Goal: Transaction & Acquisition: Purchase product/service

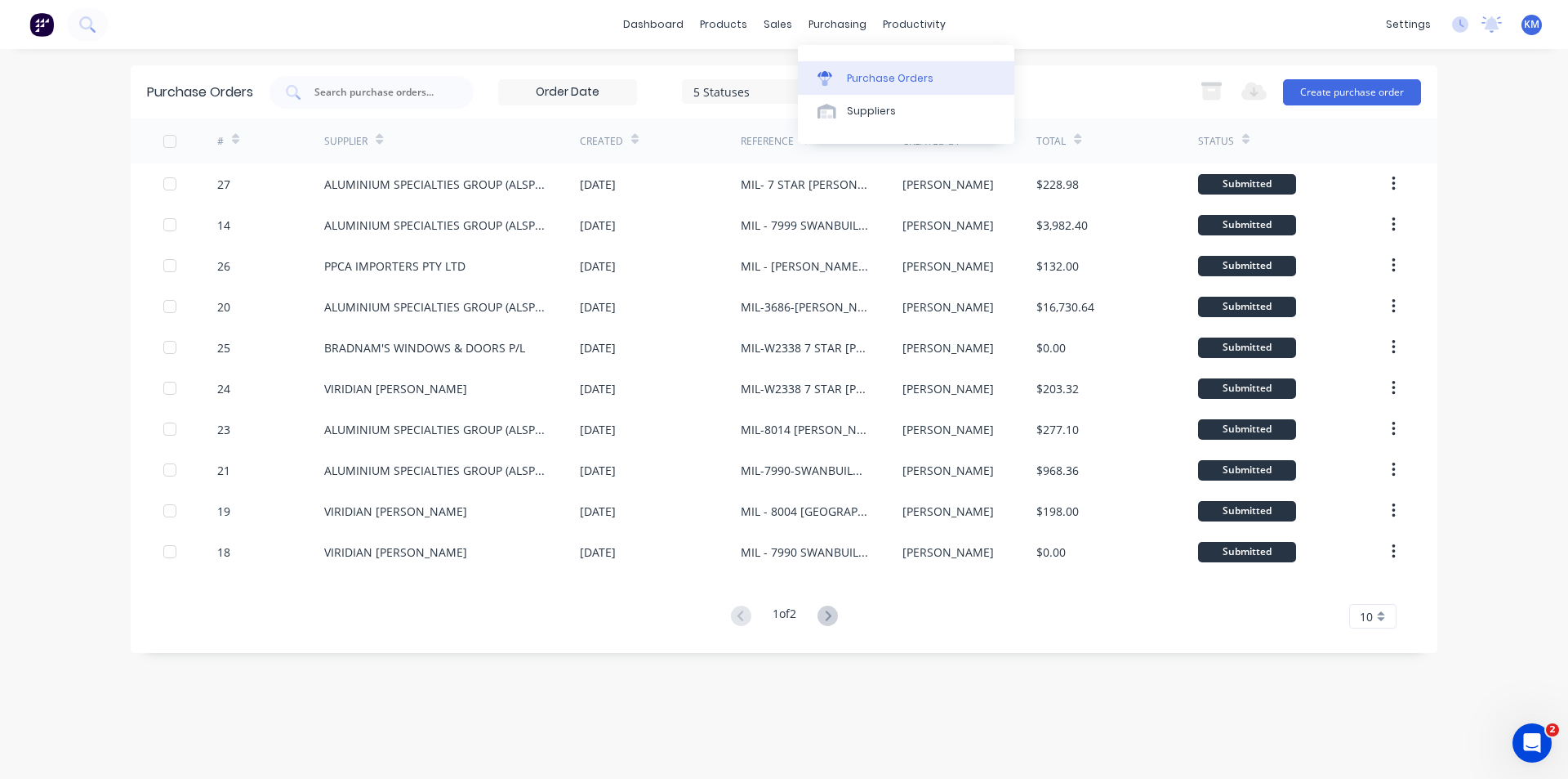
click at [864, 62] on link "Purchase Orders" at bounding box center [906, 78] width 216 height 33
click at [904, 71] on div "Purchase Orders" at bounding box center [890, 78] width 86 height 14
click at [869, 74] on div "Purchase Orders" at bounding box center [890, 78] width 86 height 14
click at [867, 79] on div "Purchase Orders" at bounding box center [890, 78] width 86 height 14
click at [898, 84] on div "Purchase Orders" at bounding box center [890, 78] width 86 height 14
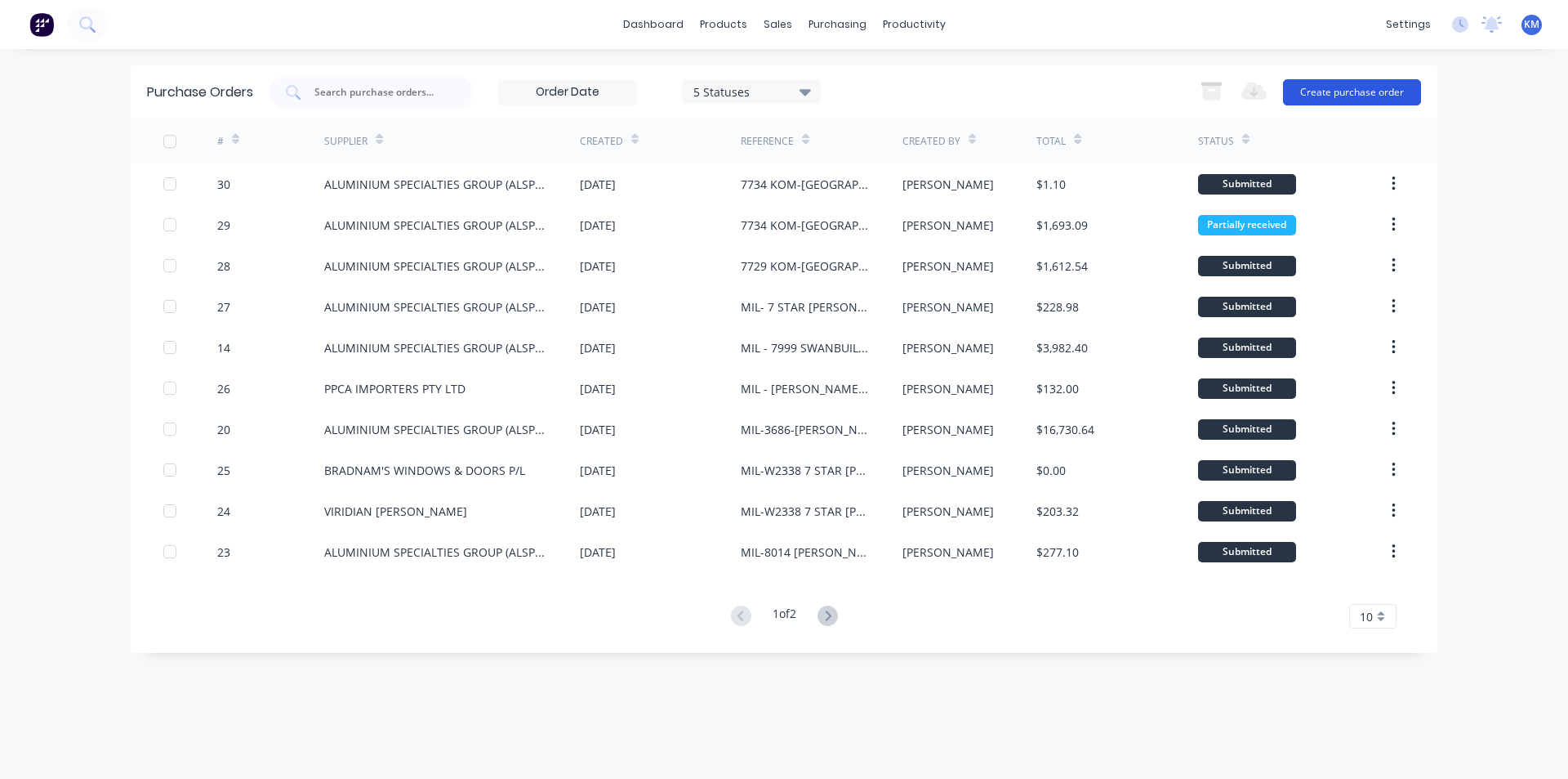
click at [1381, 80] on button "Create purchase order" at bounding box center [1352, 92] width 138 height 26
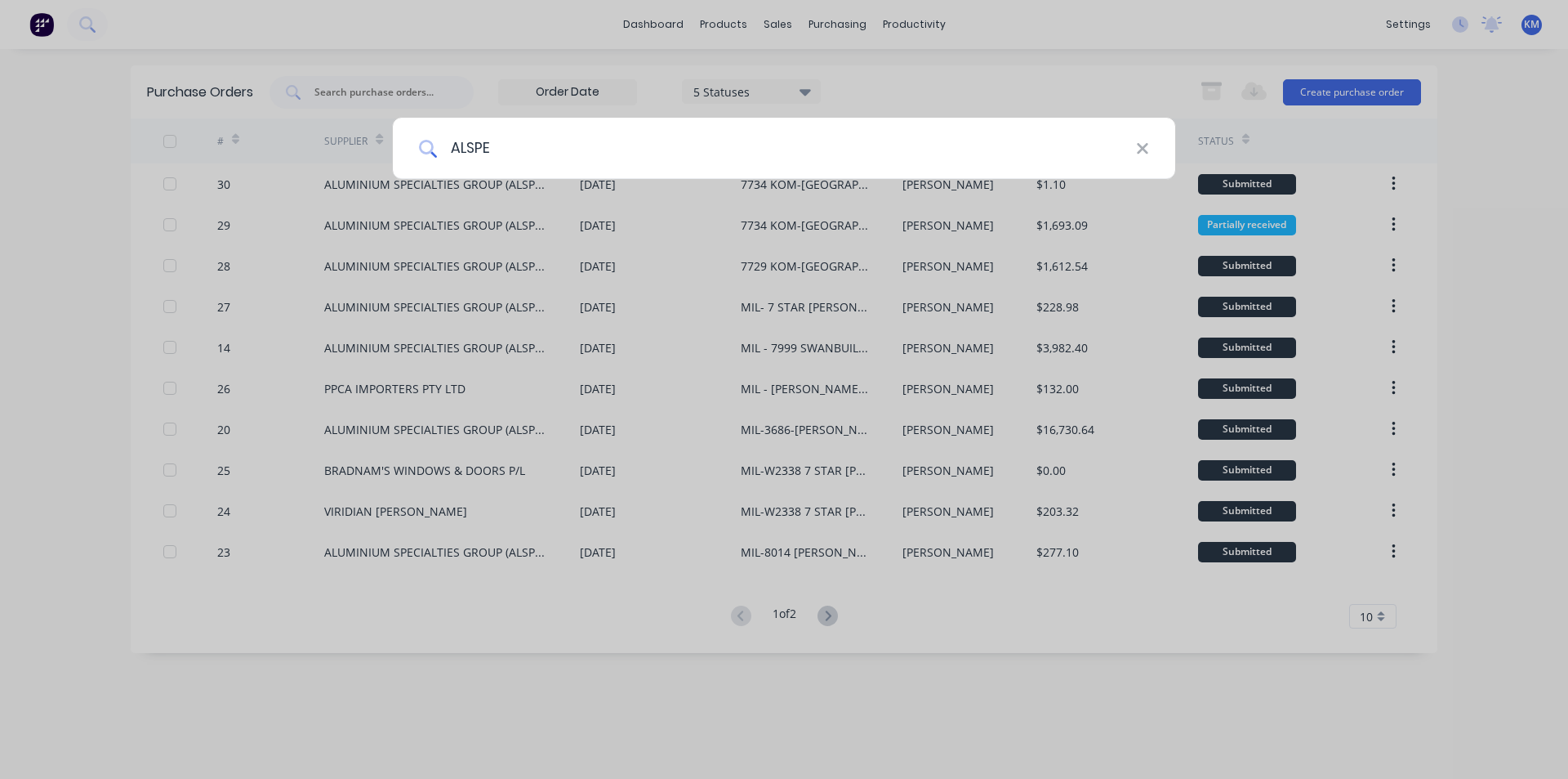
type input "ALSPEC"
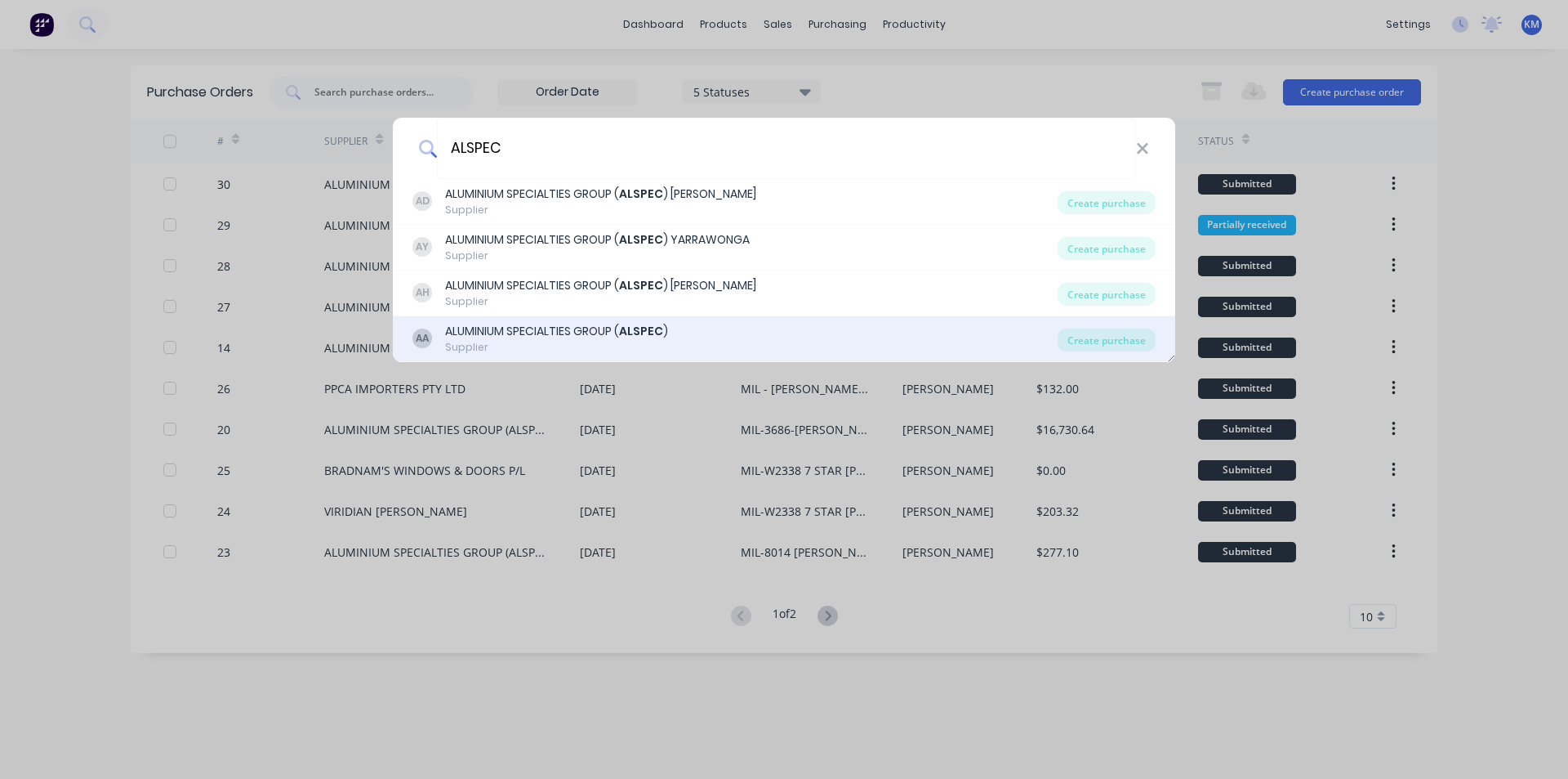
click at [648, 329] on b "ALSPEC" at bounding box center [641, 331] width 44 height 16
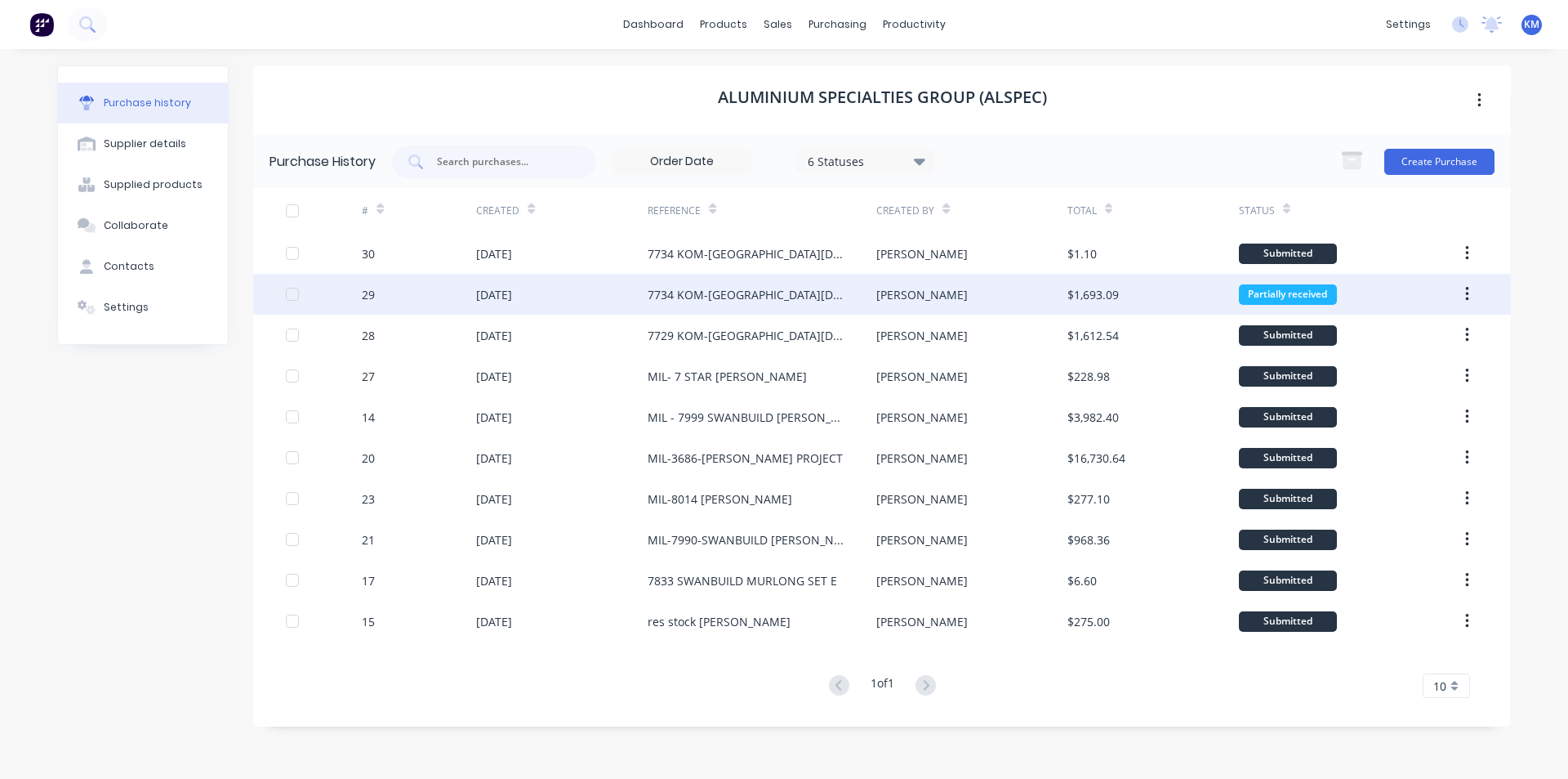
click at [1380, 289] on div "Partially received" at bounding box center [1344, 294] width 210 height 41
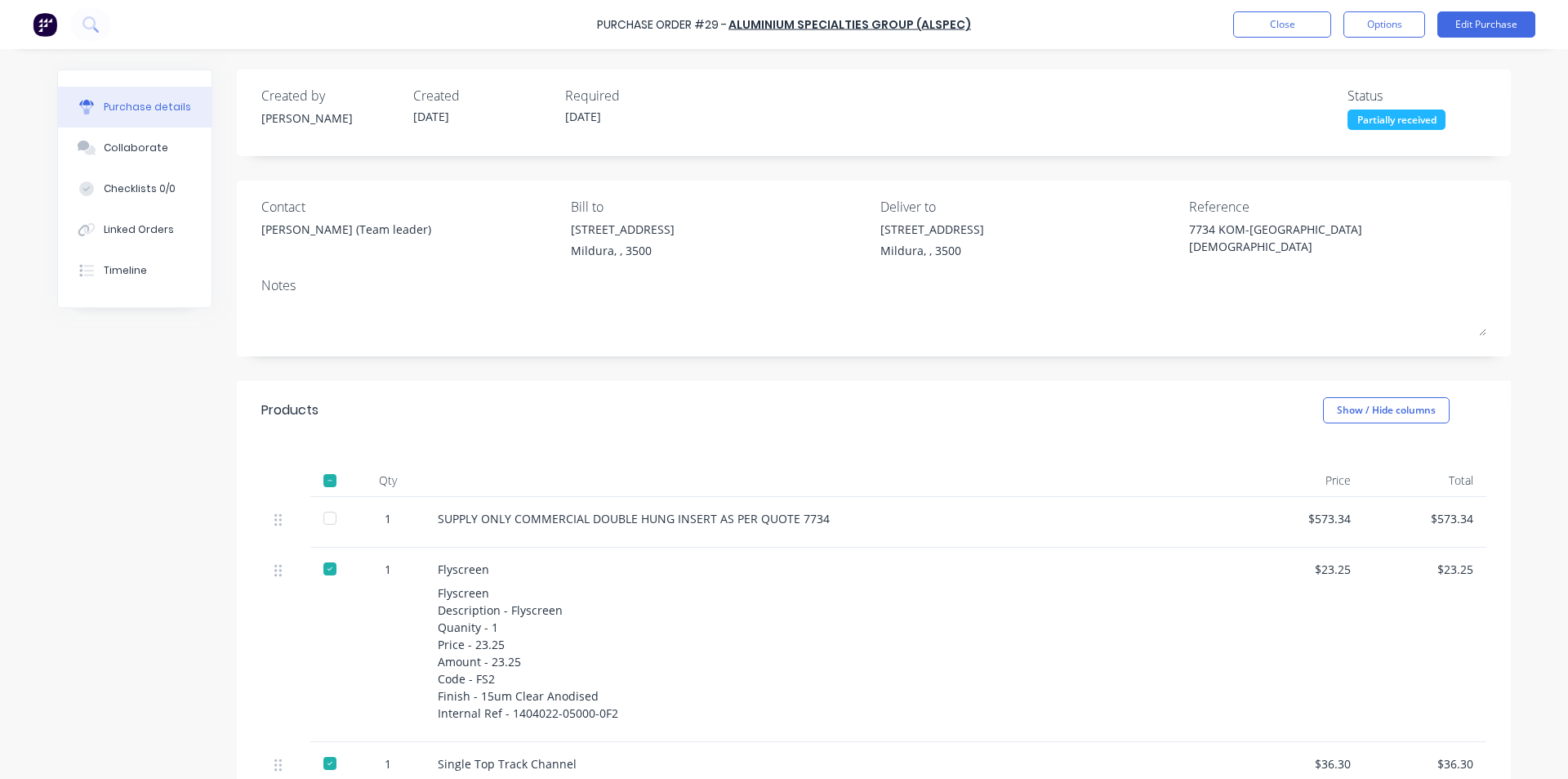
type textarea "x"
click at [1265, 13] on button "Close" at bounding box center [1283, 24] width 98 height 26
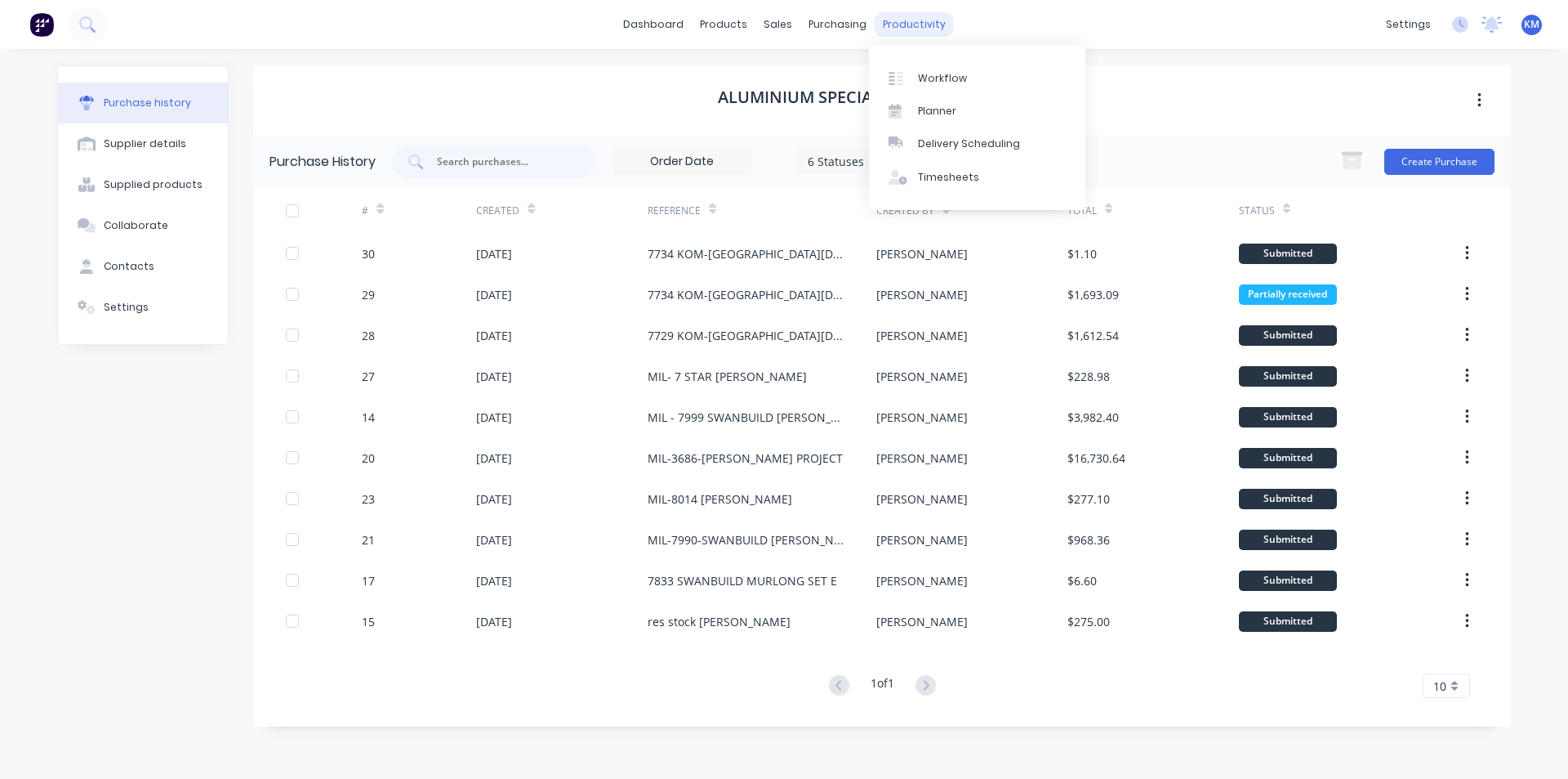
click at [901, 24] on div "productivity" at bounding box center [914, 25] width 80 height 25
click at [938, 79] on div "Workflow" at bounding box center [943, 78] width 49 height 14
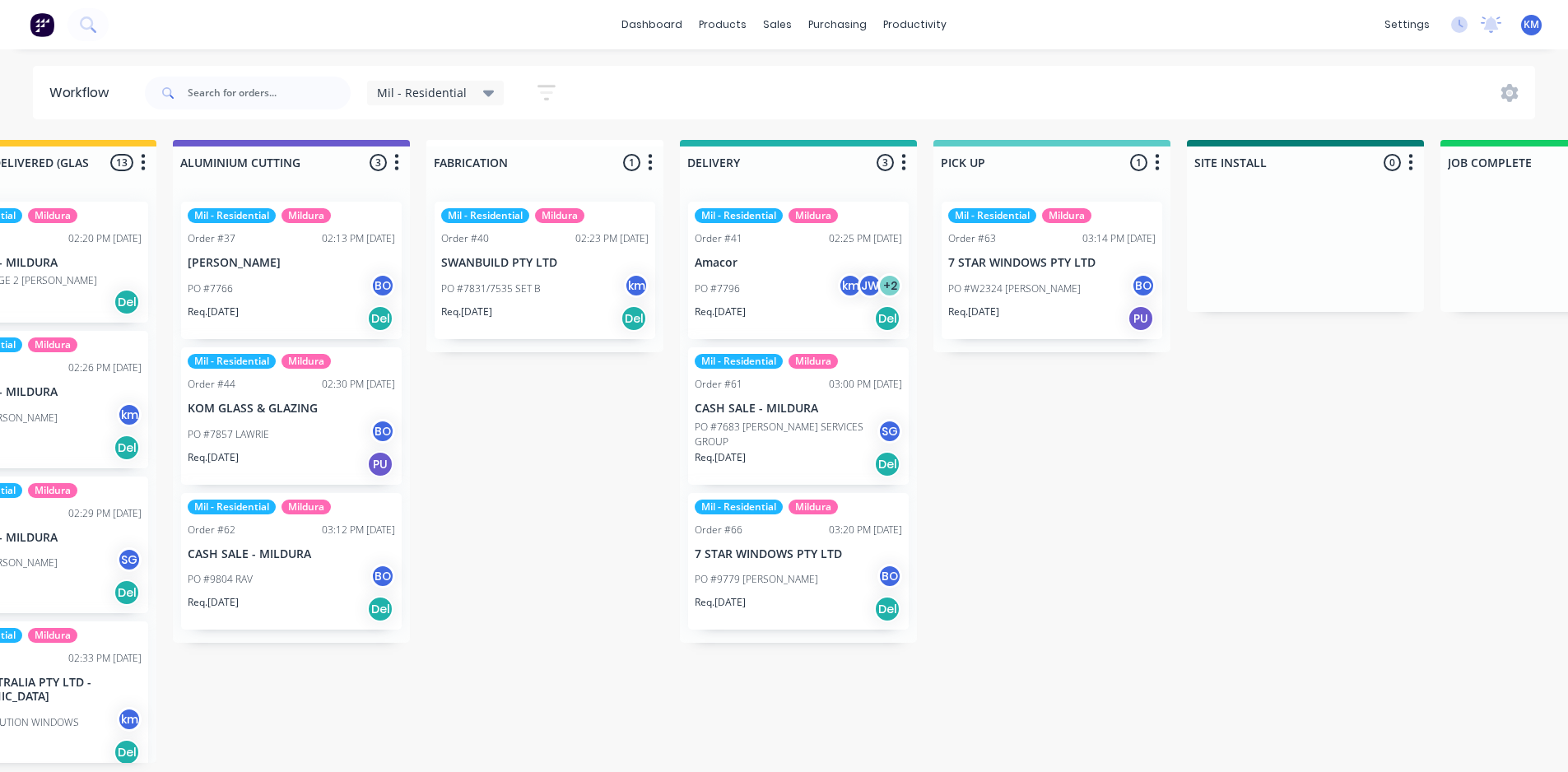
scroll to position [0, 1392]
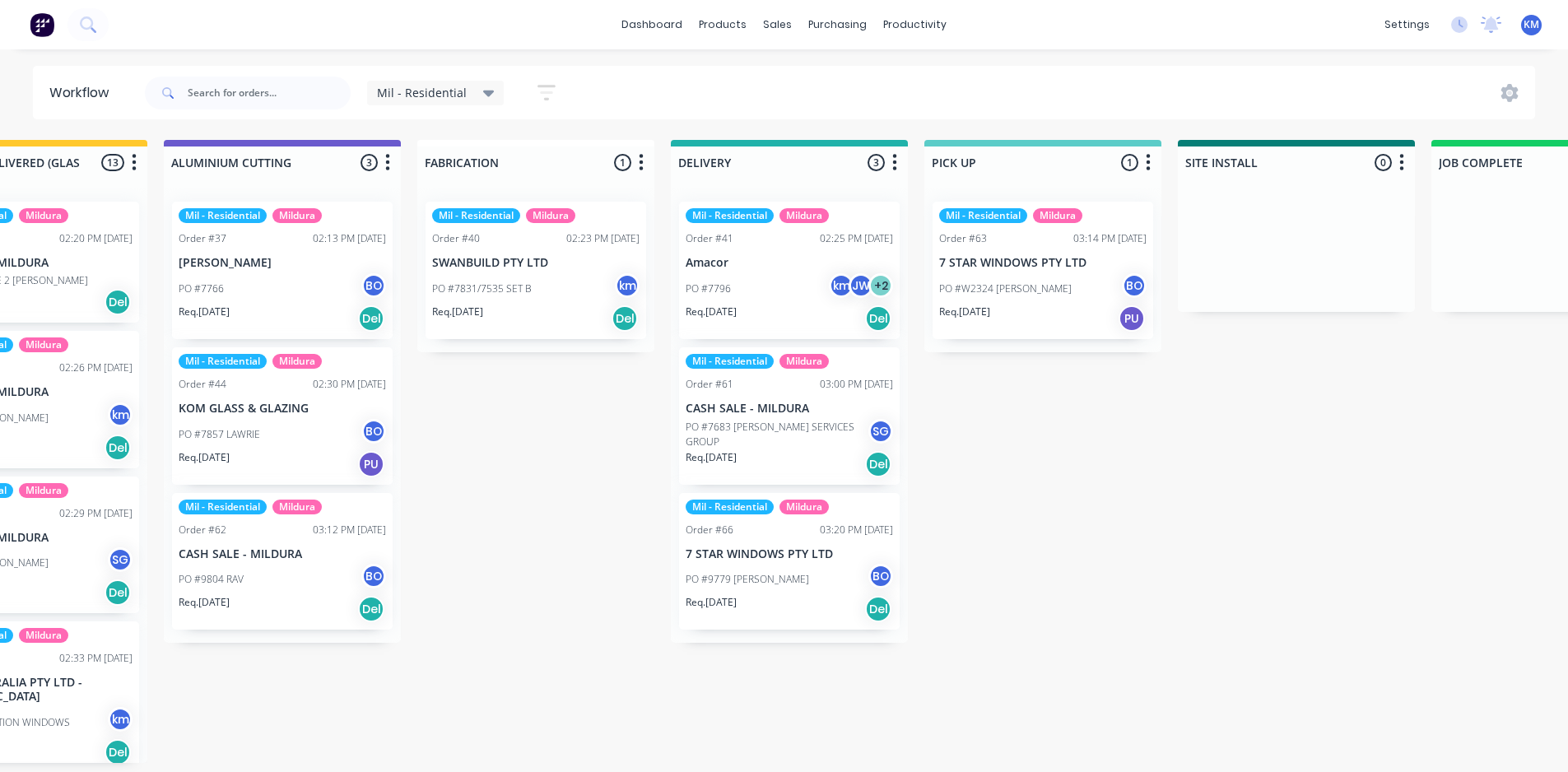
click at [813, 269] on p "Amacor" at bounding box center [788, 262] width 207 height 14
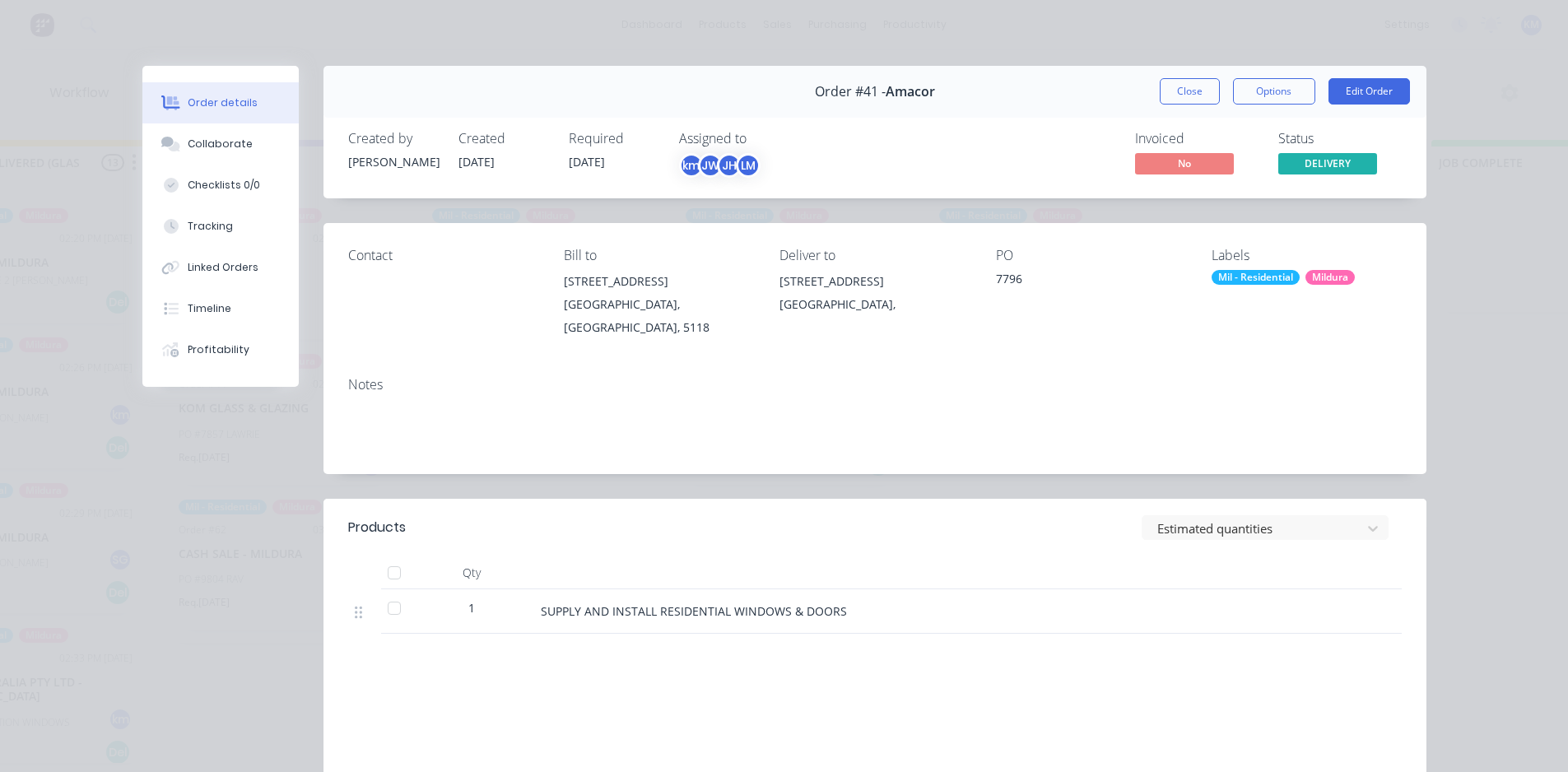
click at [1314, 277] on div "Mildura" at bounding box center [1330, 277] width 49 height 14
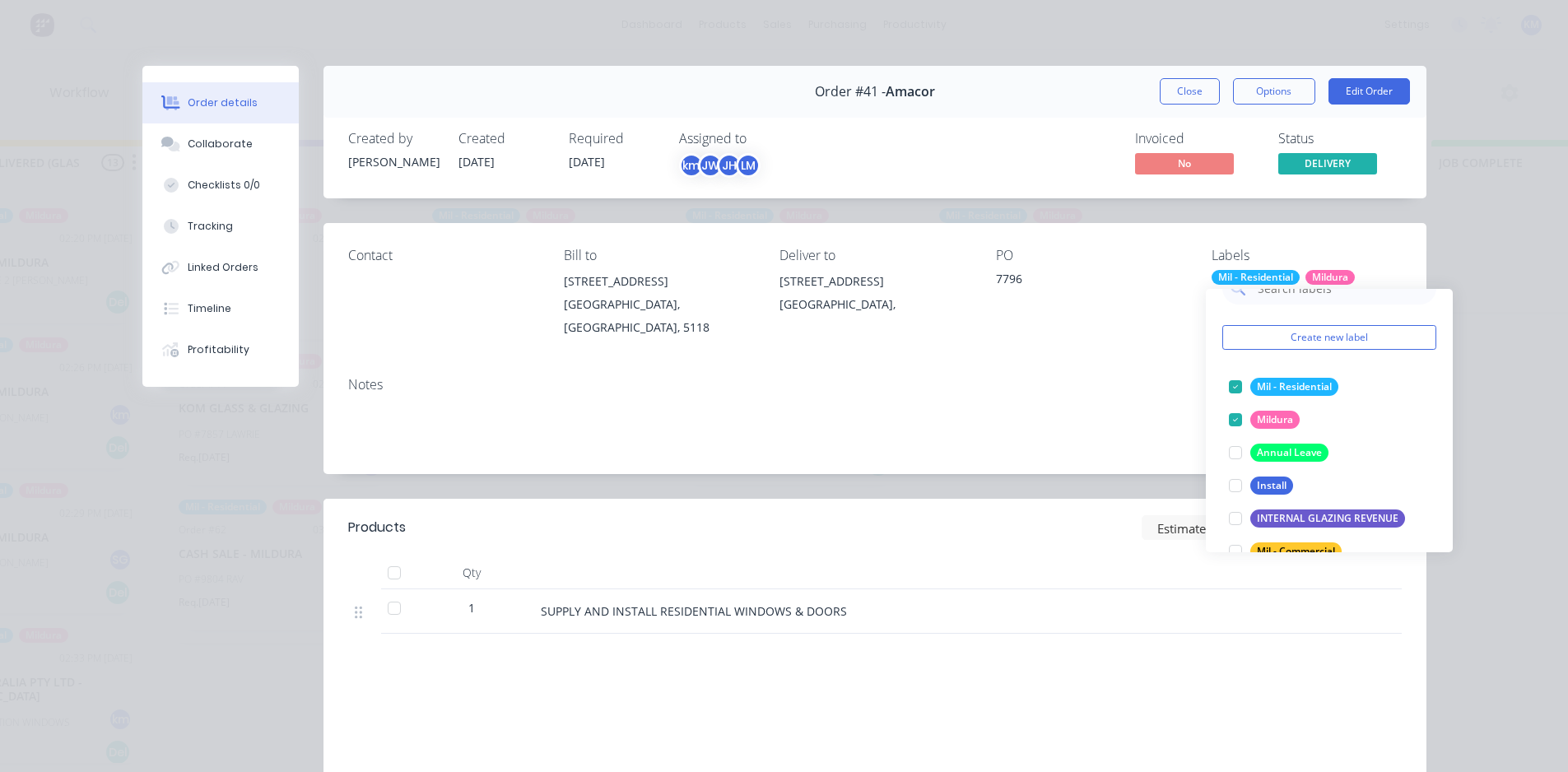
scroll to position [50, 0]
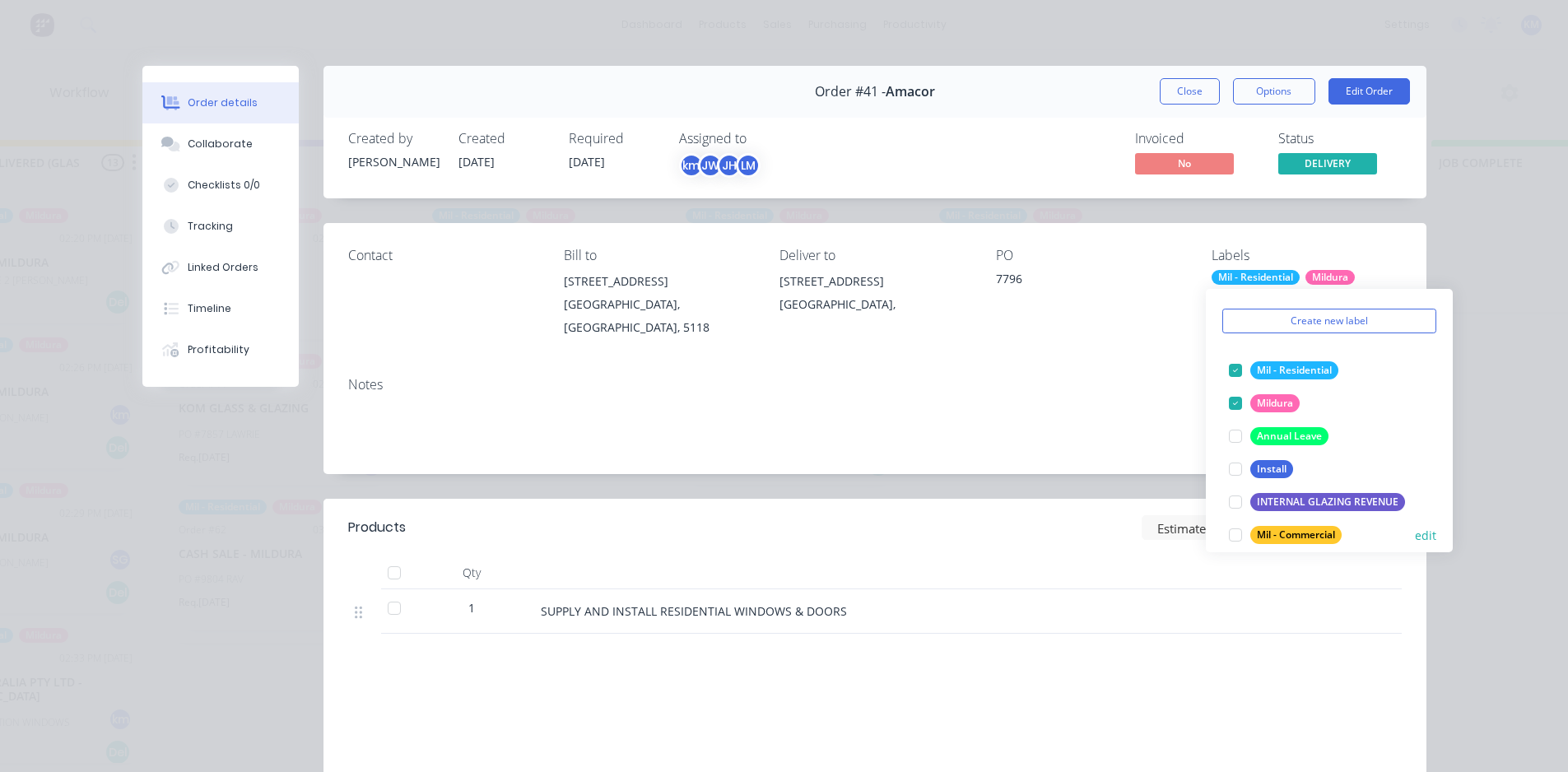
click at [1232, 535] on div at bounding box center [1235, 535] width 33 height 33
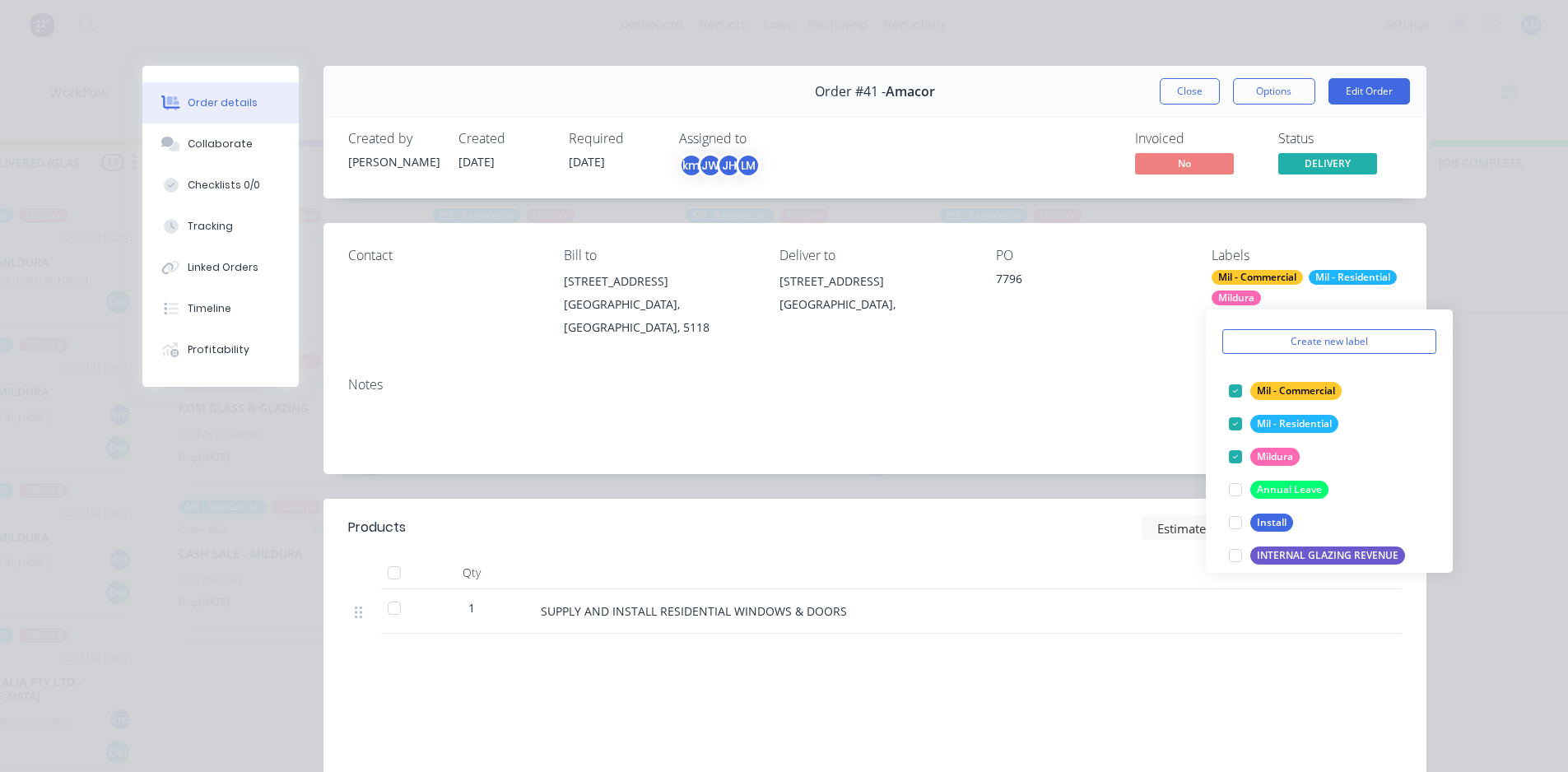
click at [1085, 377] on div "Notes" at bounding box center [875, 385] width 1054 height 15
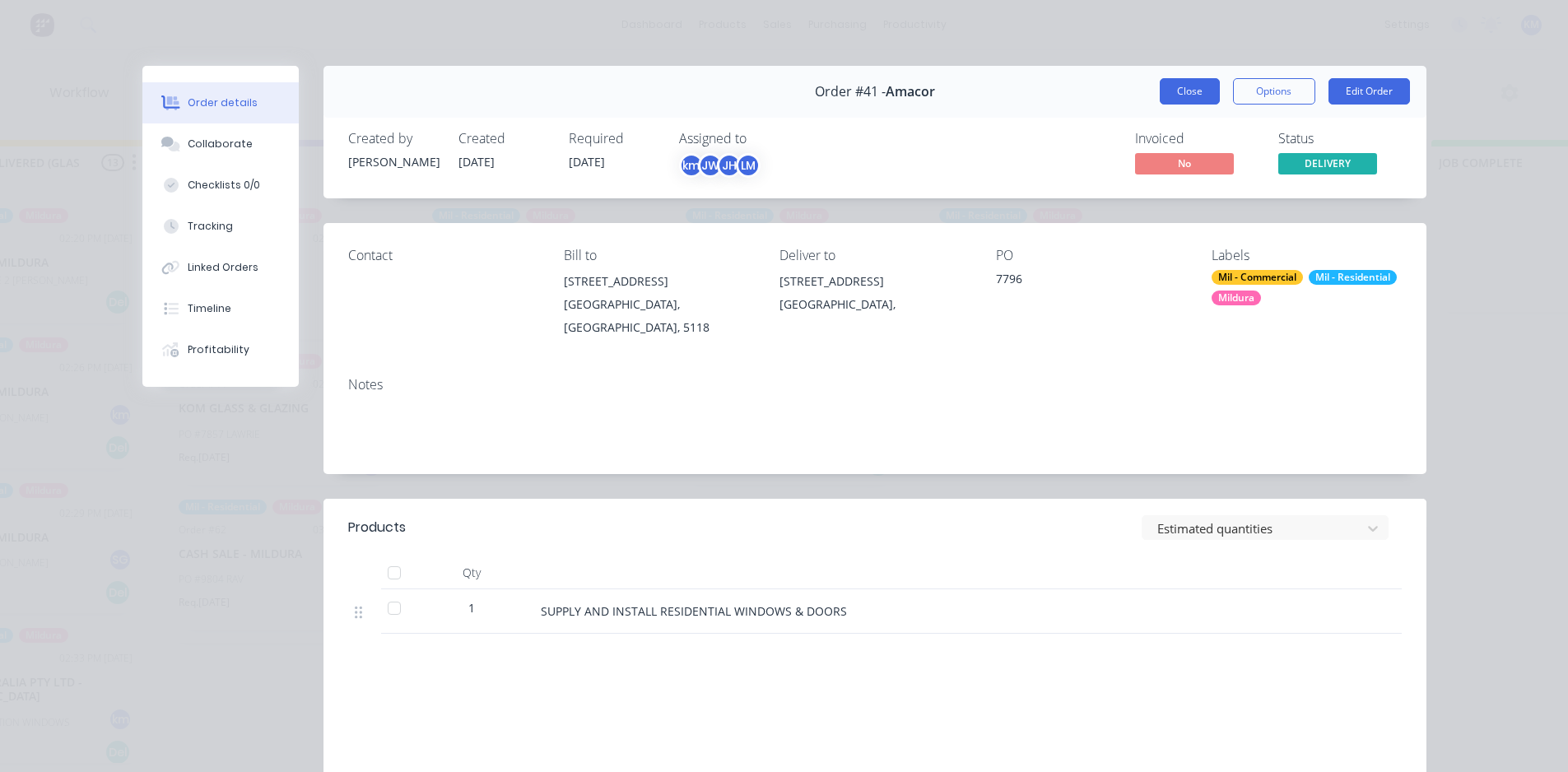
click at [1165, 91] on button "Close" at bounding box center [1190, 91] width 60 height 26
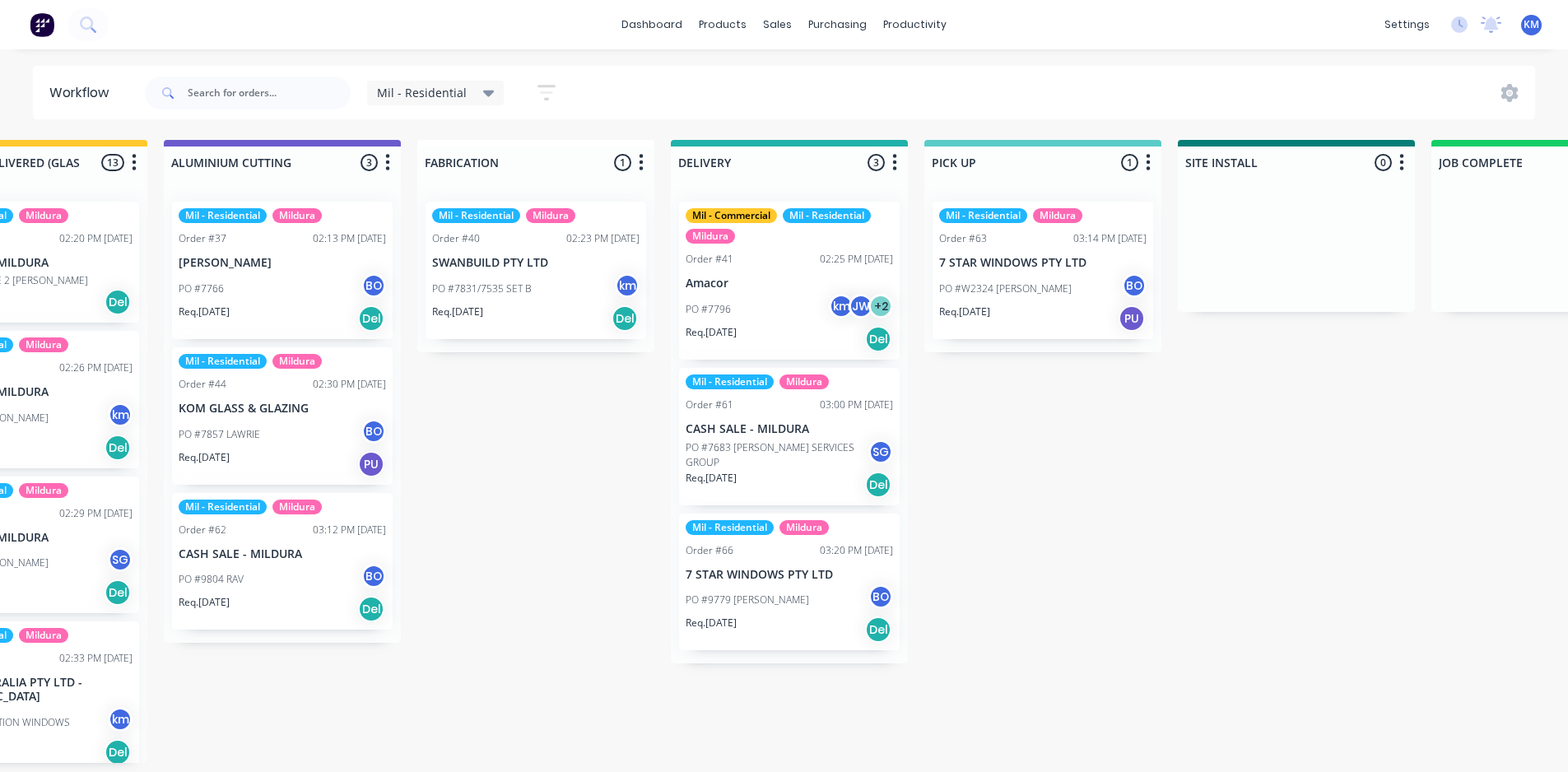
click at [426, 97] on span "Mil - Residential" at bounding box center [422, 93] width 90 height 17
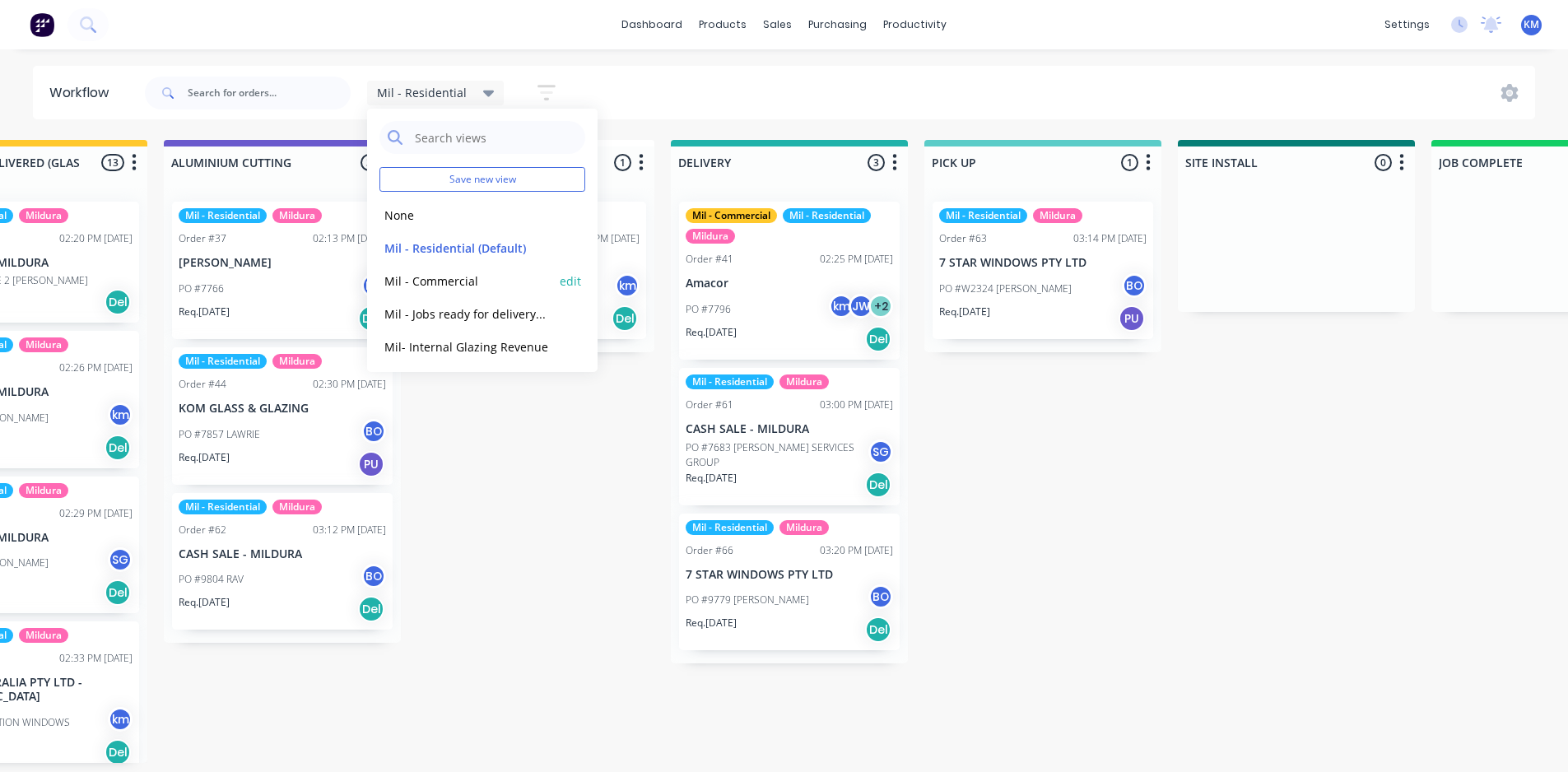
click at [454, 283] on button "Mil - Commercial" at bounding box center [467, 281] width 176 height 19
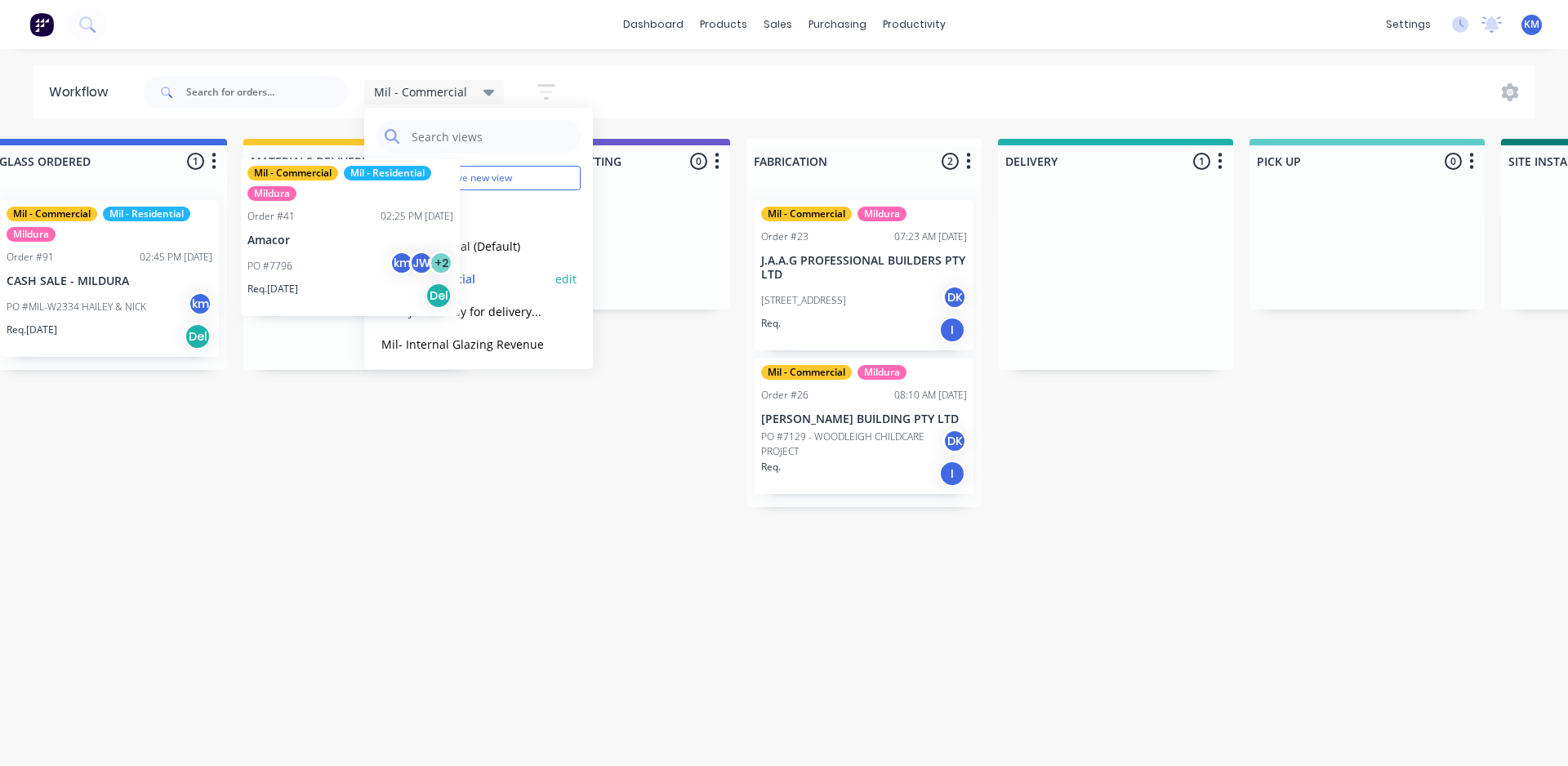
scroll to position [0, 1047]
drag, startPoint x: 1119, startPoint y: 319, endPoint x: 395, endPoint y: 278, distance: 725.2
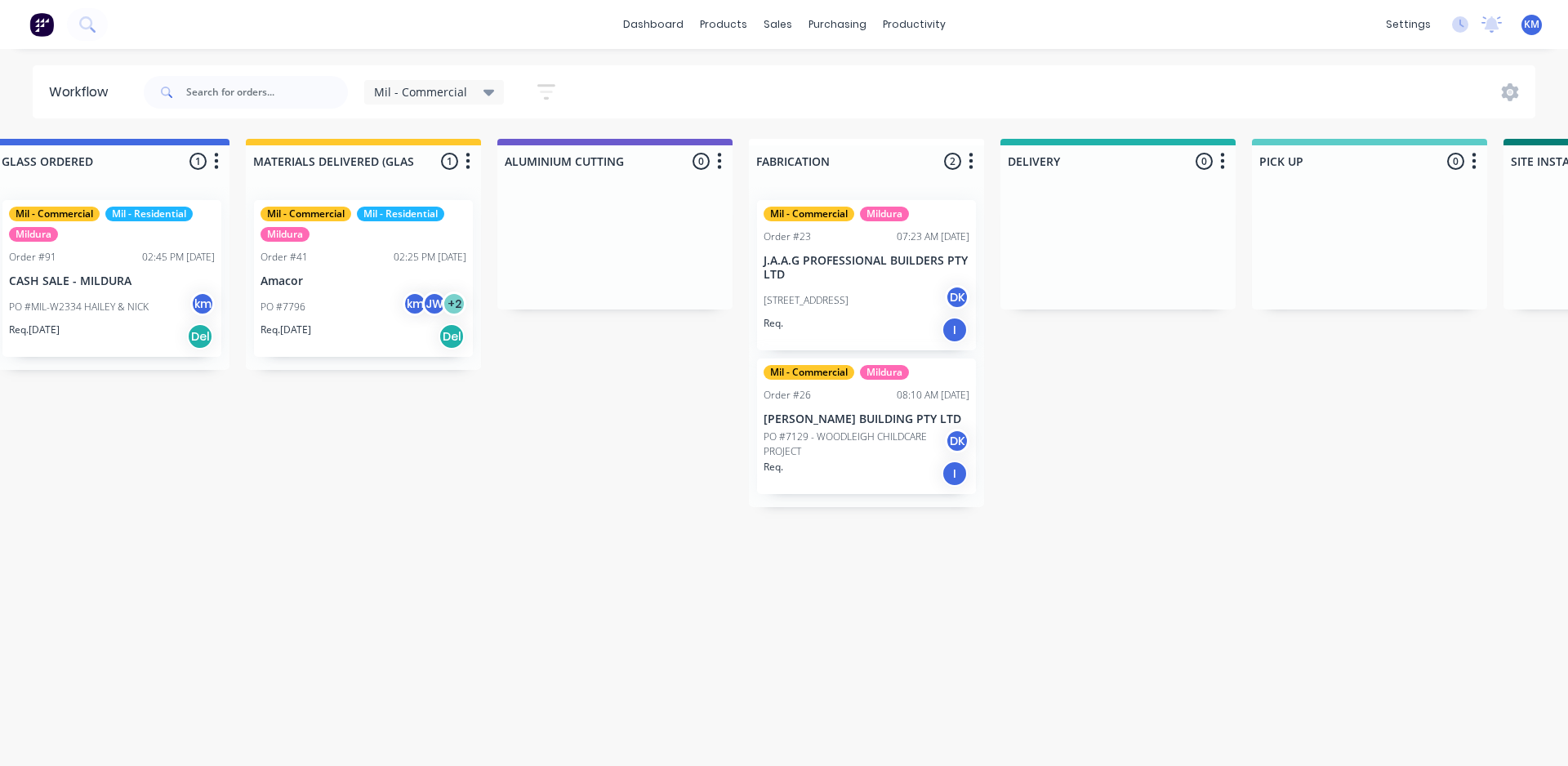
click at [434, 93] on span "Mil - Commercial" at bounding box center [420, 92] width 93 height 17
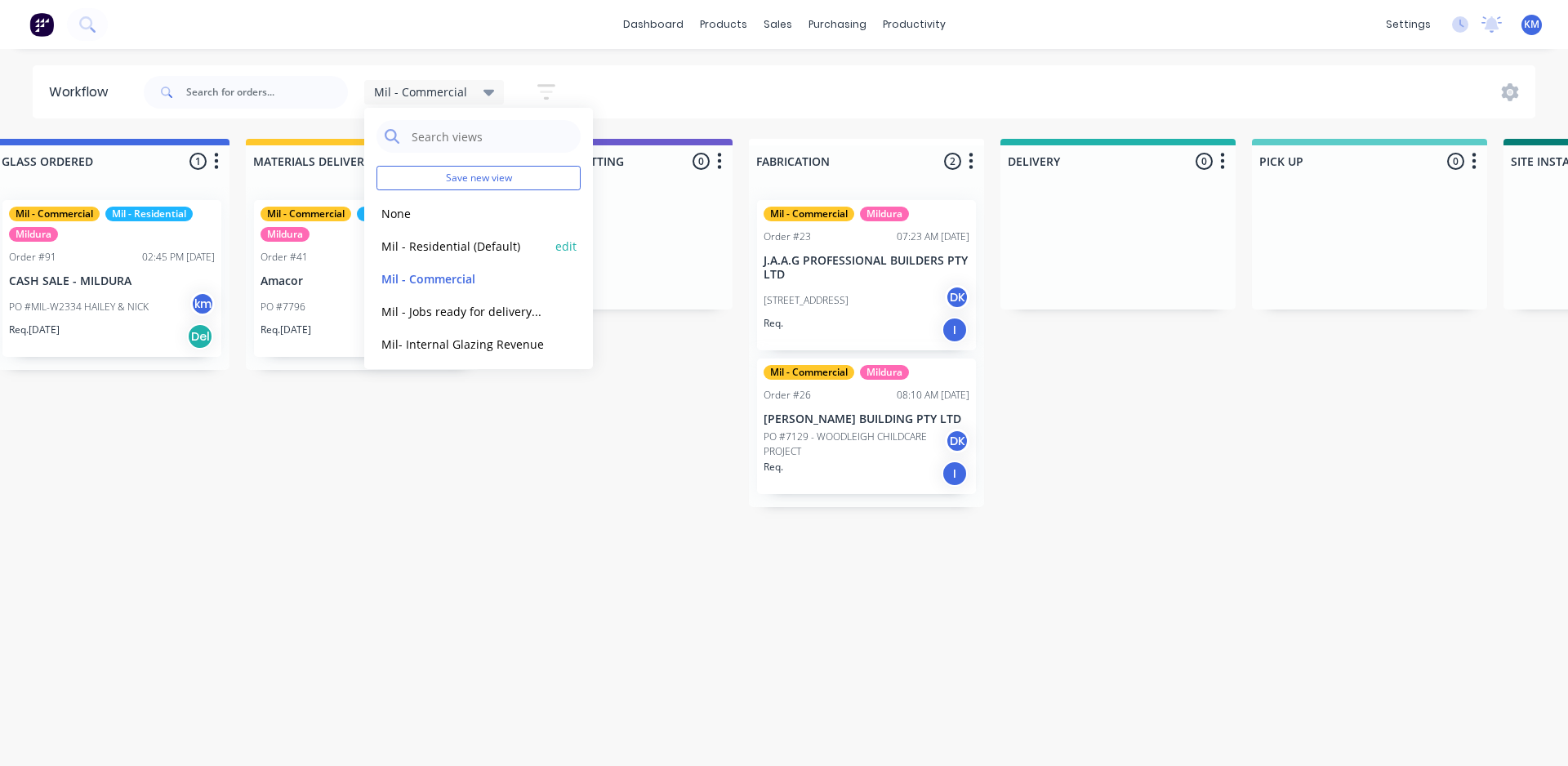
click at [452, 248] on button "Mil - Residential (Default)" at bounding box center [464, 246] width 174 height 19
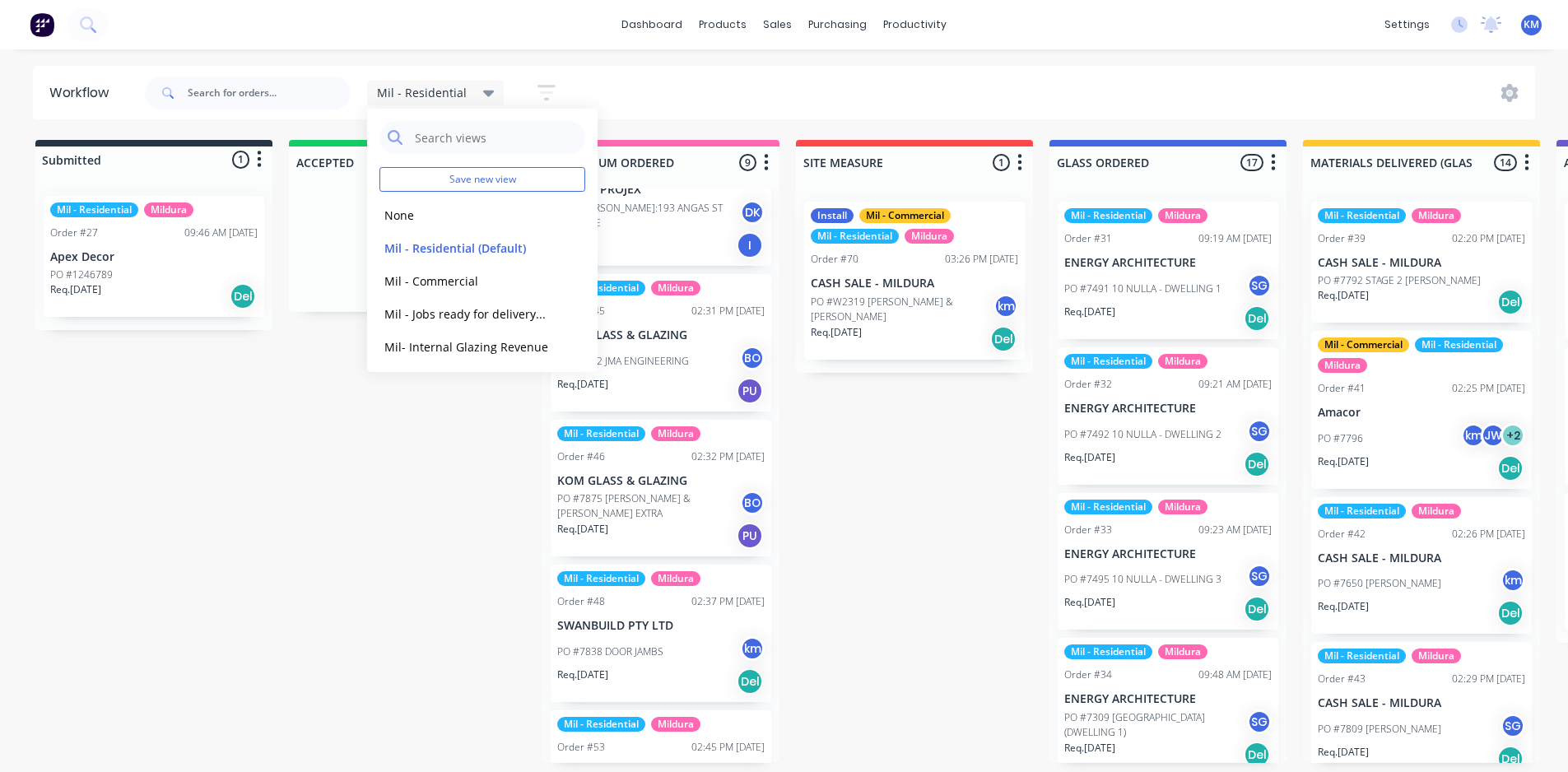
scroll to position [0, 0]
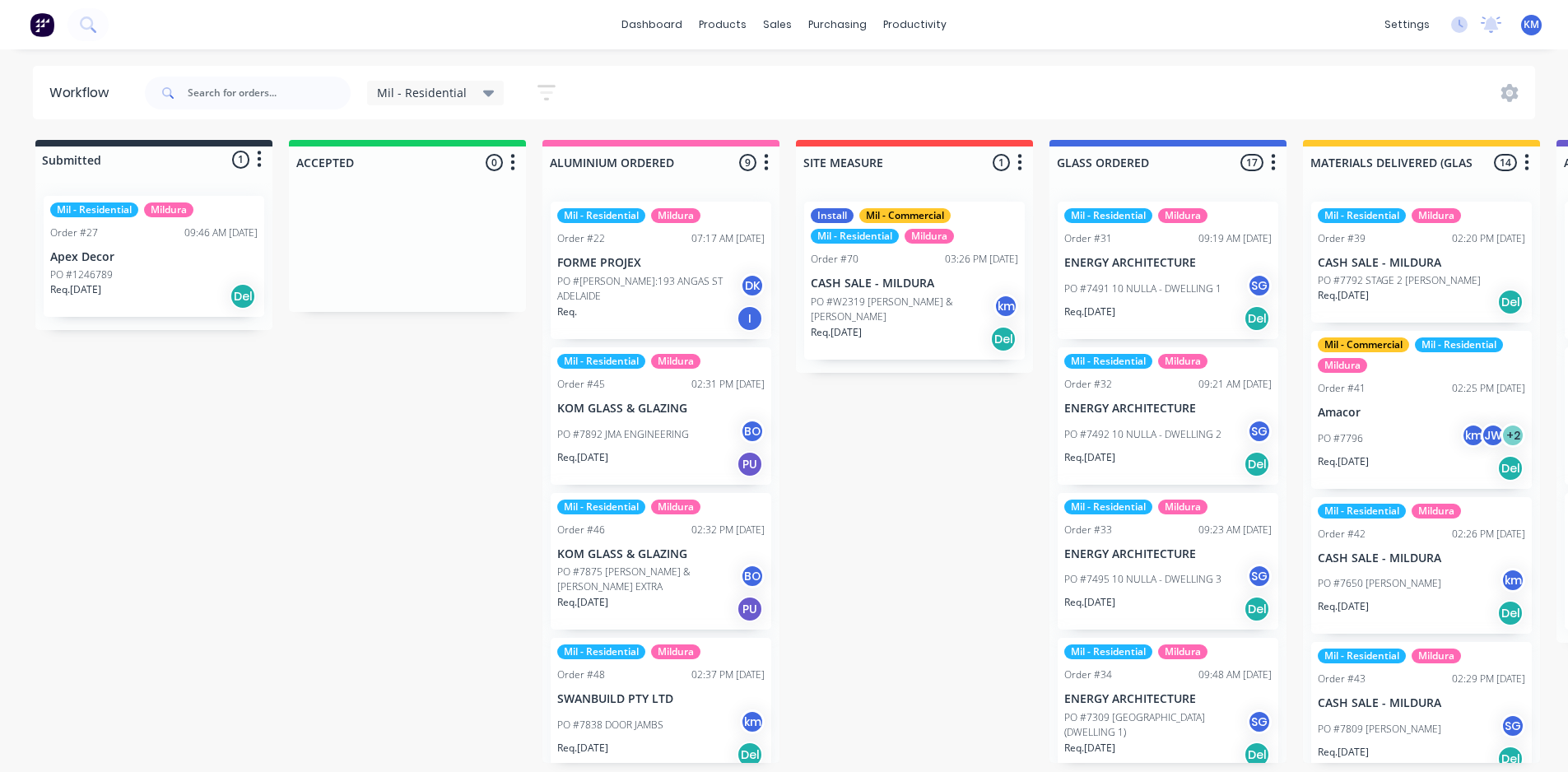
scroll to position [10, 0]
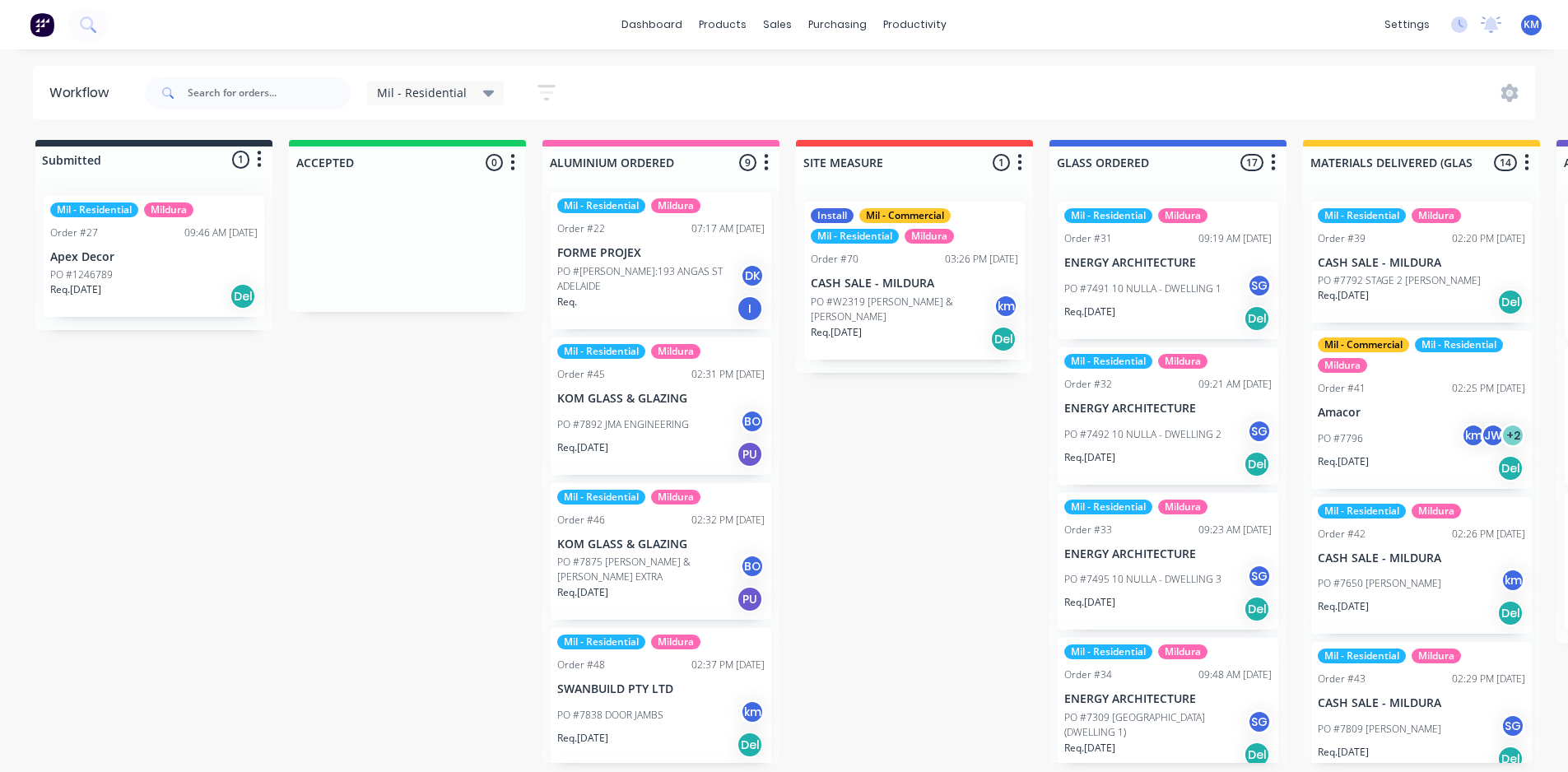
click at [488, 89] on icon at bounding box center [489, 93] width 12 height 18
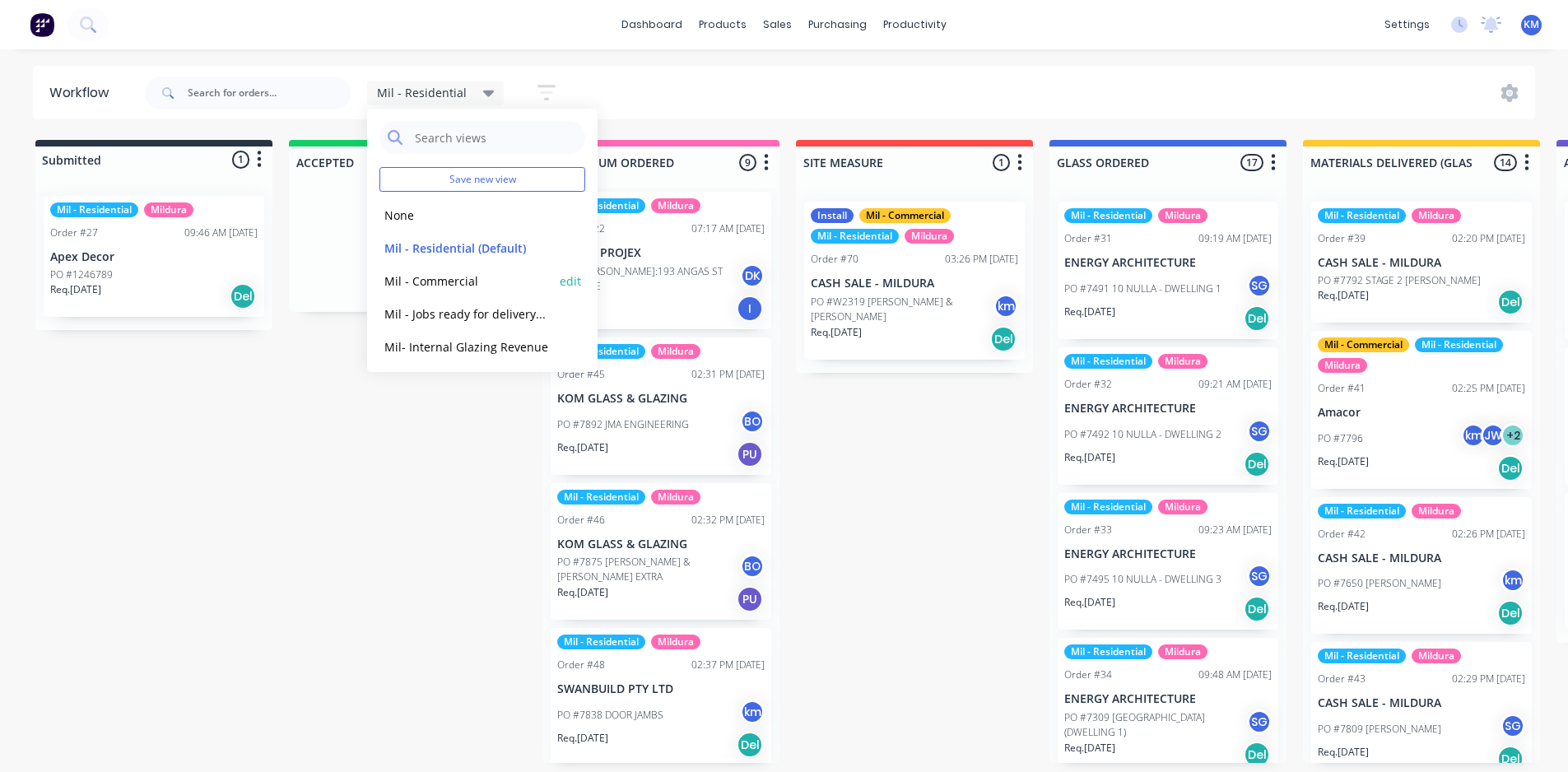
click at [455, 274] on button "Mil - Commercial" at bounding box center [467, 281] width 176 height 19
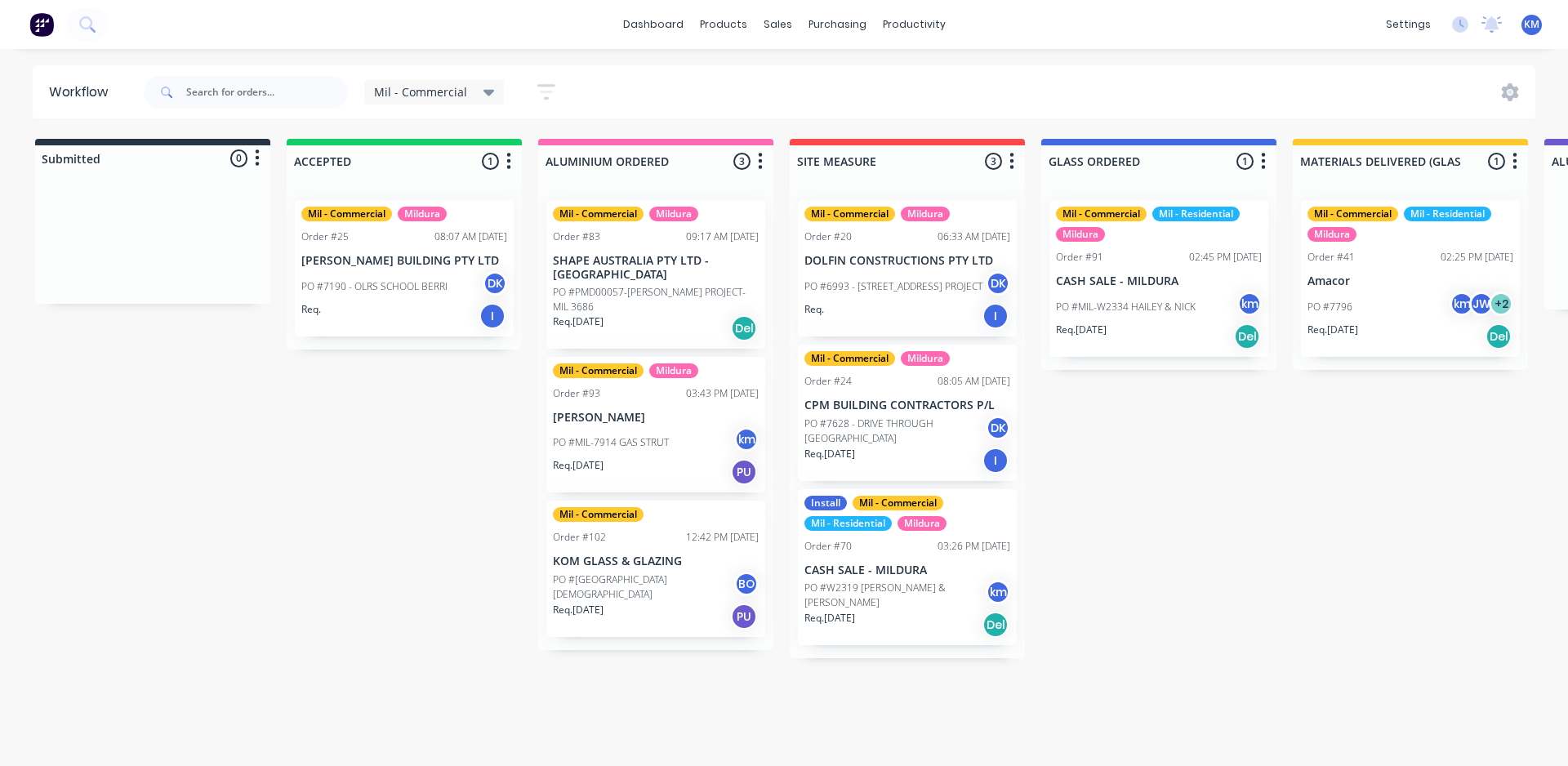
click at [473, 89] on div "Mil - Commercial" at bounding box center [435, 92] width 121 height 14
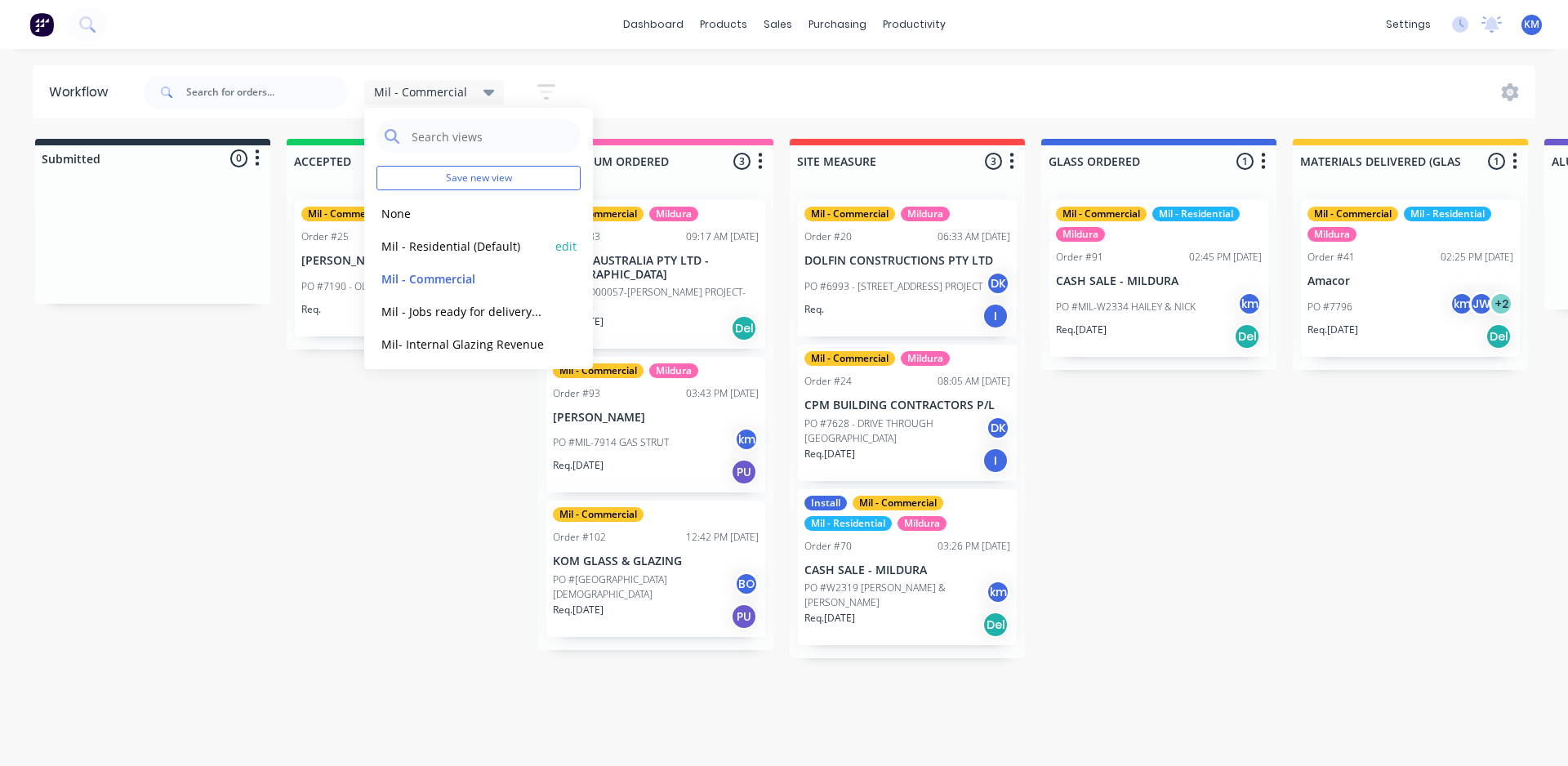
click at [451, 241] on button "Mil - Residential (Default)" at bounding box center [464, 246] width 174 height 19
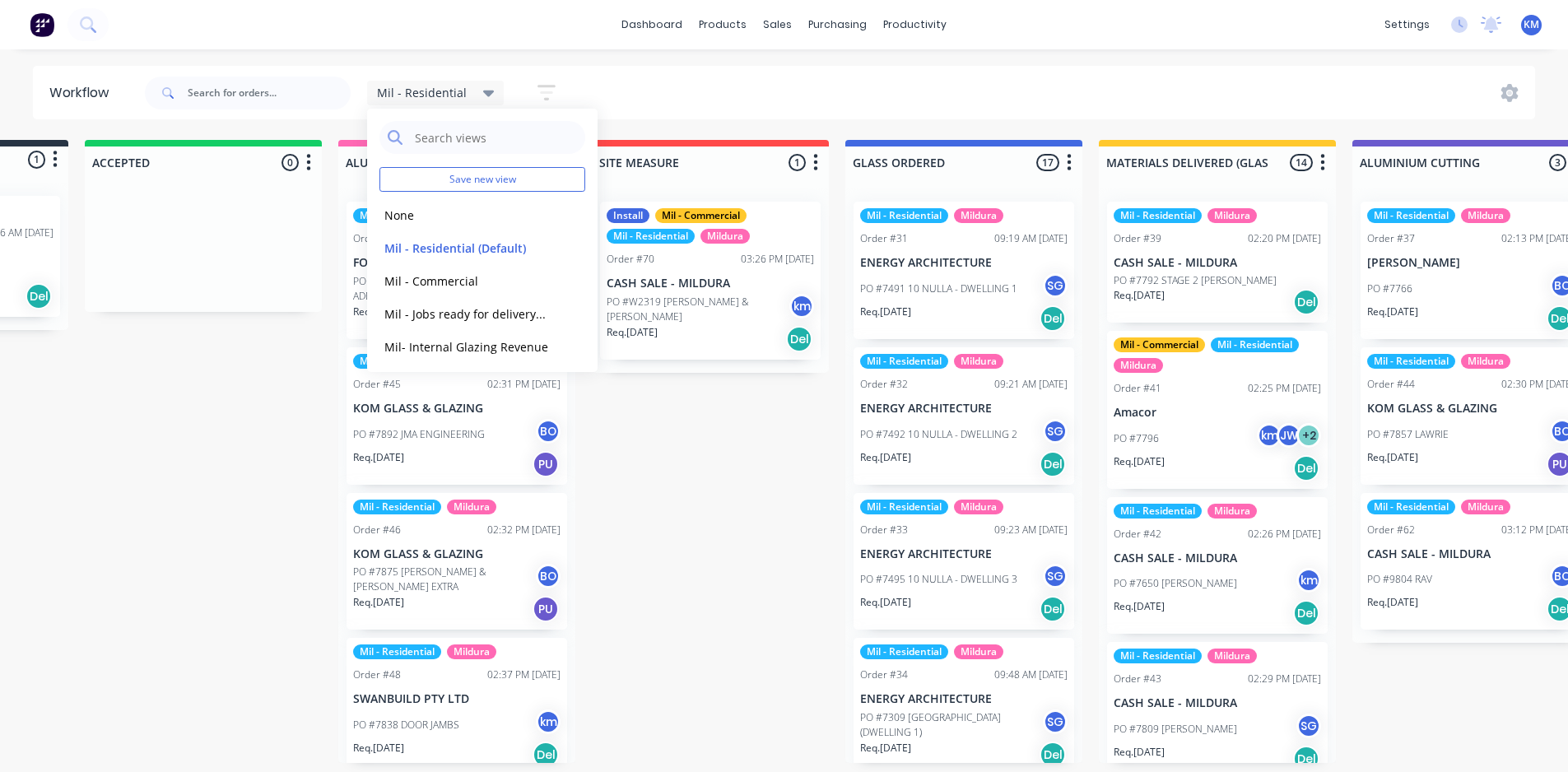
scroll to position [0, 399]
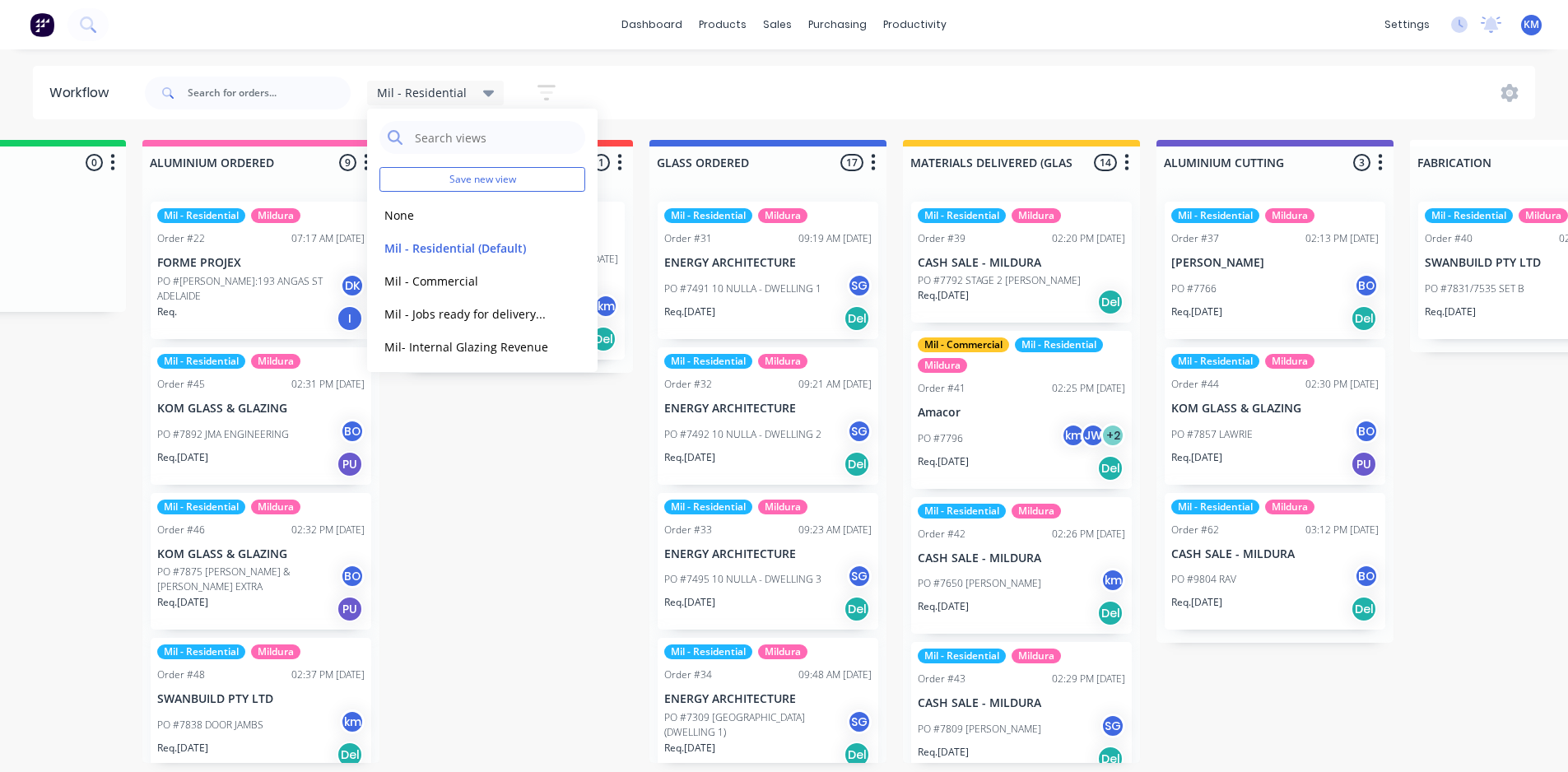
click at [1250, 692] on div "Submitted 1 Status colour #273444 hex #273444 Save Cancel Summaries Total order…" at bounding box center [1318, 452] width 3460 height 623
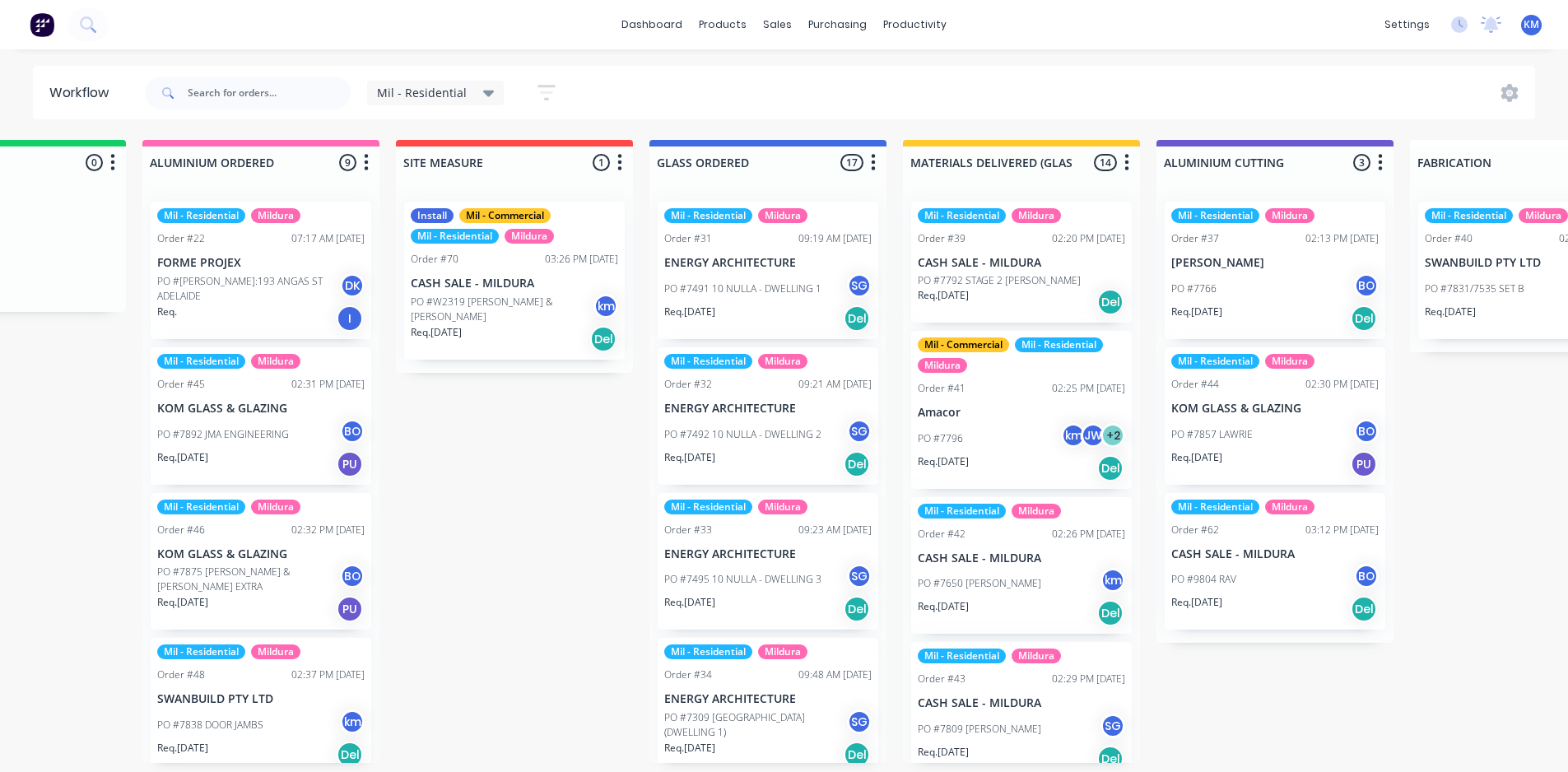
click at [462, 95] on div "Mil - Residential" at bounding box center [436, 93] width 118 height 14
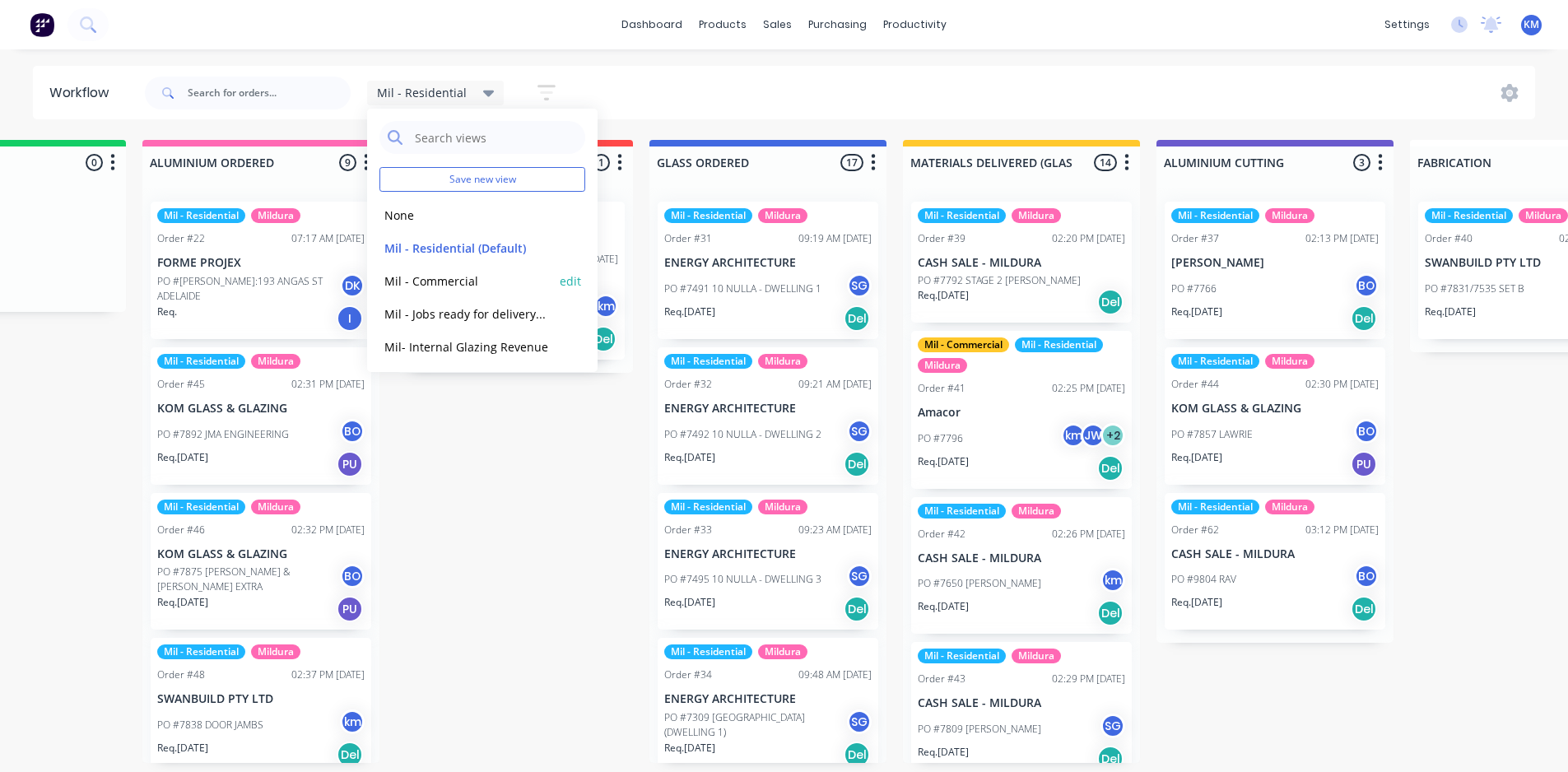
click at [482, 279] on button "Mil - Commercial" at bounding box center [467, 281] width 176 height 19
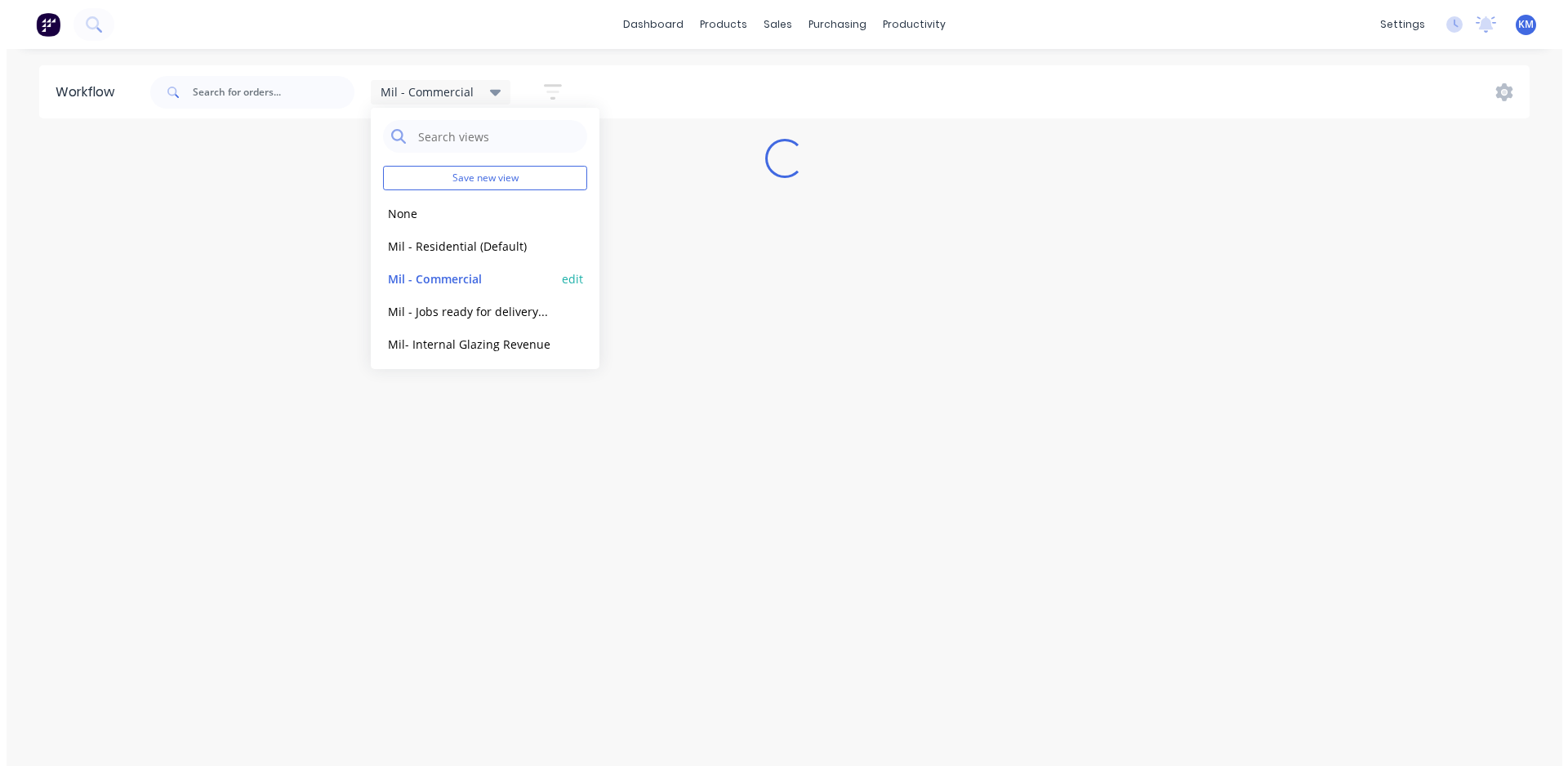
scroll to position [0, 0]
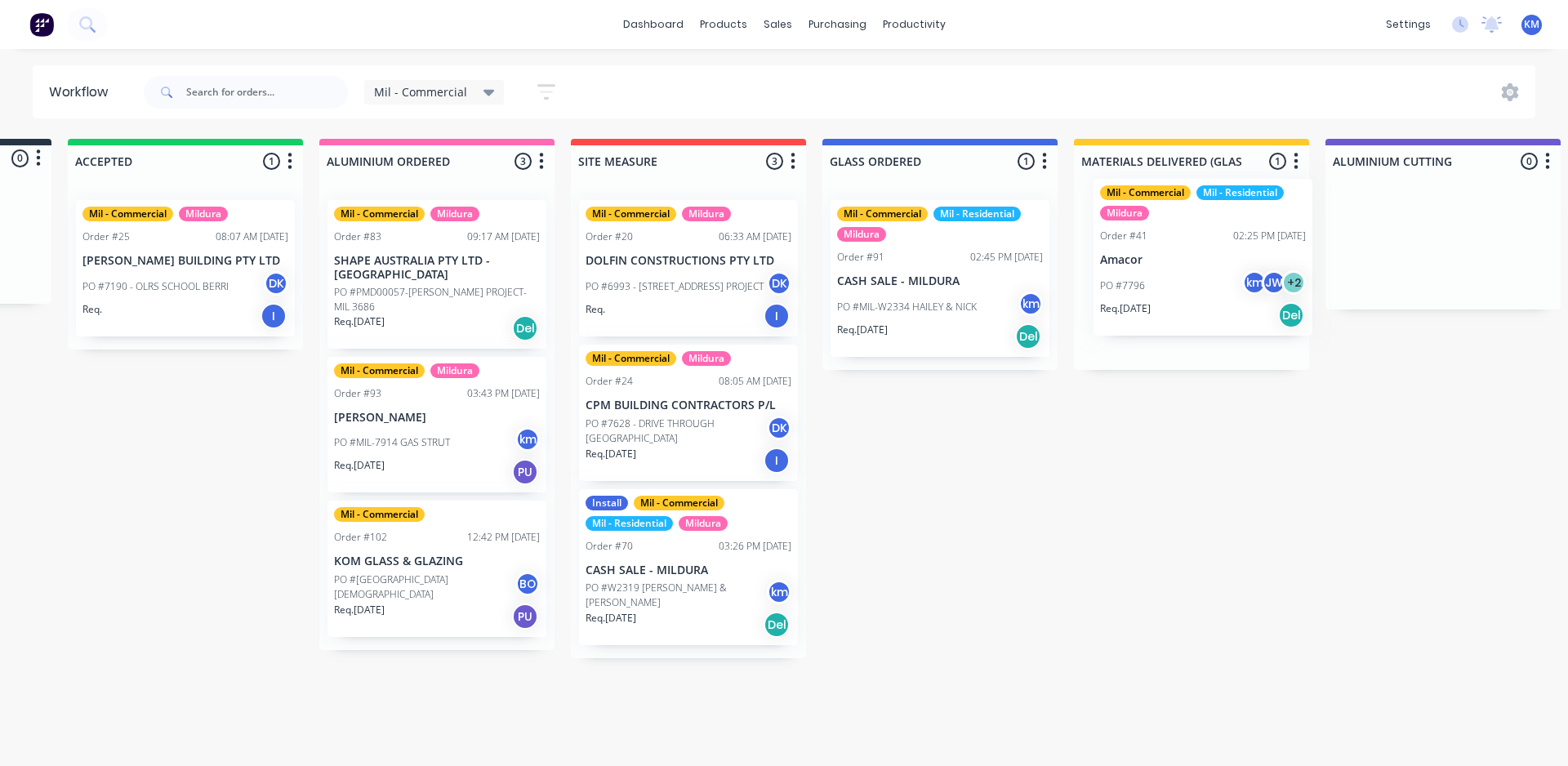
scroll to position [0, 219]
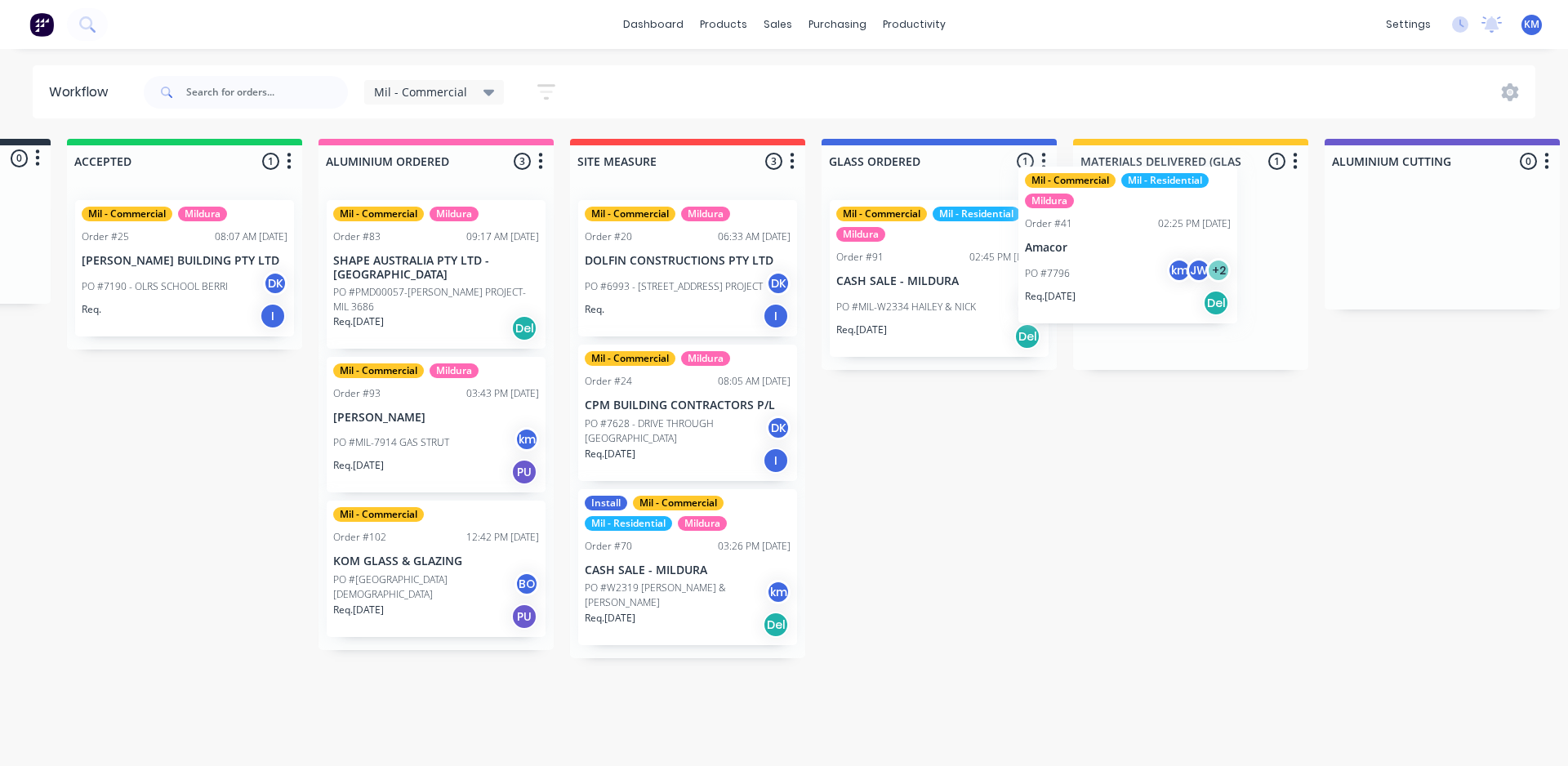
drag, startPoint x: 1396, startPoint y: 294, endPoint x: 1098, endPoint y: 259, distance: 300.0
click at [1098, 259] on div "Mil - Commercial Mil - Residential Mildura Order #41 02:25 PM 01/10/25 Amacor P…" at bounding box center [1192, 278] width 236 height 183
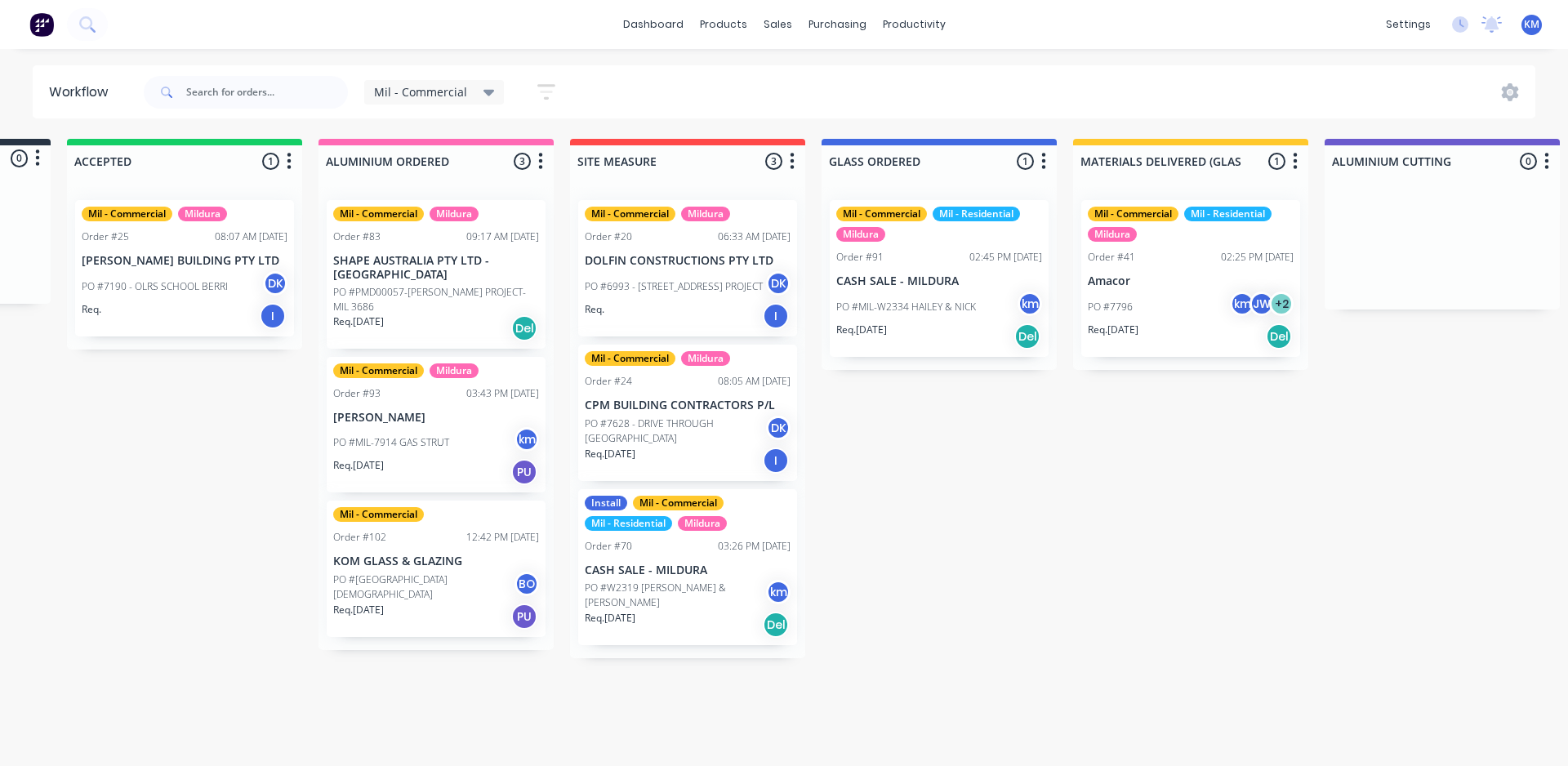
click at [436, 90] on span "Mil - Commercial" at bounding box center [420, 92] width 93 height 17
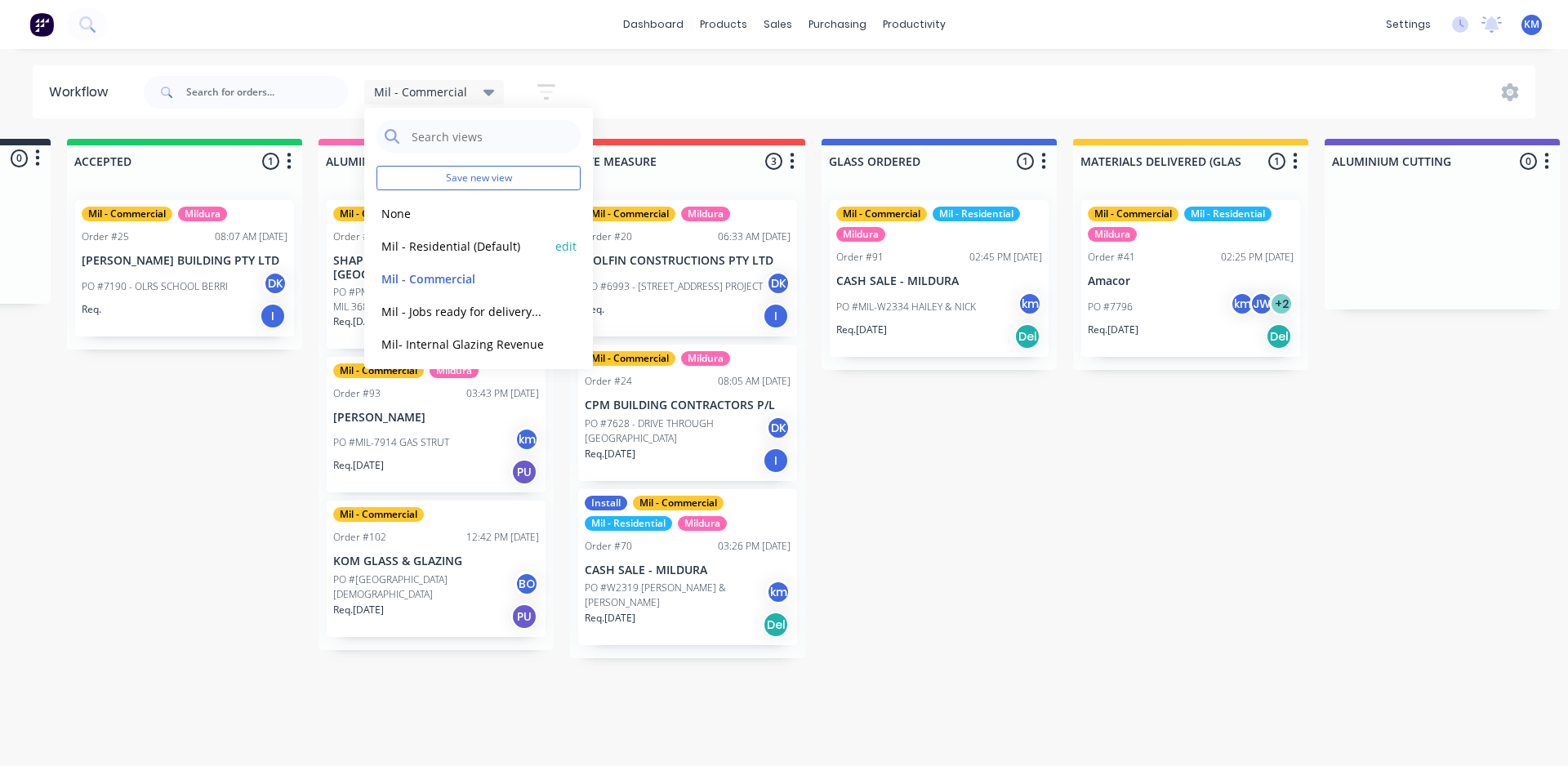
click at [454, 246] on button "Mil - Residential (Default)" at bounding box center [464, 246] width 174 height 19
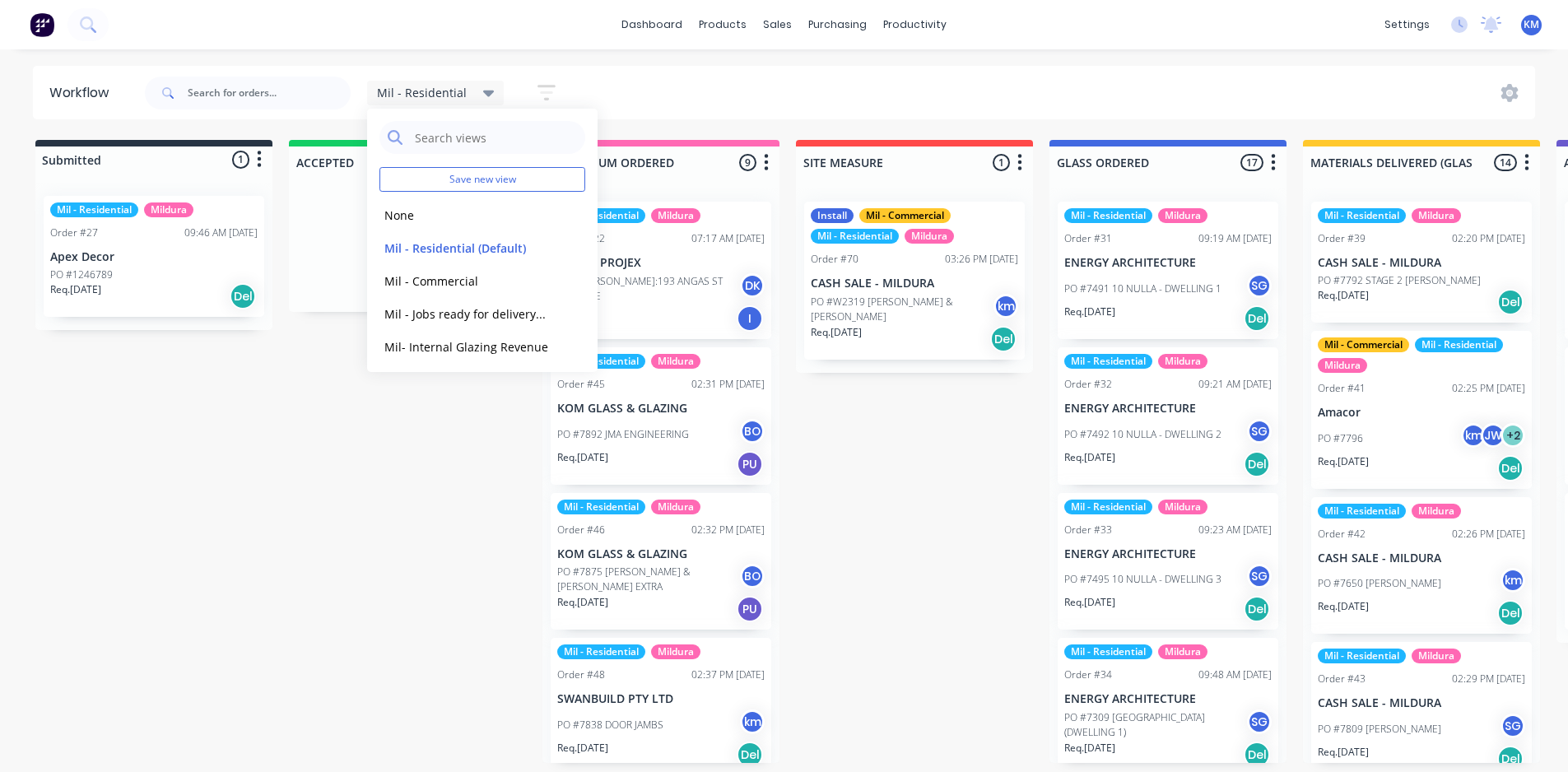
click at [1441, 398] on div "Mil - Commercial Mil - Residential Mildura Order #41 02:25 PM 01/10/25 Amacor P…" at bounding box center [1421, 410] width 221 height 158
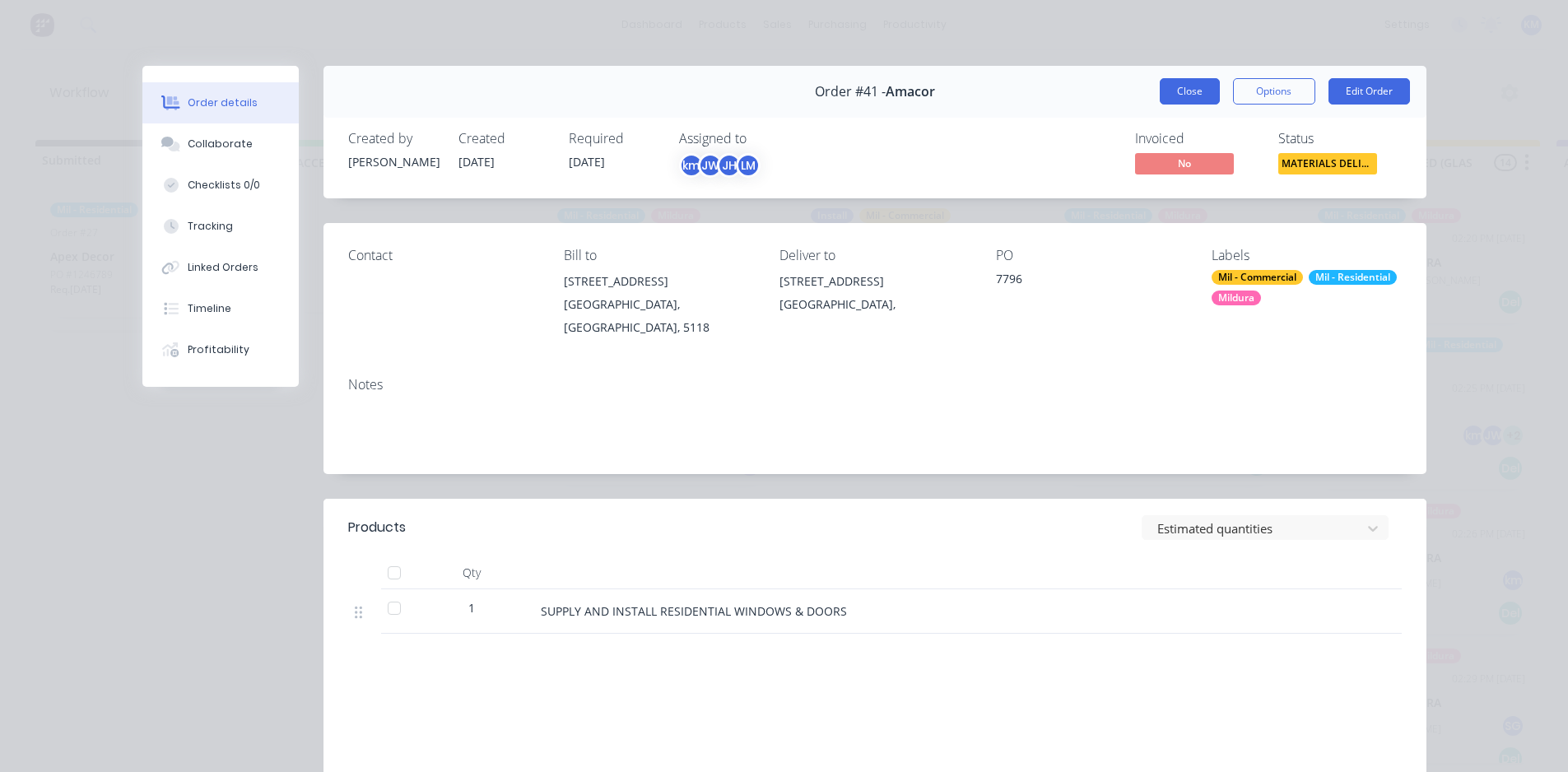
click at [1194, 93] on button "Close" at bounding box center [1190, 91] width 60 height 26
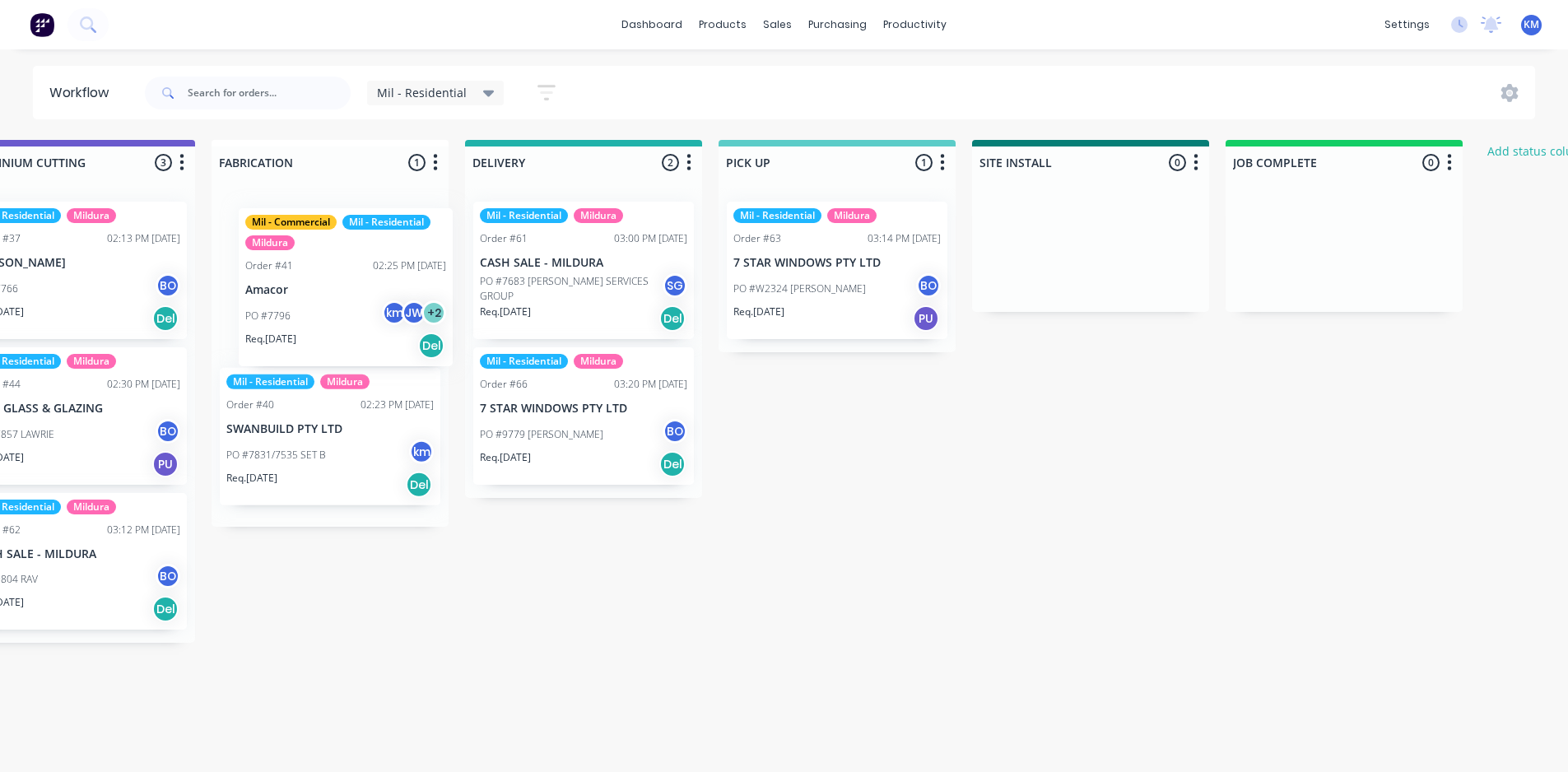
scroll to position [0, 1594]
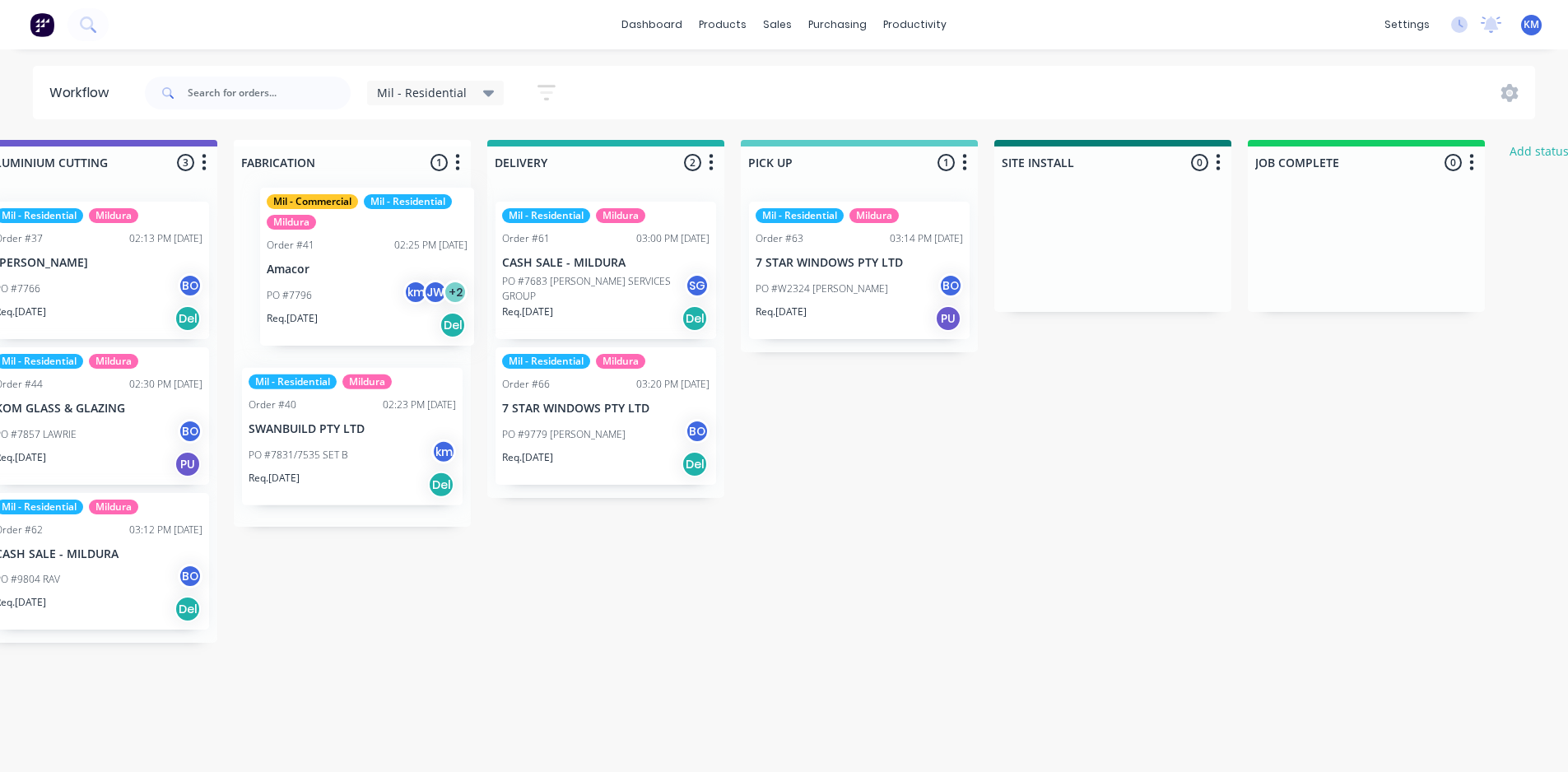
drag, startPoint x: 1380, startPoint y: 418, endPoint x: 337, endPoint y: 271, distance: 1053.3
click at [337, 271] on div "Submitted 1 Status colour #273444 hex #273444 Save Cancel Summaries Total order…" at bounding box center [142, 452] width 3460 height 623
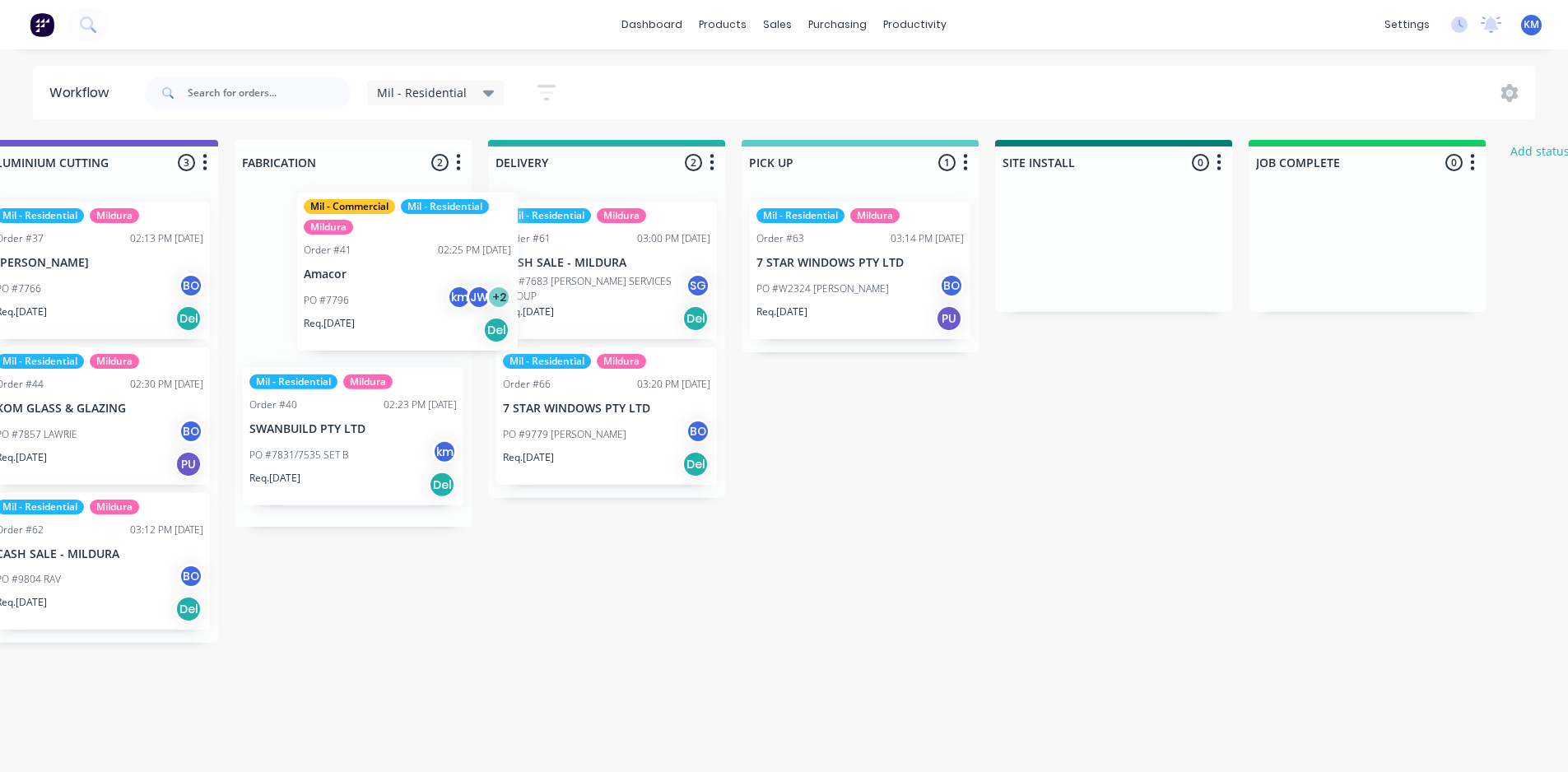
scroll to position [0, 1574]
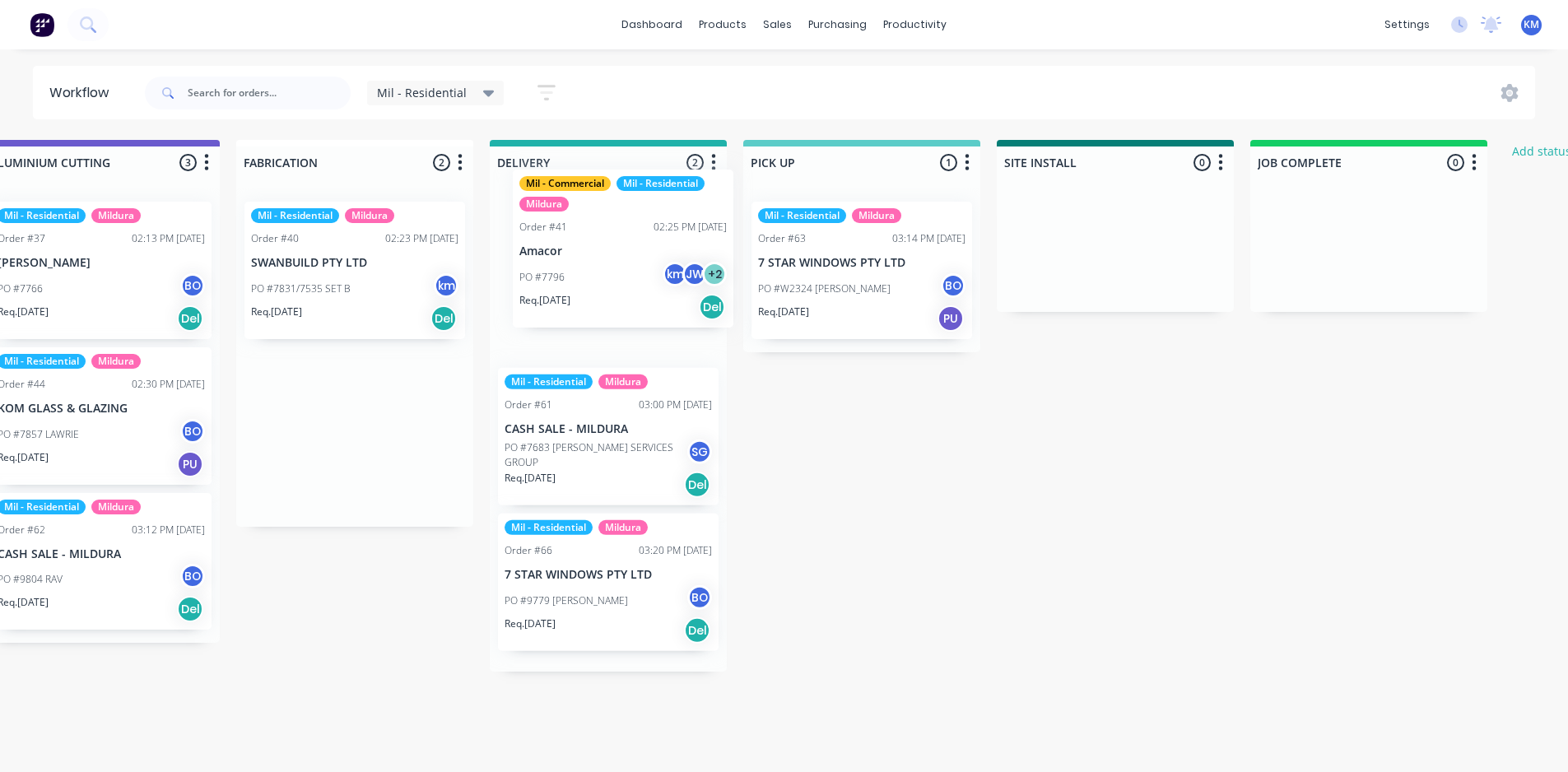
drag, startPoint x: 327, startPoint y: 297, endPoint x: 603, endPoint y: 265, distance: 277.8
click at [603, 265] on div "Submitted 1 Status colour #273444 hex #273444 Save Cancel Summaries Total order…" at bounding box center [145, 452] width 3460 height 623
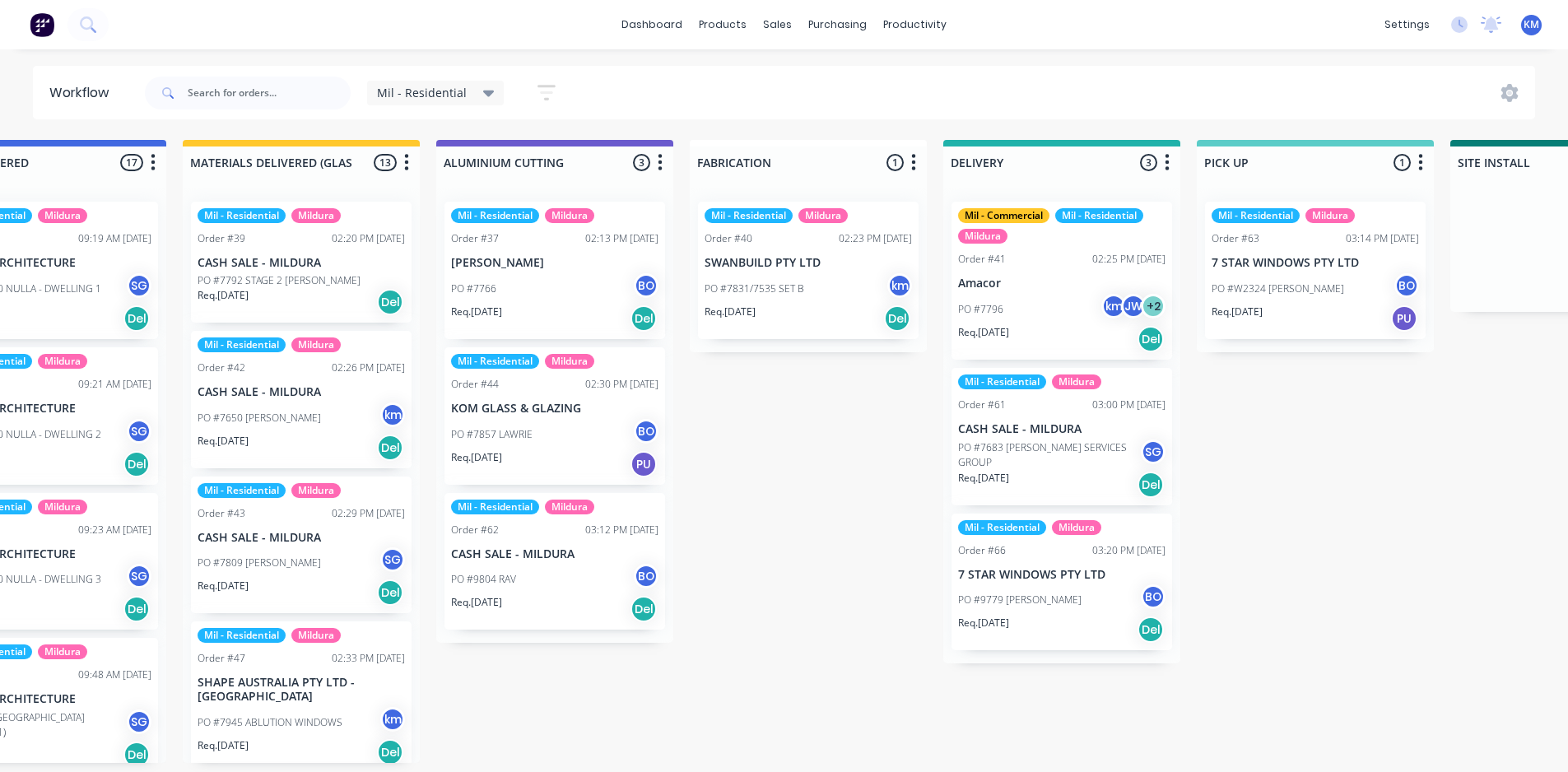
scroll to position [0, 1065]
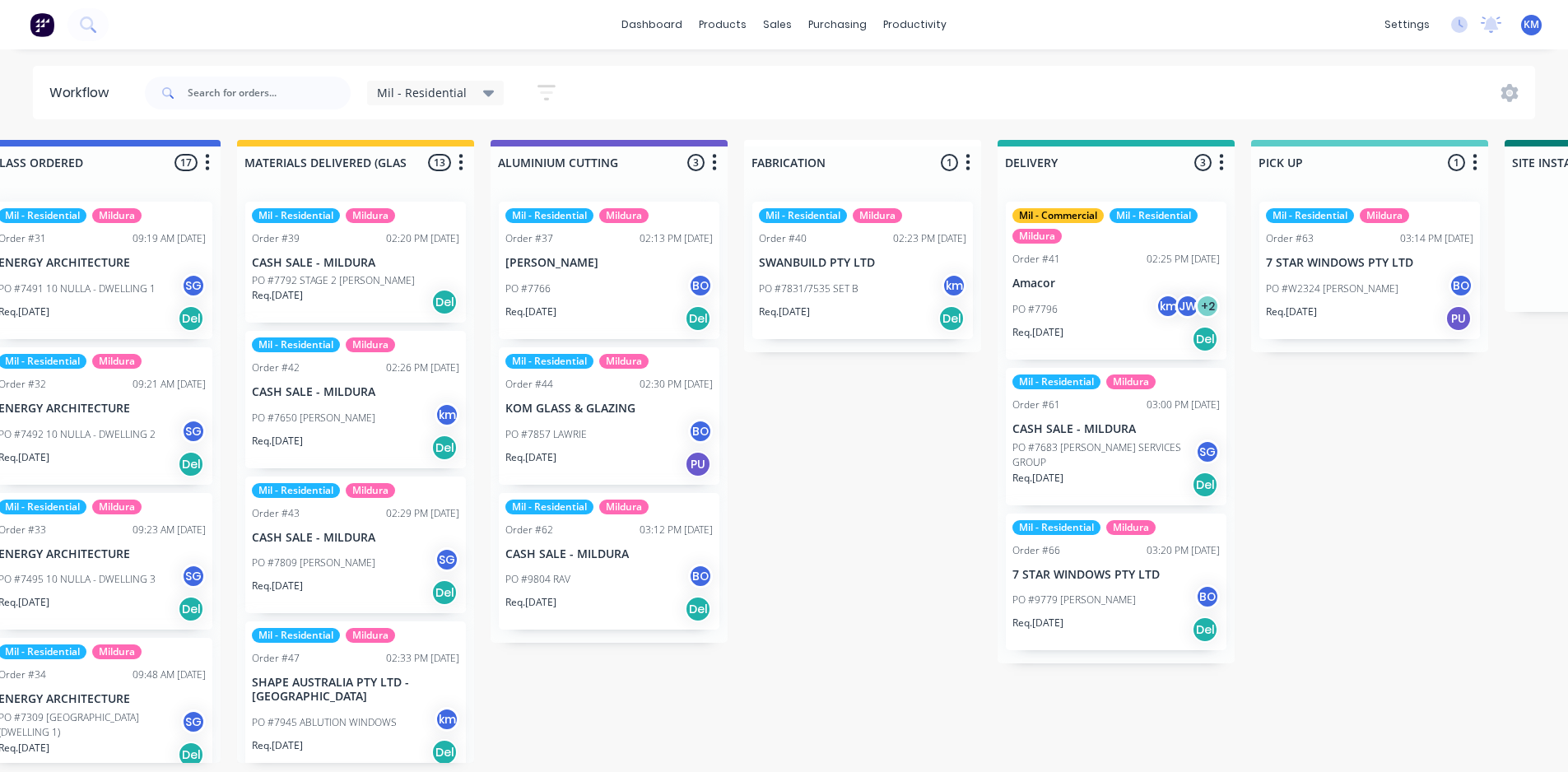
click at [1131, 293] on div "PO #7796 km JW + 2" at bounding box center [1115, 309] width 207 height 31
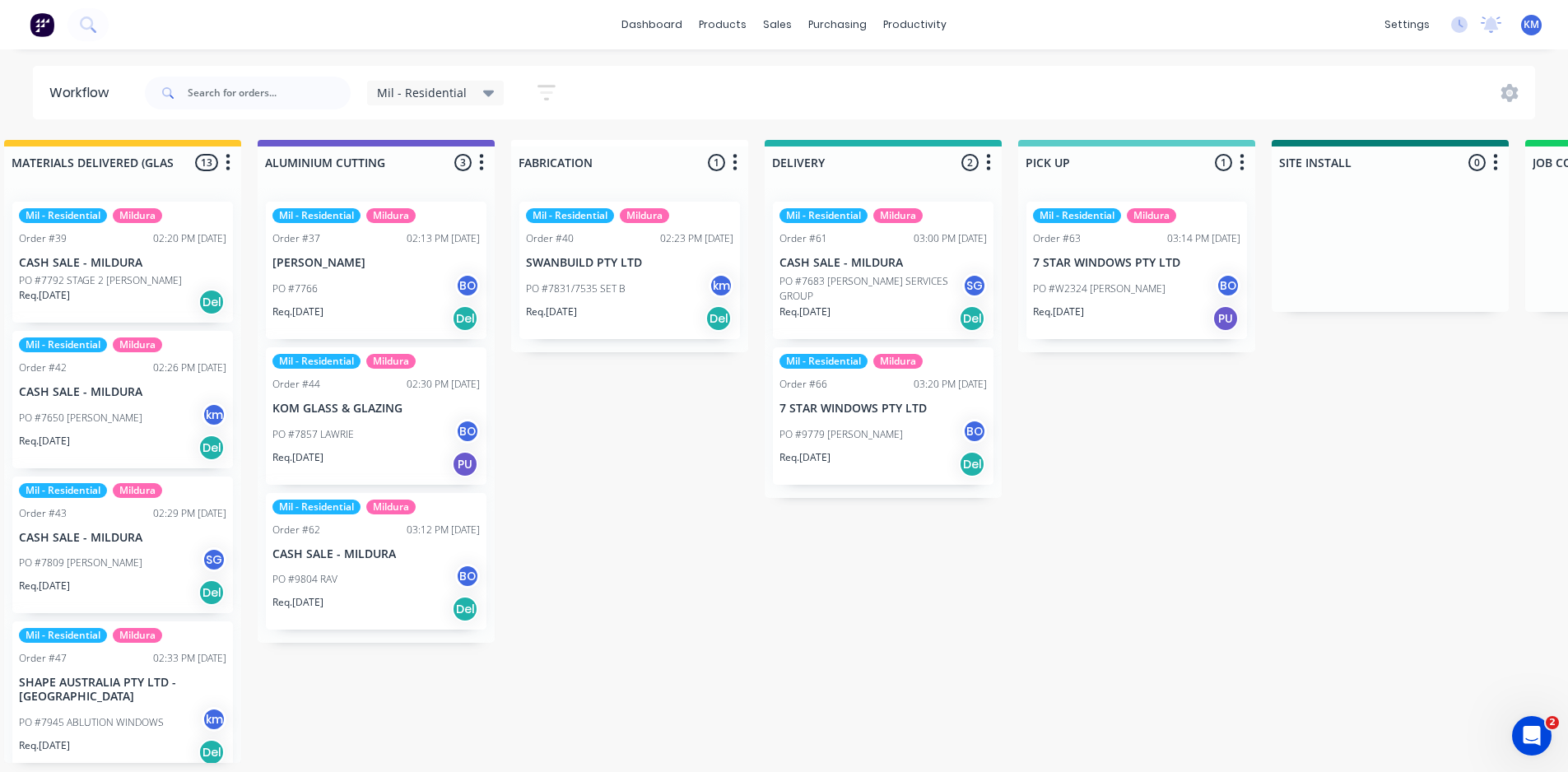
scroll to position [0, 1295]
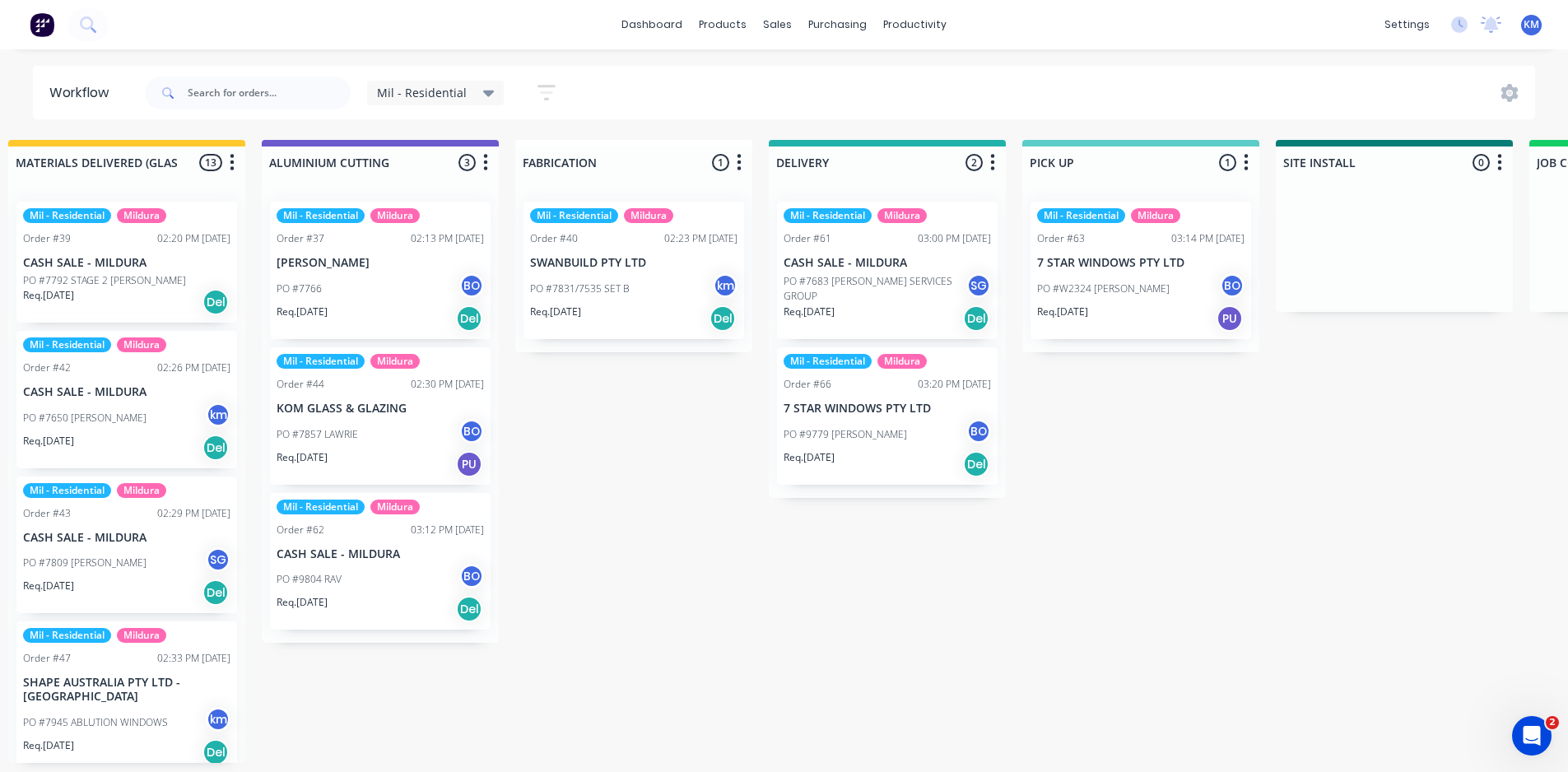
click at [447, 77] on div "Mil - Residential Save new view None edit Mil - Residential (Default) edit Mil …" at bounding box center [470, 92] width 206 height 32
click at [448, 87] on span "Mil - Residential" at bounding box center [422, 93] width 90 height 17
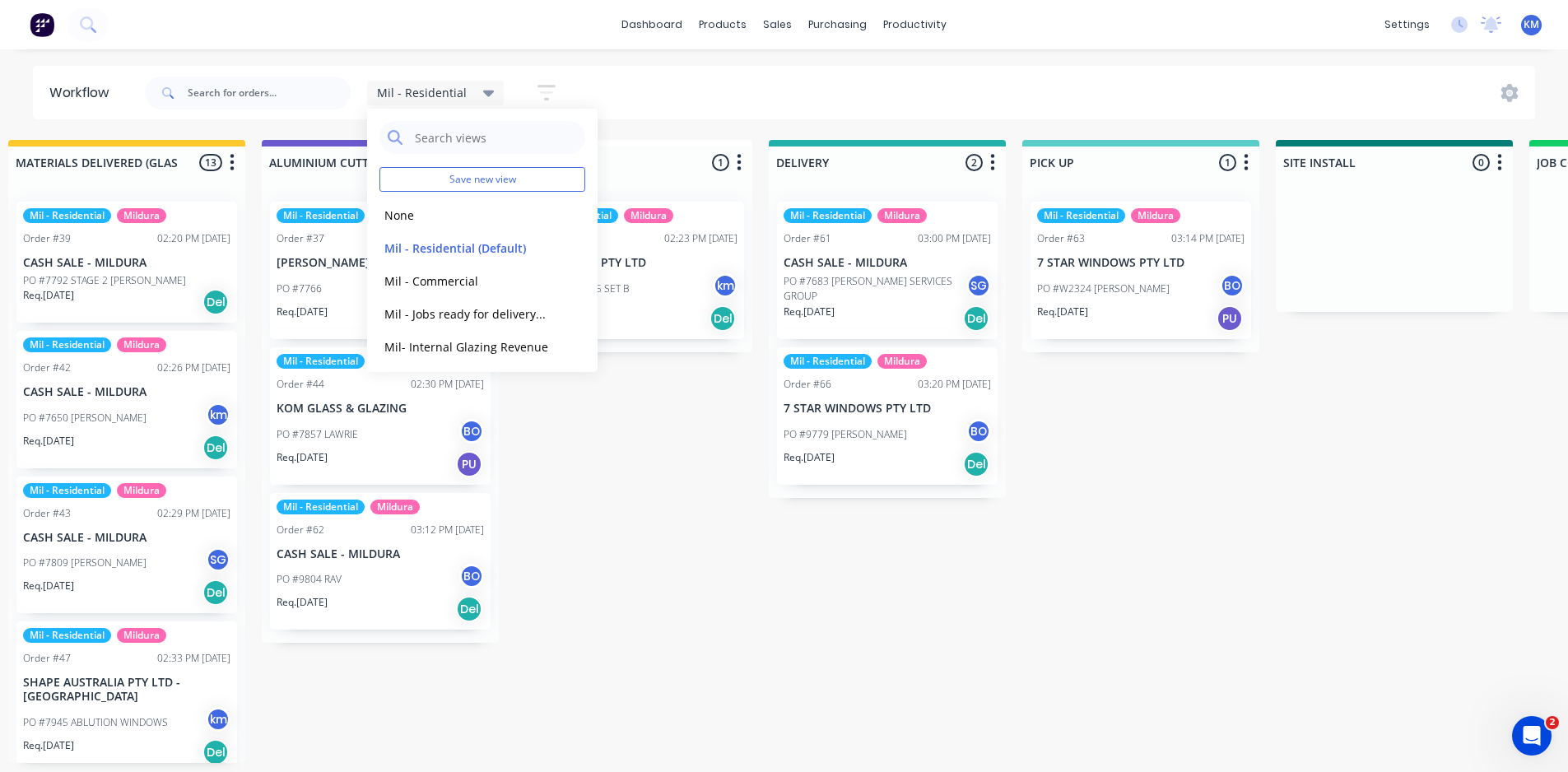
click at [732, 457] on div "Submitted 1 Status colour #273444 hex #273444 Save Cancel Summaries Total order…" at bounding box center [543, 452] width 3700 height 623
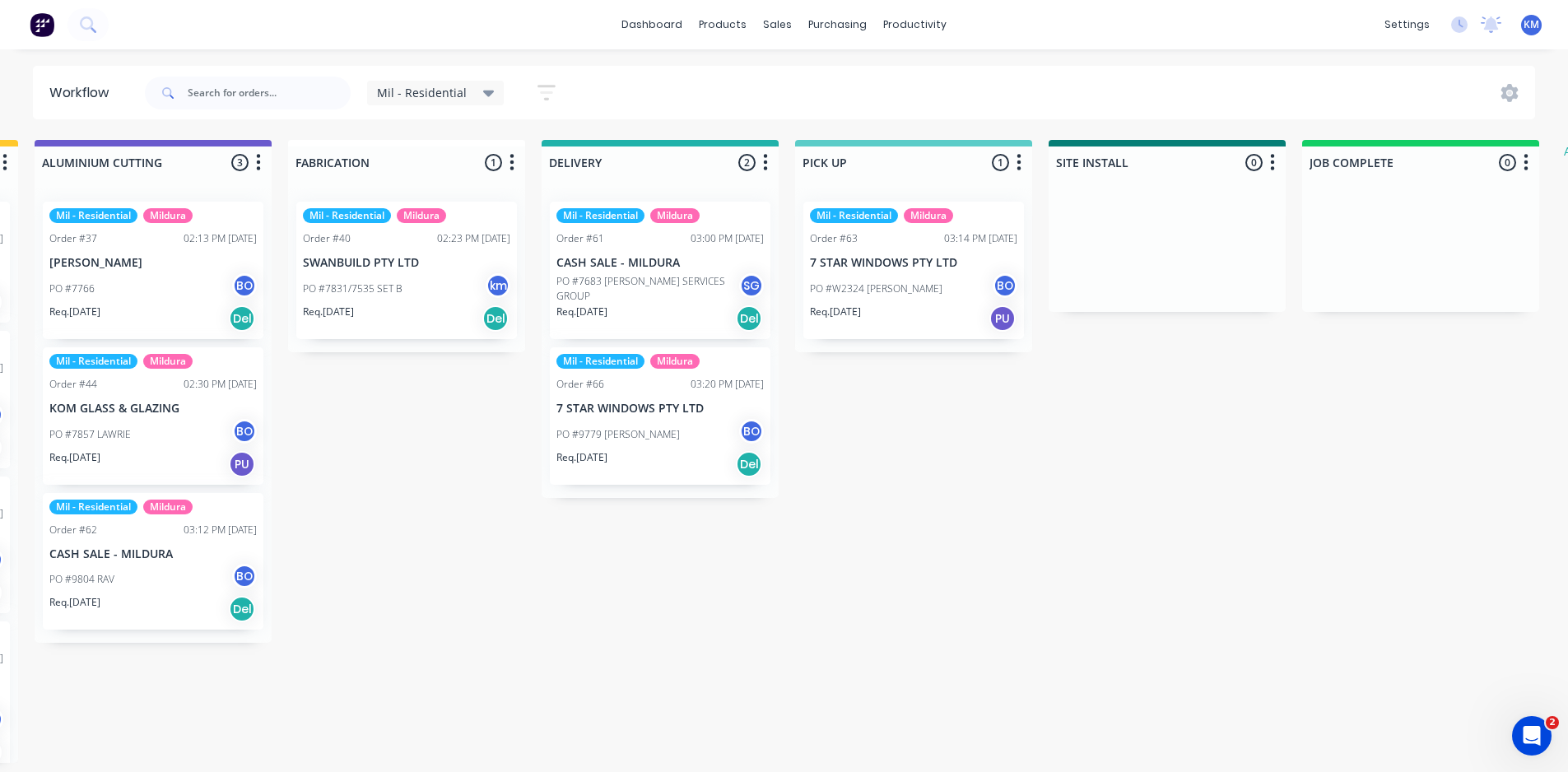
scroll to position [0, 1472]
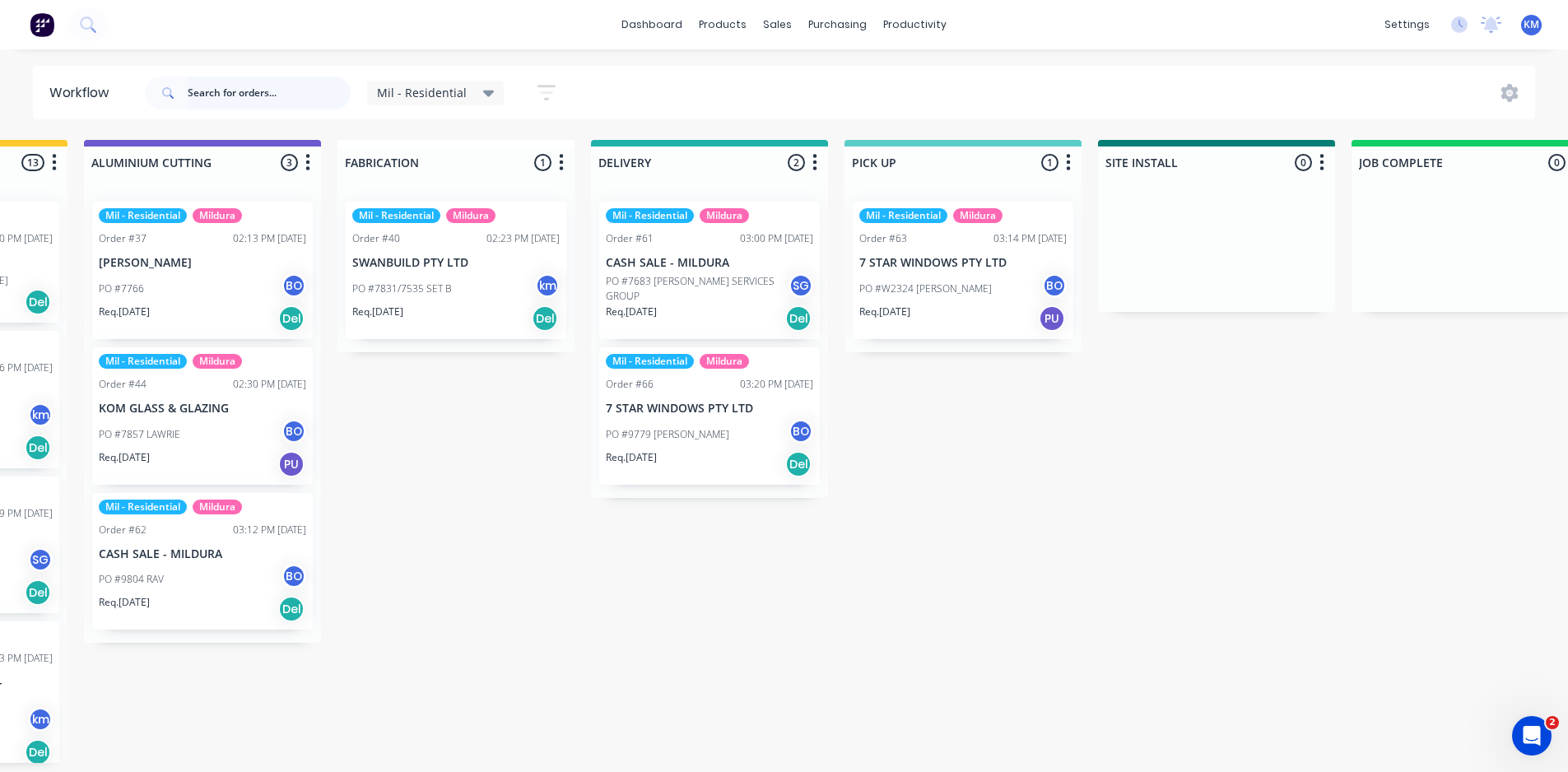
click at [242, 87] on input "text" at bounding box center [268, 93] width 163 height 33
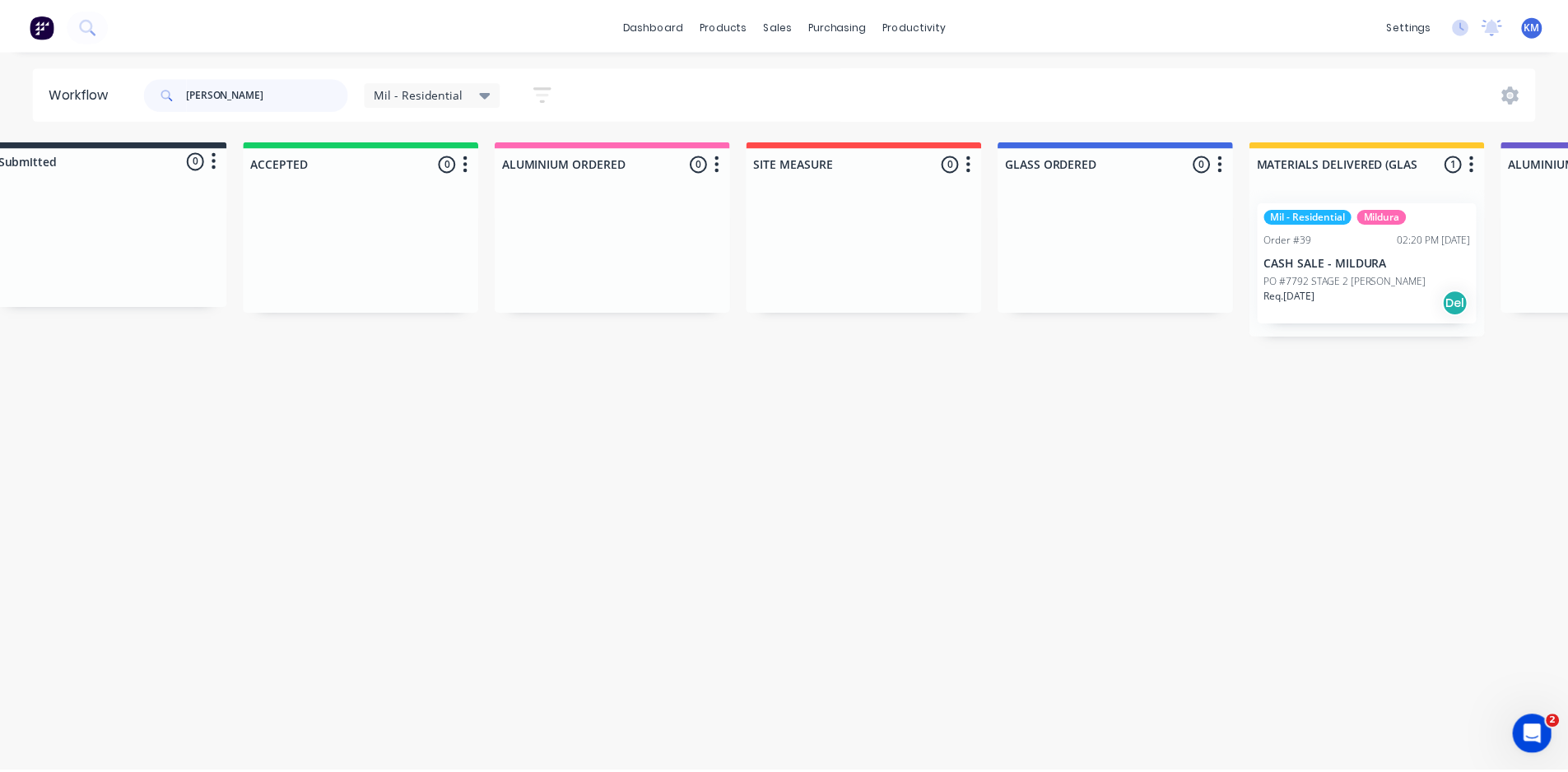
scroll to position [0, 0]
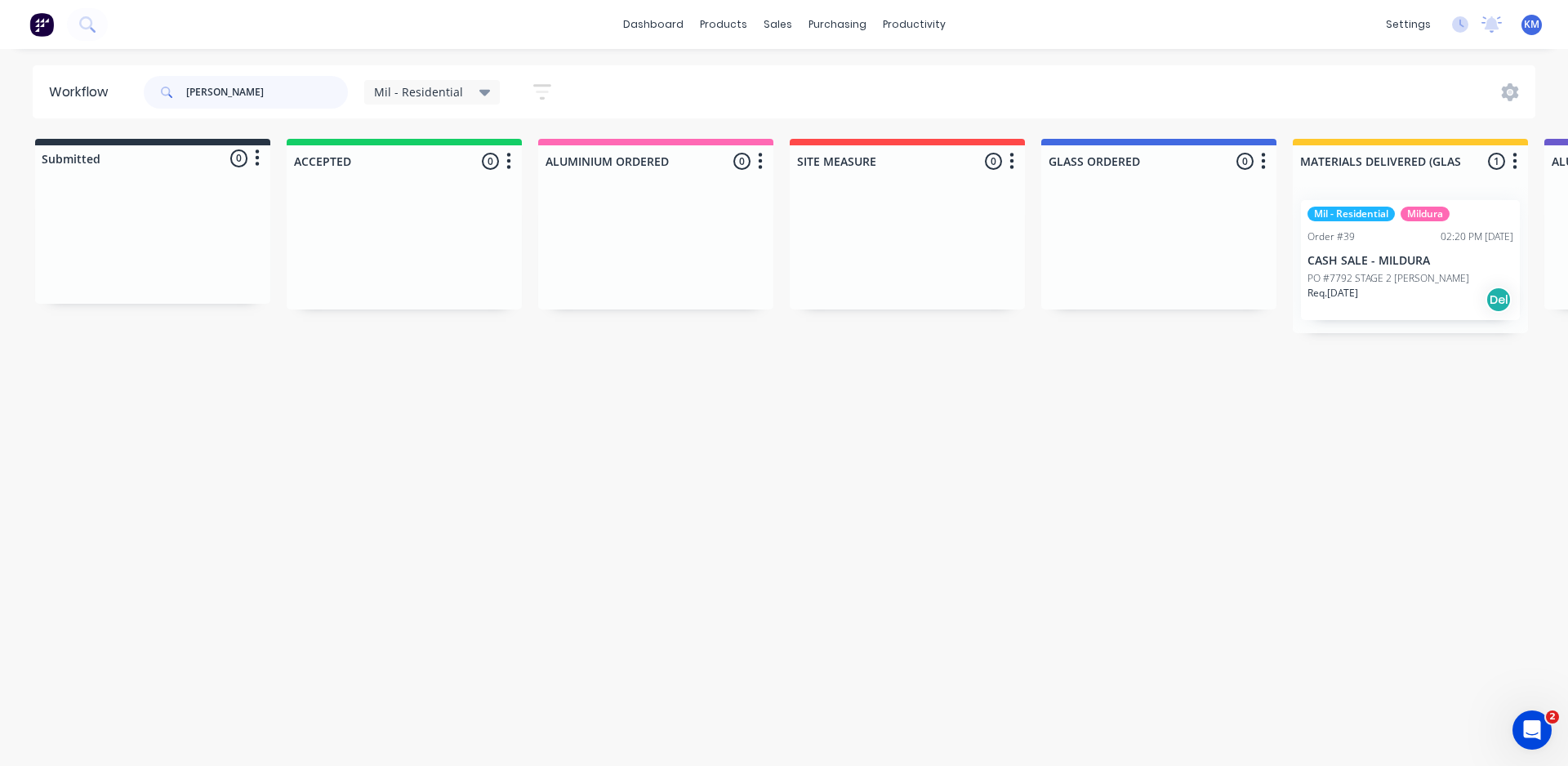
click at [108, 62] on div "dashboard products sales purchasing productivity dashboard products Product Cat…" at bounding box center [784, 334] width 1568 height 668
type input "owen"
click at [94, 22] on icon at bounding box center [87, 24] width 15 height 15
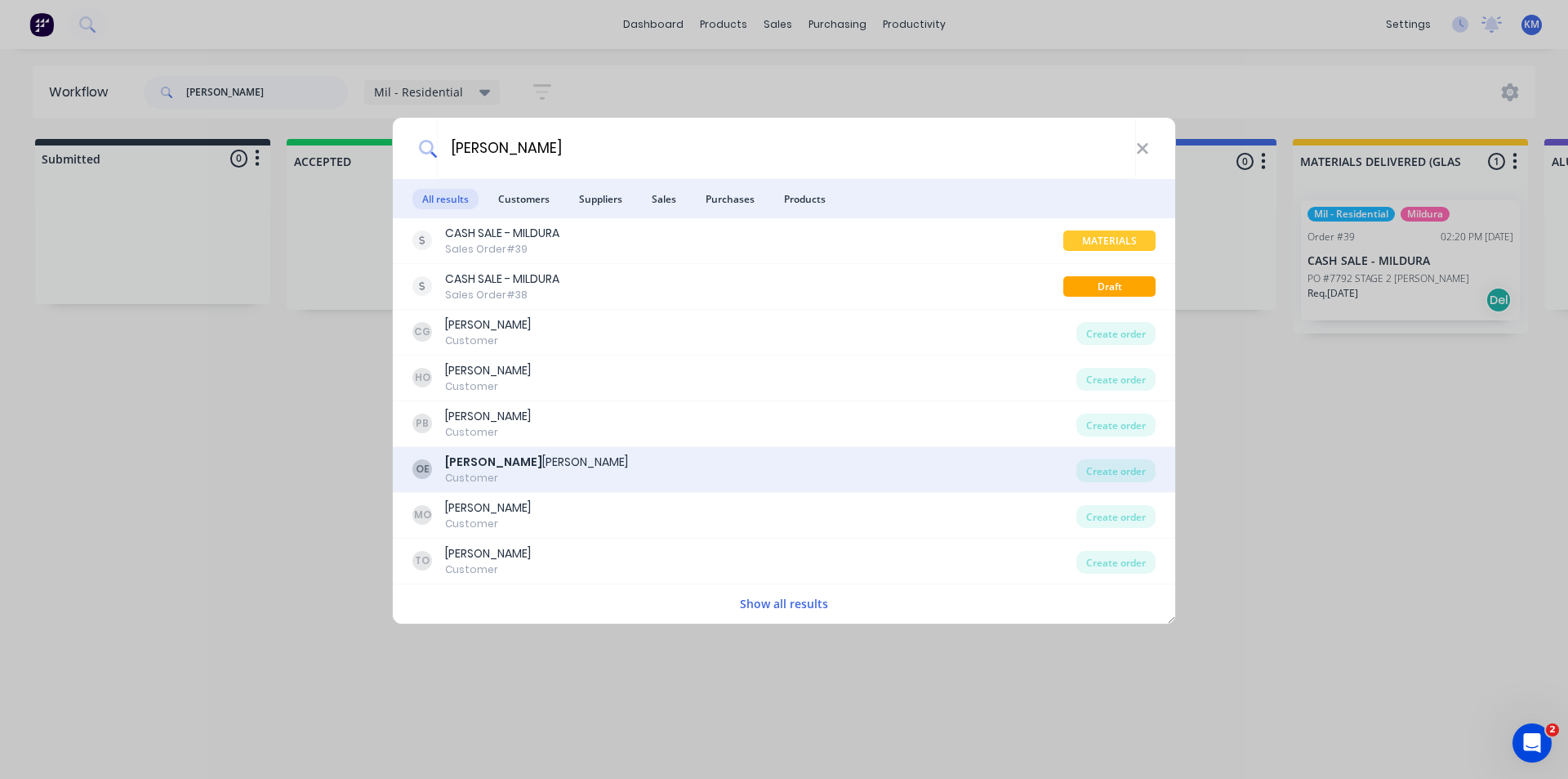
type input "owen"
click at [642, 469] on div "OE OWEN EVANS Customer" at bounding box center [744, 469] width 664 height 32
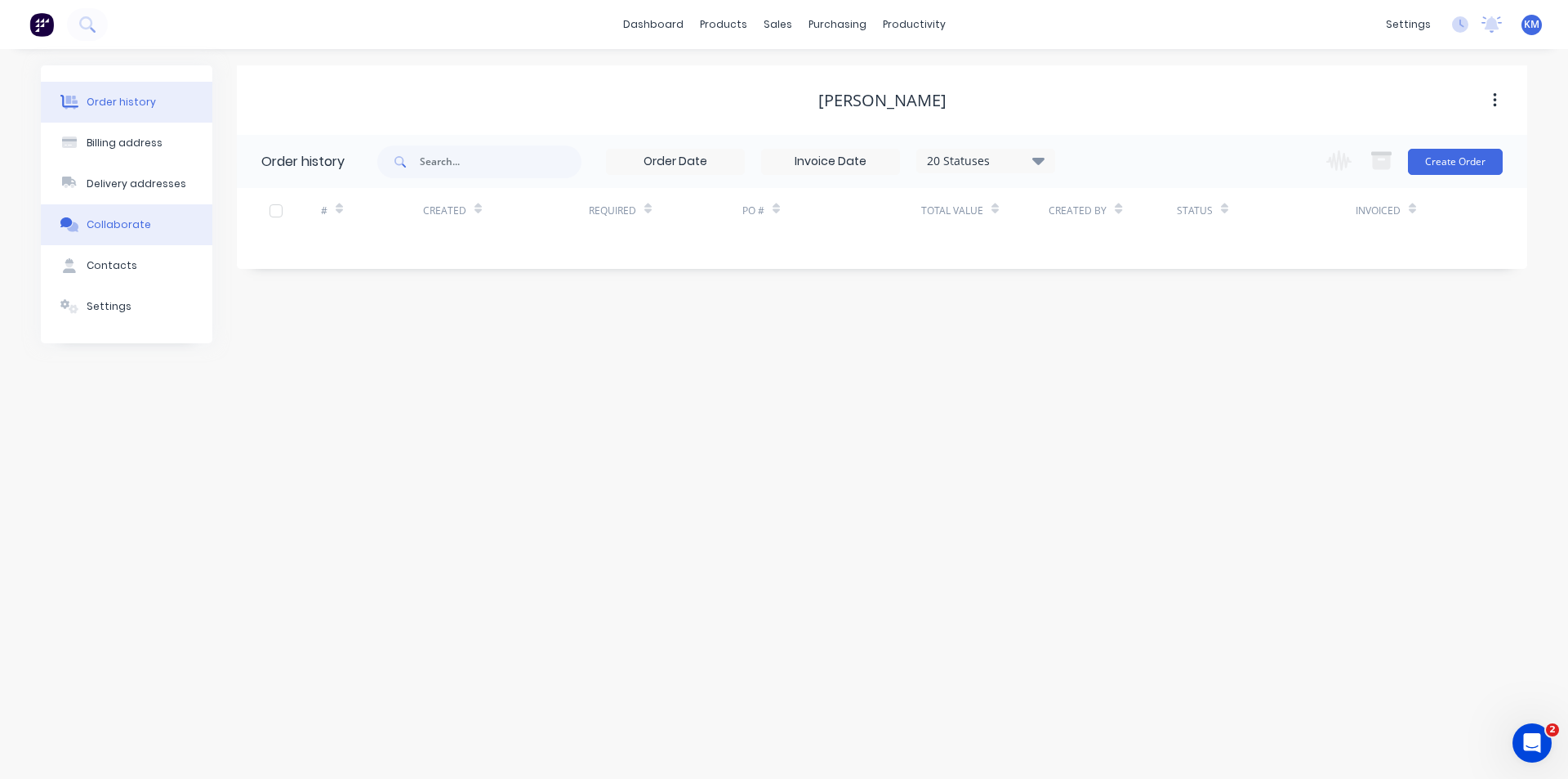
click at [125, 228] on div "Collaborate" at bounding box center [118, 224] width 64 height 14
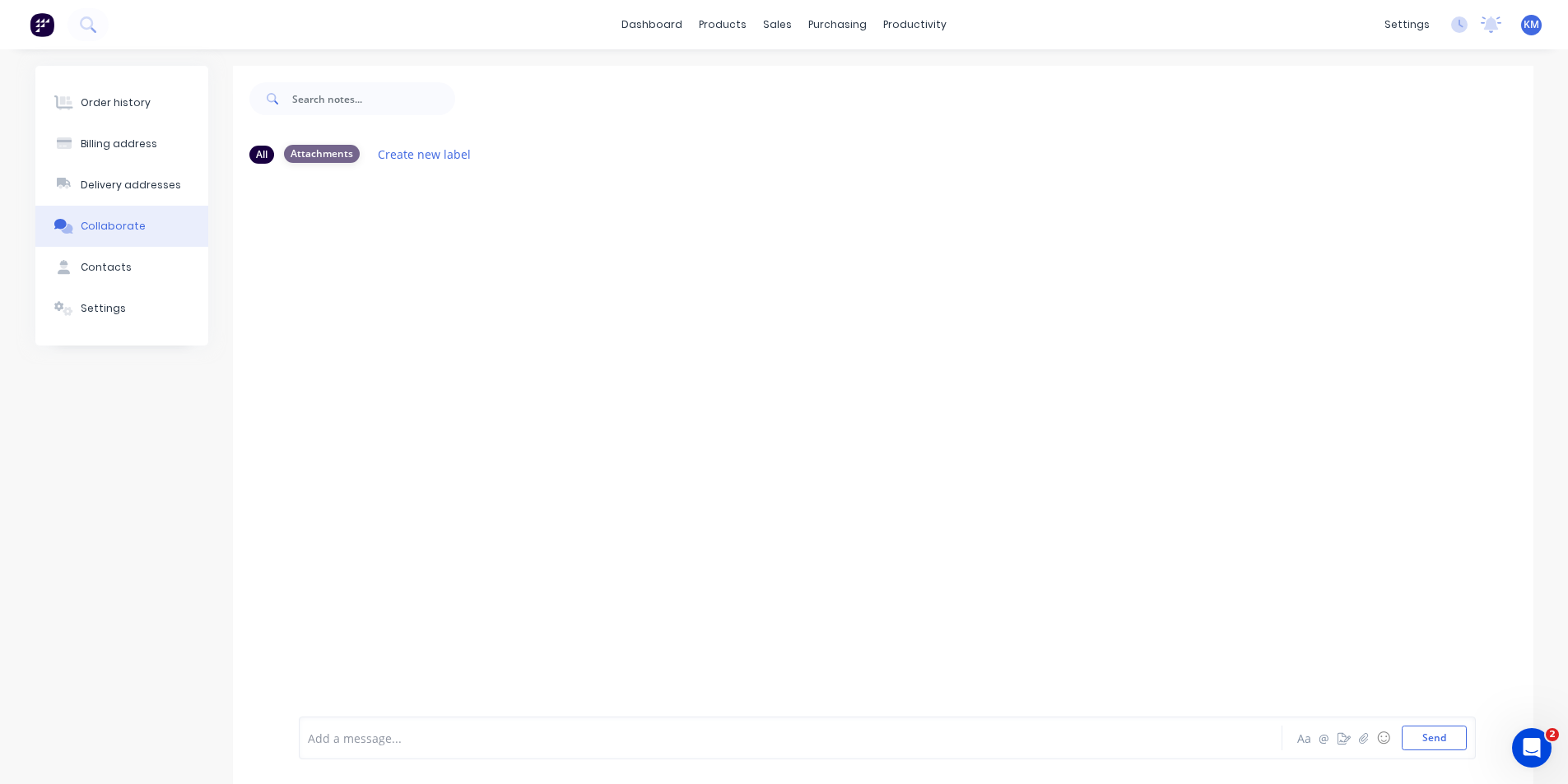
click at [323, 156] on div "Attachments" at bounding box center [321, 153] width 75 height 18
click at [105, 277] on button "Contacts" at bounding box center [122, 267] width 173 height 41
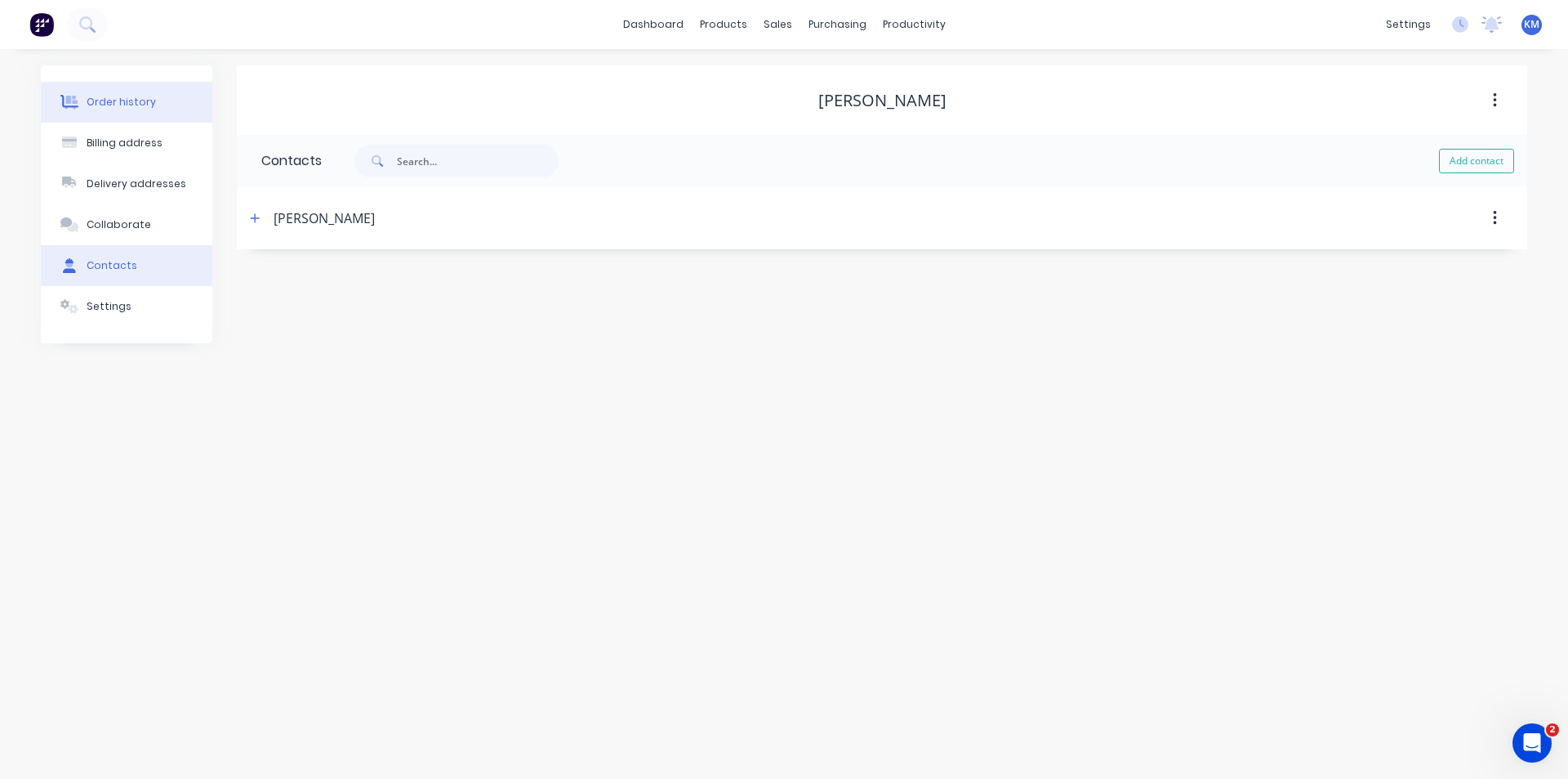
click at [98, 106] on div "Order history" at bounding box center [121, 102] width 69 height 14
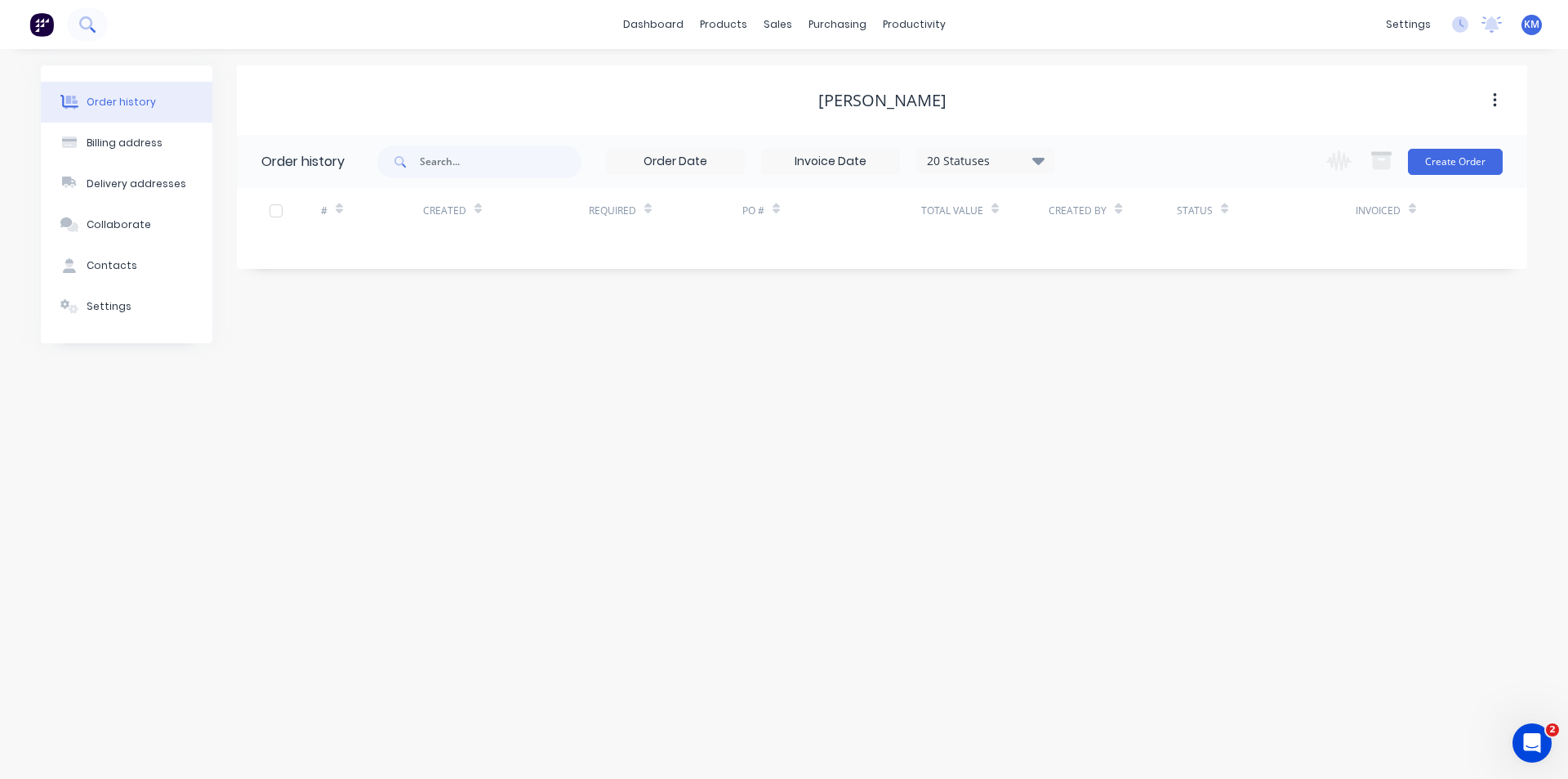
click at [96, 29] on button at bounding box center [87, 25] width 41 height 33
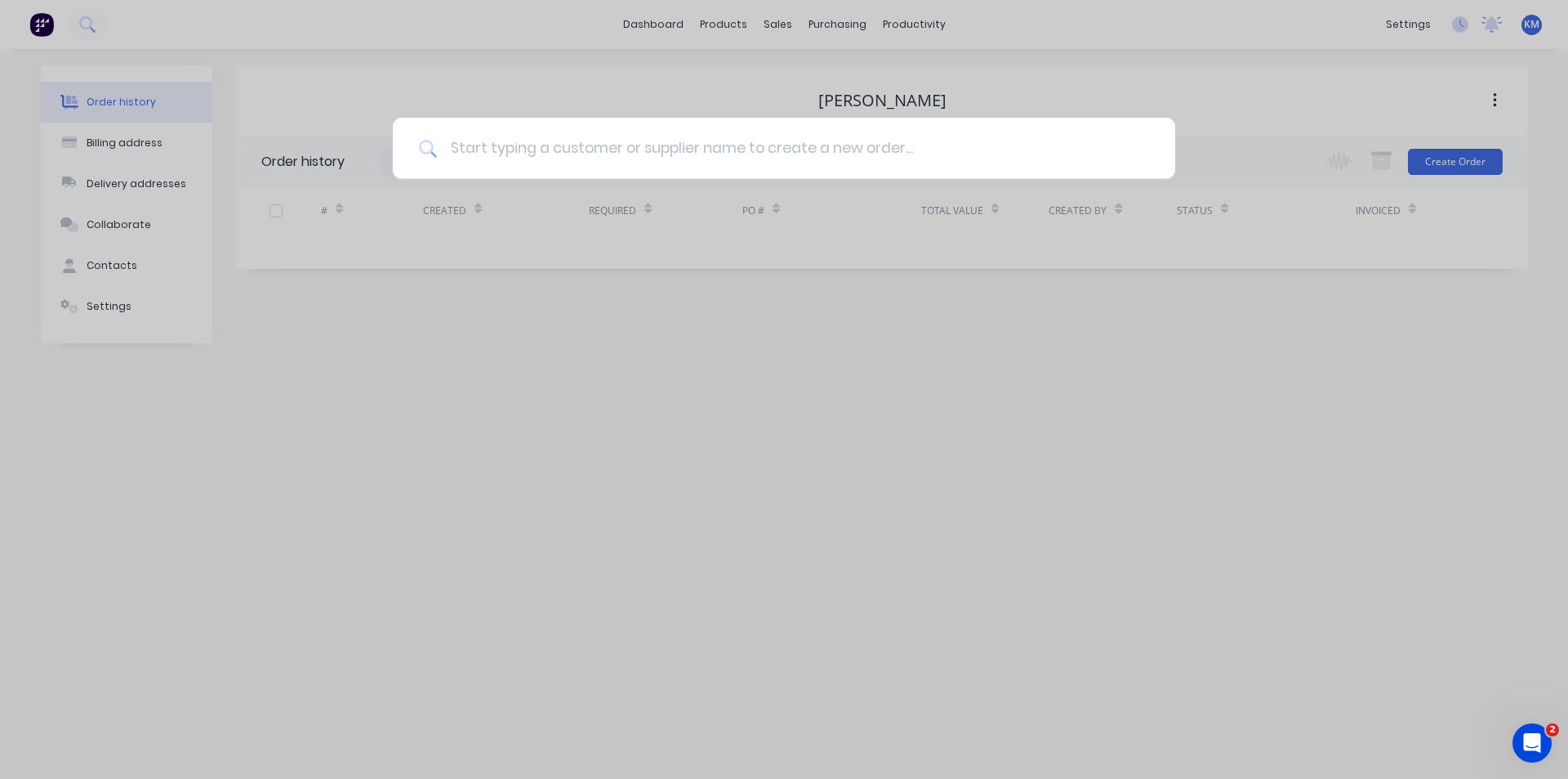
click at [701, 157] on input at bounding box center [793, 149] width 713 height 61
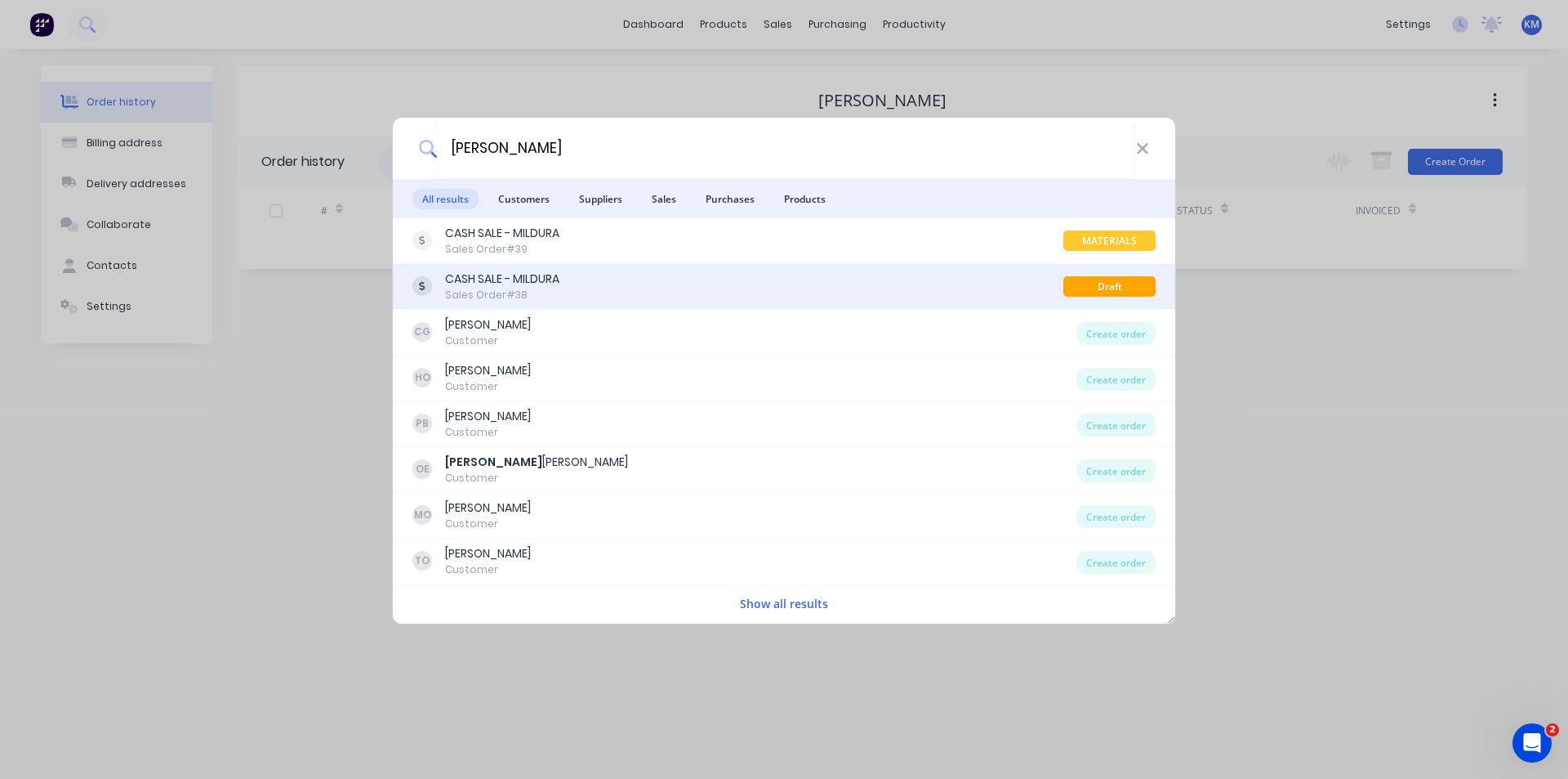
type input "owen"
click at [912, 286] on div "CASH SALE - MILDURA Sales Order #38" at bounding box center [739, 286] width 651 height 32
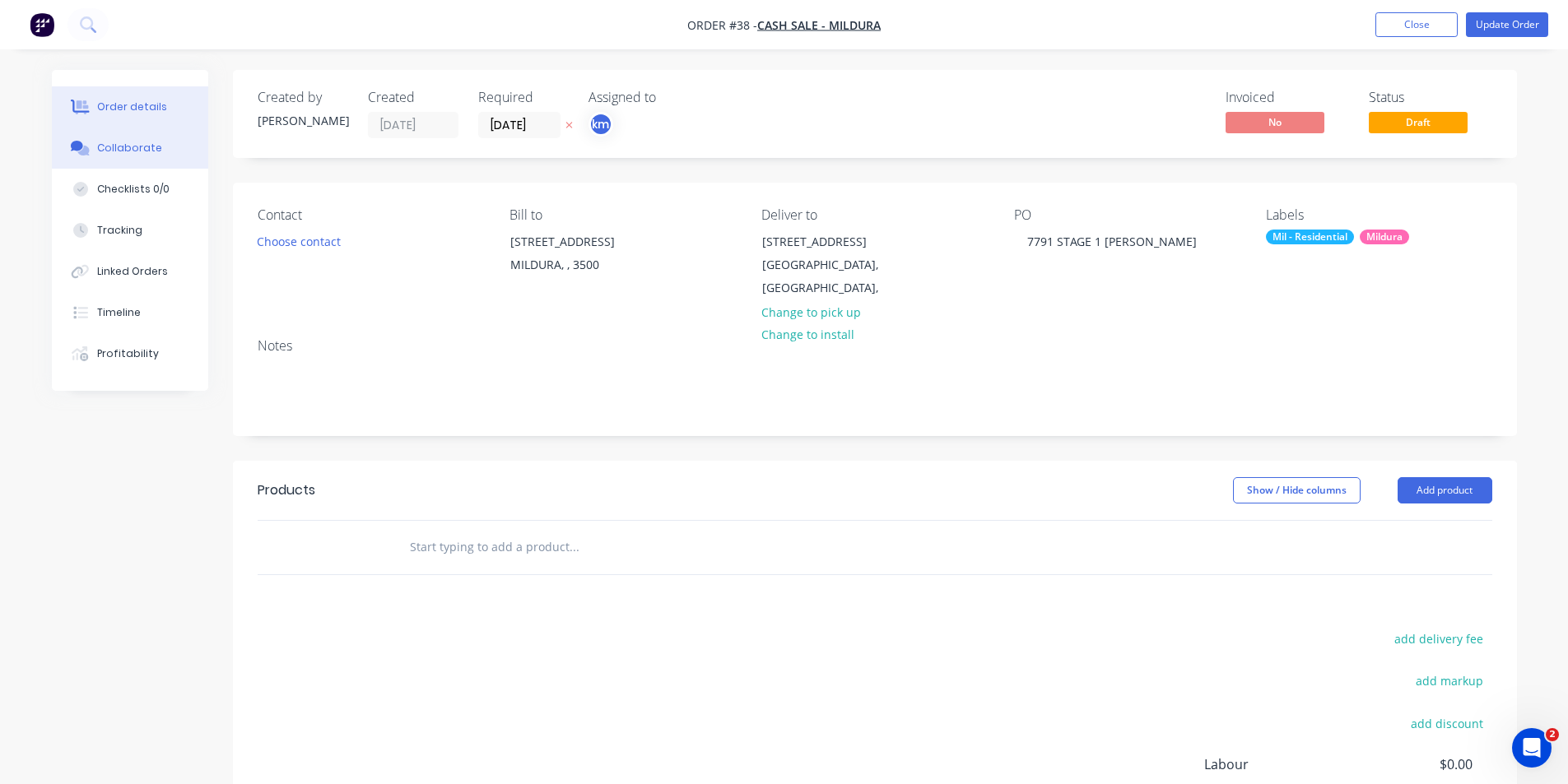
click at [142, 150] on div "Collaborate" at bounding box center [129, 148] width 65 height 14
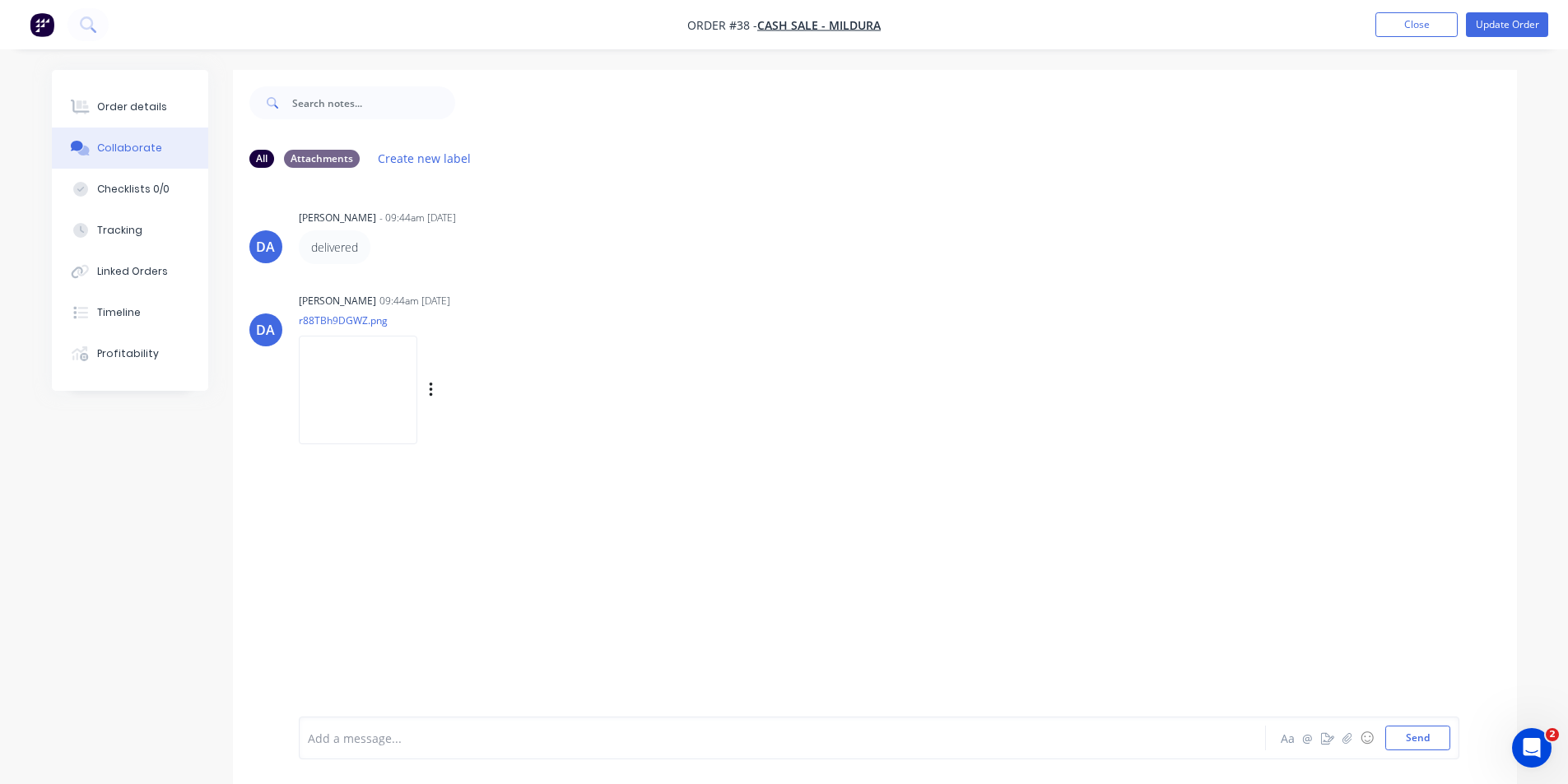
click at [353, 394] on img at bounding box center [358, 390] width 119 height 108
click at [1418, 22] on button "Close" at bounding box center [1416, 25] width 82 height 25
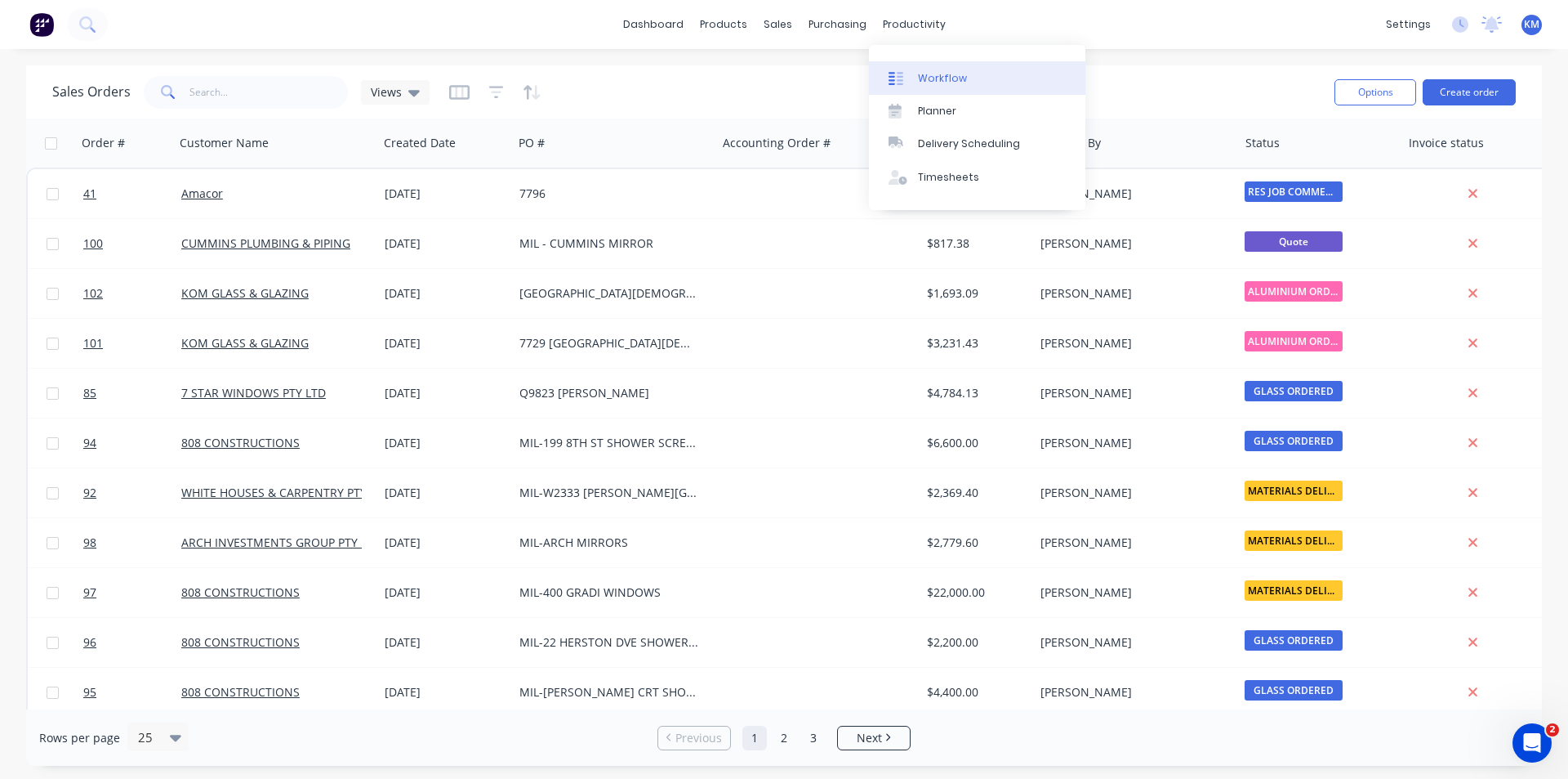
click at [950, 72] on div "Workflow" at bounding box center [943, 78] width 49 height 14
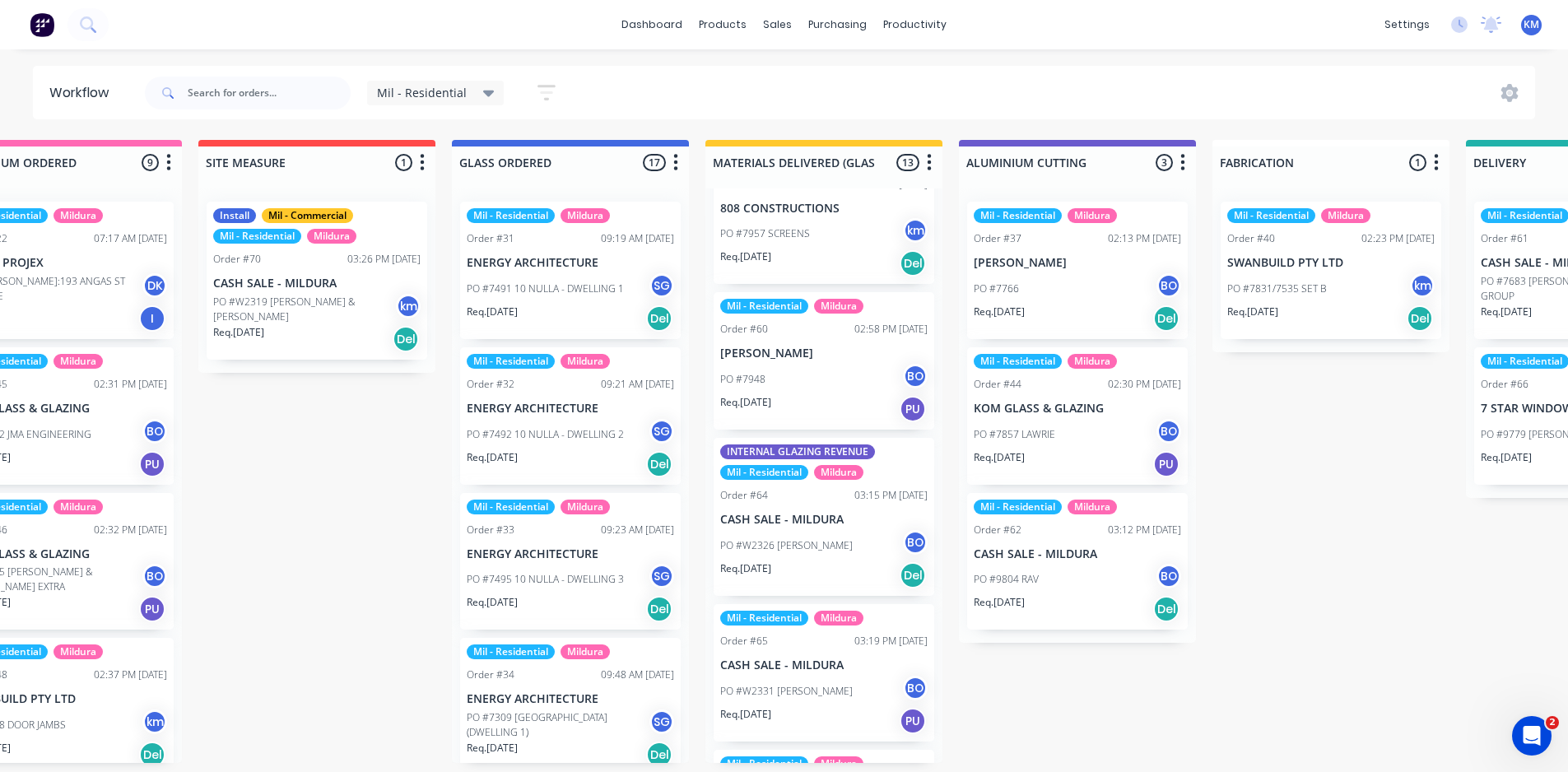
scroll to position [943, 0]
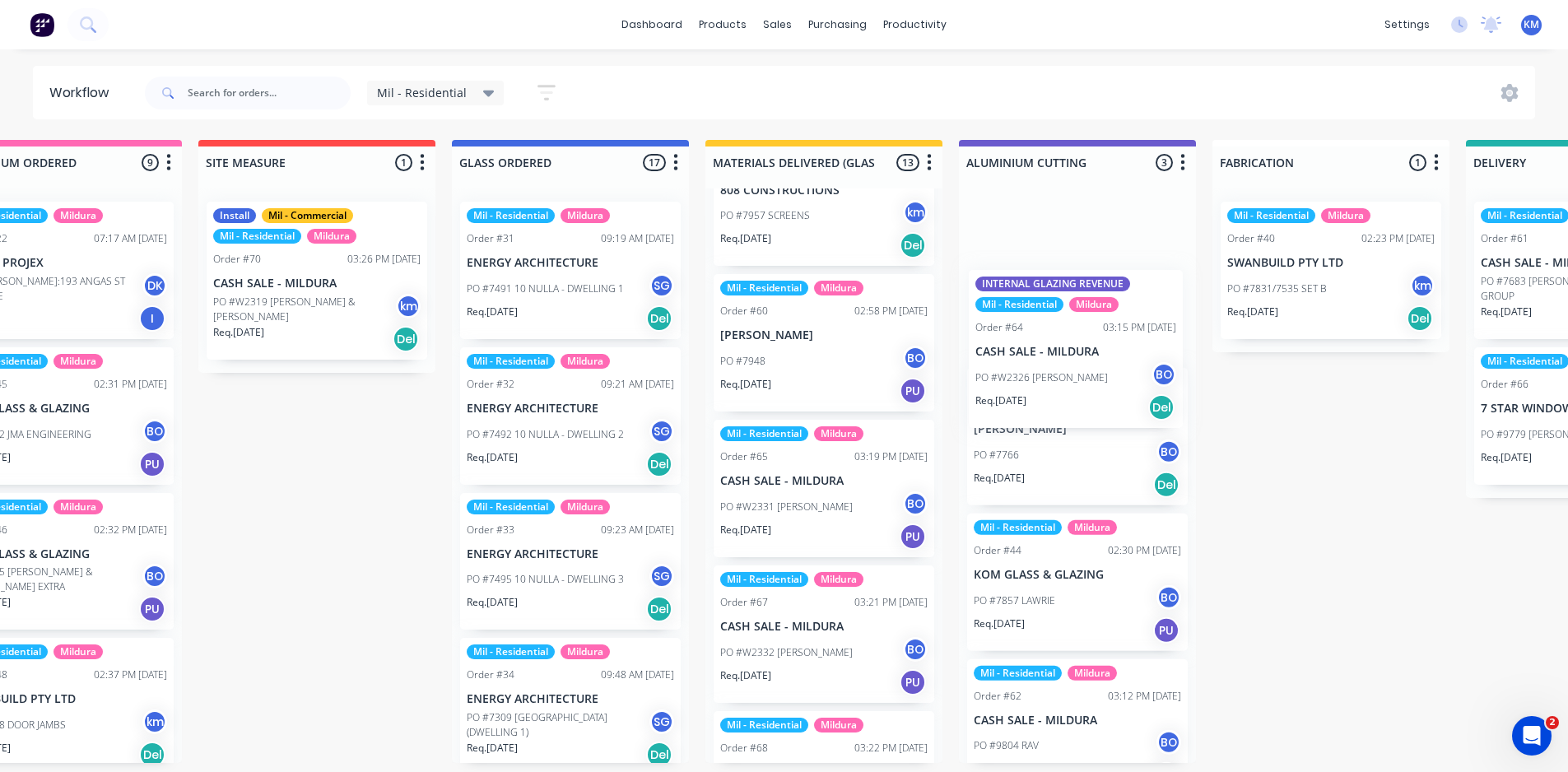
drag, startPoint x: 835, startPoint y: 533, endPoint x: 1094, endPoint y: 392, distance: 294.9
click at [1094, 392] on div "Submitted 1 Status colour #273444 hex #273444 Save Cancel Summaries Total order…" at bounding box center [1240, 452] width 3700 height 623
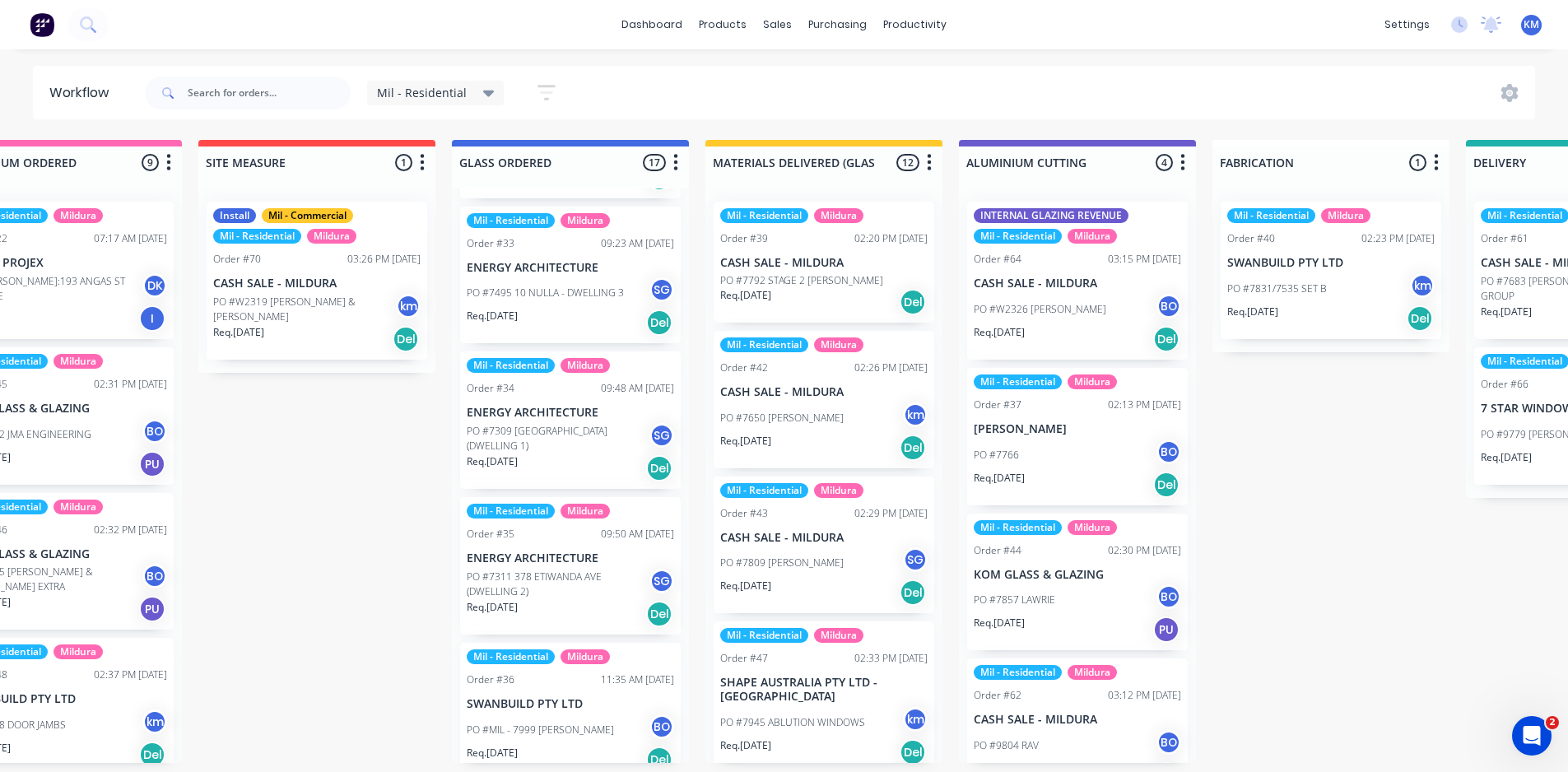
scroll to position [293, 0]
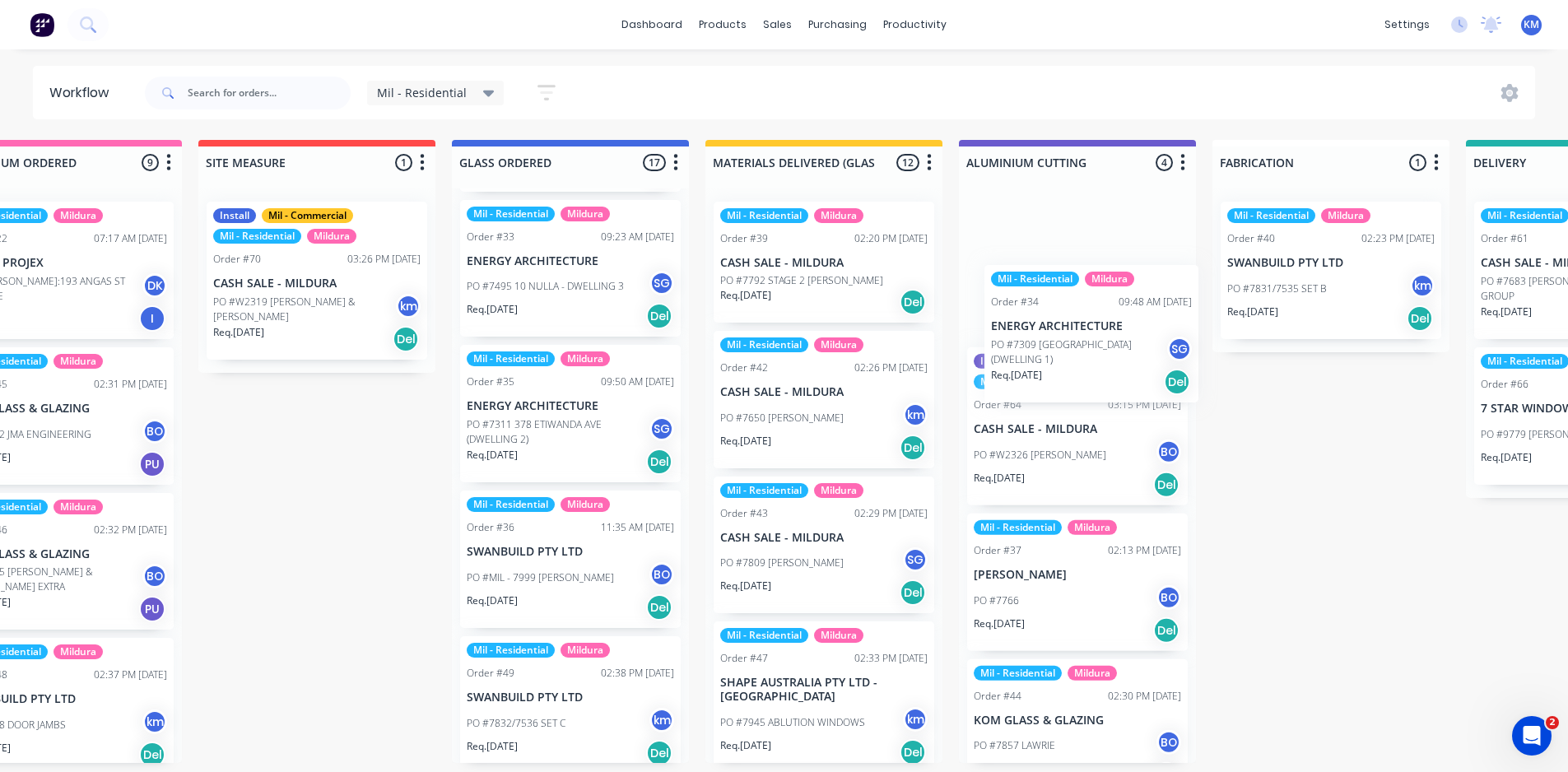
drag, startPoint x: 553, startPoint y: 438, endPoint x: 1090, endPoint y: 360, distance: 542.6
click at [1090, 360] on div "Submitted 1 Status colour #273444 hex #273444 Save Cancel Summaries Total order…" at bounding box center [1240, 452] width 3700 height 623
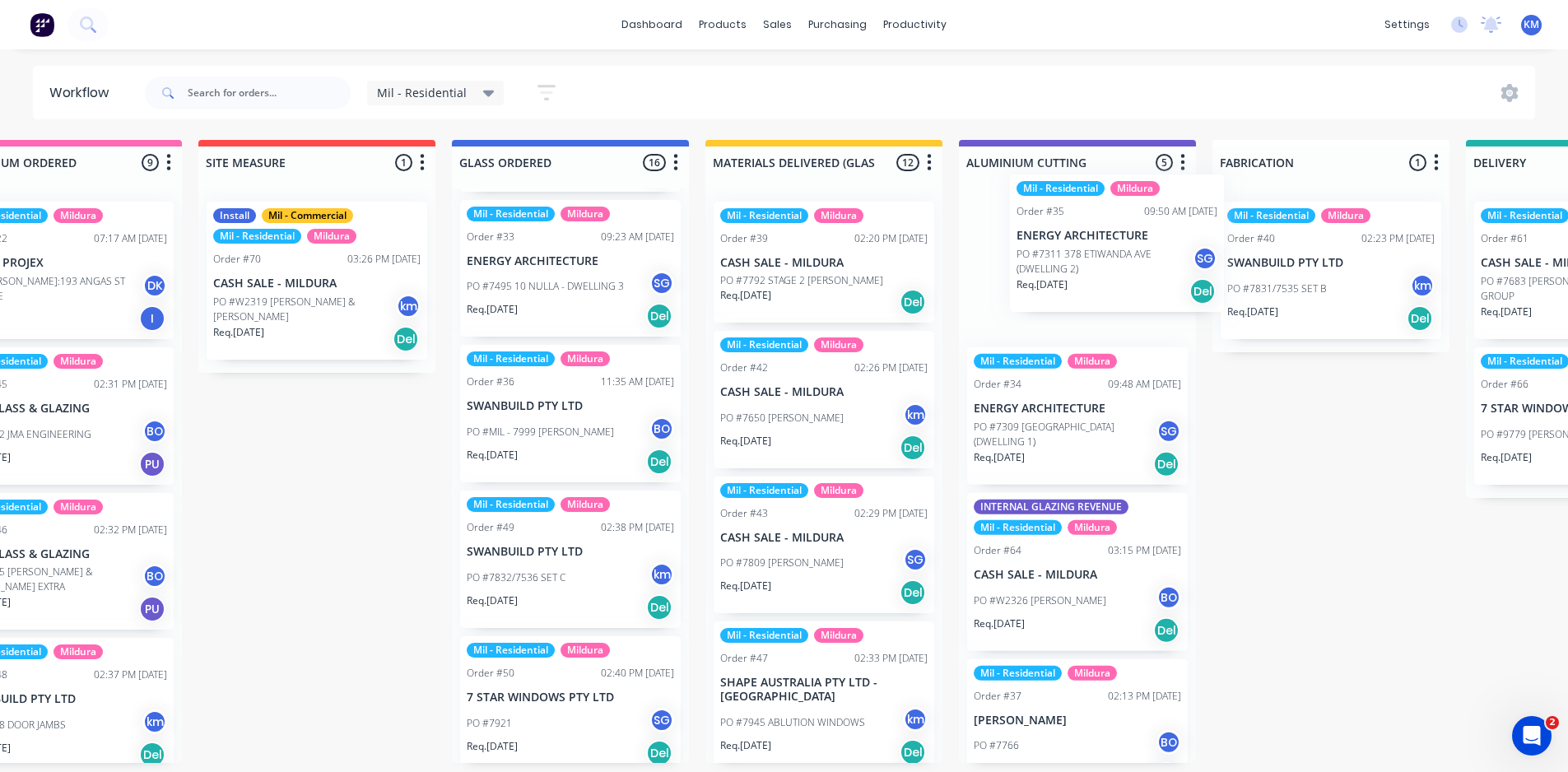
drag, startPoint x: 538, startPoint y: 436, endPoint x: 1104, endPoint y: 264, distance: 591.6
click at [1105, 265] on div "Submitted 1 Status colour #273444 hex #273444 Save Cancel Summaries Total order…" at bounding box center [1240, 452] width 3700 height 623
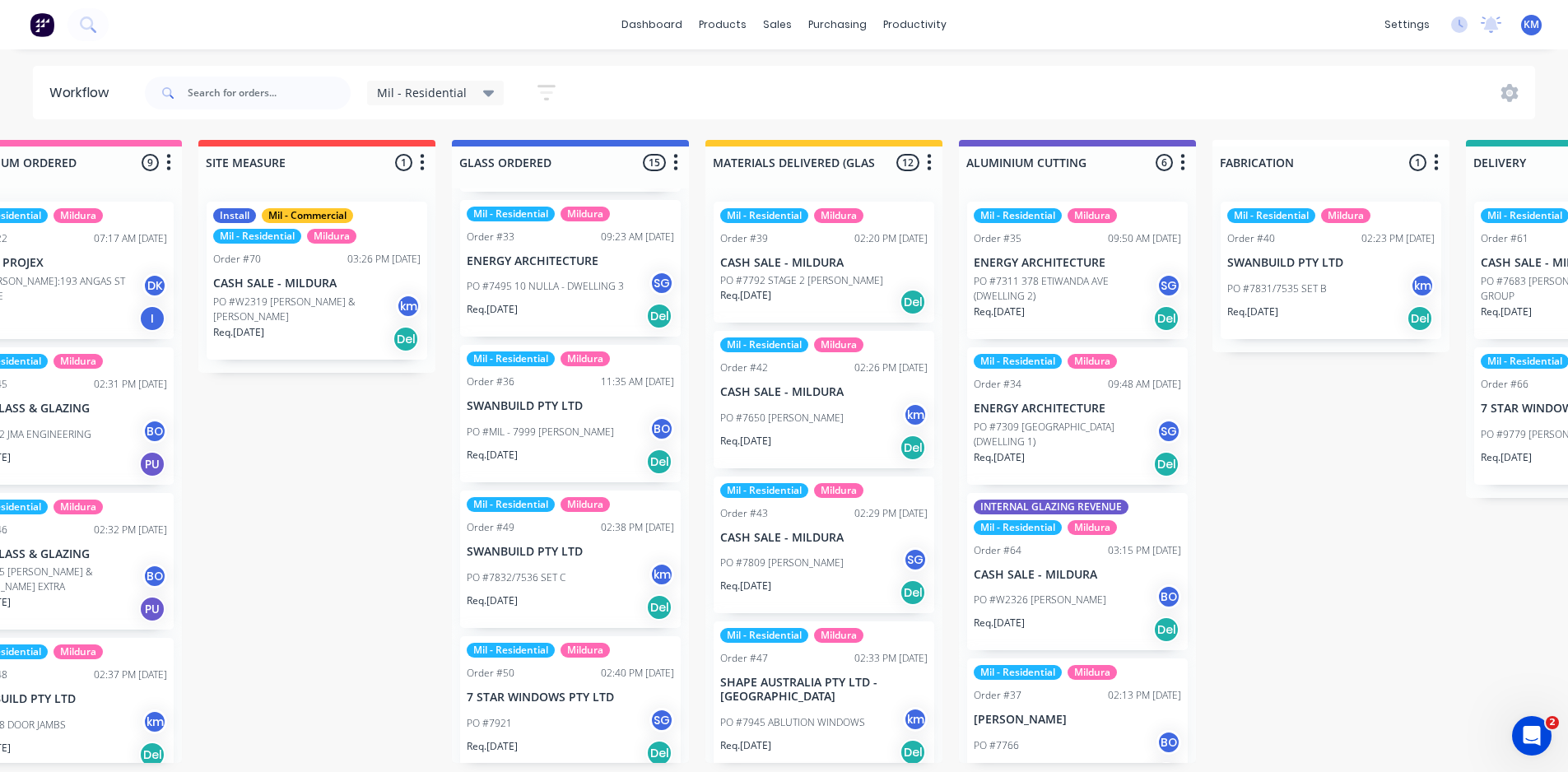
drag, startPoint x: 1197, startPoint y: 266, endPoint x: 1196, endPoint y: 387, distance: 121.0
click at [1196, 387] on div "Submitted 1 Status colour #273444 hex #273444 Save Cancel Summaries Total order…" at bounding box center [1240, 452] width 3700 height 623
click at [1188, 371] on div "Mil - Residential Mildura Order #35 09:50 AM 01/10/25 ENERGY ARCHITECTURE PO #7…" at bounding box center [1078, 475] width 237 height 574
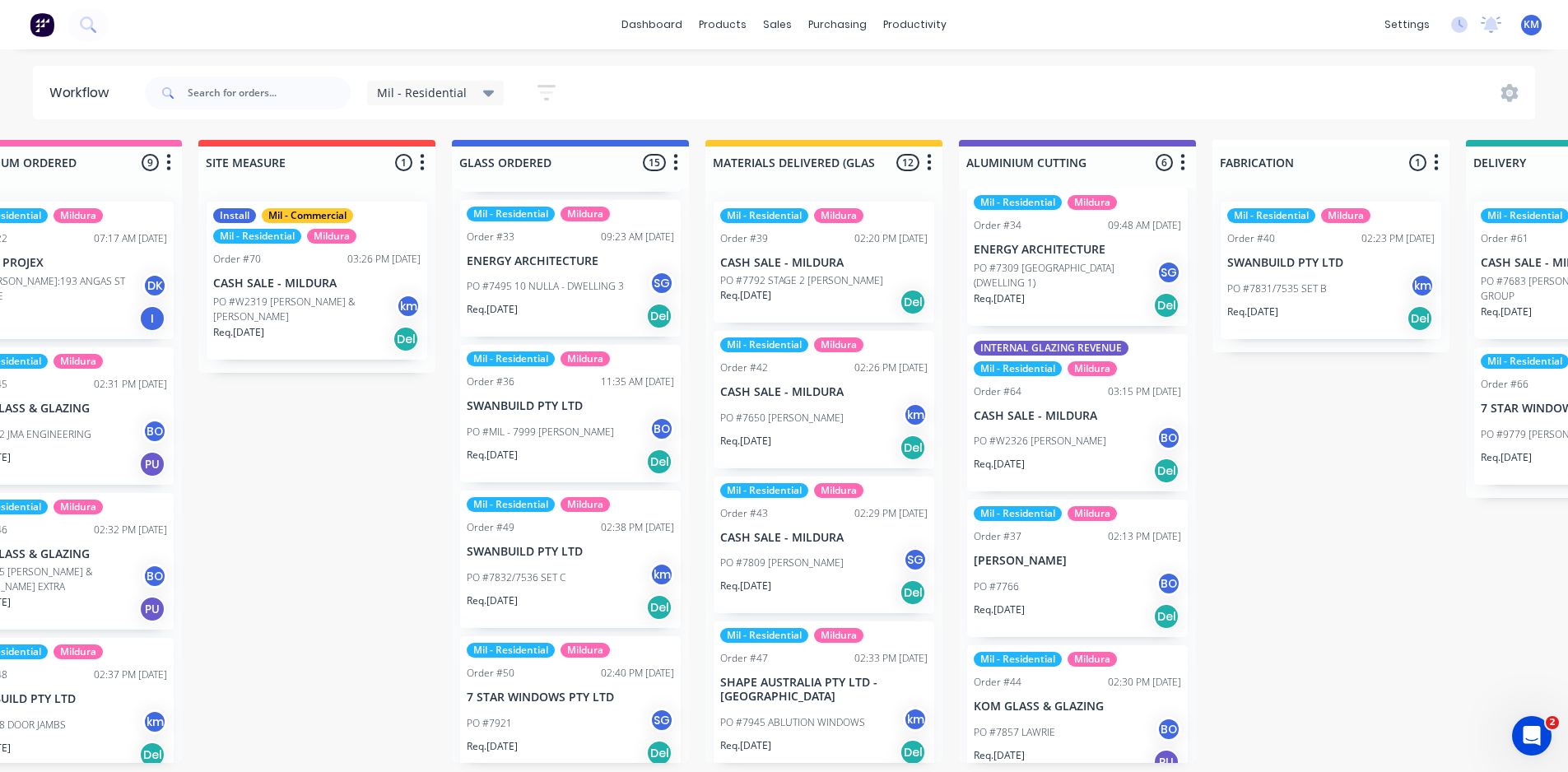
scroll to position [0, 0]
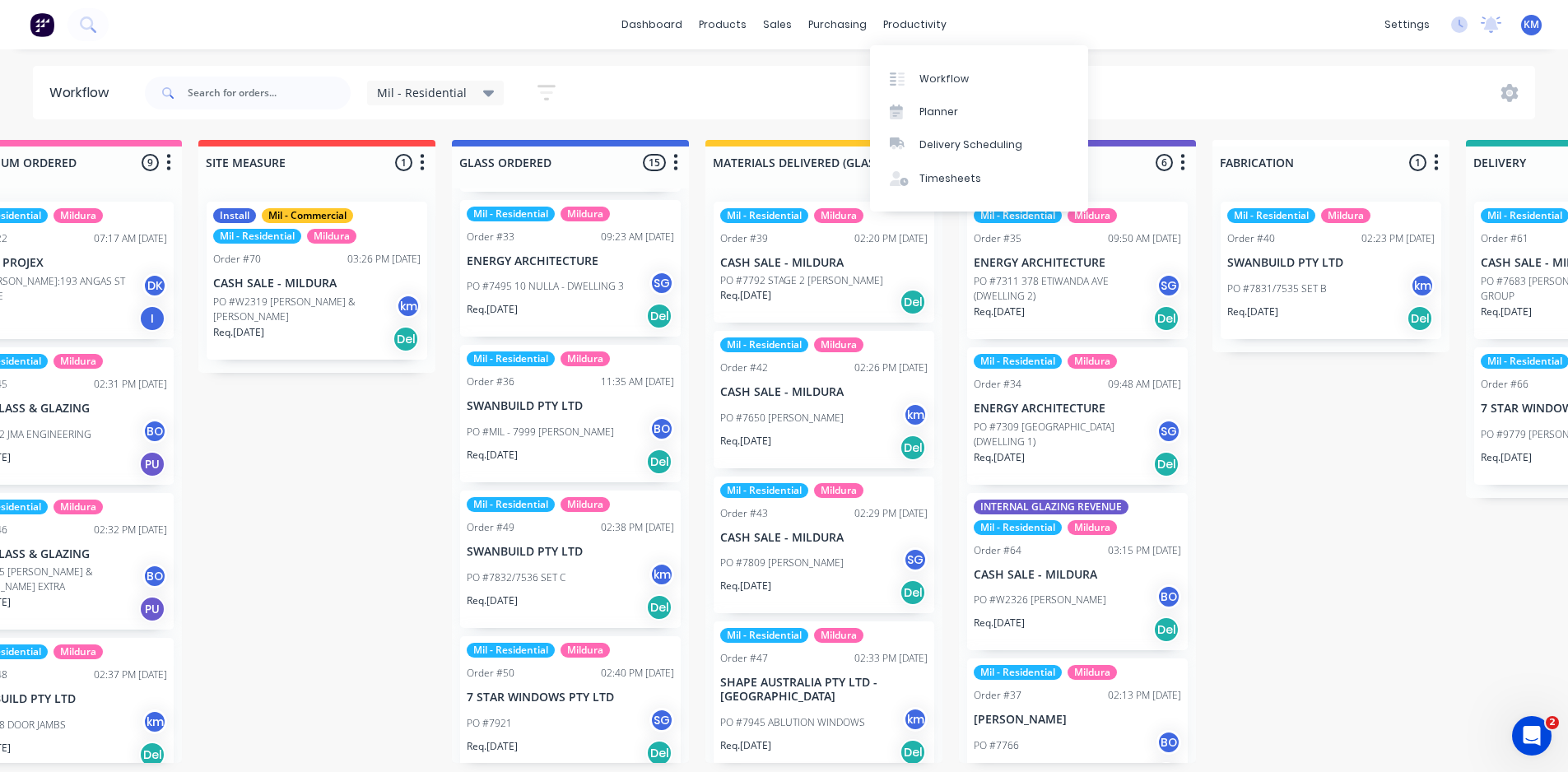
click at [1314, 452] on div "Submitted 1 Status colour #273444 hex #273444 Save Cancel Summaries Total order…" at bounding box center [1240, 452] width 3700 height 623
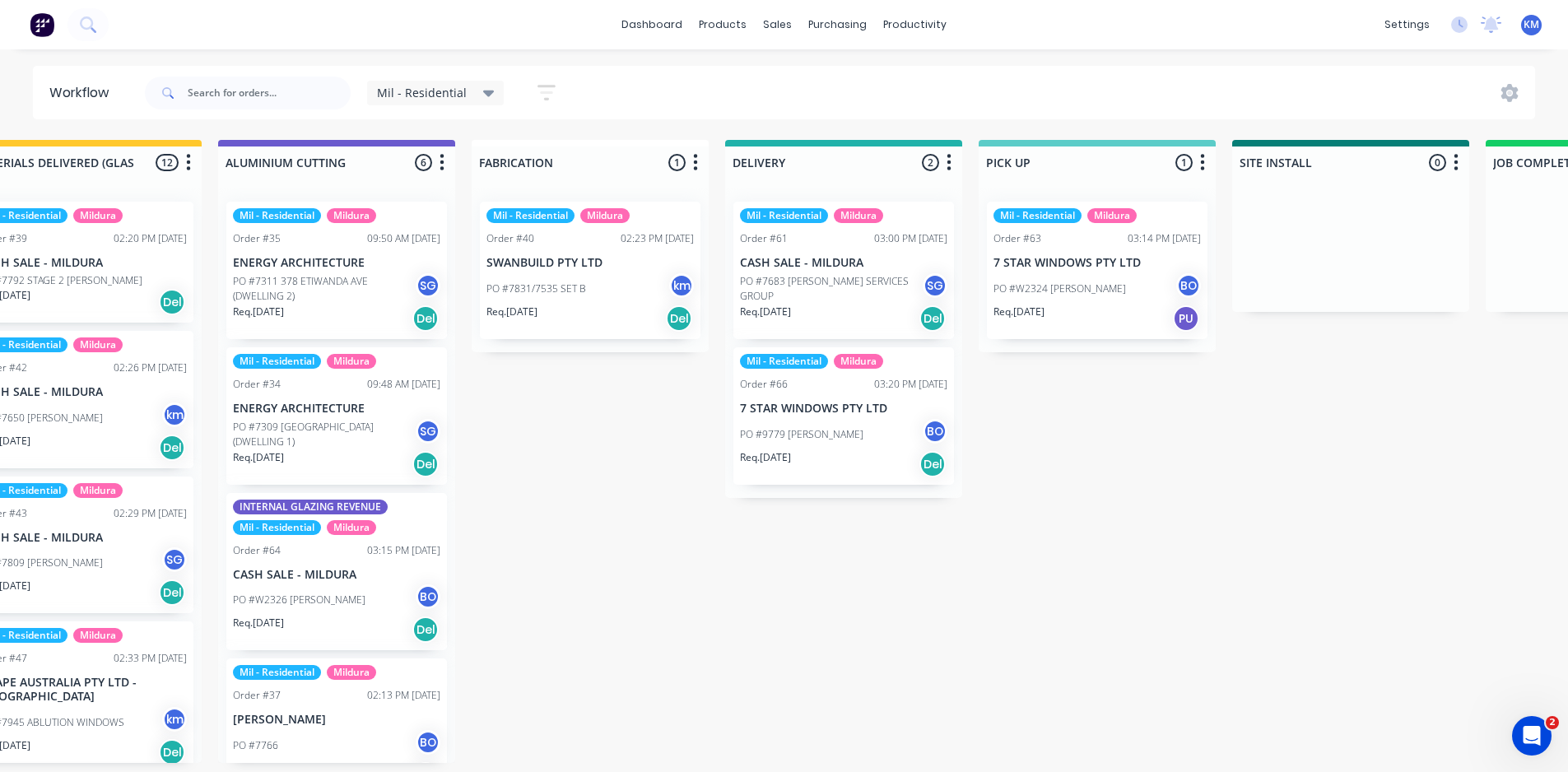
scroll to position [0, 1385]
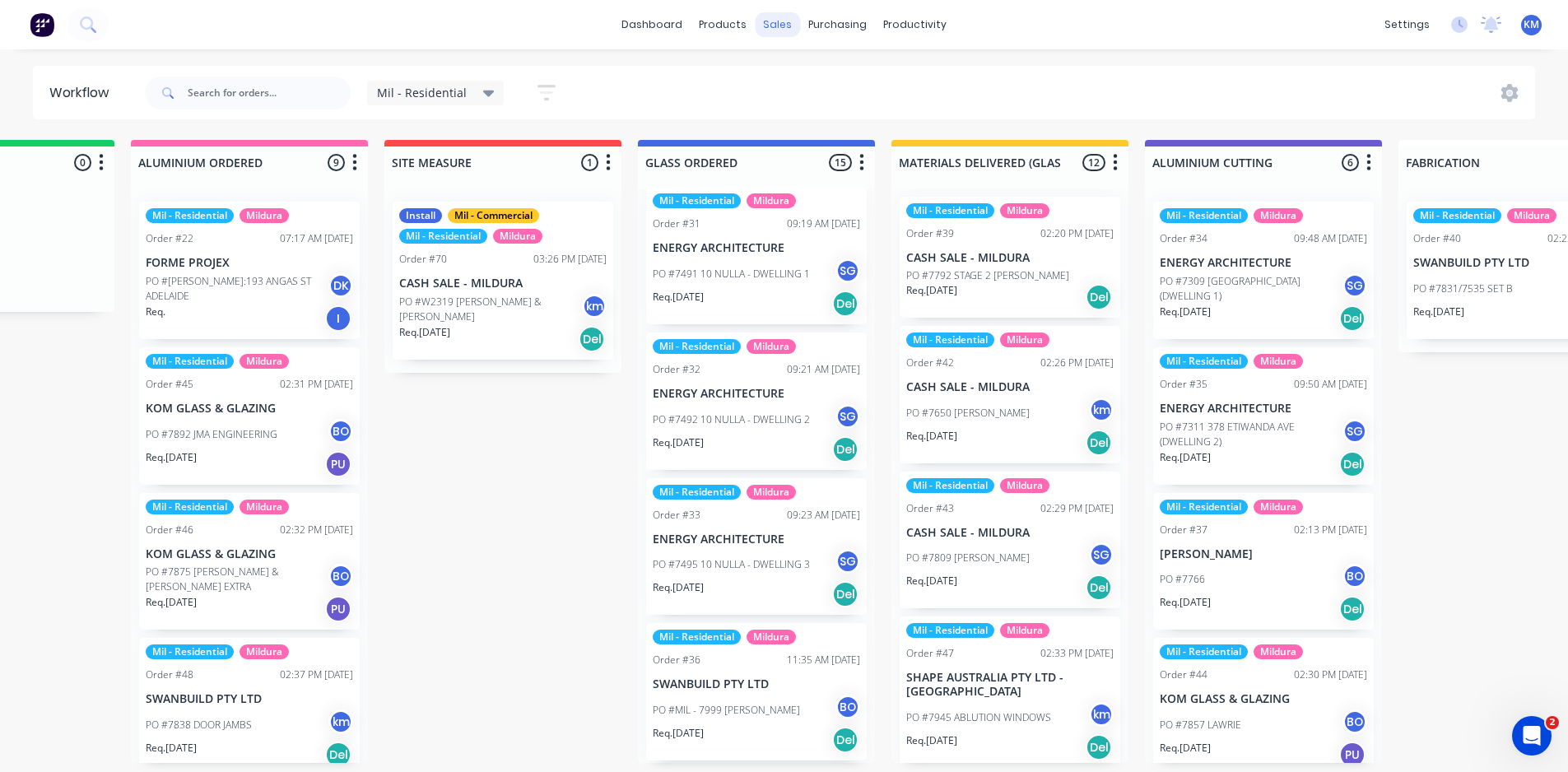
scroll to position [0, 411]
click at [881, 78] on div "Purchase Orders" at bounding box center [891, 78] width 87 height 14
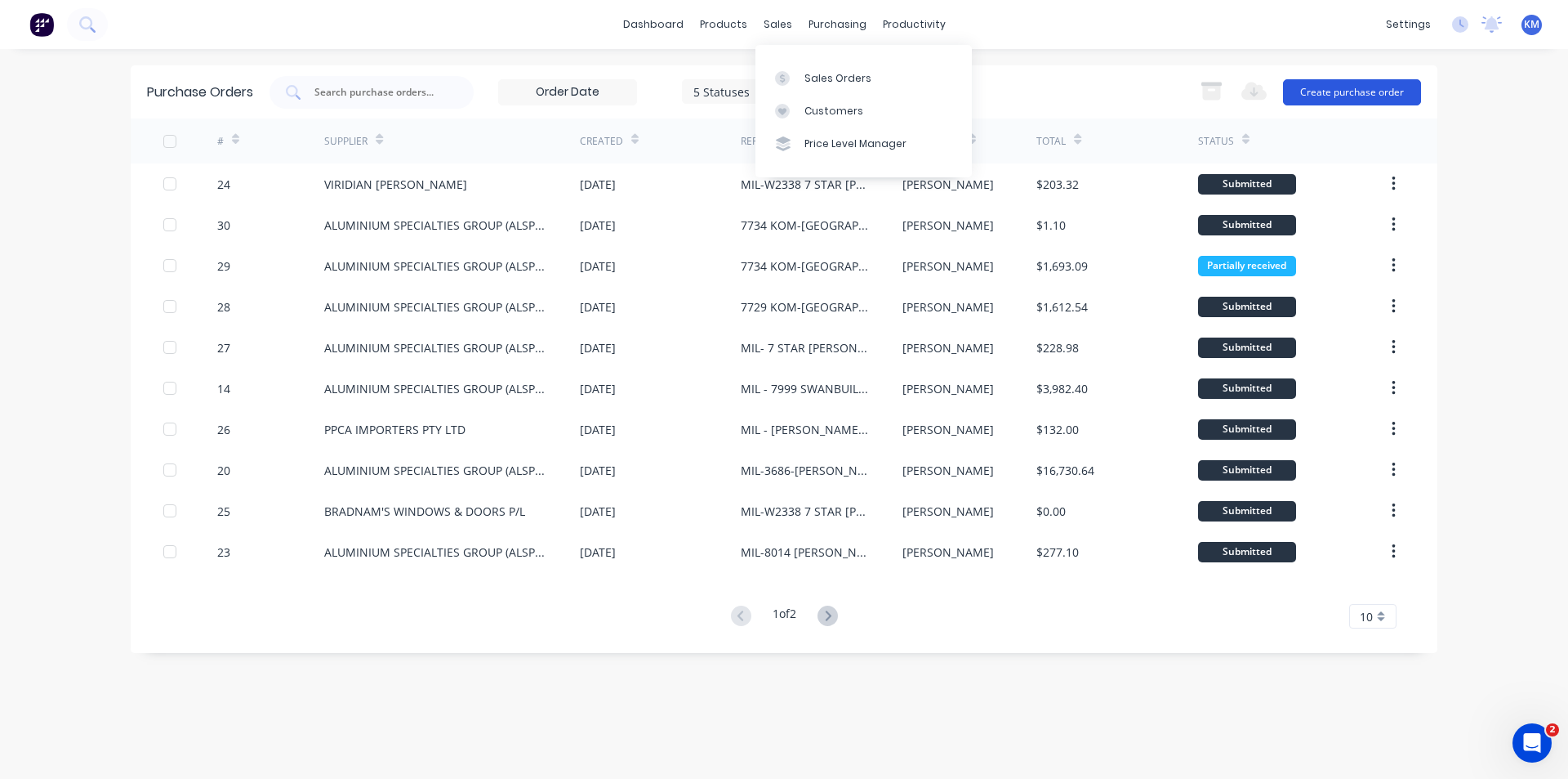
click at [1336, 86] on button "Create purchase order" at bounding box center [1352, 92] width 138 height 26
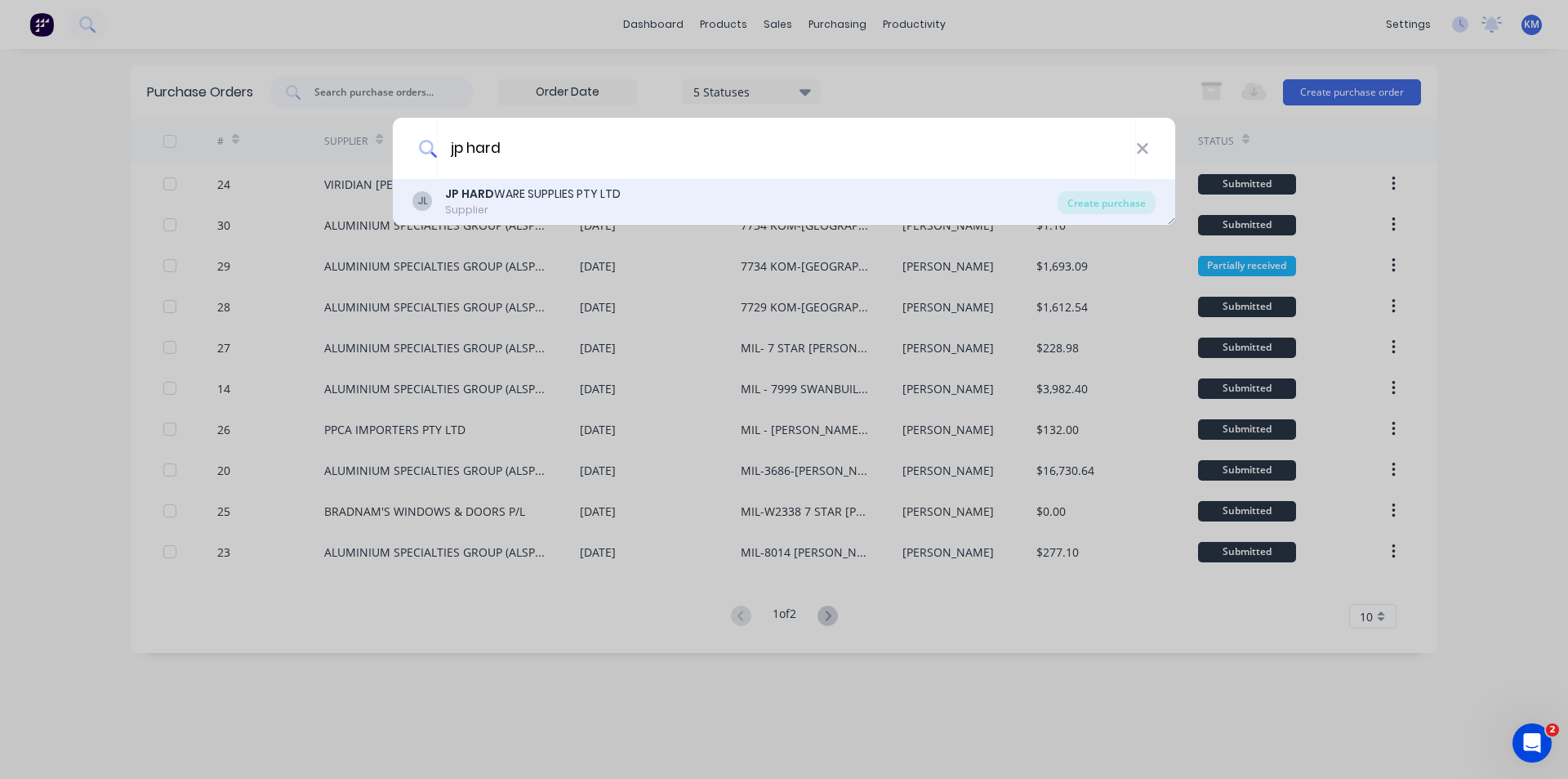
type input "jp hard"
click at [530, 196] on div "JP HARD WARE SUPPLIES PTY LTD" at bounding box center [533, 195] width 175 height 17
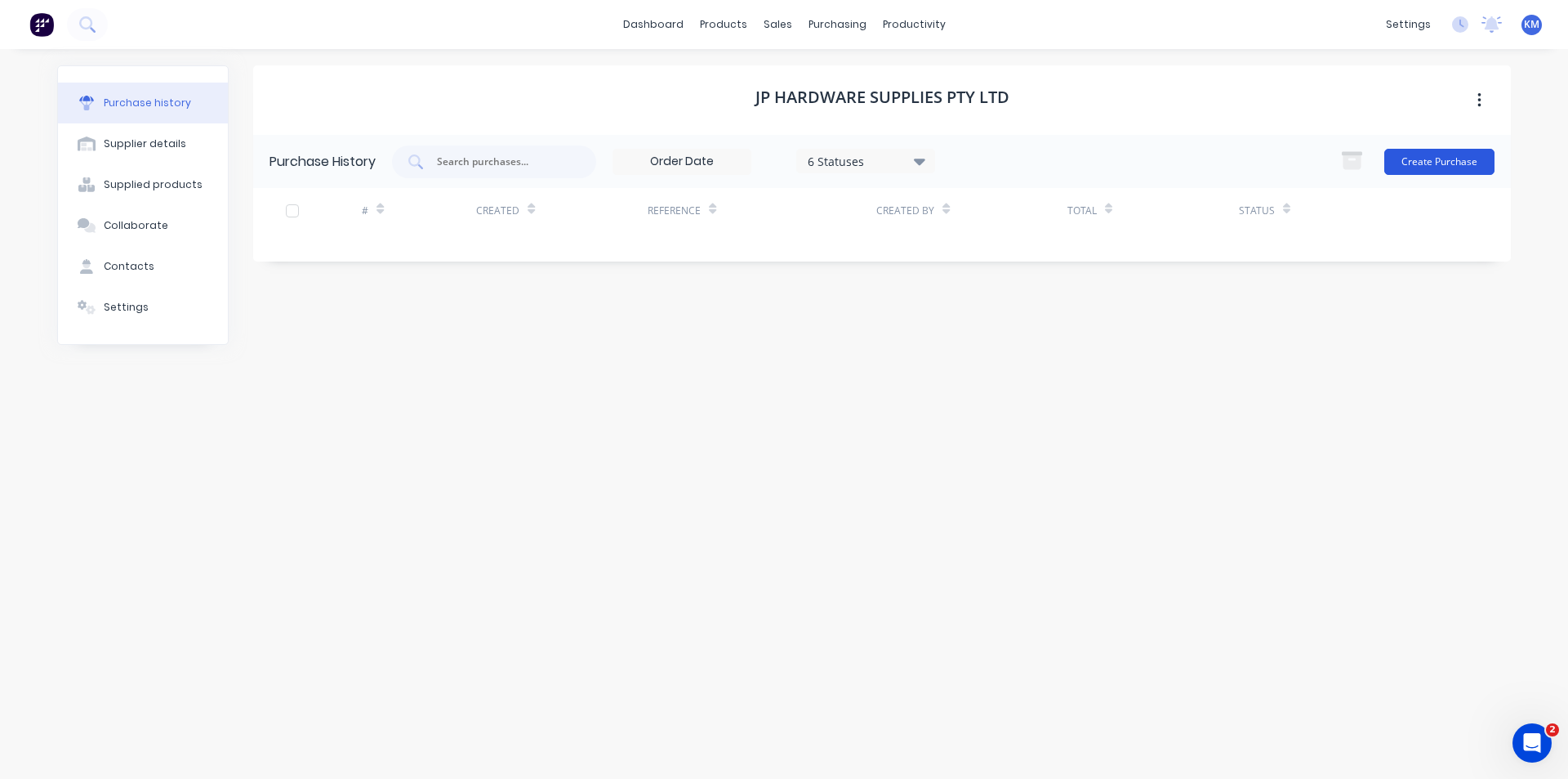
click at [1446, 153] on button "Create Purchase" at bounding box center [1440, 161] width 110 height 26
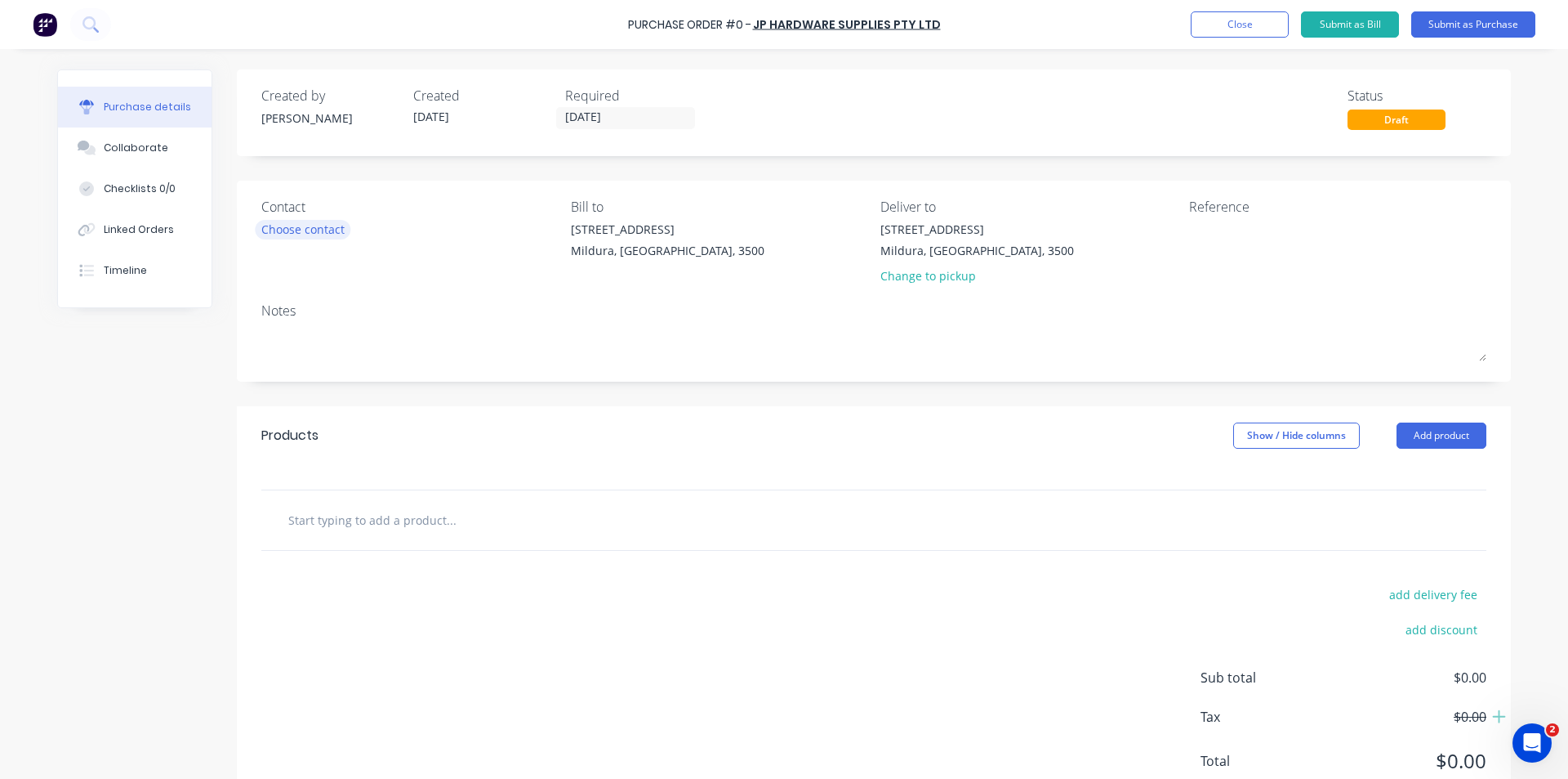
click at [302, 225] on div "Choose contact" at bounding box center [303, 229] width 83 height 17
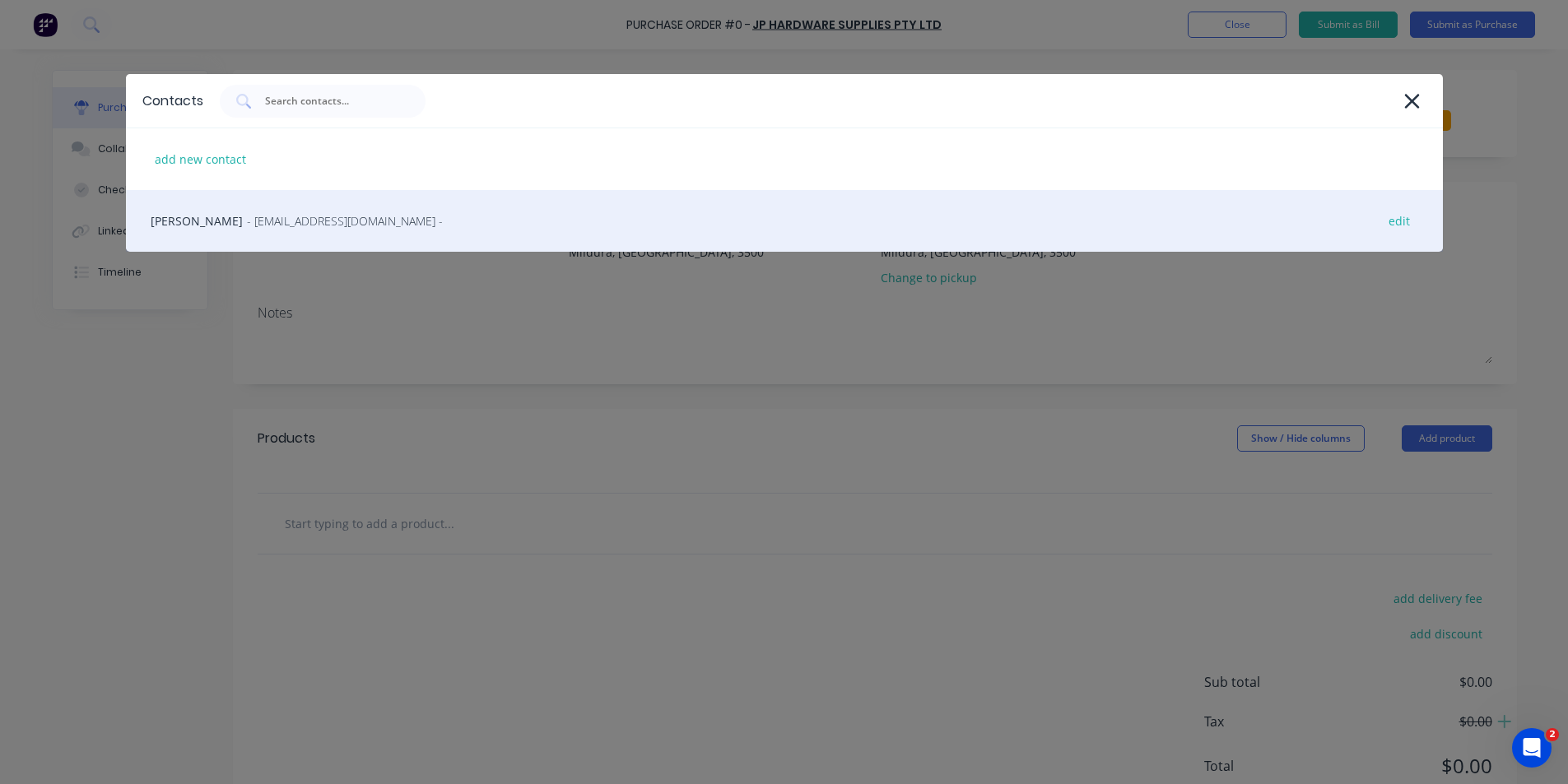
click at [247, 215] on span "- lhughes@jphardware.com.au -" at bounding box center [344, 221] width 196 height 17
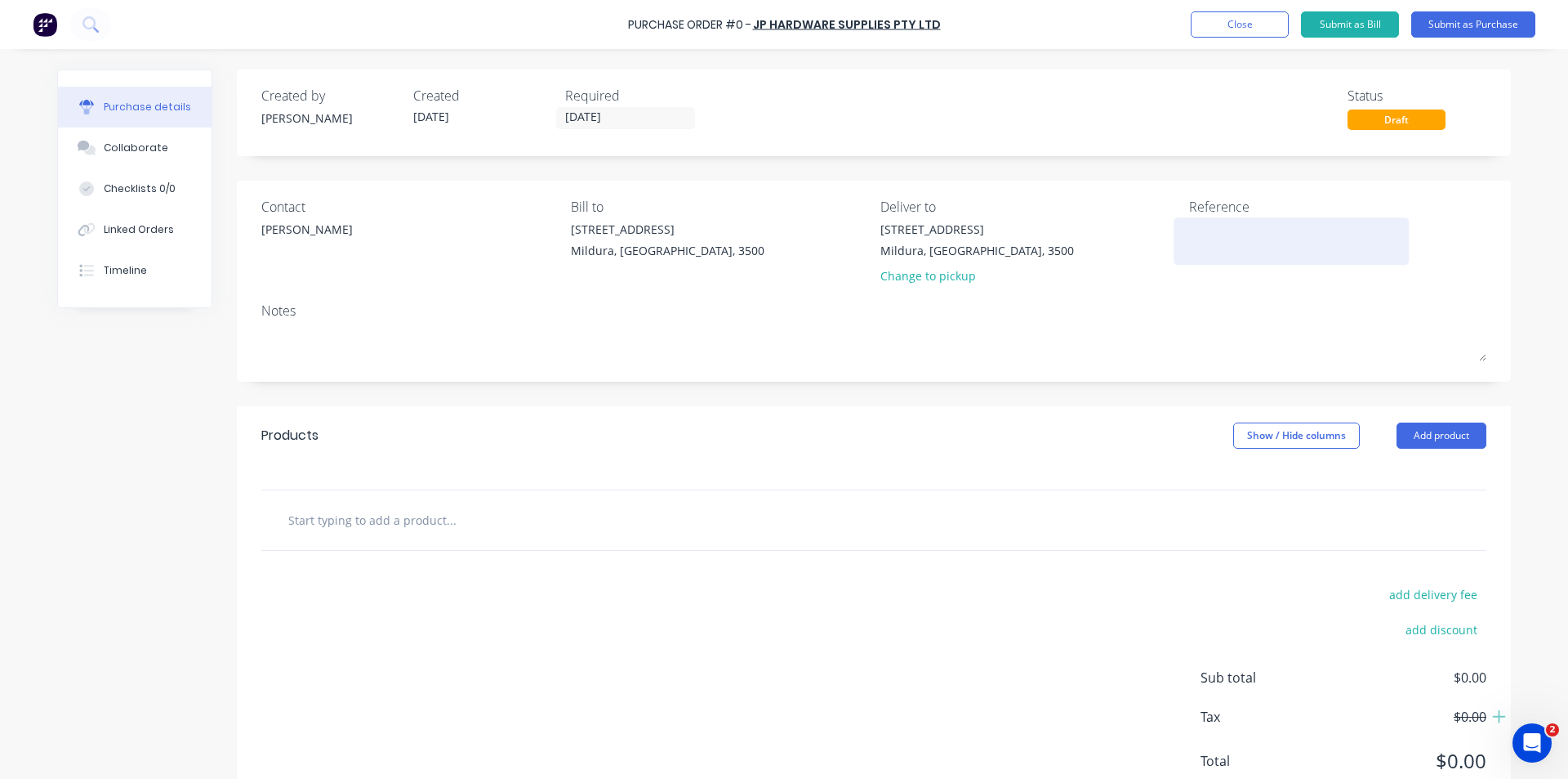
click at [1238, 235] on textarea at bounding box center [1291, 239] width 204 height 36
type textarea "m"
type textarea "MIL-MASP UNITS"
type textarea "x"
type textarea "MIL-MASP UNITS"
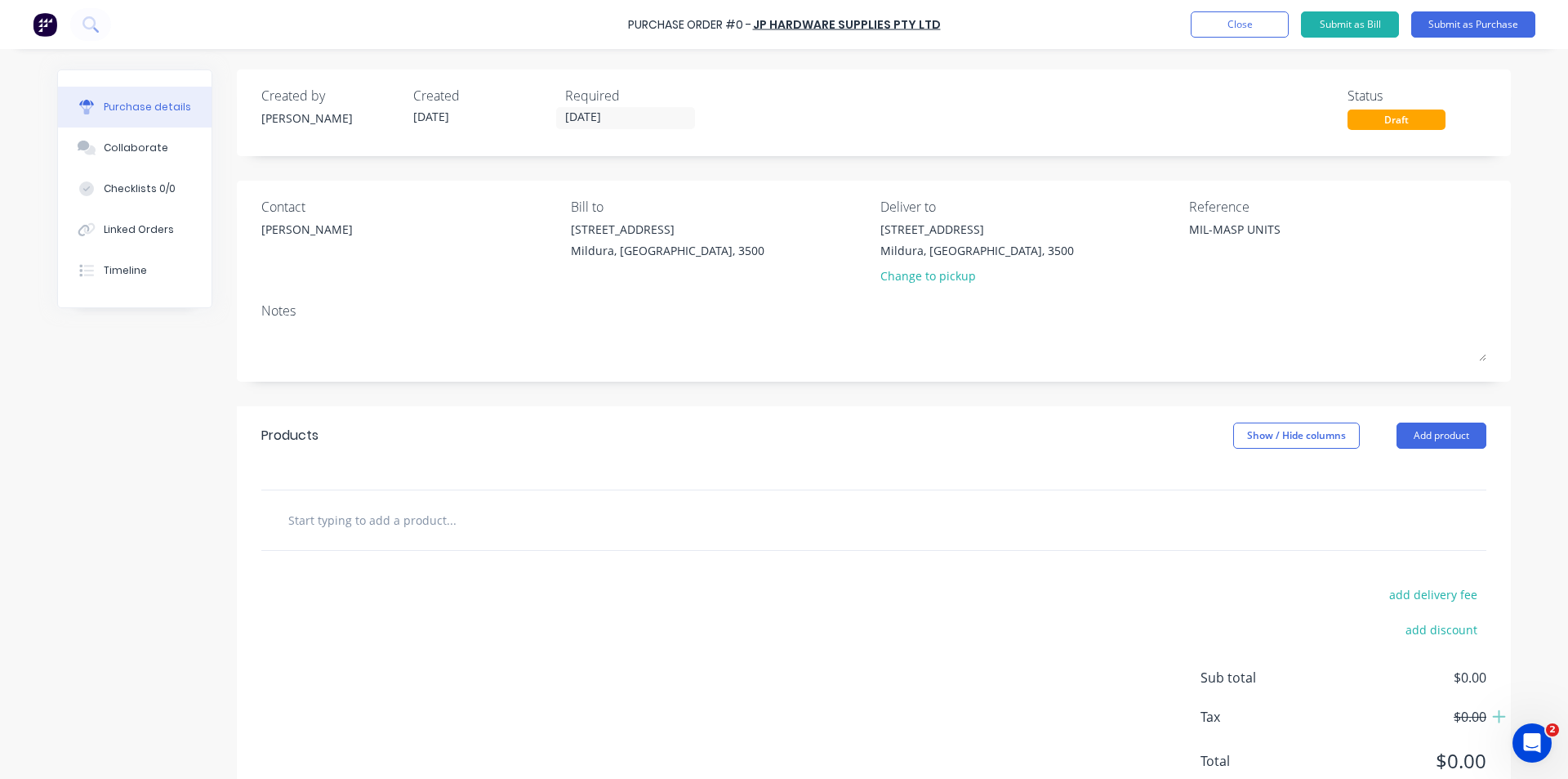
type textarea "x"
type textarea "MIL-MASP UNITS"
click at [398, 519] on input "text" at bounding box center [450, 519] width 327 height 33
click at [329, 523] on input "text" at bounding box center [450, 519] width 327 height 33
paste input "LW-9A1A2/NCBLK Lockwood Onyx D Handle/Slim Pull Uni Strike Nc Cylinder - BLK"
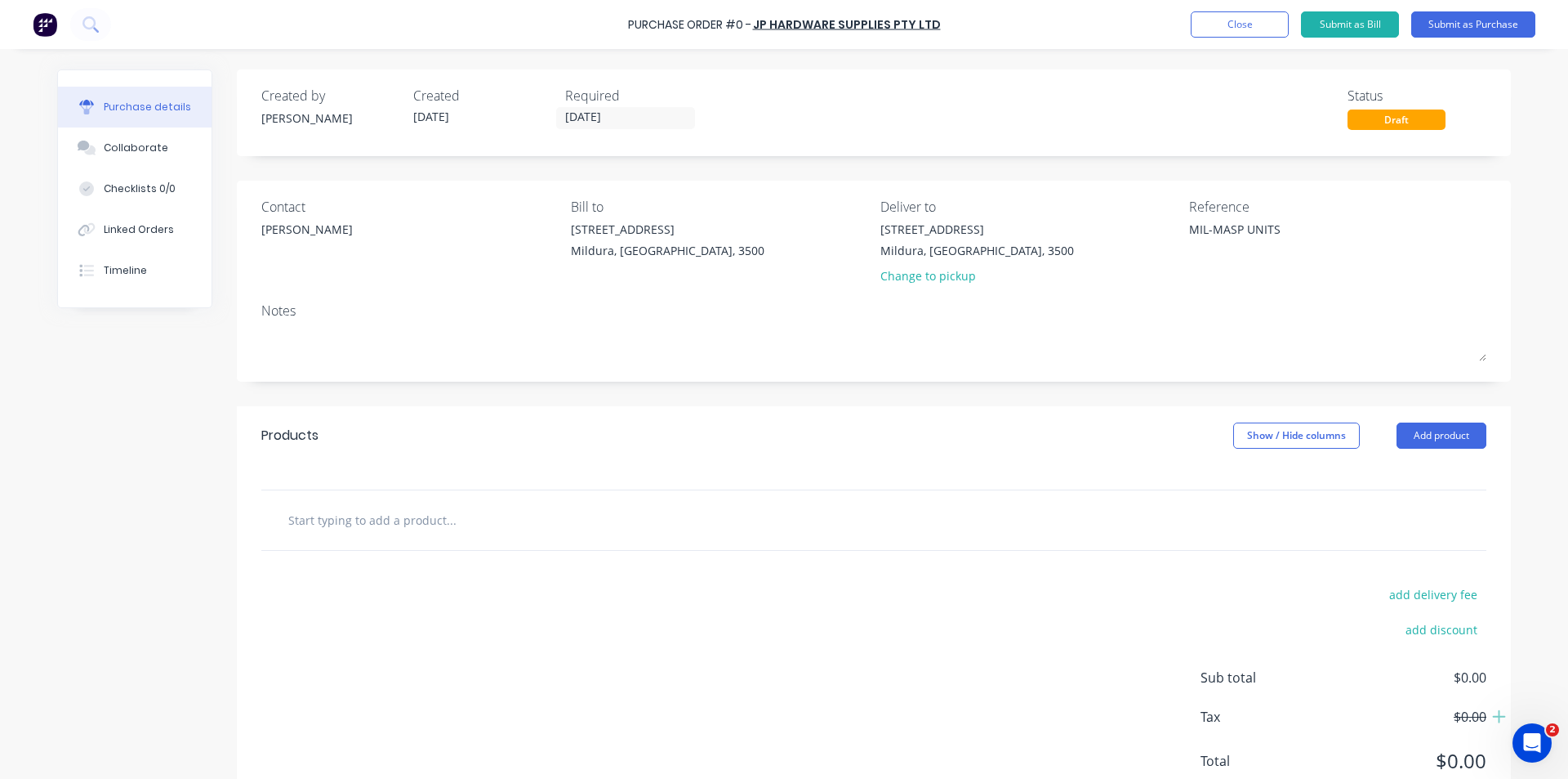
type textarea "x"
type input "LW-9A1A2/NCBLK Lockwood Onyx D Handle/Slim Pull Uni Strike Nc Cylinder - BLK"
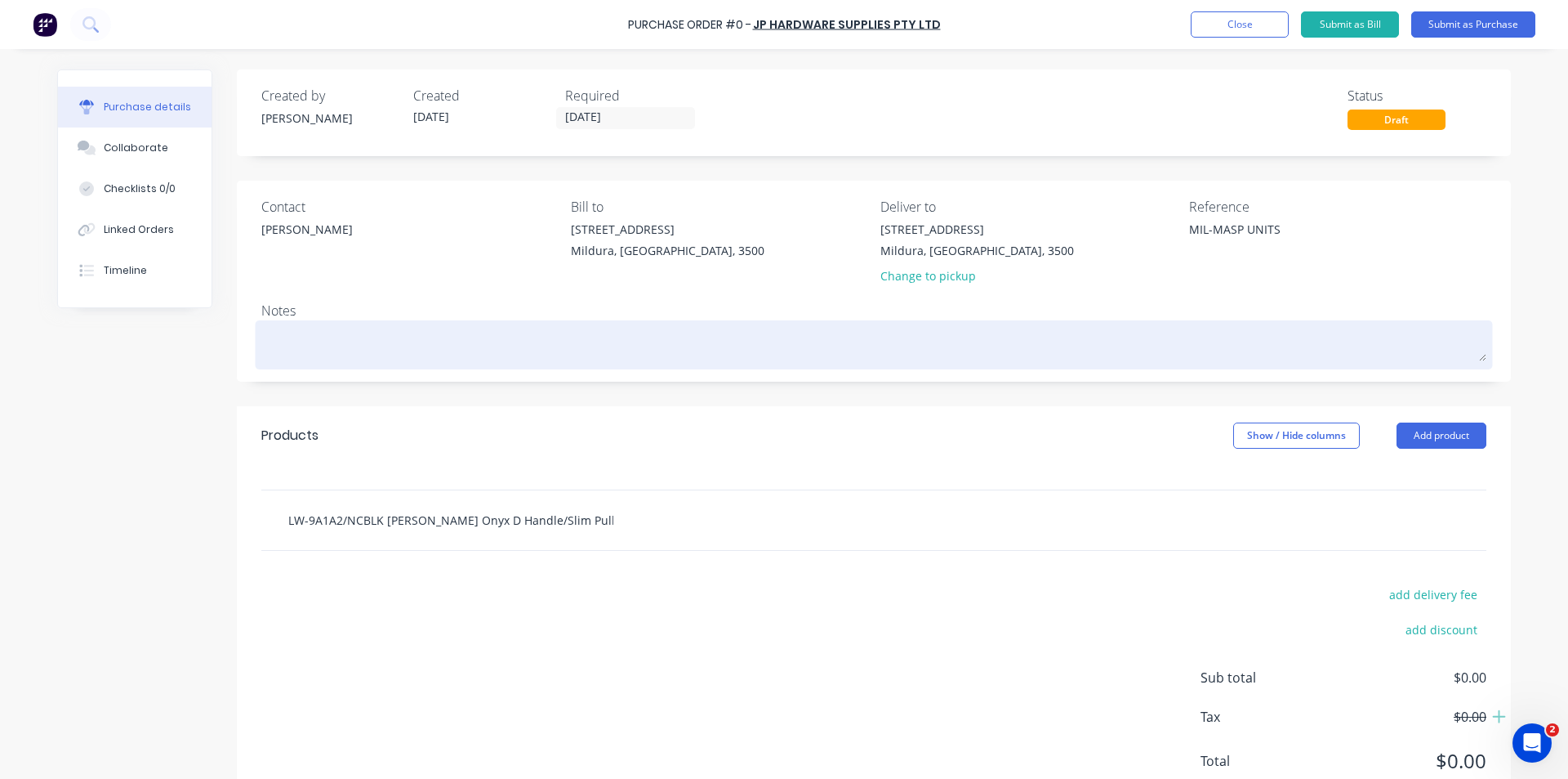
scroll to position [0, 107]
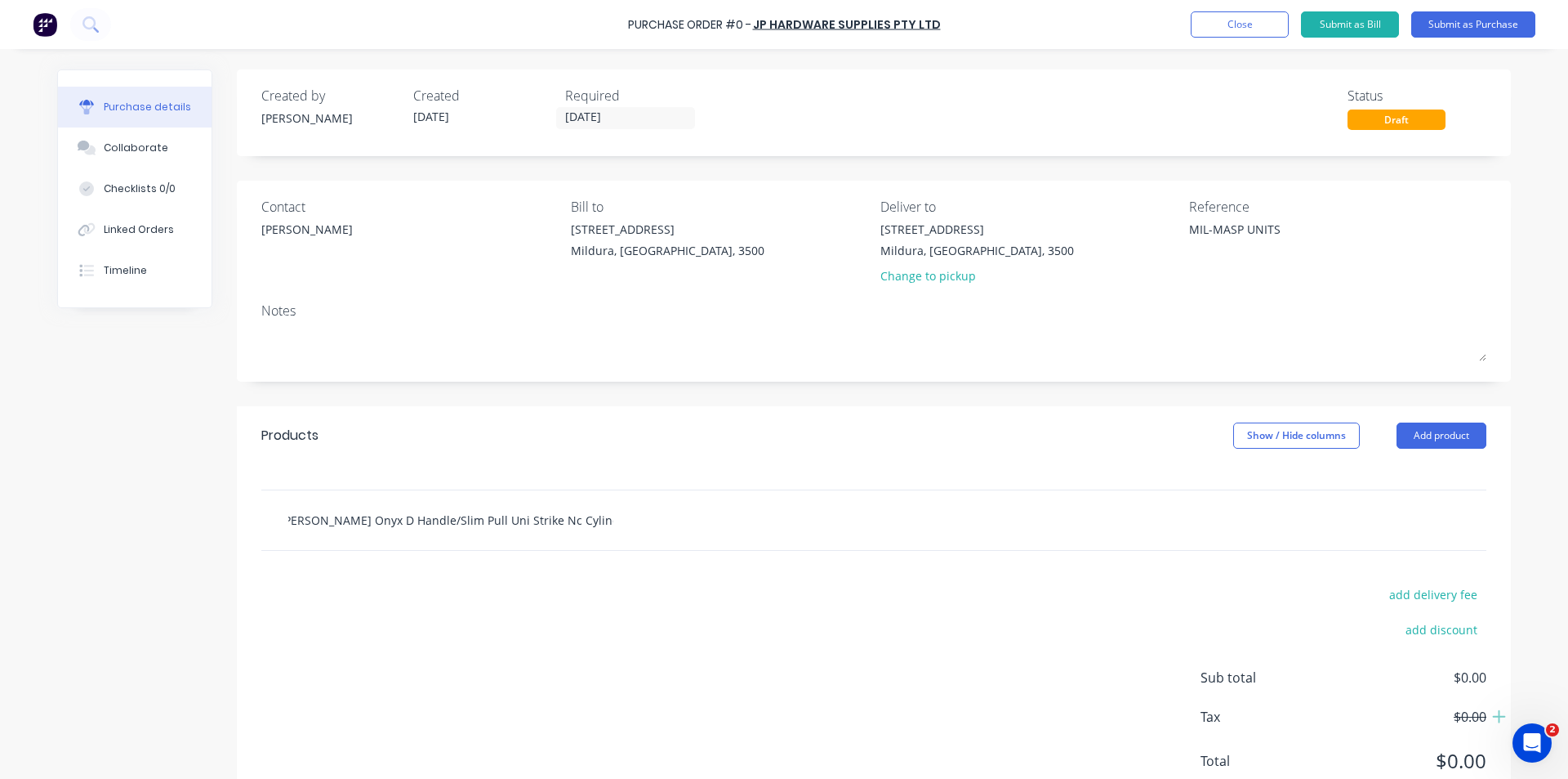
type textarea "x"
type input "LW-9A1A2/NCBLK Lockwood Onyx D Handle/Slim Pull Uni Strike Nc Cylinder - BLK"
drag, startPoint x: 754, startPoint y: 634, endPoint x: 1014, endPoint y: 563, distance: 269.5
click at [754, 632] on div "add delivery fee add discount Sub total $0.00 Tax $0.00 Total $0.00" at bounding box center [874, 685] width 1274 height 269
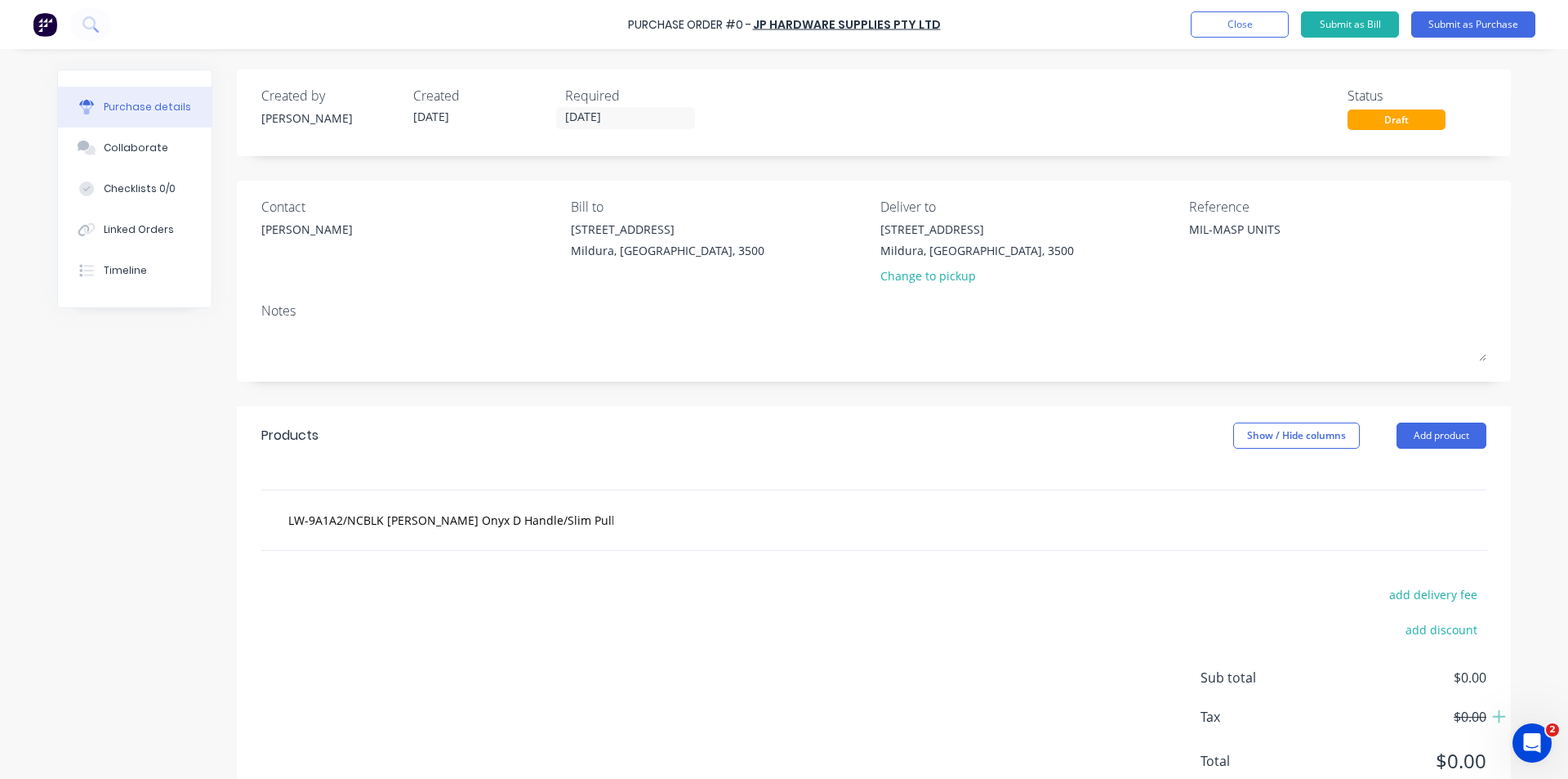
click at [619, 519] on div "LW-9A1A2/NCBLK Lockwood Onyx D Handle/Slim Pull Uni Strike Nc Cylinder - BLK" at bounding box center [520, 519] width 490 height 33
click at [602, 519] on input "LW-9A1A2/NCBLK Lockwood Onyx D Handle/Slim Pull Uni Strike Nc Cylinder - BLK" at bounding box center [450, 519] width 327 height 33
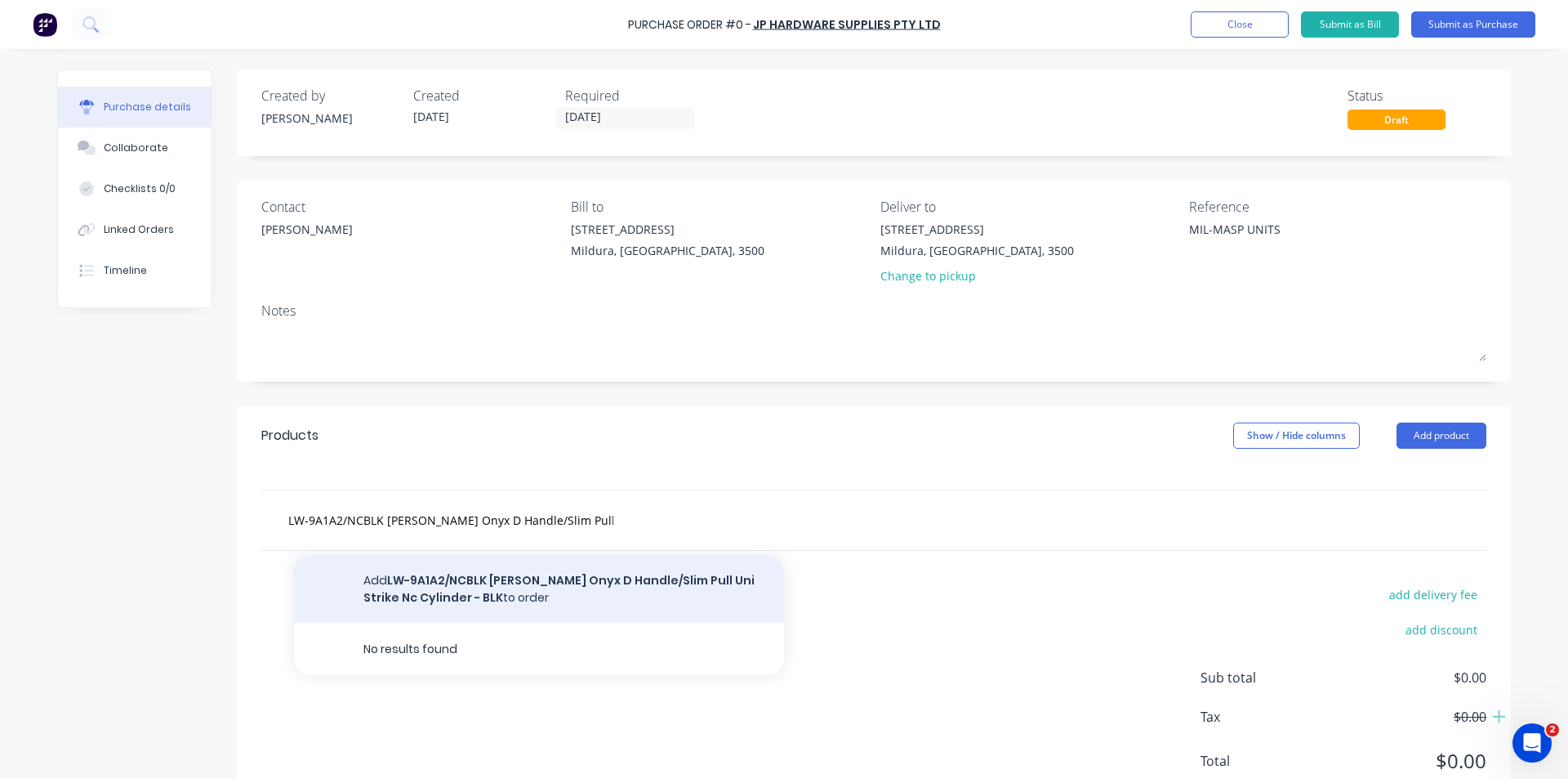
click at [581, 579] on button "Add LW-9A1A2/NCBLK Lockwood Onyx D Handle/Slim Pull Uni Strike Nc Cylinder - BL…" at bounding box center [539, 589] width 490 height 67
type textarea "x"
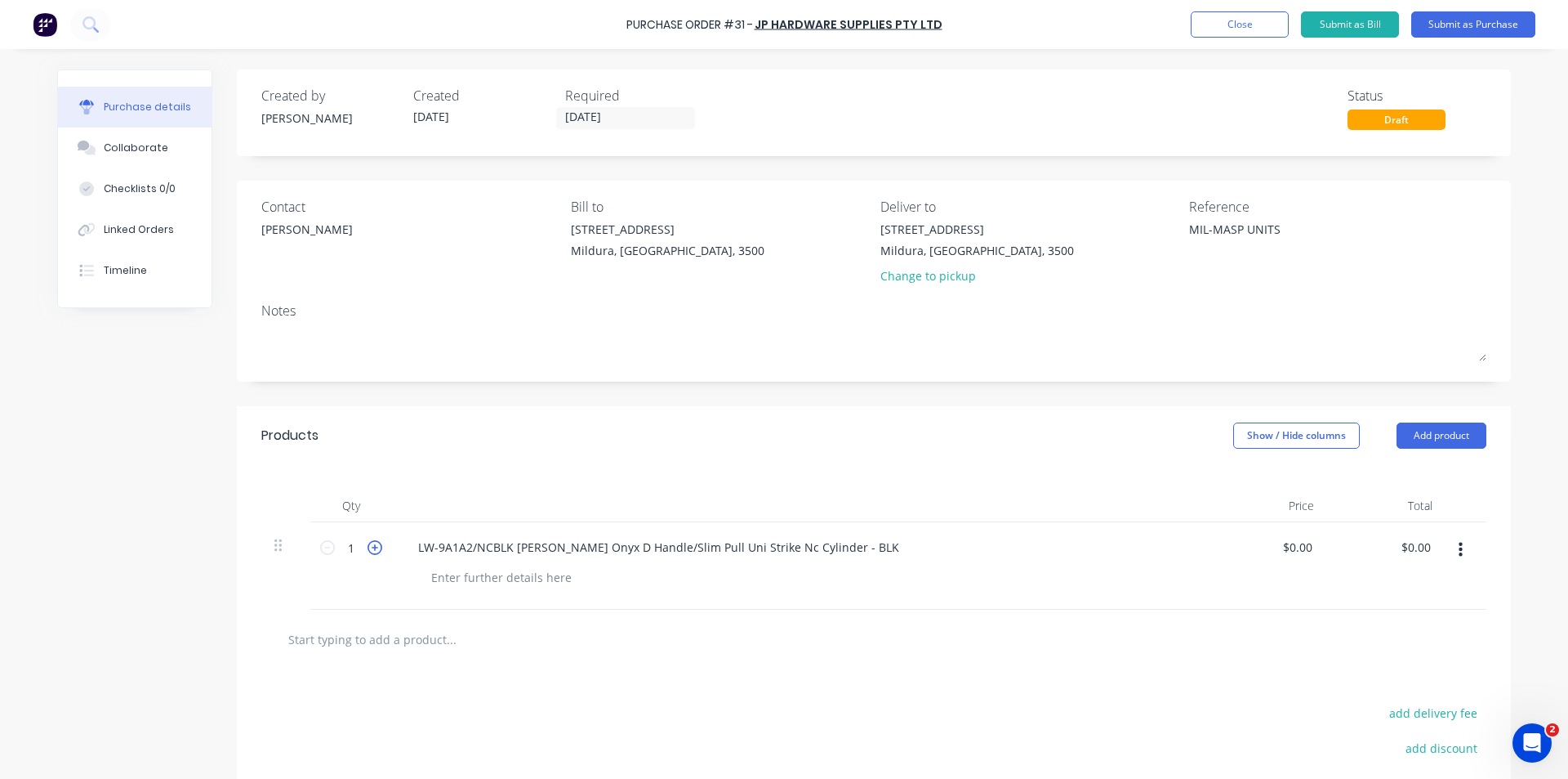
click at [368, 545] on icon at bounding box center [375, 547] width 14 height 14
type textarea "x"
type input "2"
click at [368, 545] on icon at bounding box center [375, 547] width 14 height 14
type textarea "x"
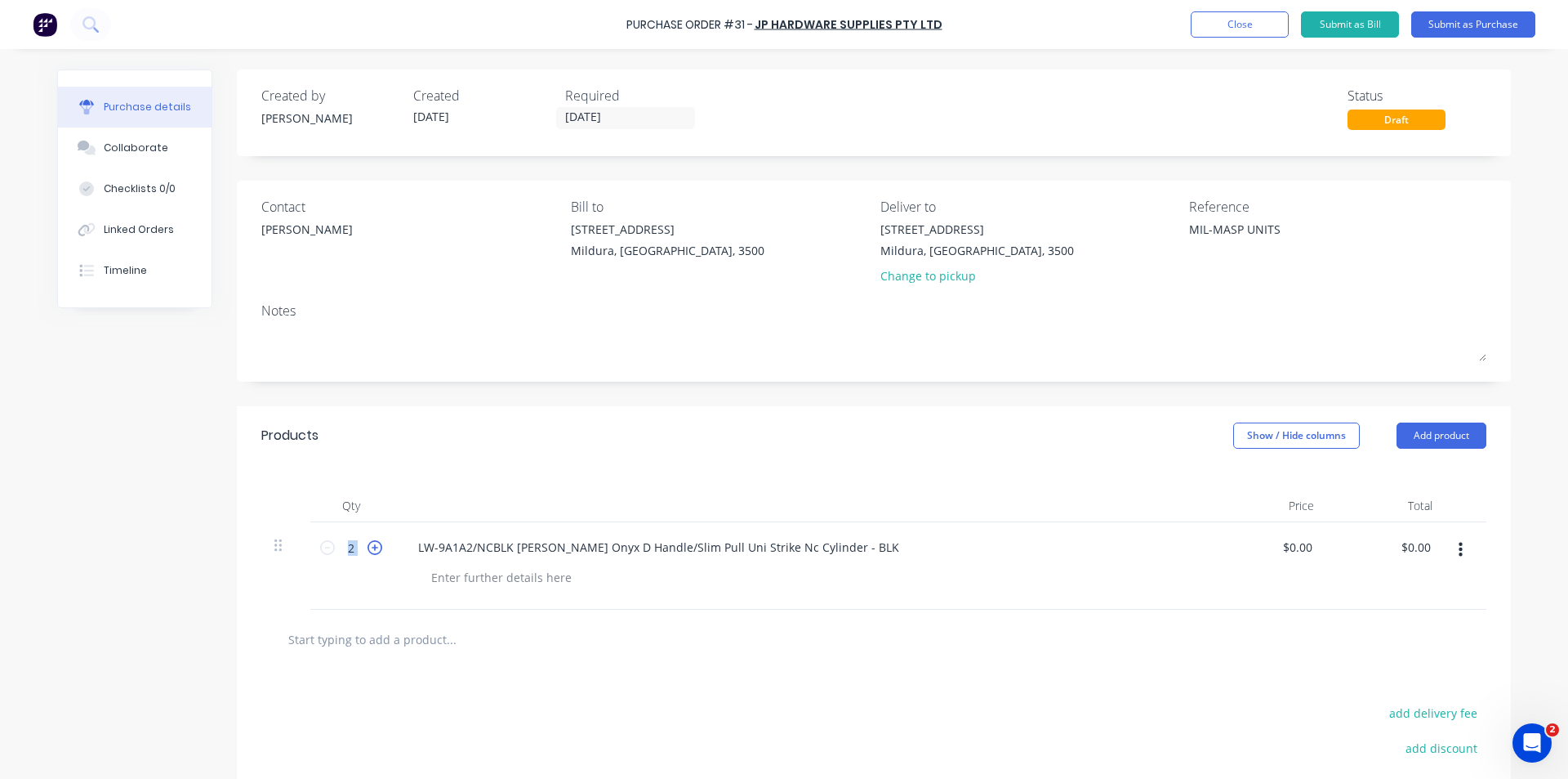
type input "3"
click at [368, 545] on icon at bounding box center [375, 547] width 14 height 14
type textarea "x"
type input "4"
click at [368, 545] on icon at bounding box center [375, 547] width 14 height 14
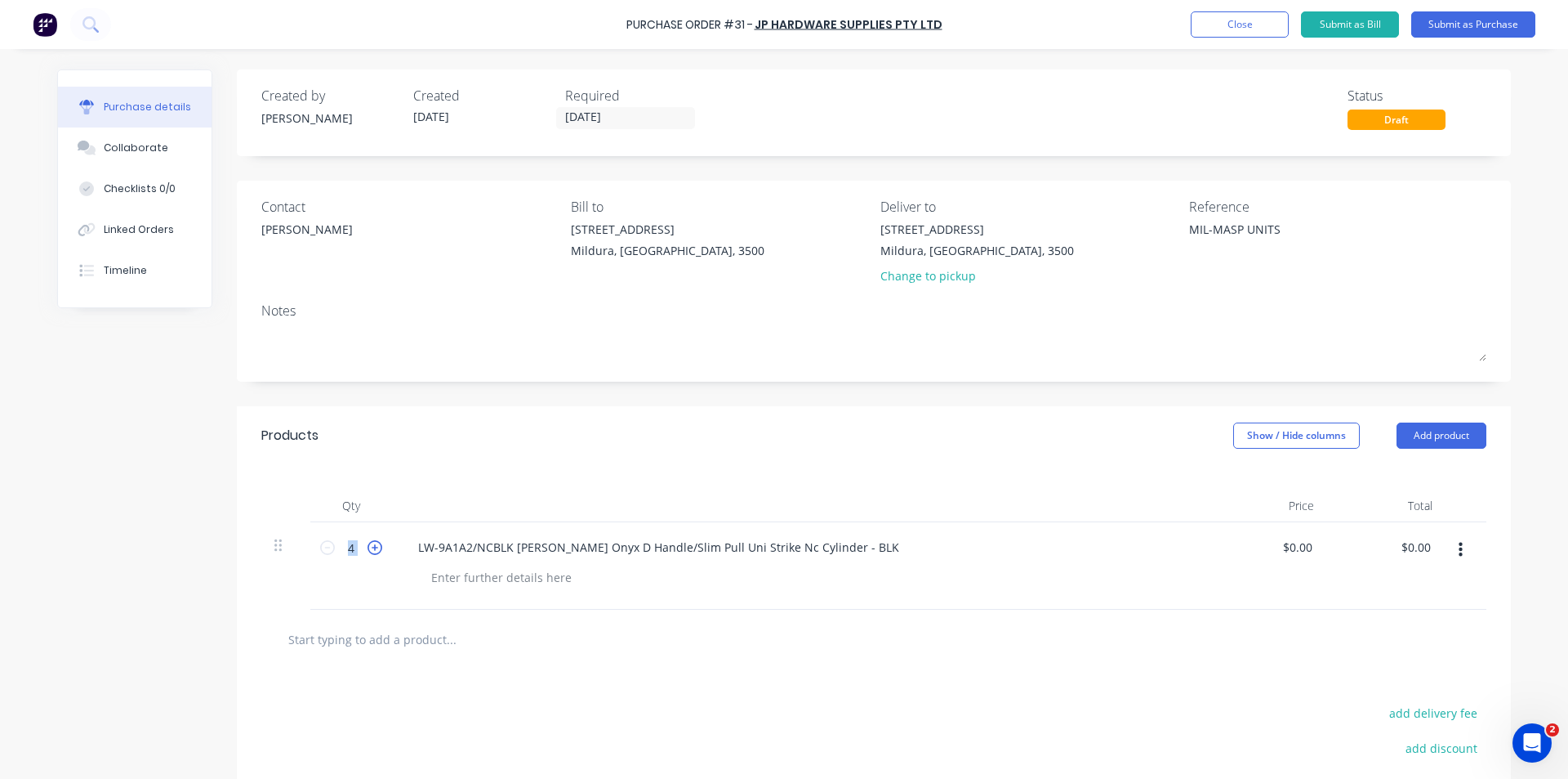
type textarea "x"
type input "5"
click at [368, 545] on icon at bounding box center [375, 547] width 14 height 14
type textarea "x"
type input "6"
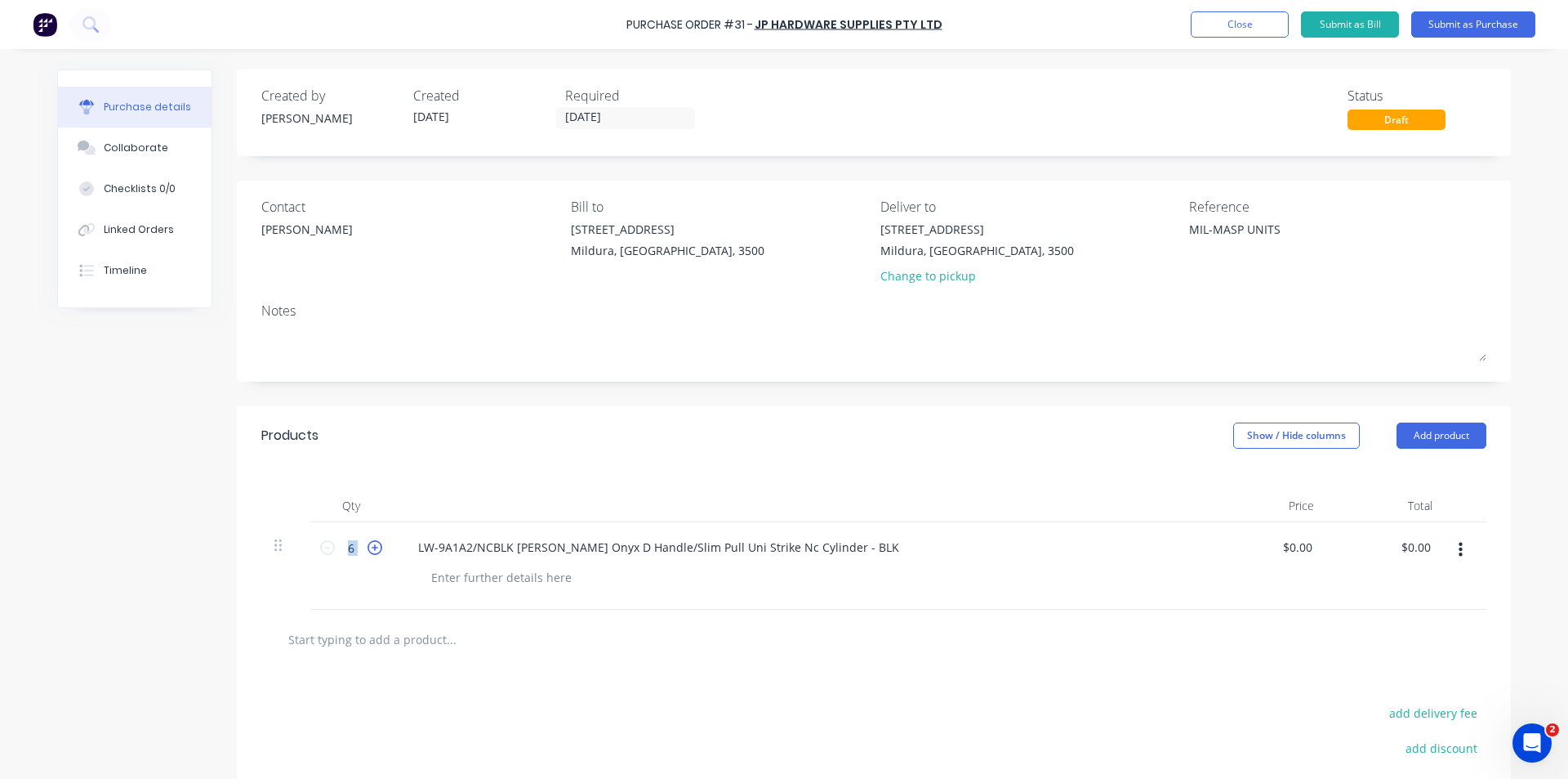
click at [368, 545] on icon at bounding box center [375, 547] width 14 height 14
type textarea "x"
type input "7"
click at [324, 538] on div "7 7" at bounding box center [352, 548] width 56 height 25
click at [335, 545] on input "7" at bounding box center [352, 548] width 33 height 25
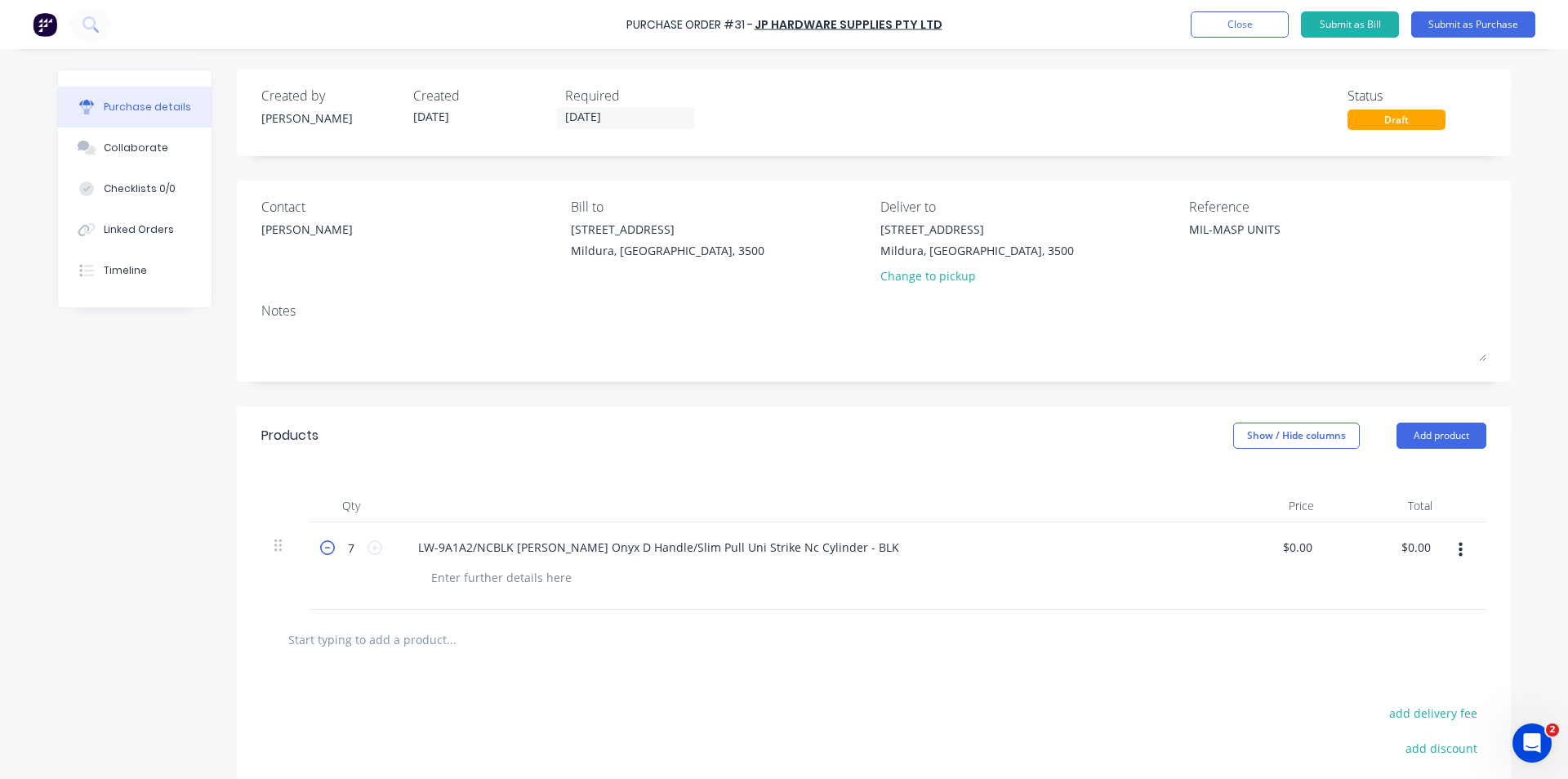
click at [324, 545] on icon at bounding box center [327, 547] width 14 height 14
type textarea "x"
type input "6"
type textarea "x"
type input "0.00"
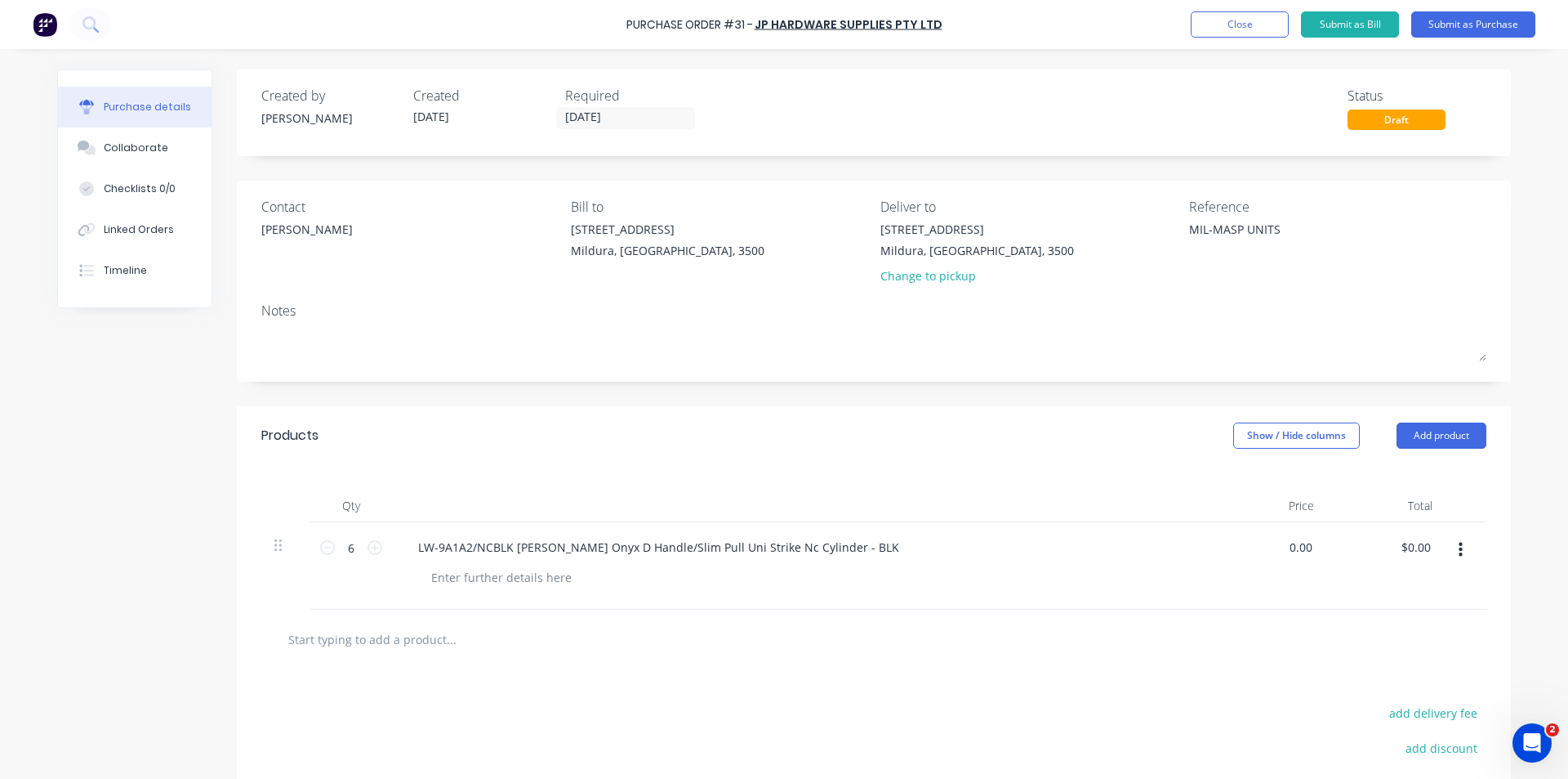
click at [1278, 544] on div "0.00 $0.00" at bounding box center [1268, 565] width 119 height 87
type textarea "x"
type input "0.00"
type textarea "x"
type input "$0.00"
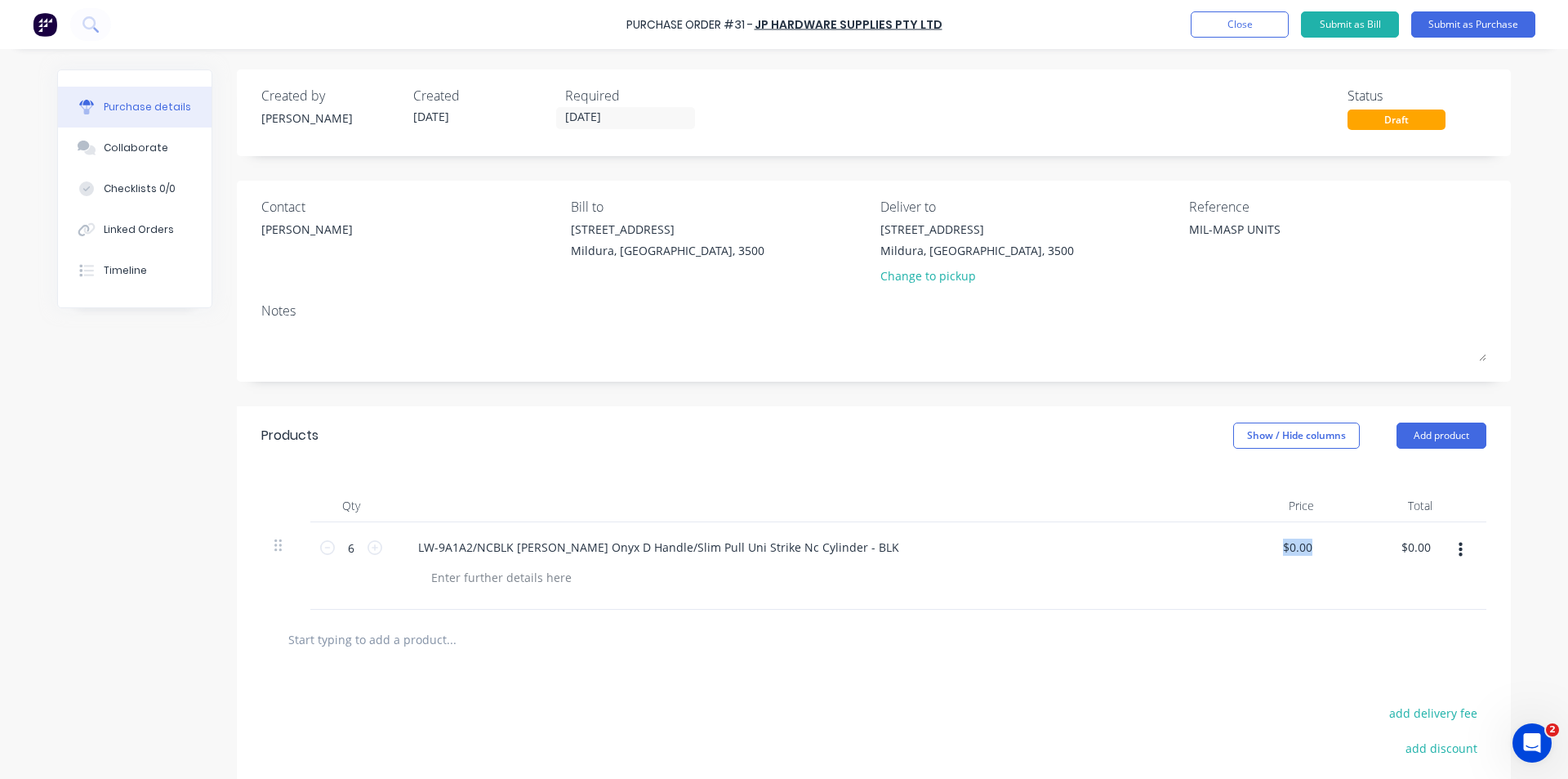
drag, startPoint x: 1251, startPoint y: 537, endPoint x: 1334, endPoint y: 540, distance: 83.1
click at [1346, 541] on div "6 6 LW-9A1A2/NCBLK Lockwood Onyx D Handle/Slim Pull Uni Strike Nc Cylinder - BL…" at bounding box center [874, 565] width 1225 height 87
click at [1298, 553] on input "$0.00" at bounding box center [1297, 547] width 37 height 24
type textarea "x"
type input "0.0068.62"
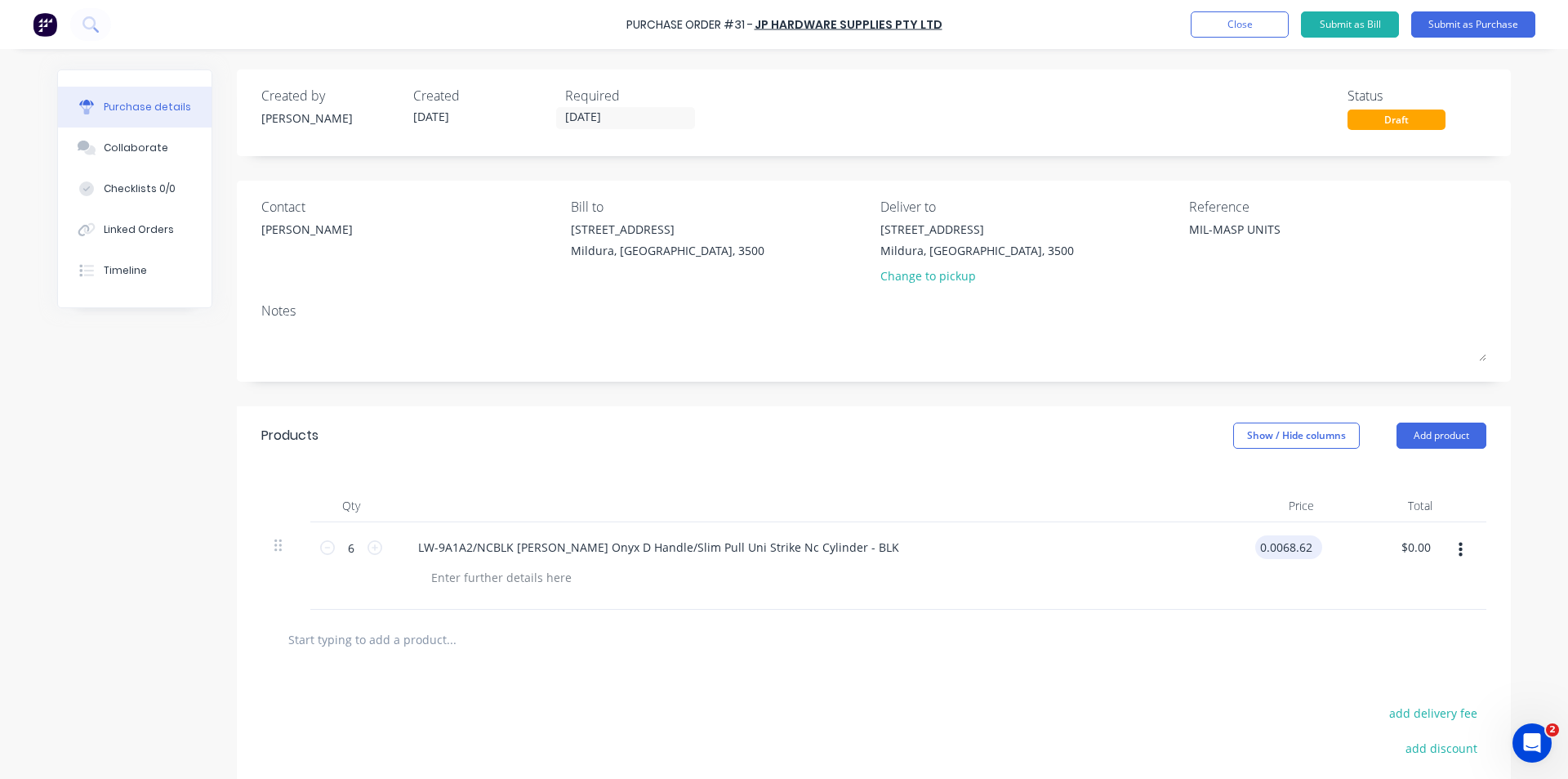
type textarea "x"
drag, startPoint x: 1277, startPoint y: 545, endPoint x: 1238, endPoint y: 545, distance: 39.0
click at [1238, 545] on div "0.0068.62 0.0068.62" at bounding box center [1268, 565] width 119 height 87
type input "68.62"
type textarea "x"
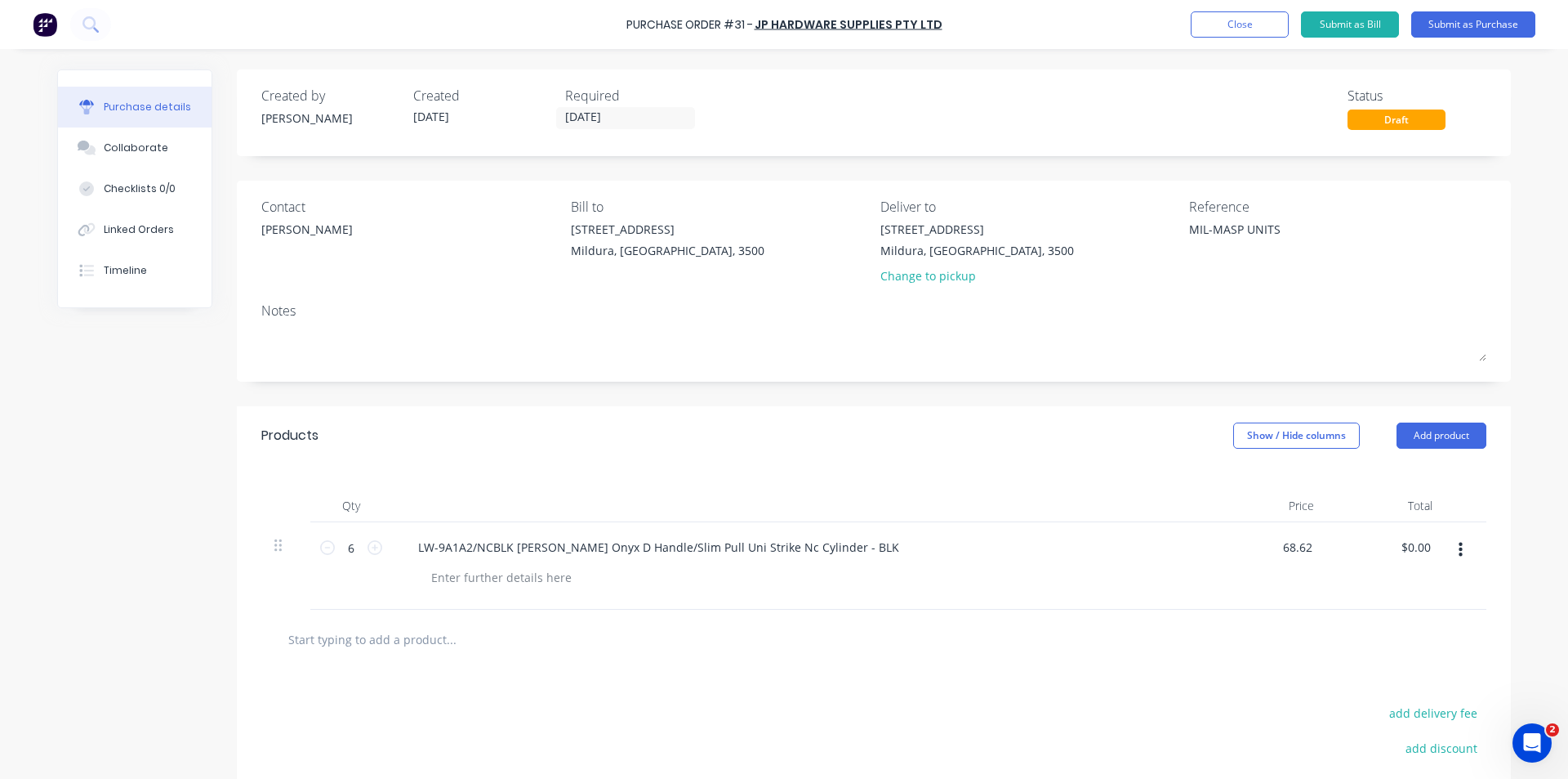
type input "$68.62"
type input "$411.72"
click at [1279, 646] on div at bounding box center [875, 639] width 1199 height 33
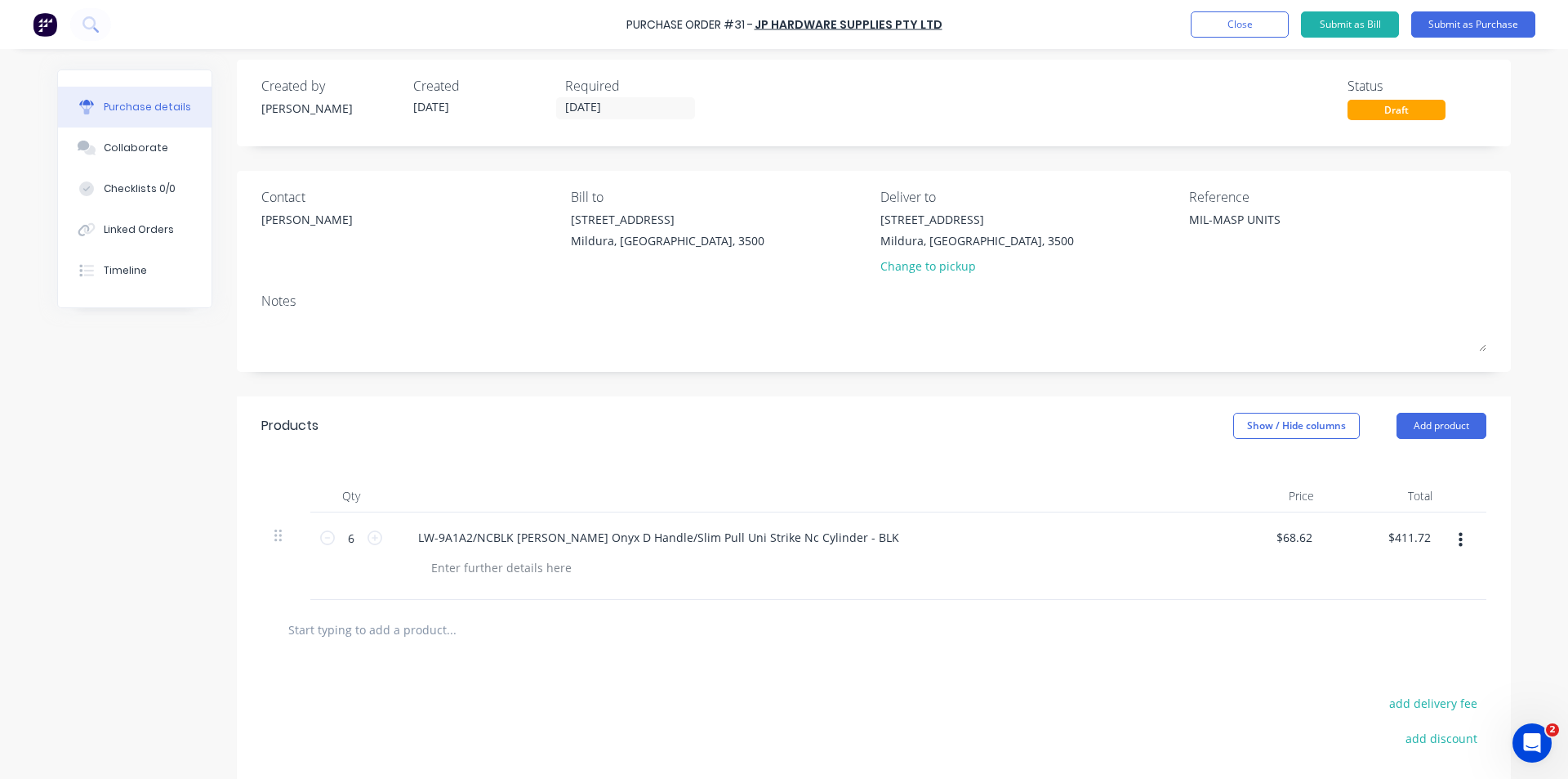
scroll to position [175, 0]
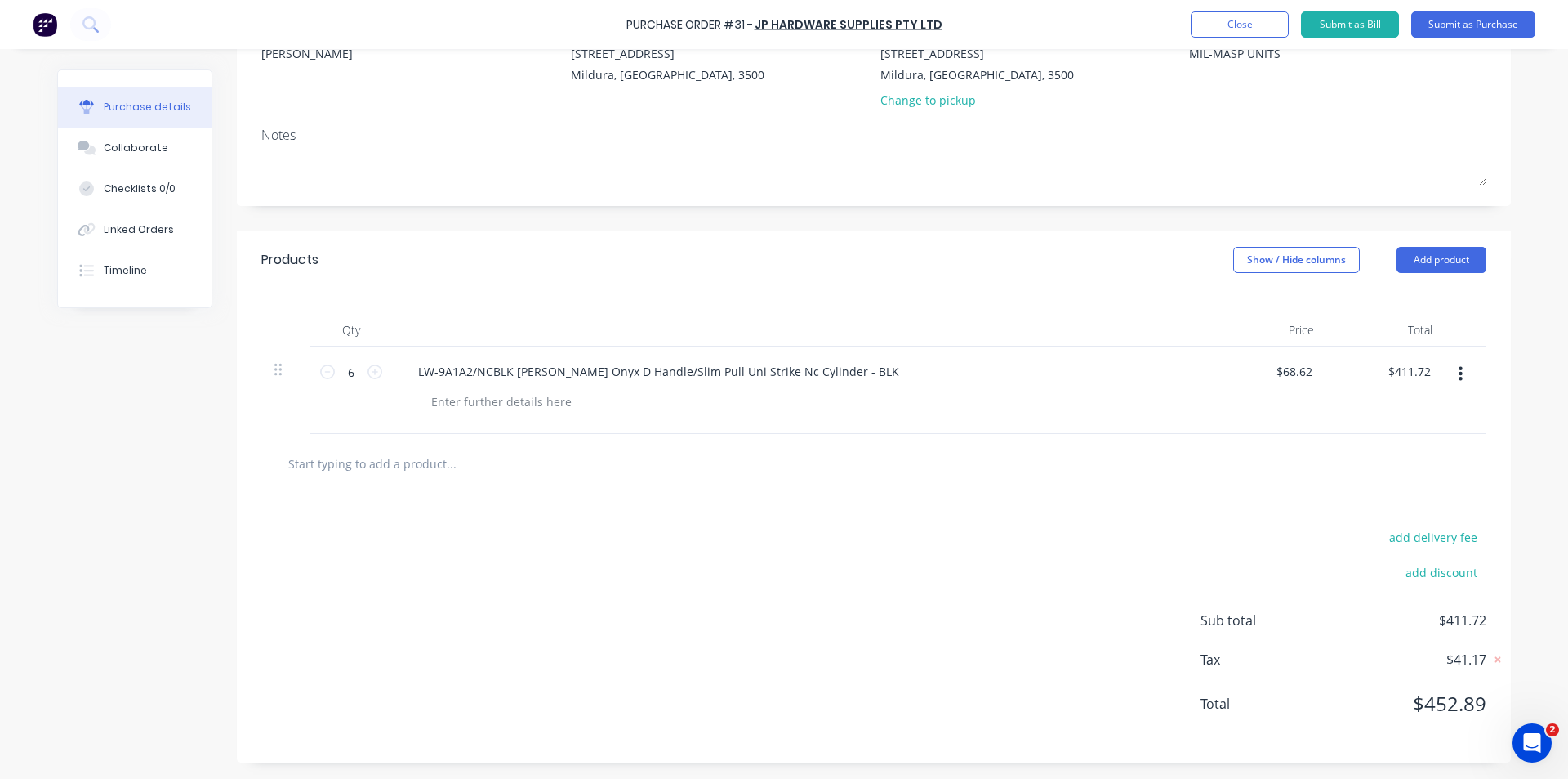
click at [378, 465] on input "text" at bounding box center [450, 464] width 327 height 33
type textarea "x"
type input "D"
type textarea "x"
type input "DE"
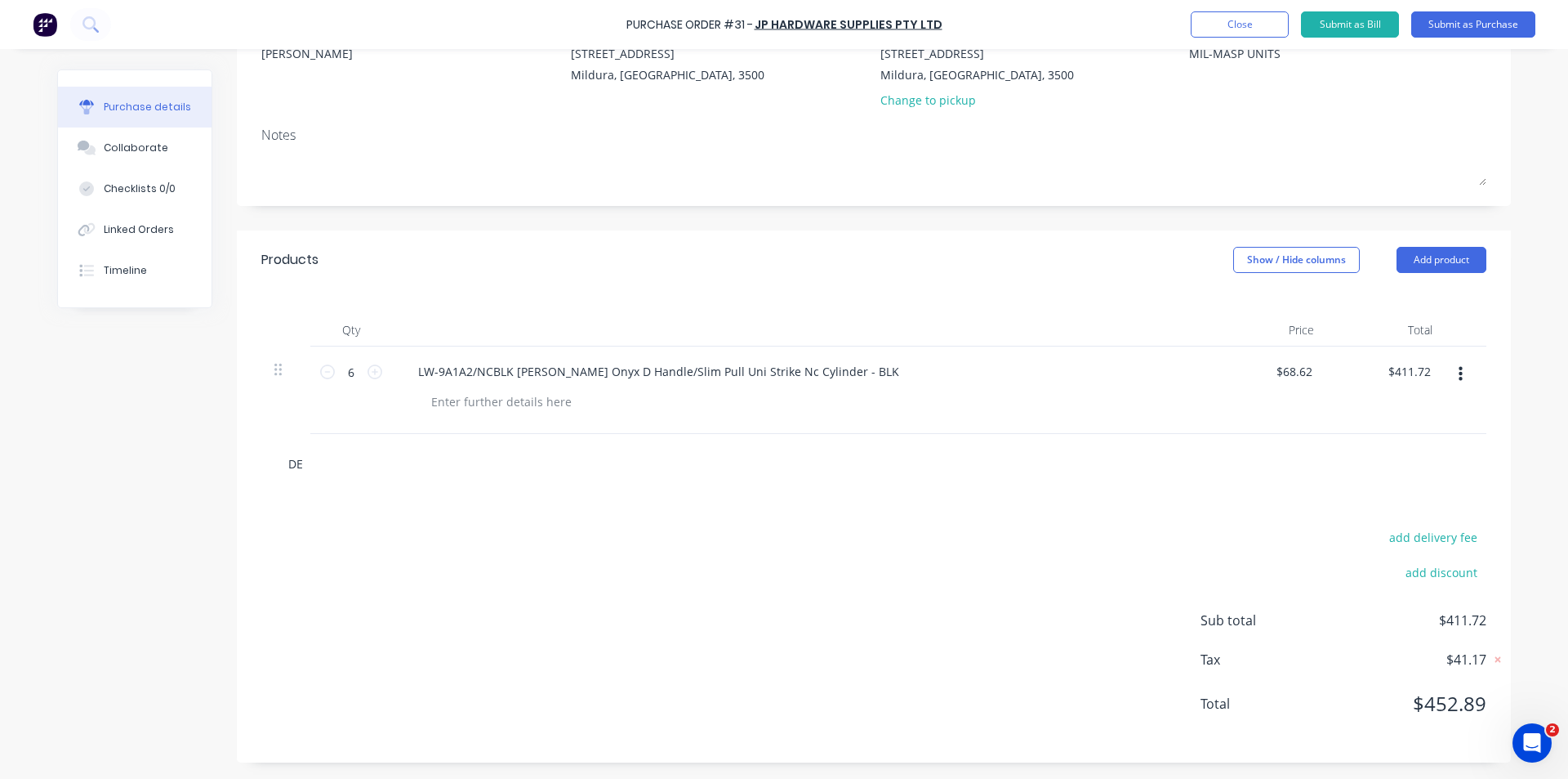
type textarea "x"
type input "DELV"
type textarea "x"
type input "DELVI"
type textarea "x"
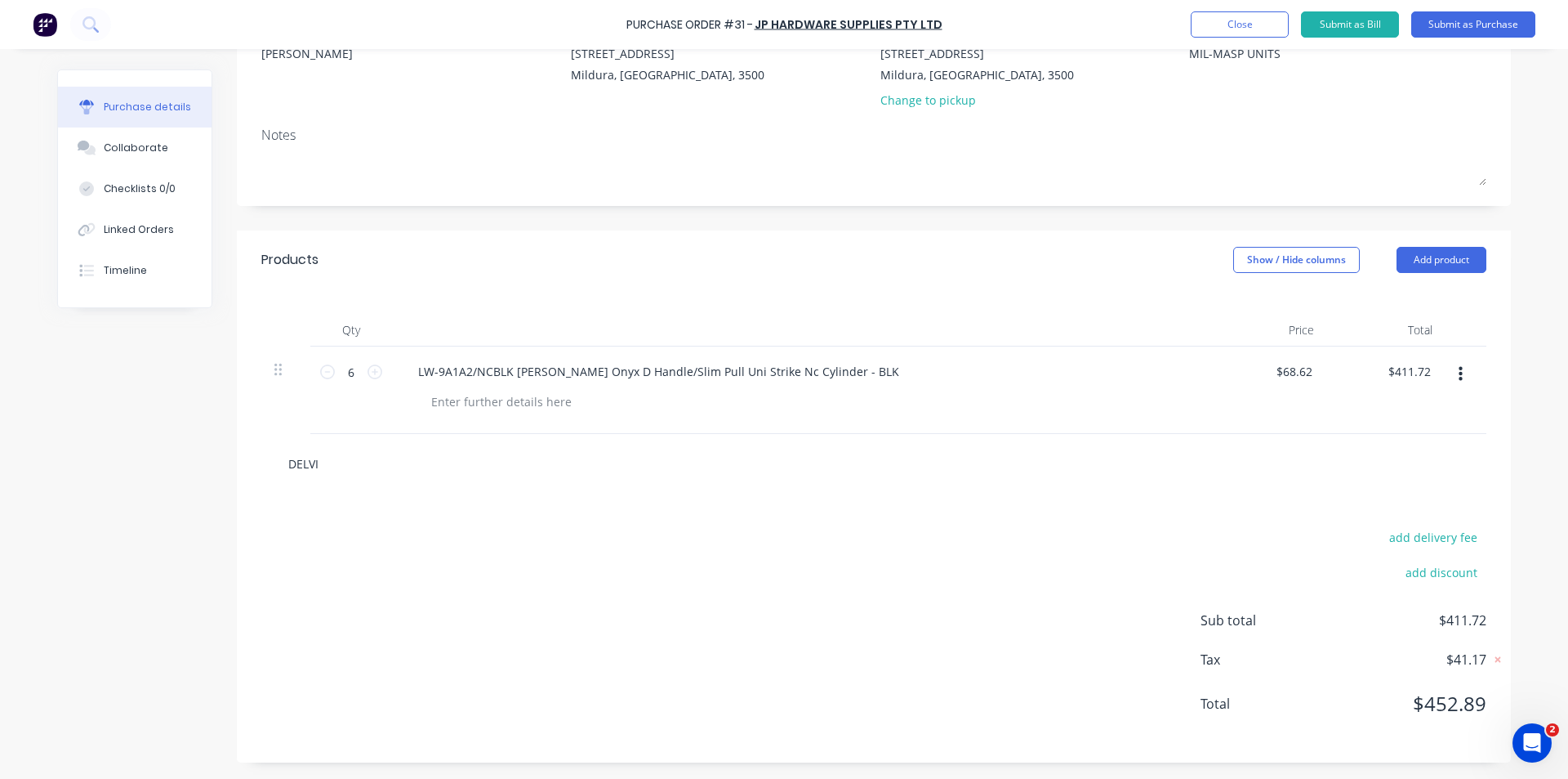
type input "DELVIE"
type textarea "x"
type input "DELVIER"
type textarea "x"
type input "DELVIERY"
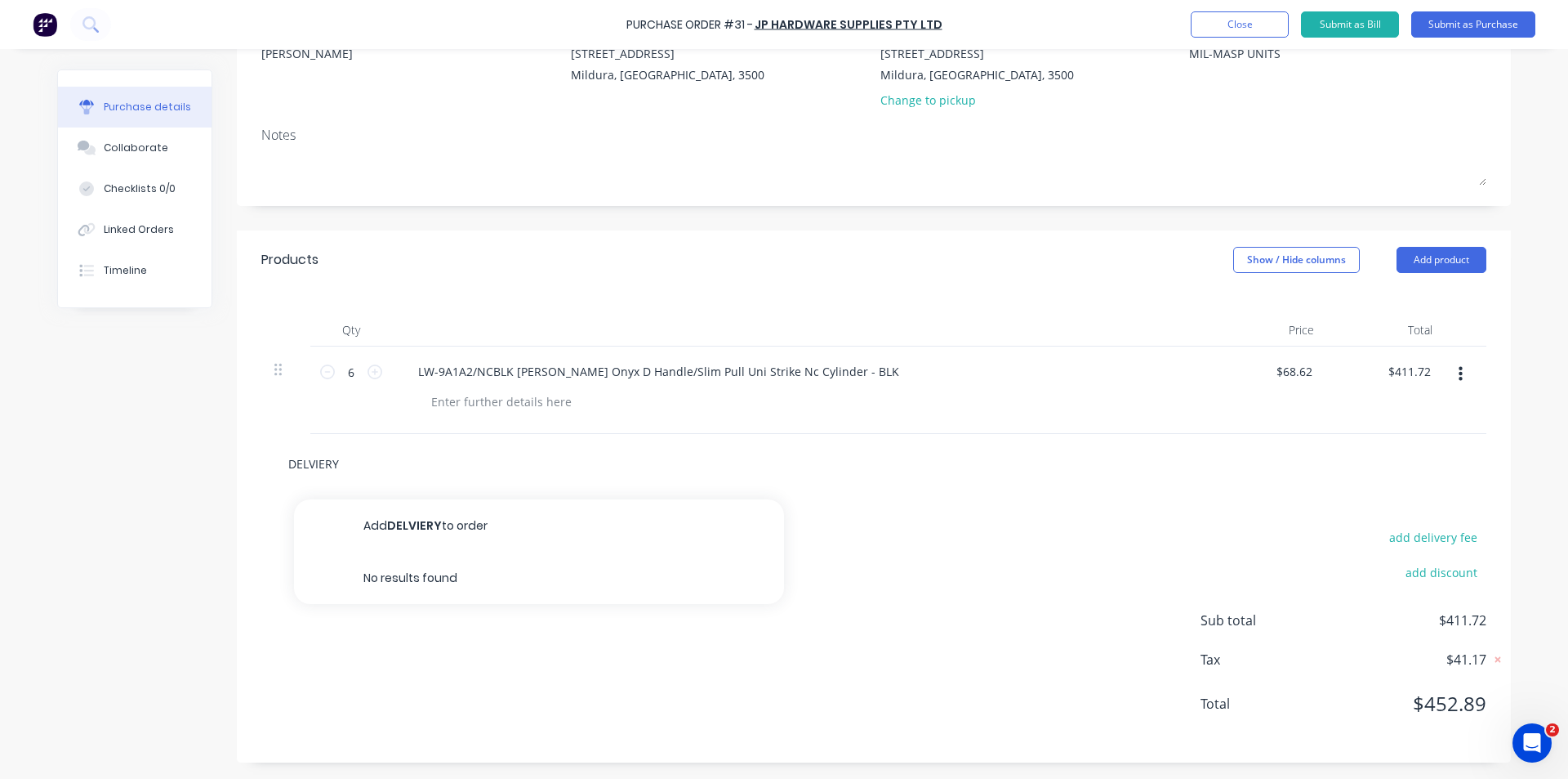
type textarea "x"
type input "DELVIER"
type textarea "x"
type input "DELVIE"
type textarea "x"
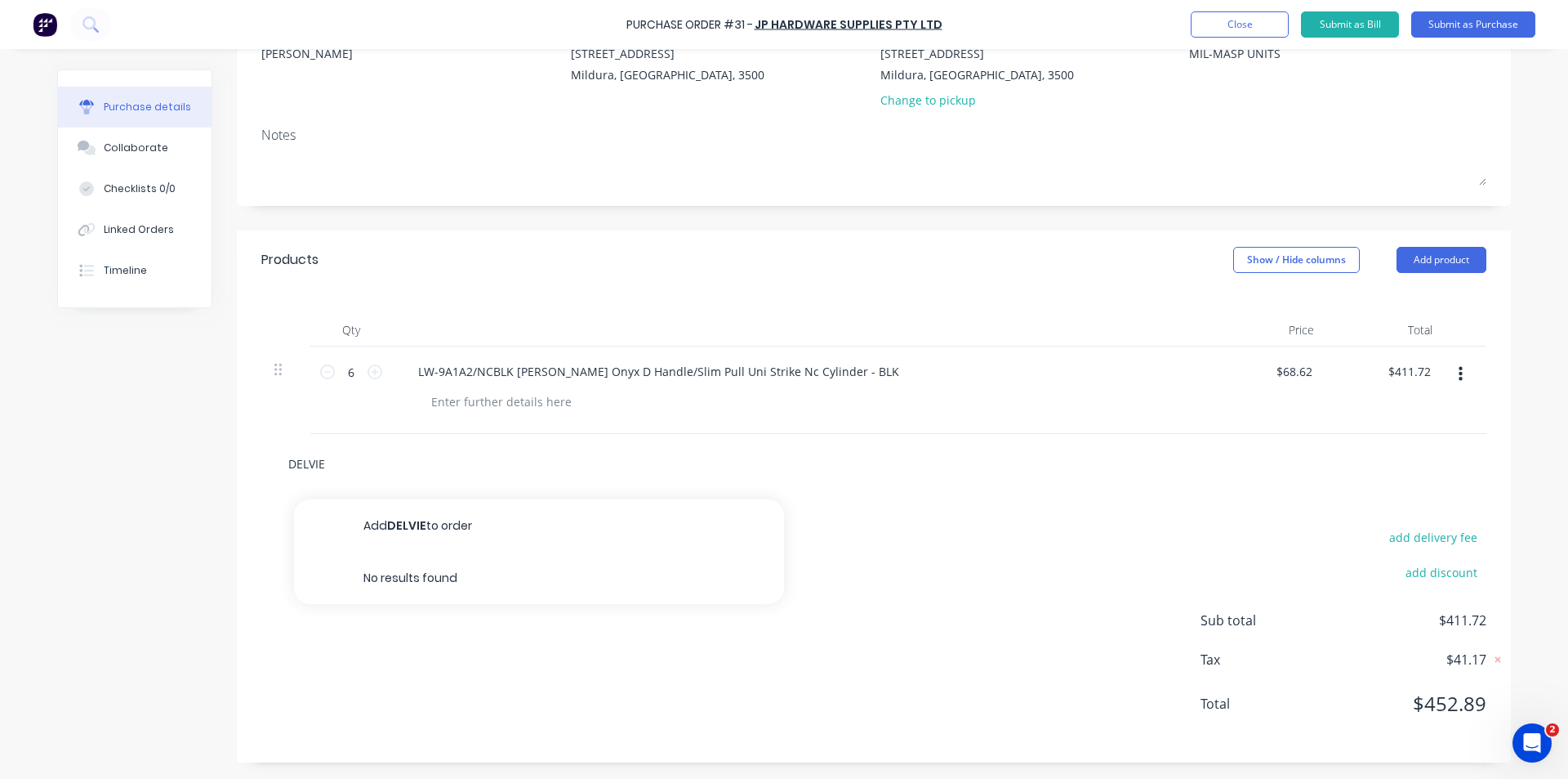
type input "DELVI"
type textarea "x"
type input "DELV"
type textarea "x"
type input "DELVI"
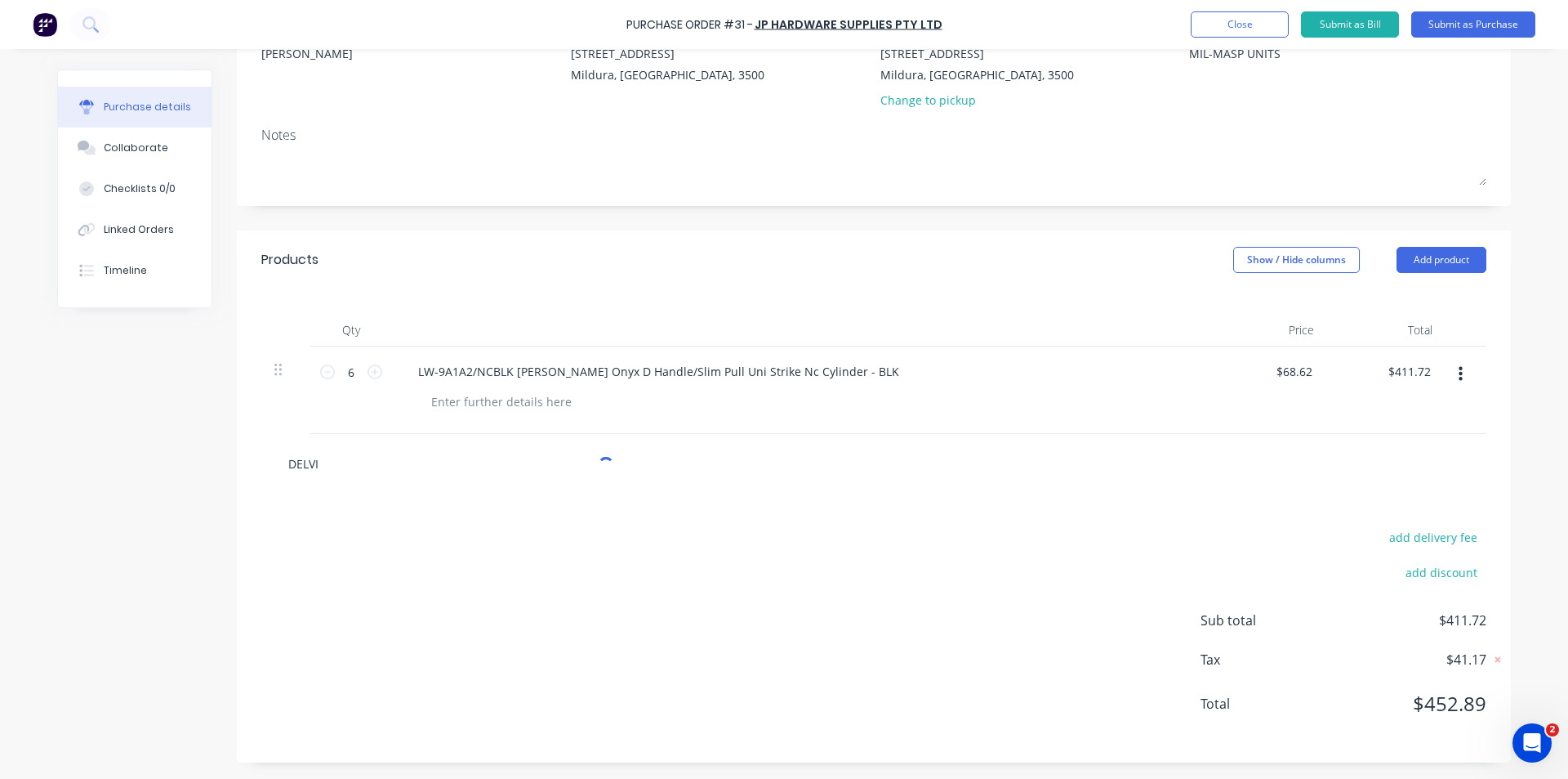
type textarea "x"
type input "DELVIV"
type textarea "x"
type input "DELVIVE"
type textarea "x"
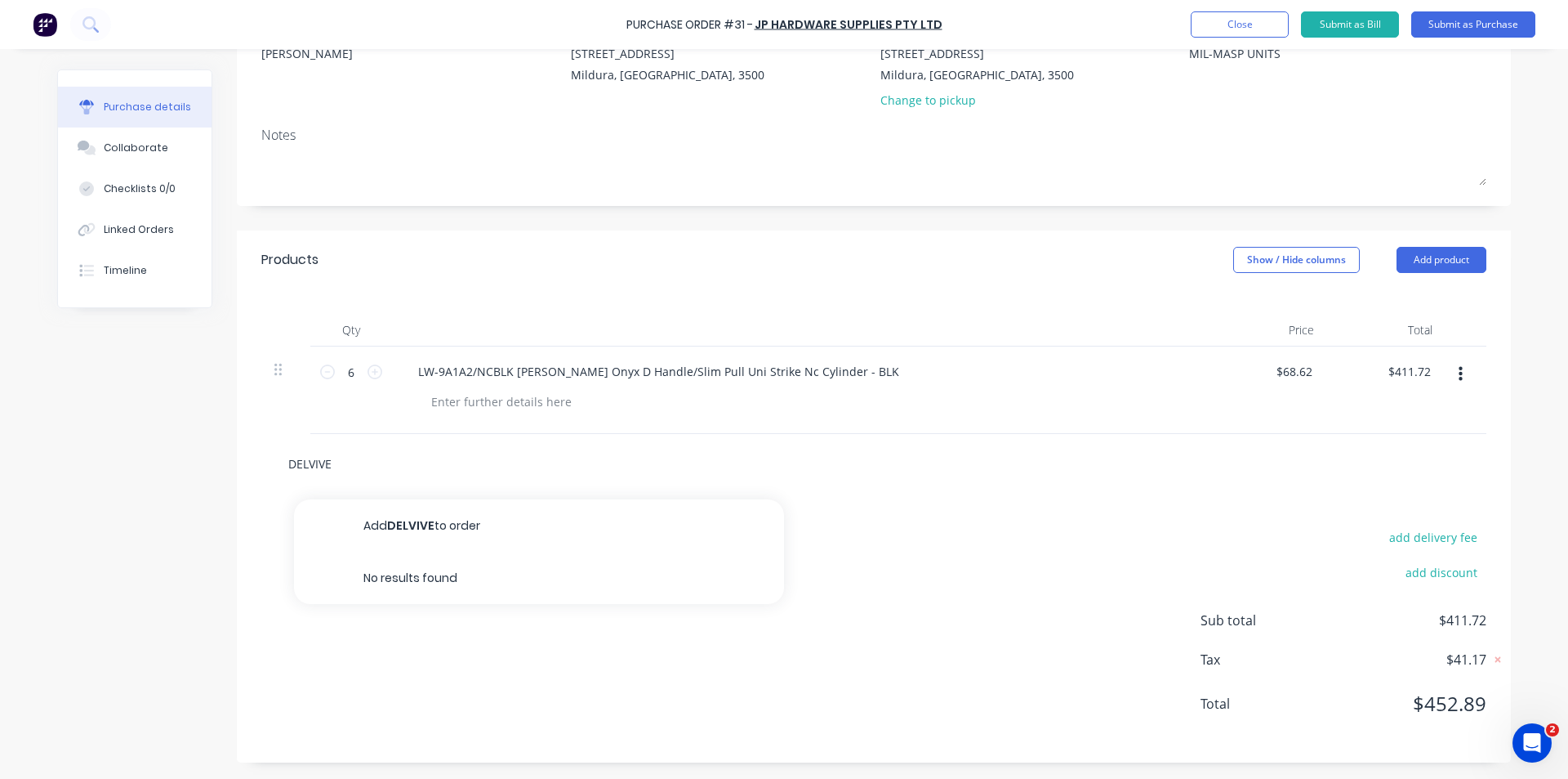
type input "DELVIVER"
type textarea "x"
type input "DELVIVERY"
drag, startPoint x: 371, startPoint y: 468, endPoint x: 198, endPoint y: 497, distance: 175.4
click at [206, 497] on div "Created by kevin Created 07/10/25 Required 07/10/25 Status Draft Contact Lee Hu…" at bounding box center [784, 328] width 1454 height 869
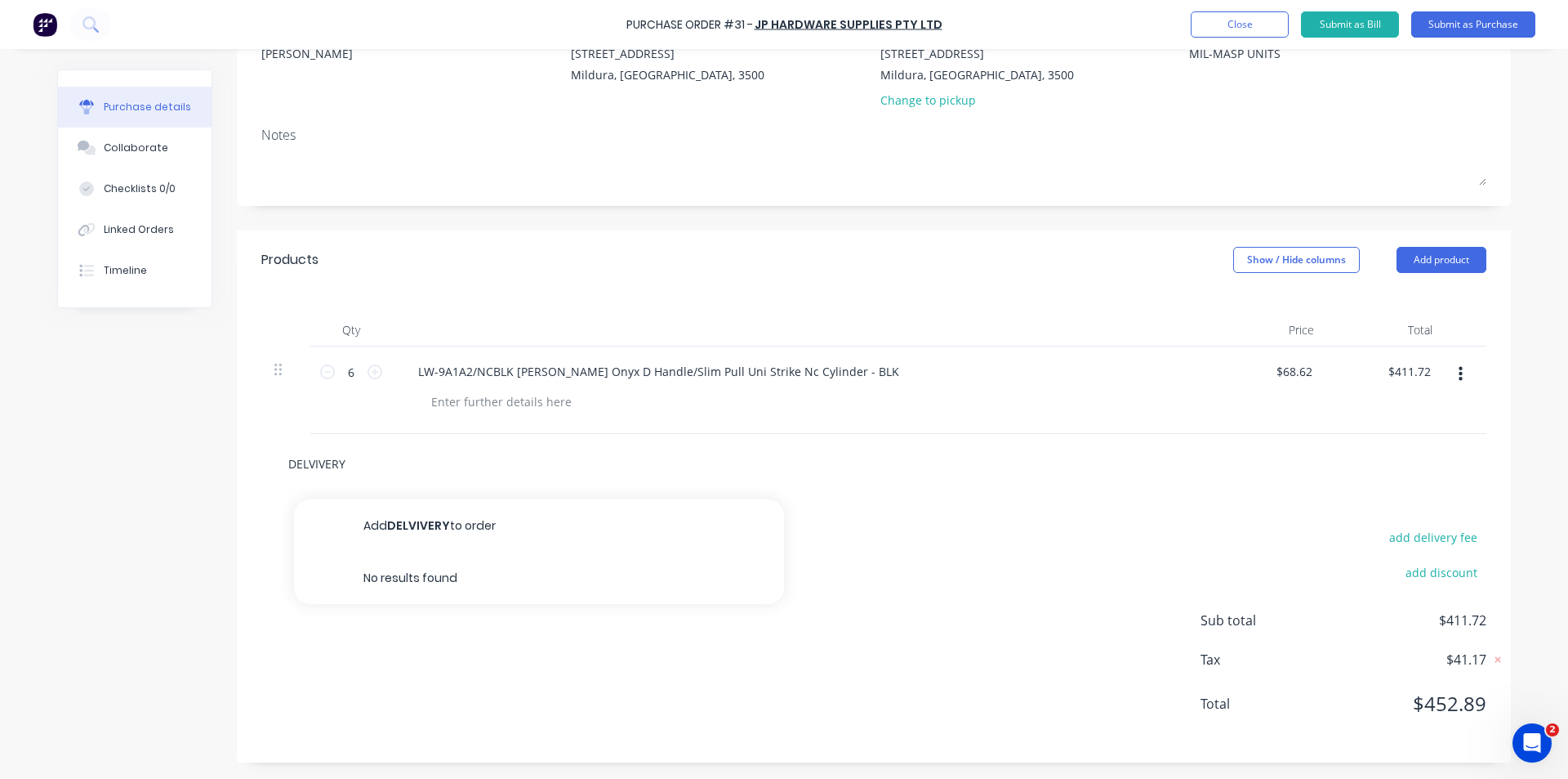
type textarea "x"
type input "D"
type textarea "x"
type input "DE"
type textarea "x"
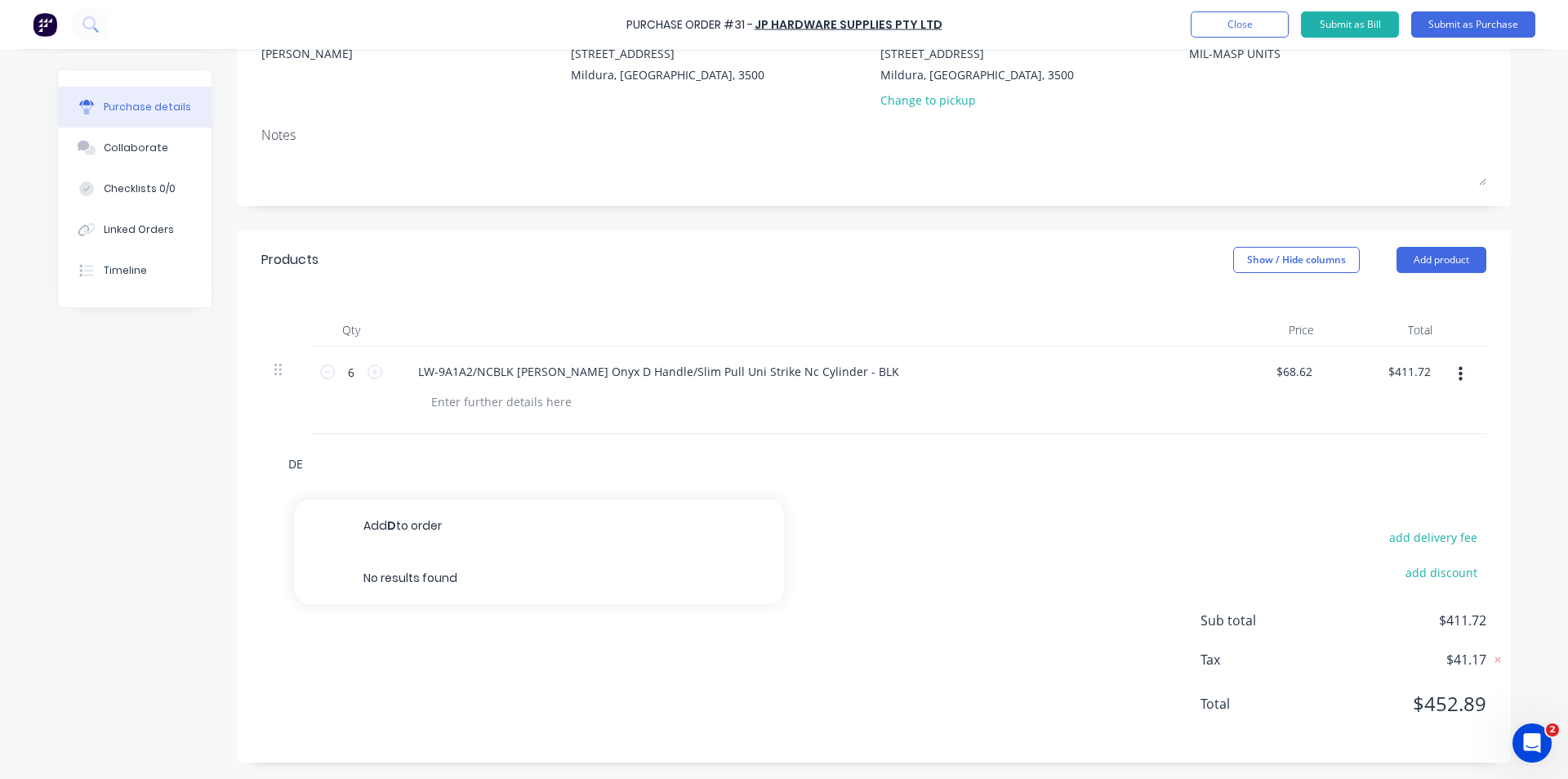
type input "DEL"
type textarea "x"
type input "DELI"
type textarea "x"
type input "DELIV"
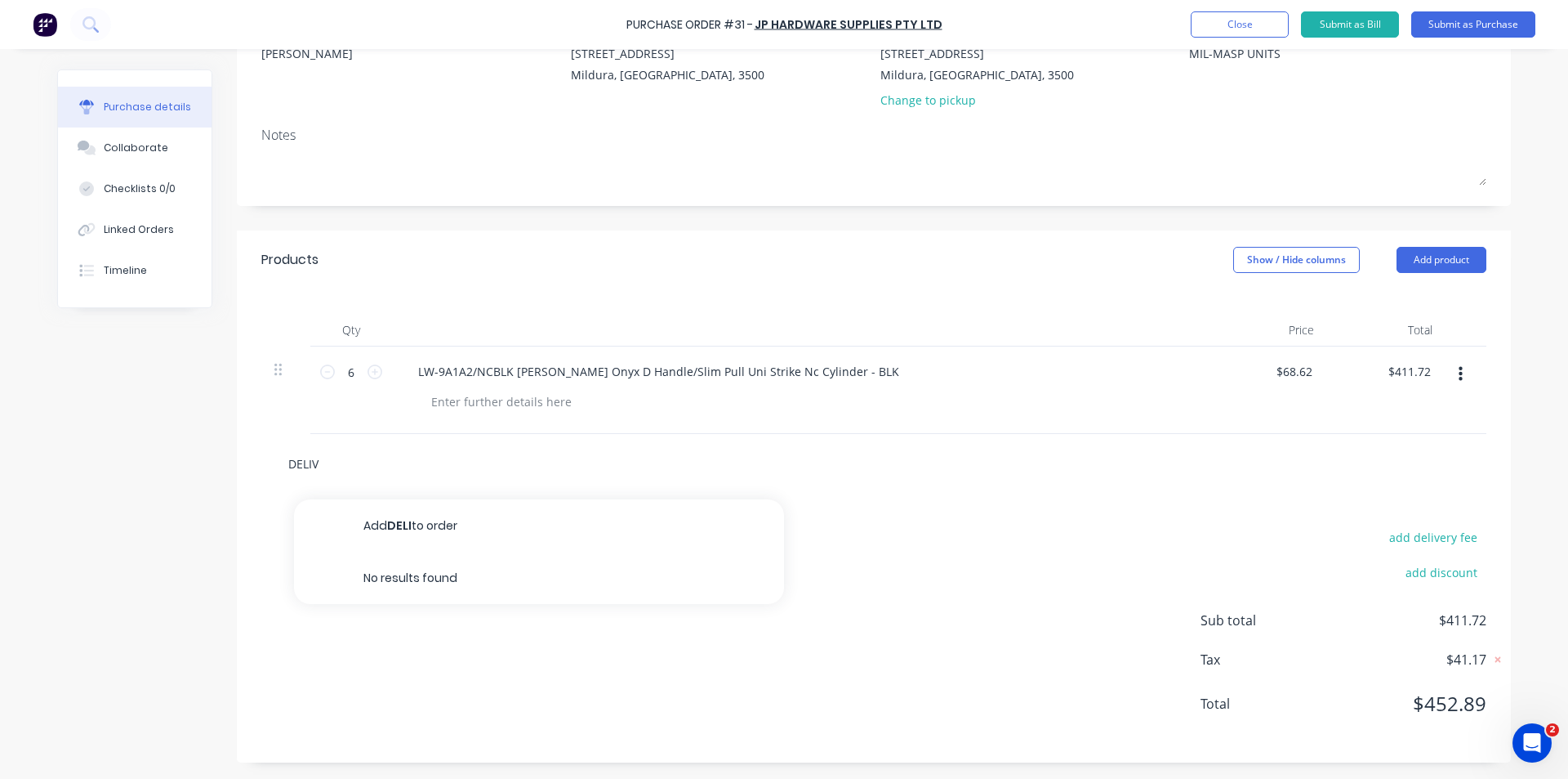
type textarea "x"
type input "DELIVE"
type textarea "x"
type input "DELIVERY"
type textarea "x"
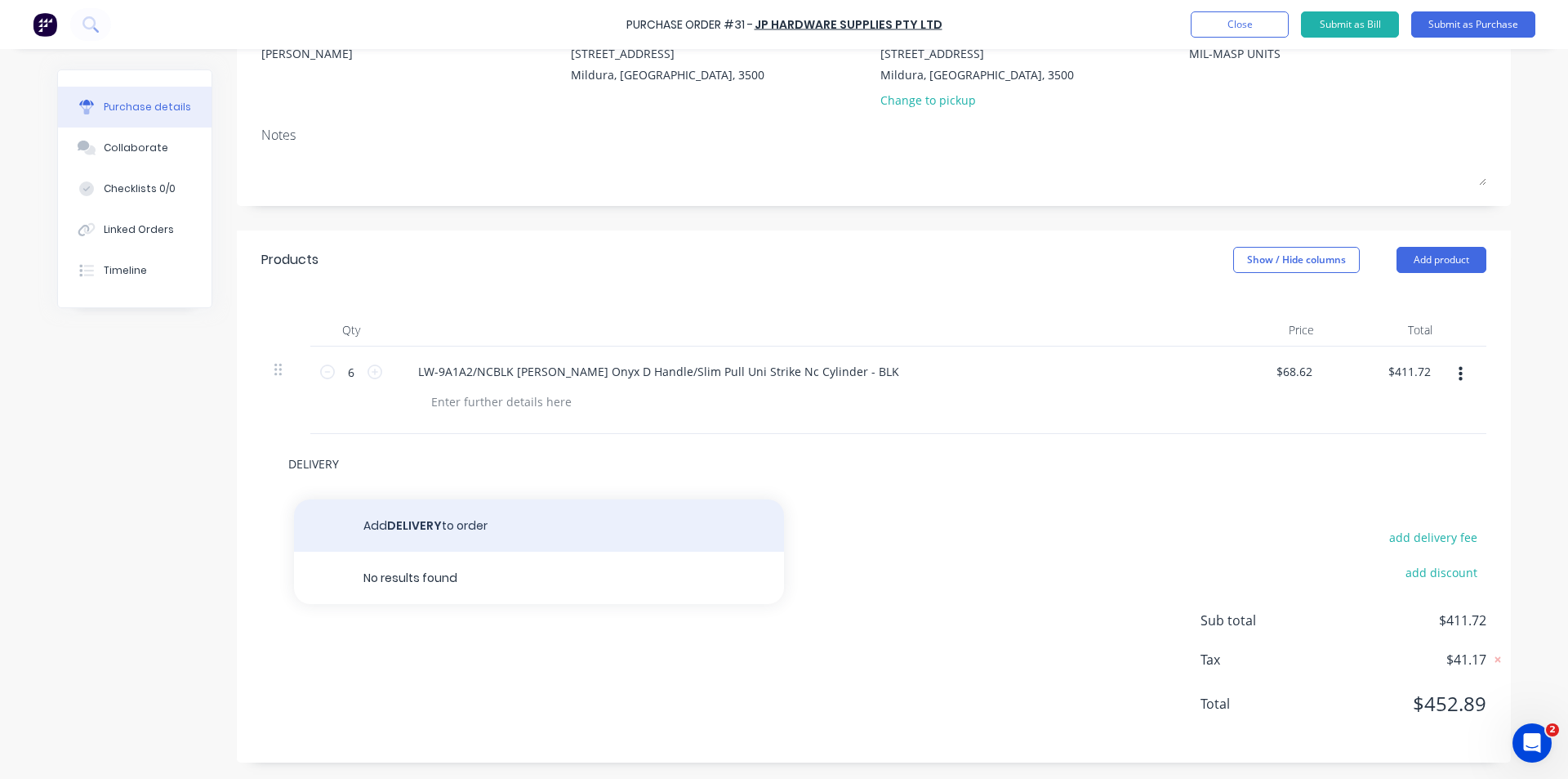
type input "DELIVERY"
click at [415, 516] on button "Add DELIVERY to order" at bounding box center [539, 525] width 490 height 53
type textarea "x"
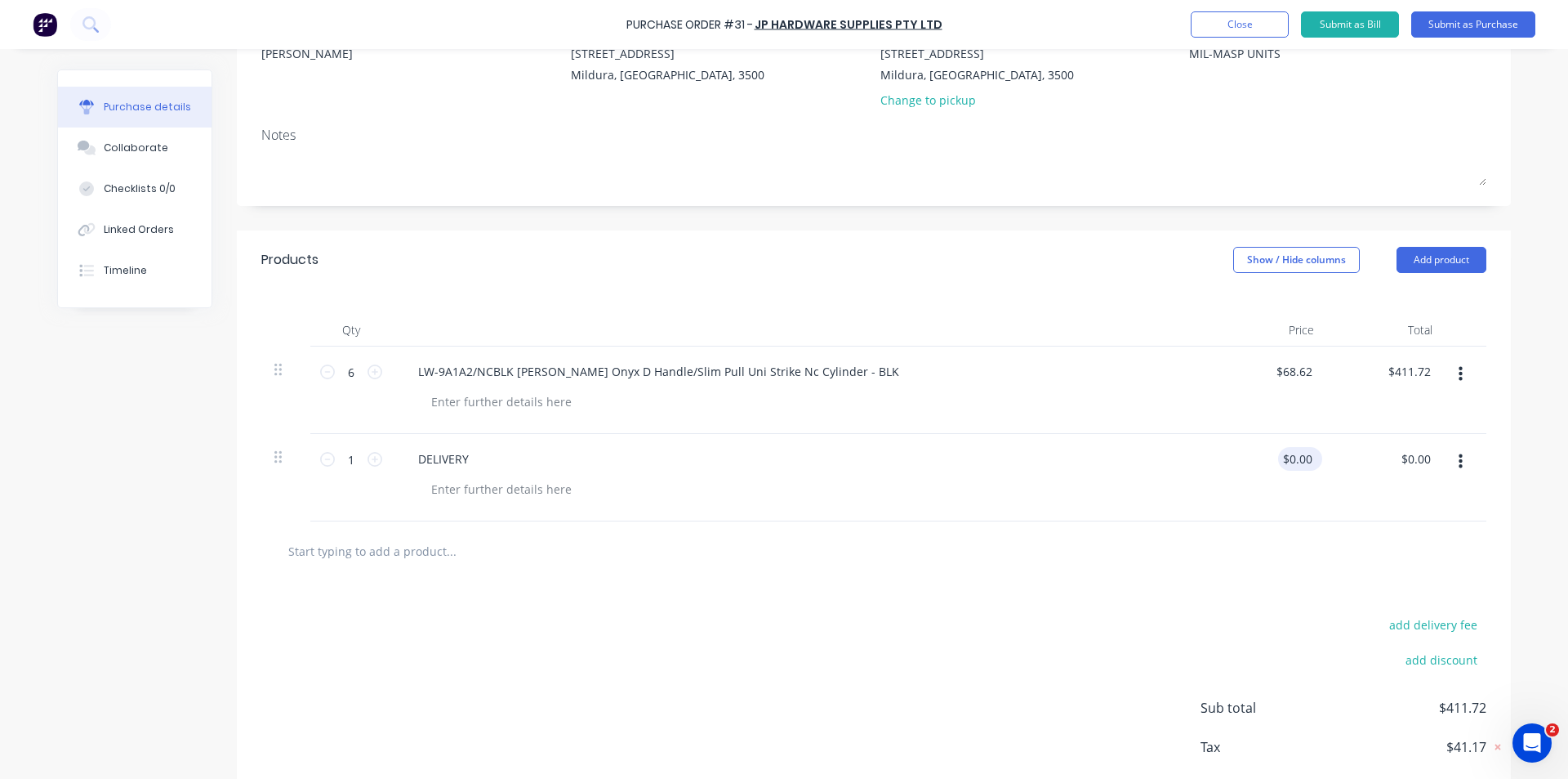
type textarea "x"
type input "0.00"
click at [1285, 465] on input "0.00" at bounding box center [1301, 459] width 31 height 24
type textarea "x"
type input "$0.00"
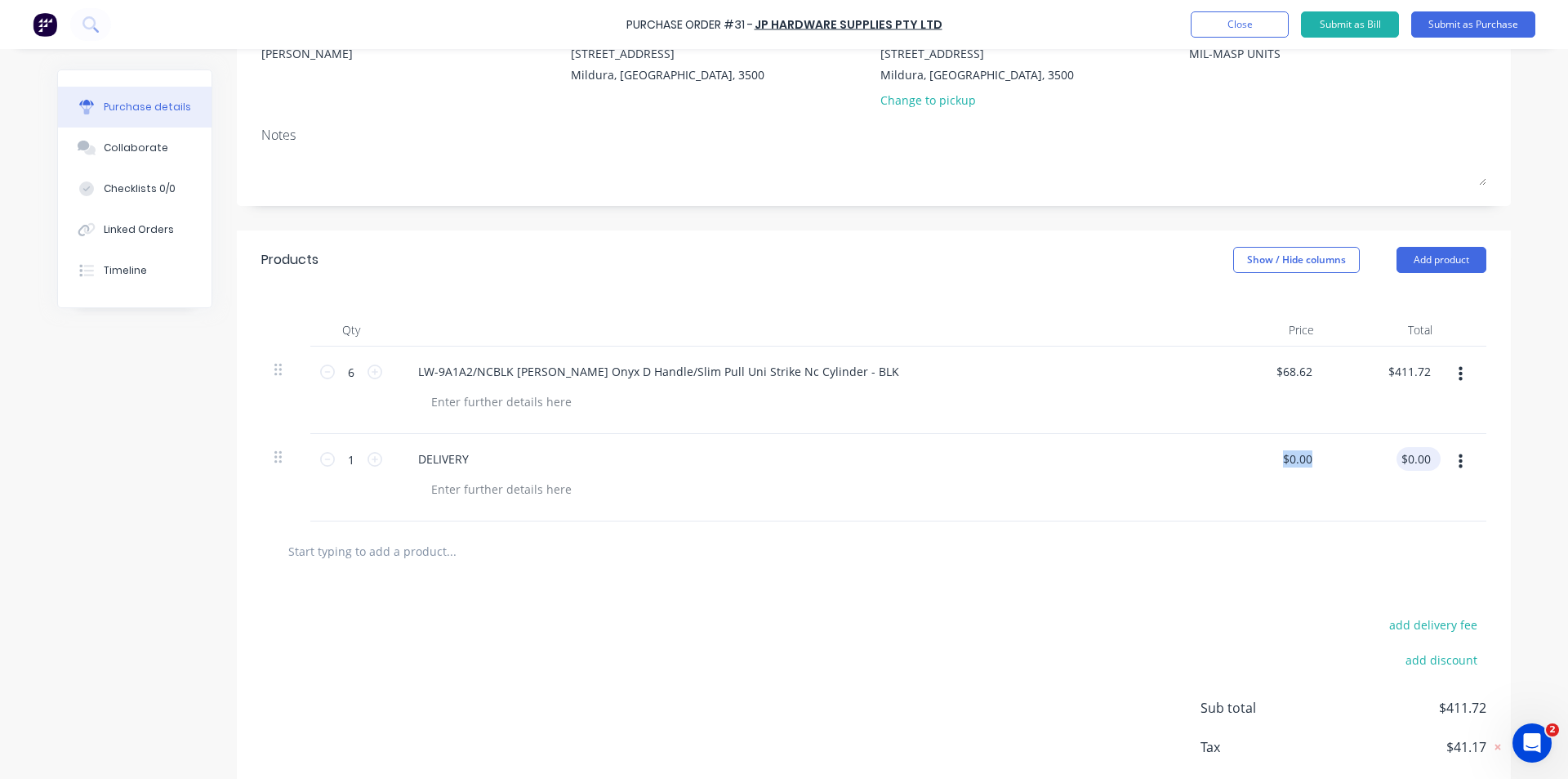
drag, startPoint x: 1266, startPoint y: 455, endPoint x: 1391, endPoint y: 466, distance: 125.5
click at [1391, 466] on div "1 1 DELIVERY $0.00 $0.00 $0.00 $0.00" at bounding box center [874, 477] width 1225 height 87
type textarea "x"
type input "0.00"
click at [1300, 454] on input "0.00" at bounding box center [1297, 459] width 37 height 24
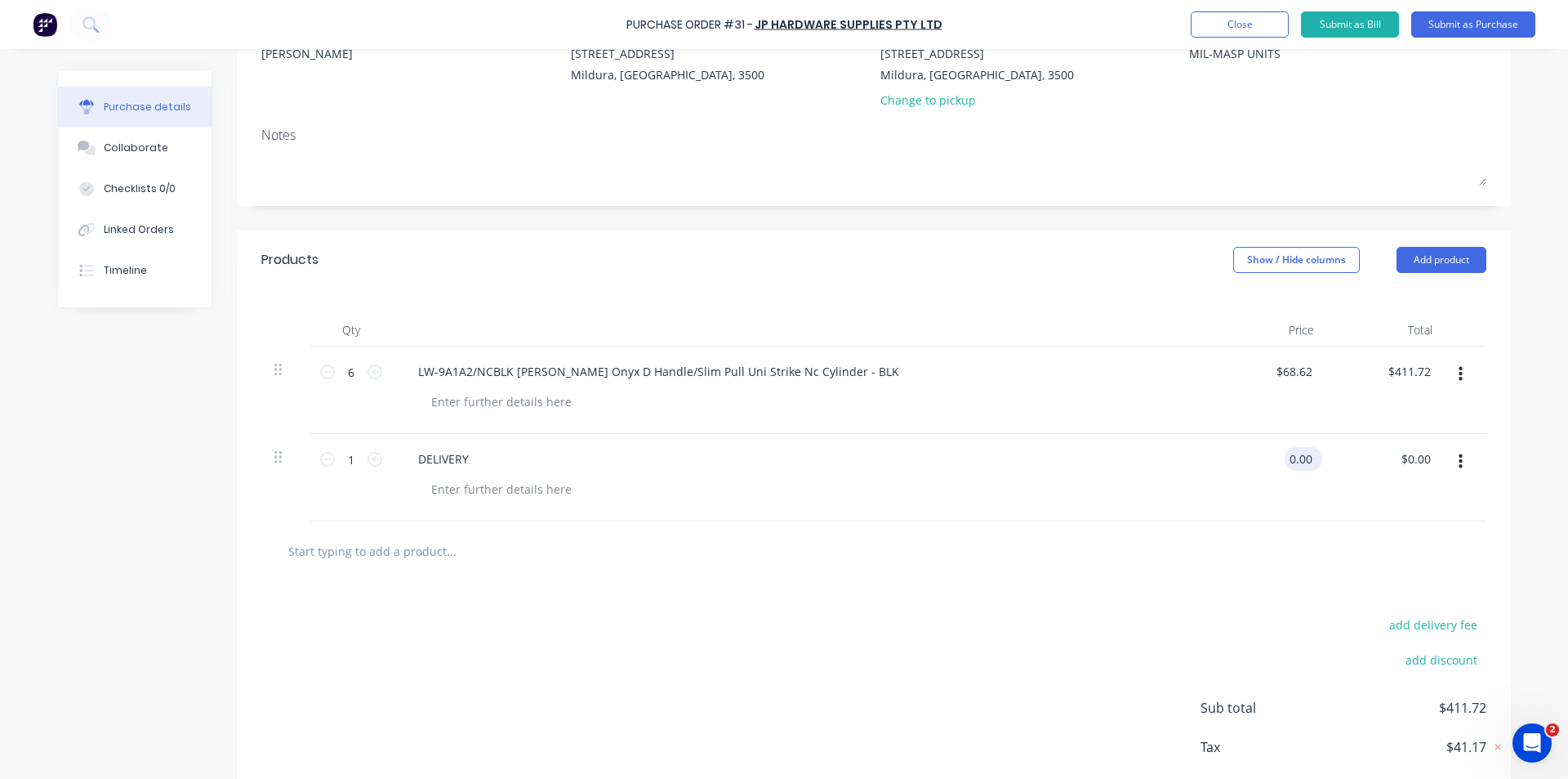
type textarea "x"
type input "$0.00"
drag, startPoint x: 1307, startPoint y: 458, endPoint x: 1249, endPoint y: 464, distance: 58.3
click at [1249, 464] on div "$0.00 $0.00" at bounding box center [1268, 477] width 119 height 87
type textarea "x"
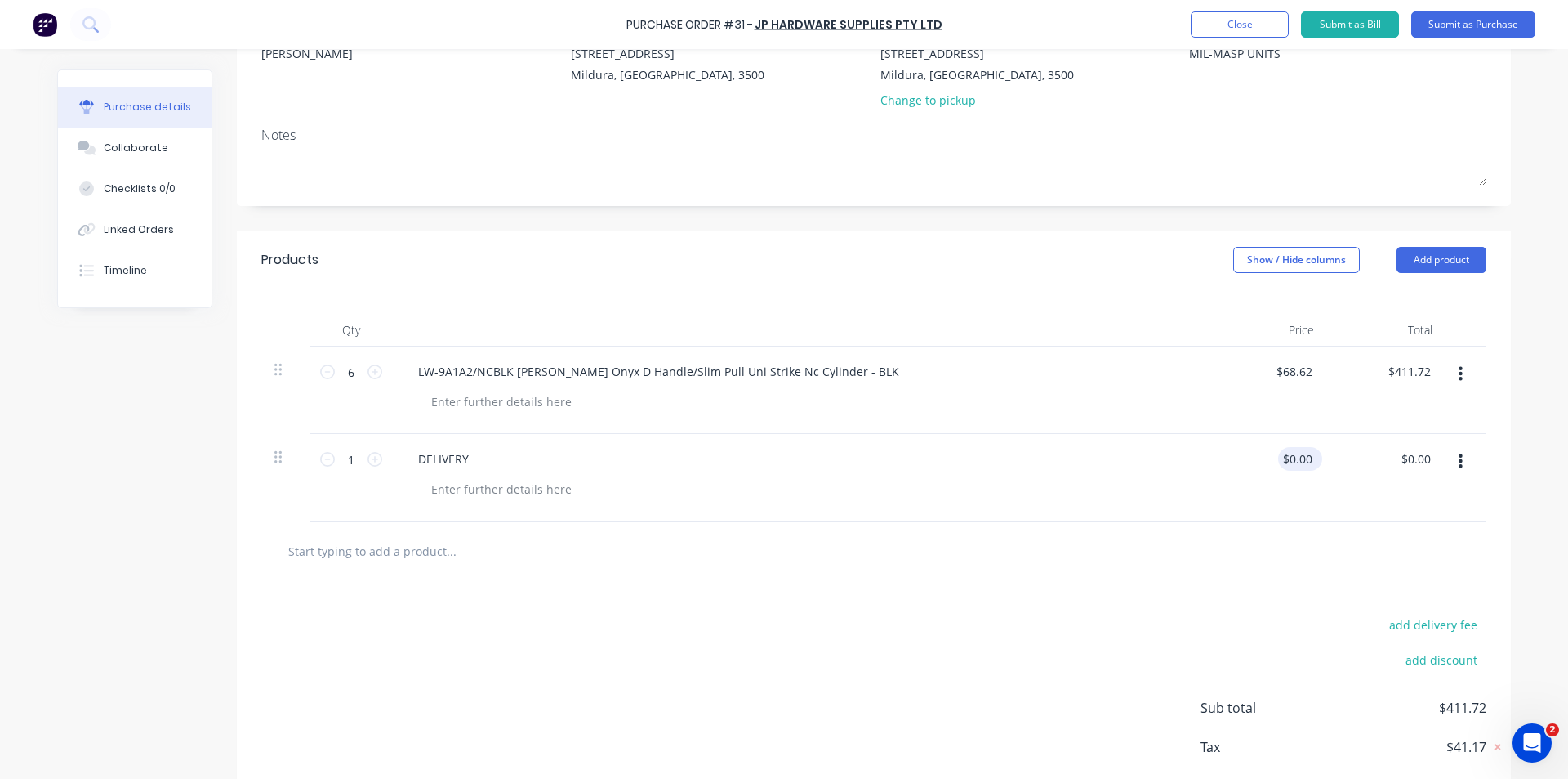
type input "0.00"
click at [1296, 458] on input "0.00" at bounding box center [1301, 459] width 31 height 24
type textarea "x"
drag, startPoint x: 1282, startPoint y: 455, endPoint x: 1329, endPoint y: 462, distance: 47.5
click at [1329, 462] on div "1 1 DELIVERY 0.00 0.00 $0.00 $0.00" at bounding box center [874, 477] width 1225 height 87
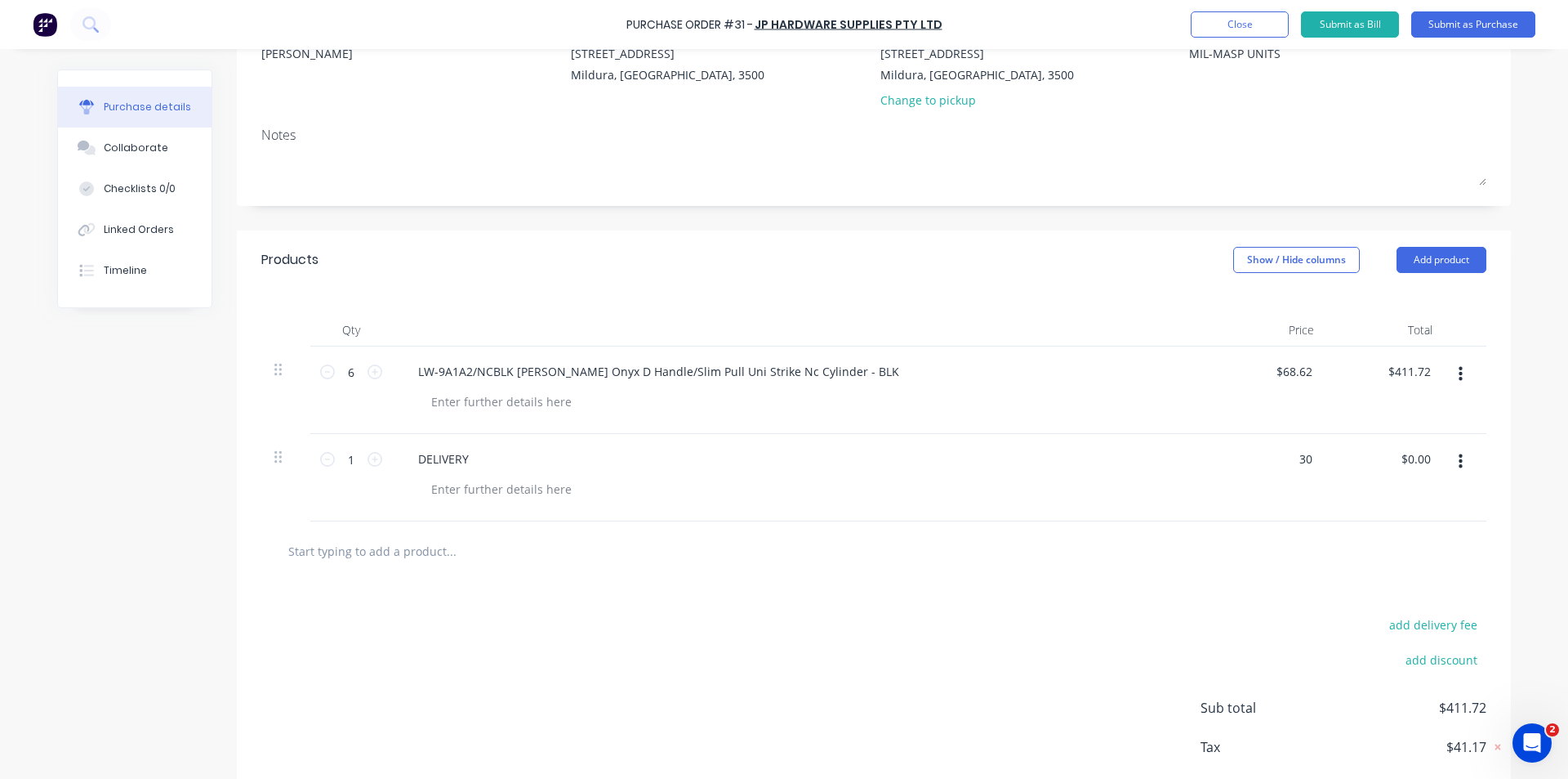
type input "30"
type textarea "x"
type input "$30.00"
click at [1111, 551] on div at bounding box center [875, 551] width 1199 height 33
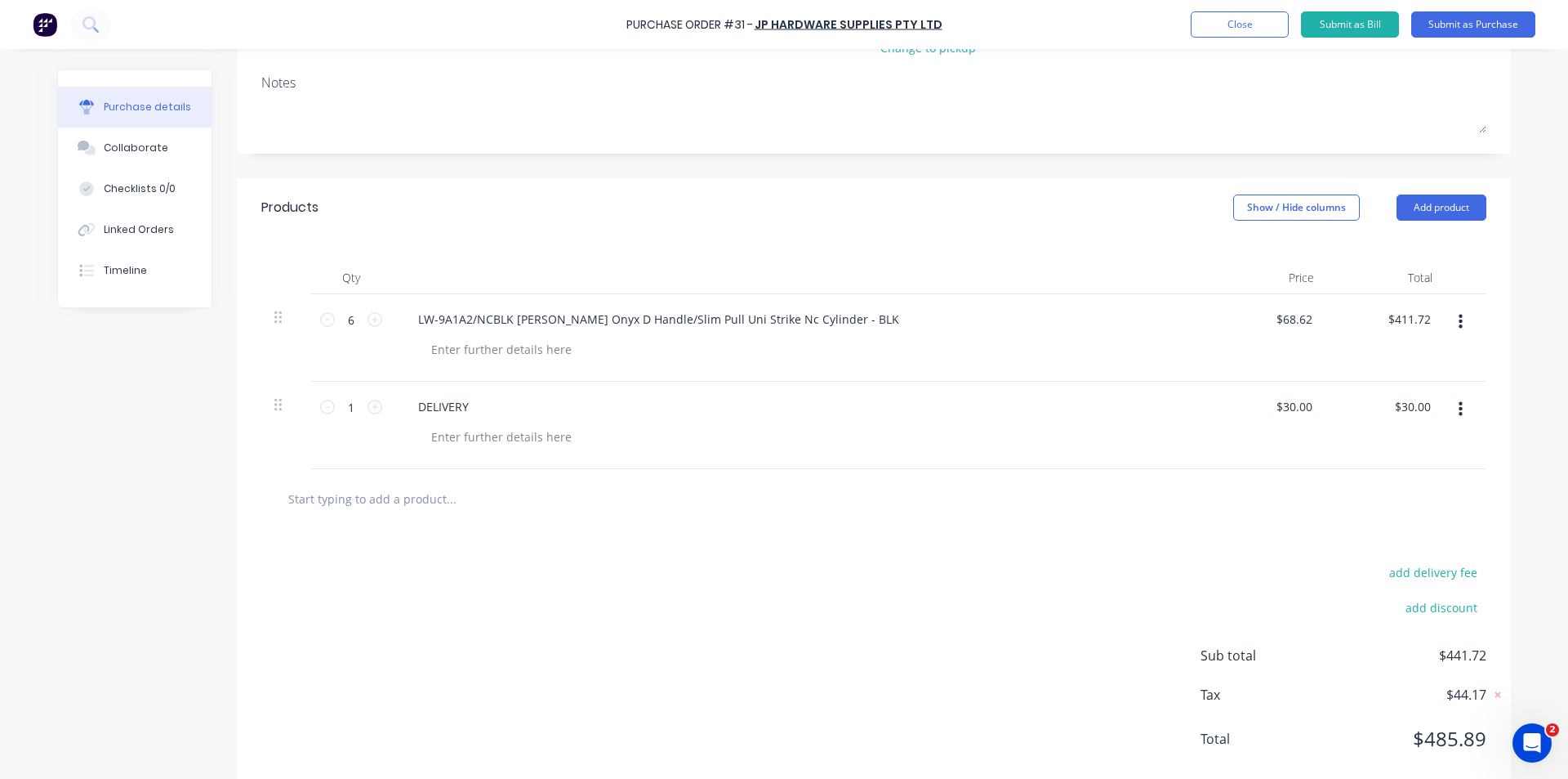
scroll to position [218, 0]
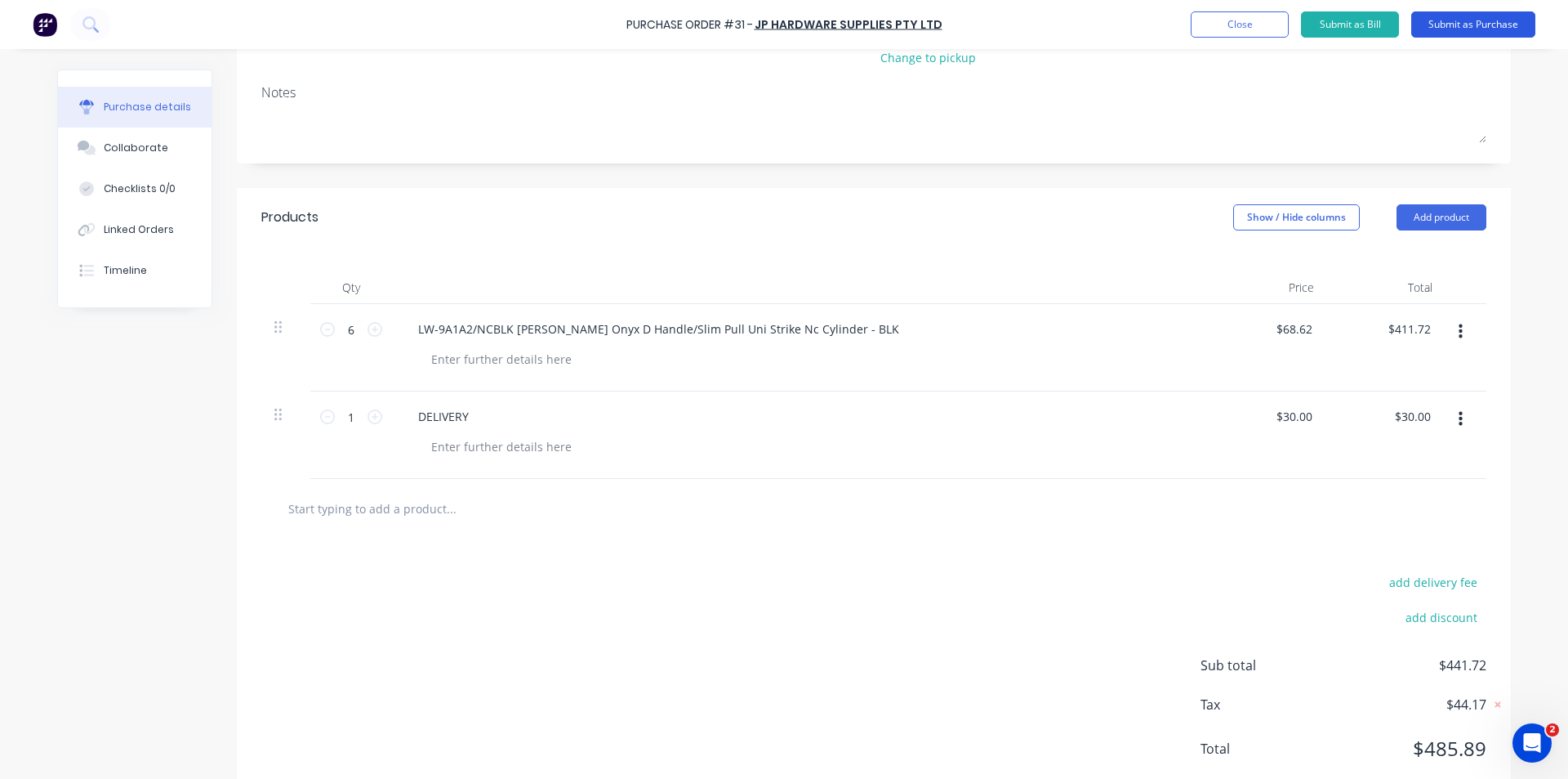
click at [1491, 20] on button "Submit as Purchase" at bounding box center [1474, 24] width 125 height 26
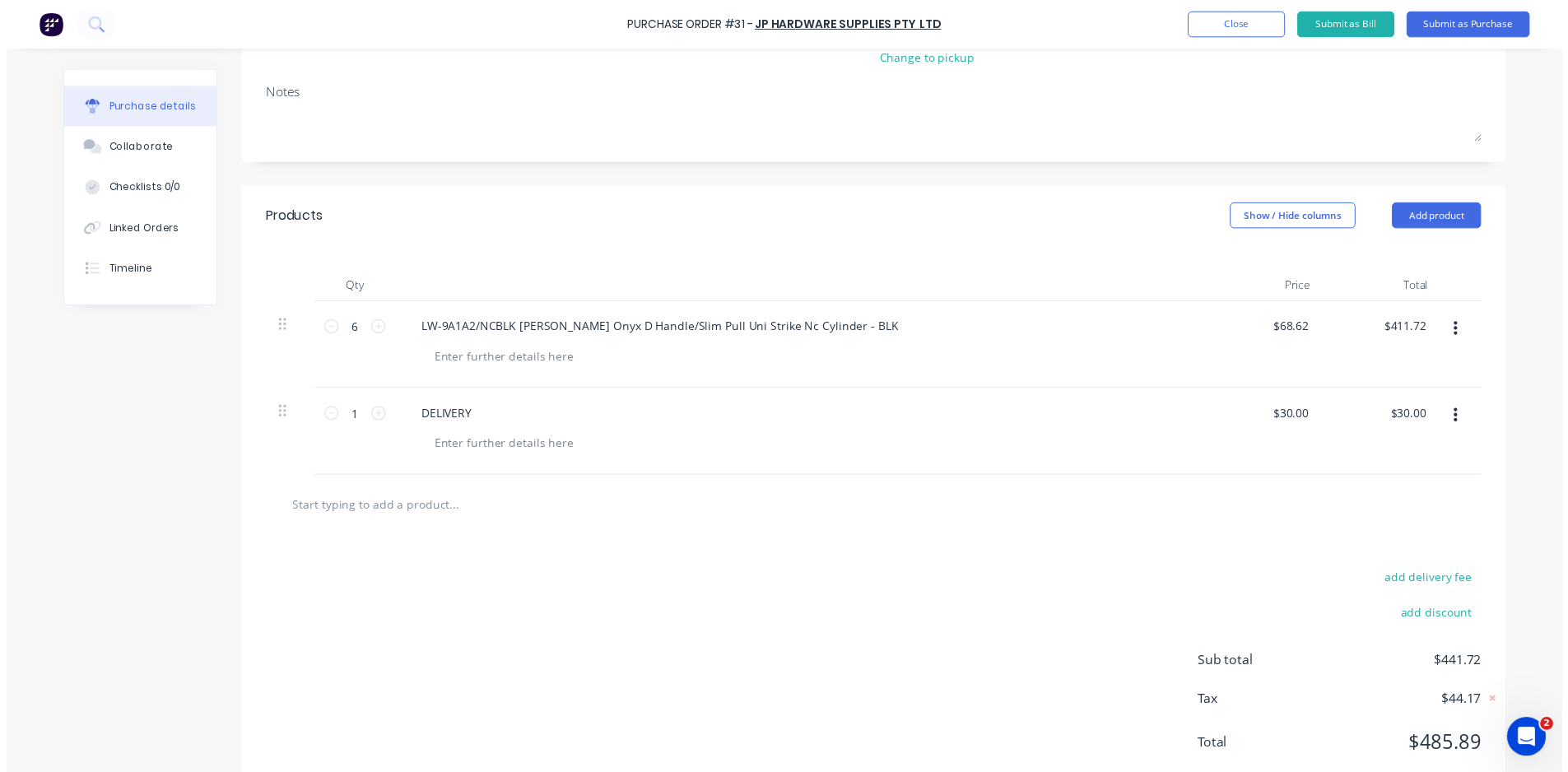
scroll to position [0, 0]
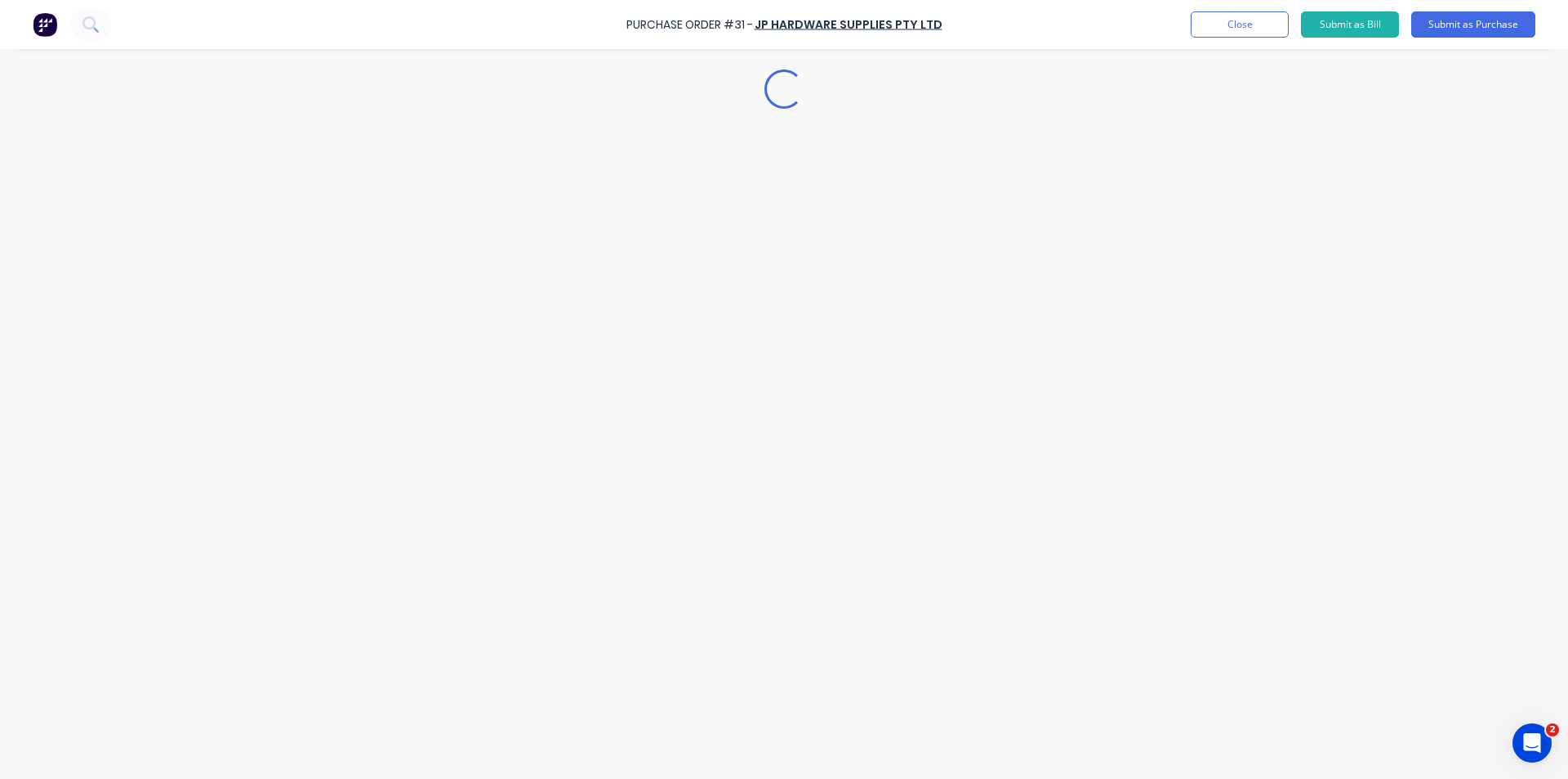
type textarea "x"
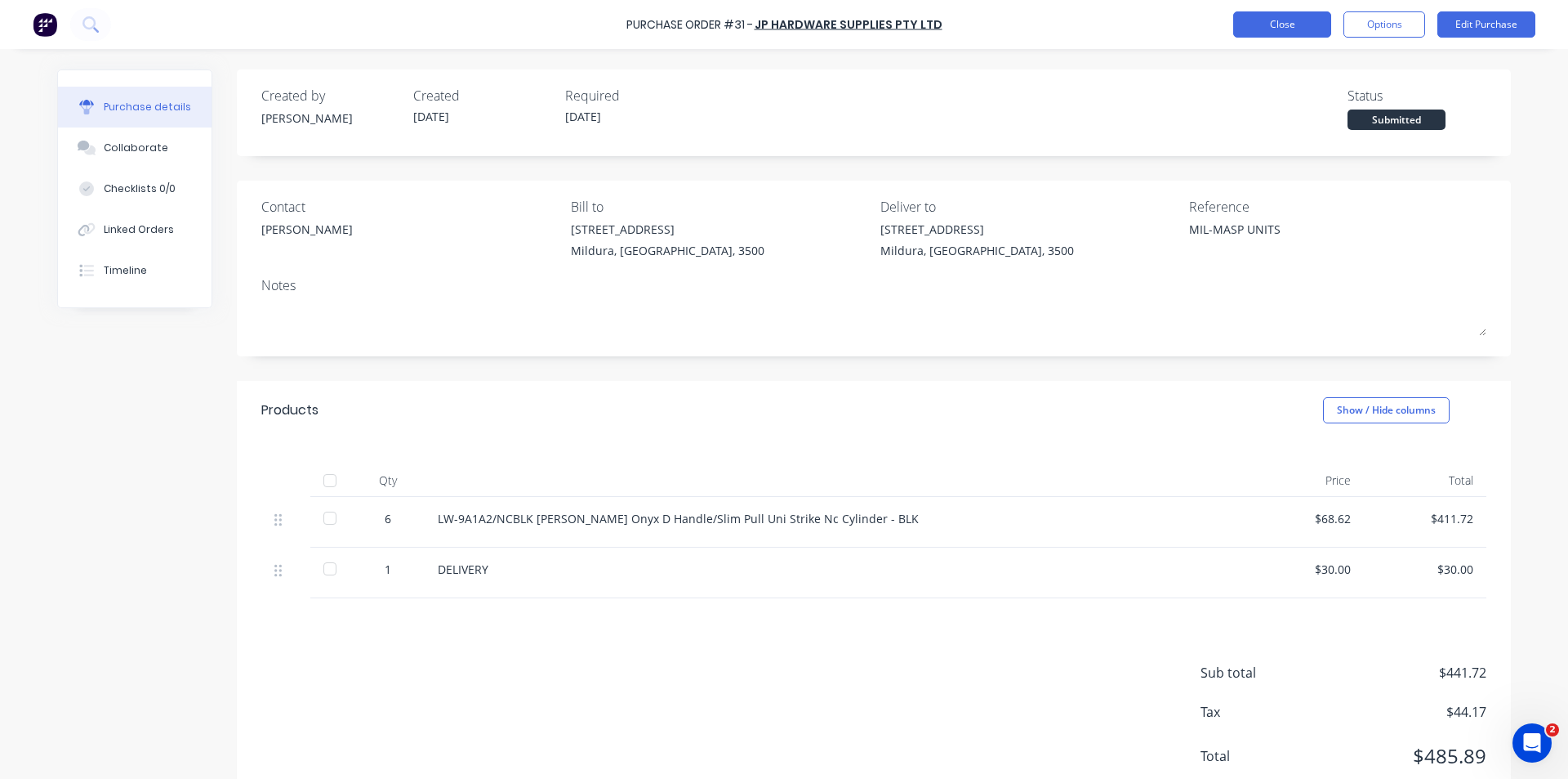
click at [1286, 22] on button "Close" at bounding box center [1283, 24] width 98 height 26
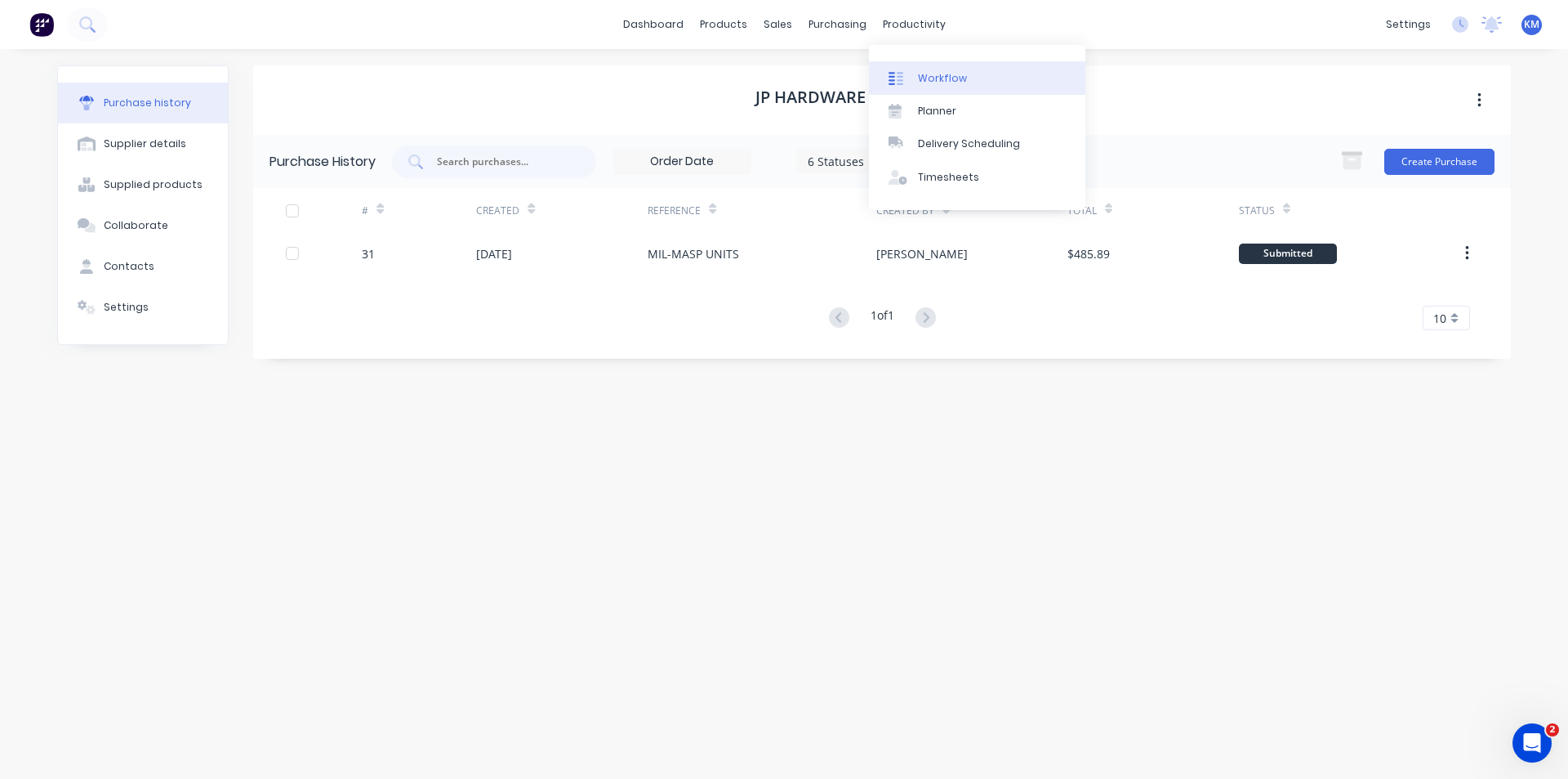
click at [936, 72] on div "Workflow" at bounding box center [943, 78] width 49 height 14
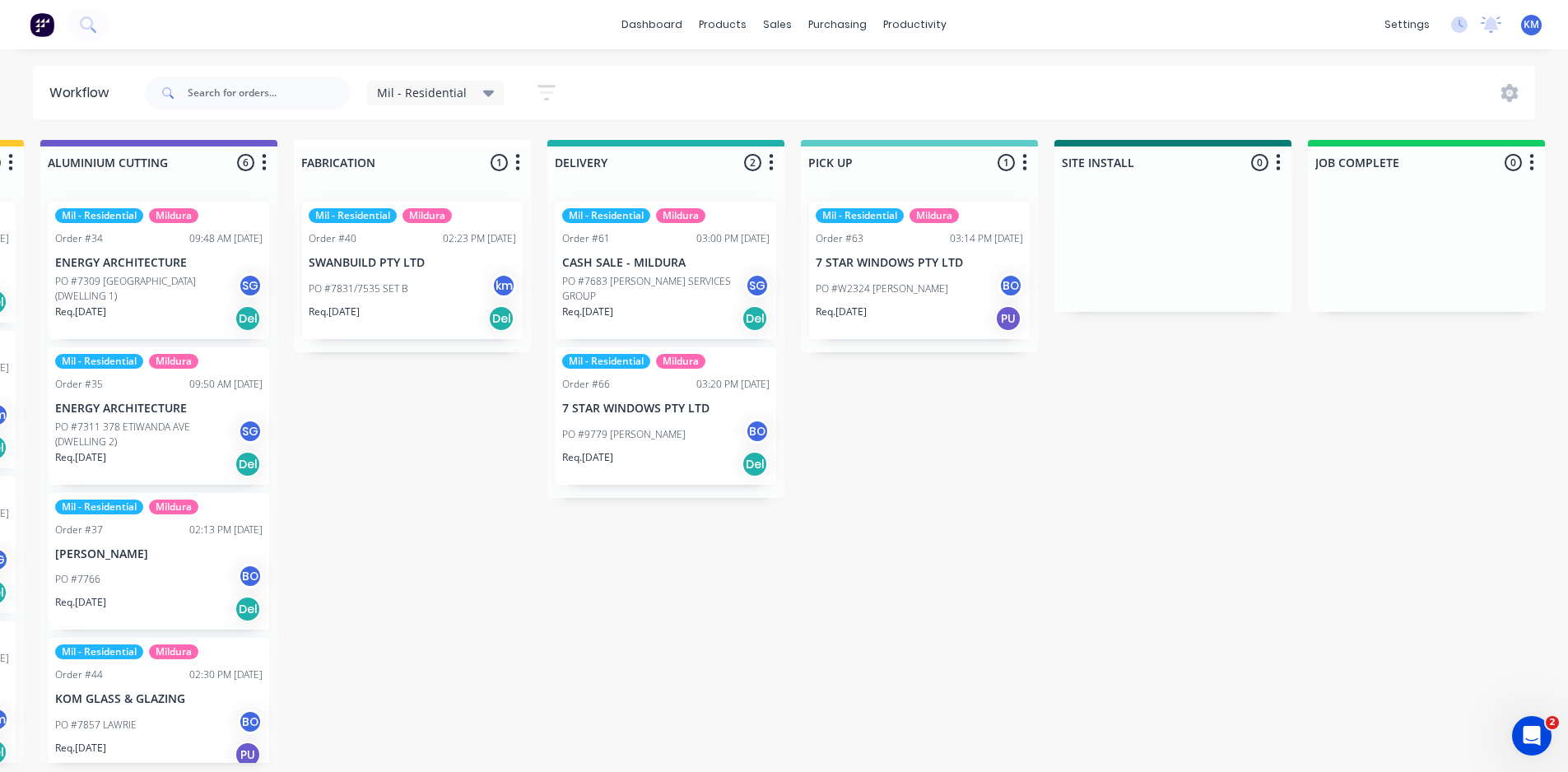
scroll to position [0, 1495]
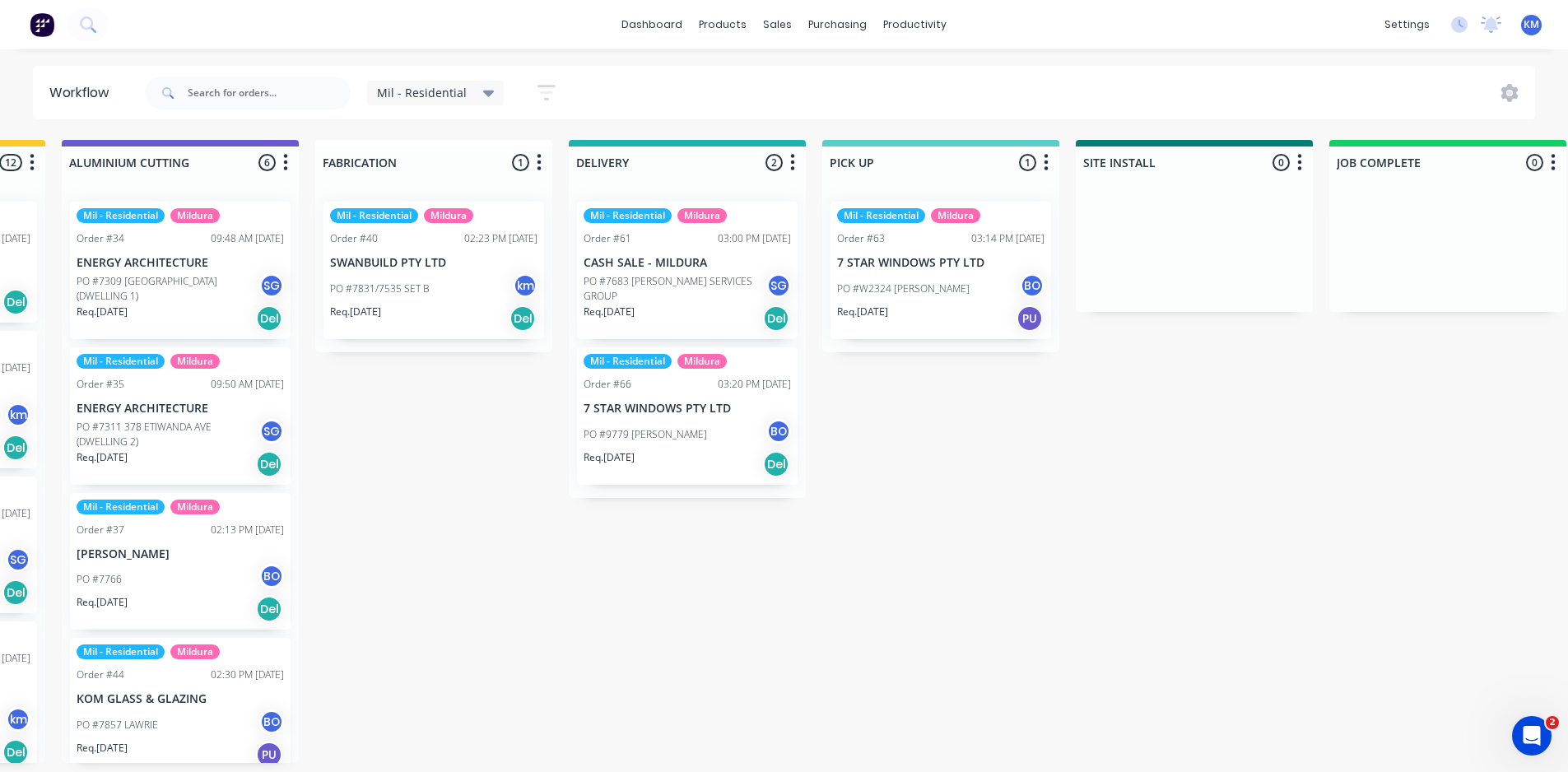
click at [452, 93] on span "Mil - Residential" at bounding box center [422, 93] width 90 height 17
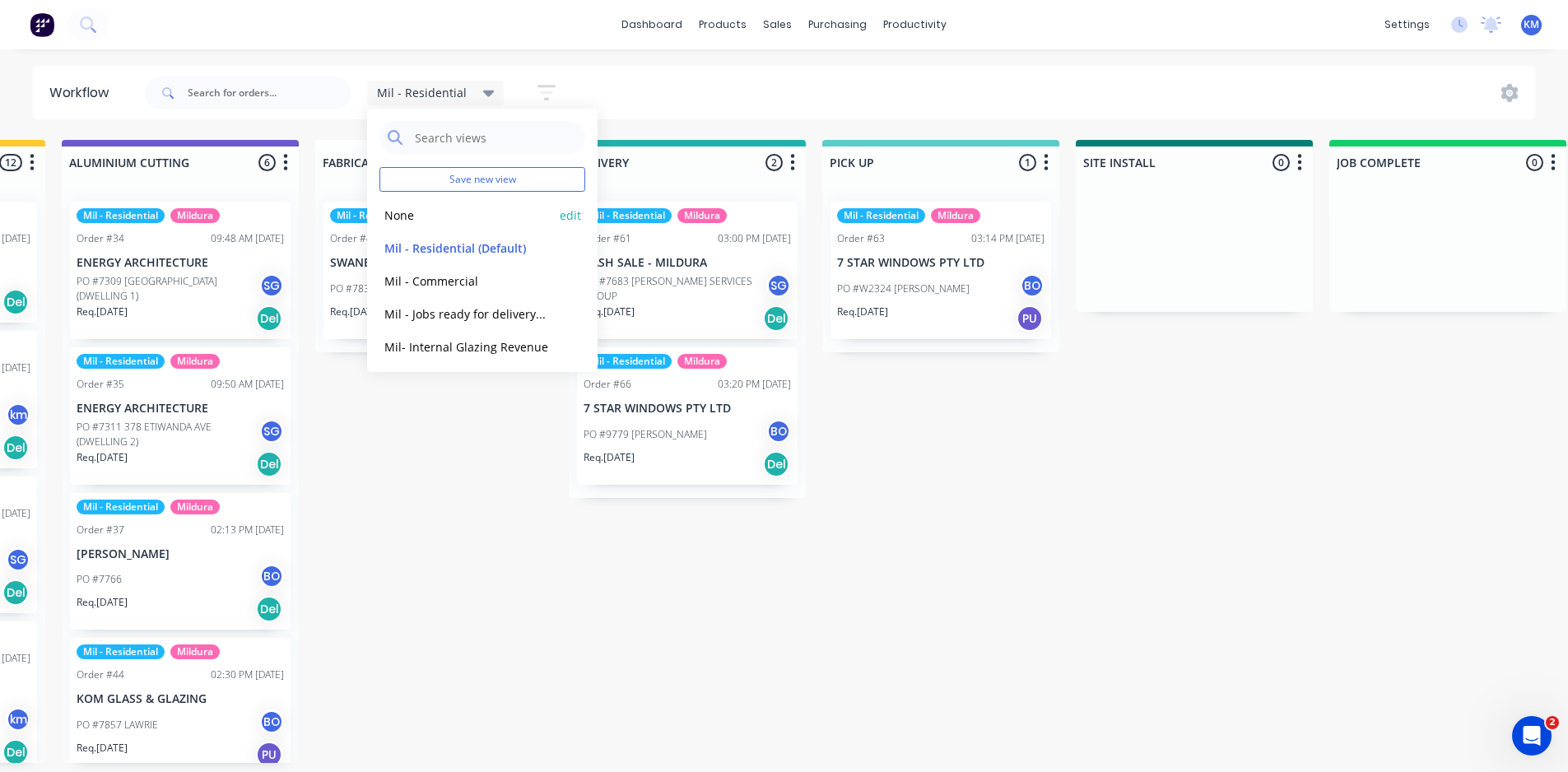
click at [429, 227] on div "None edit" at bounding box center [481, 215] width 206 height 33
click at [417, 213] on button "None" at bounding box center [467, 215] width 176 height 19
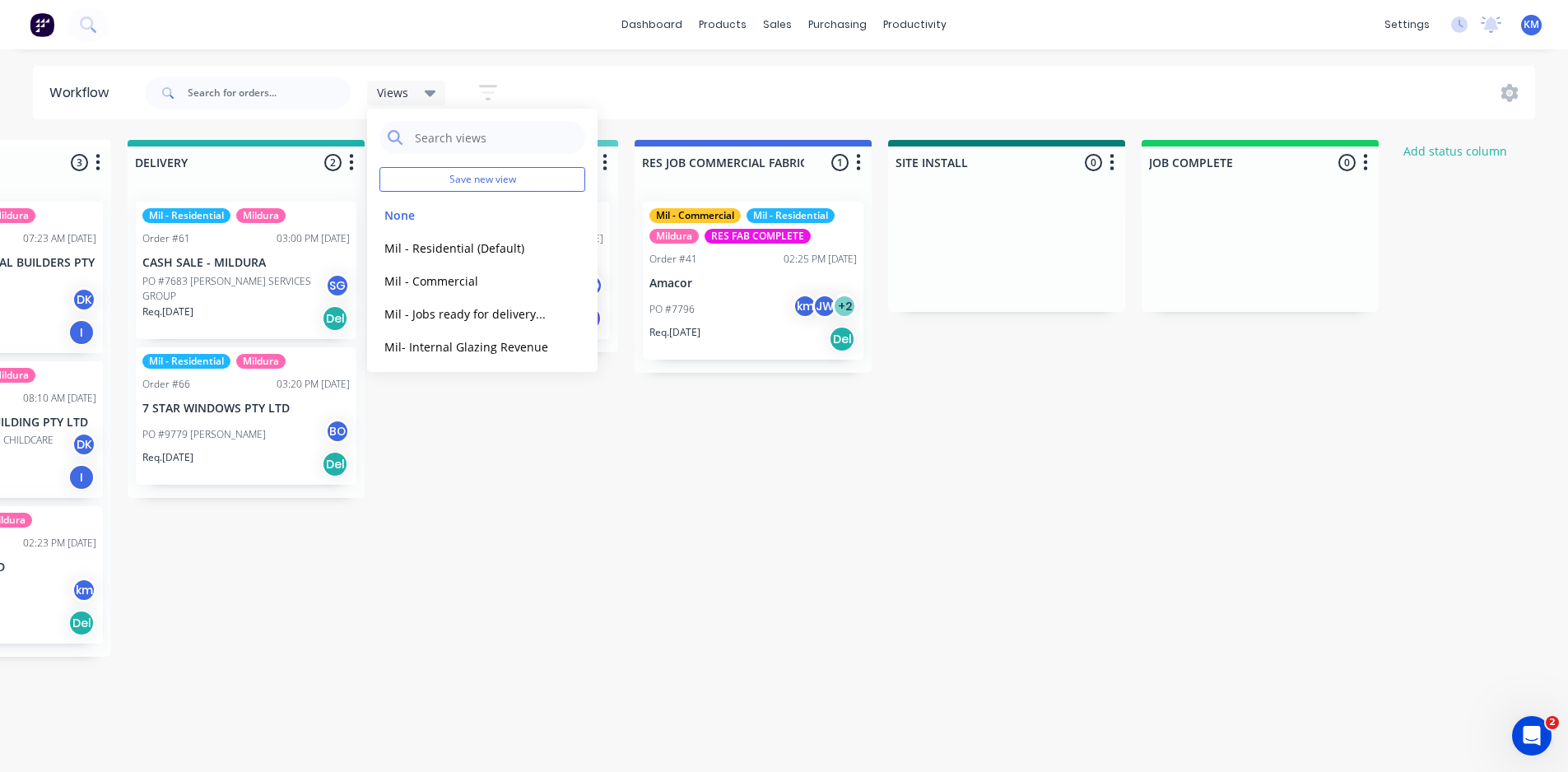
scroll to position [0, 1813]
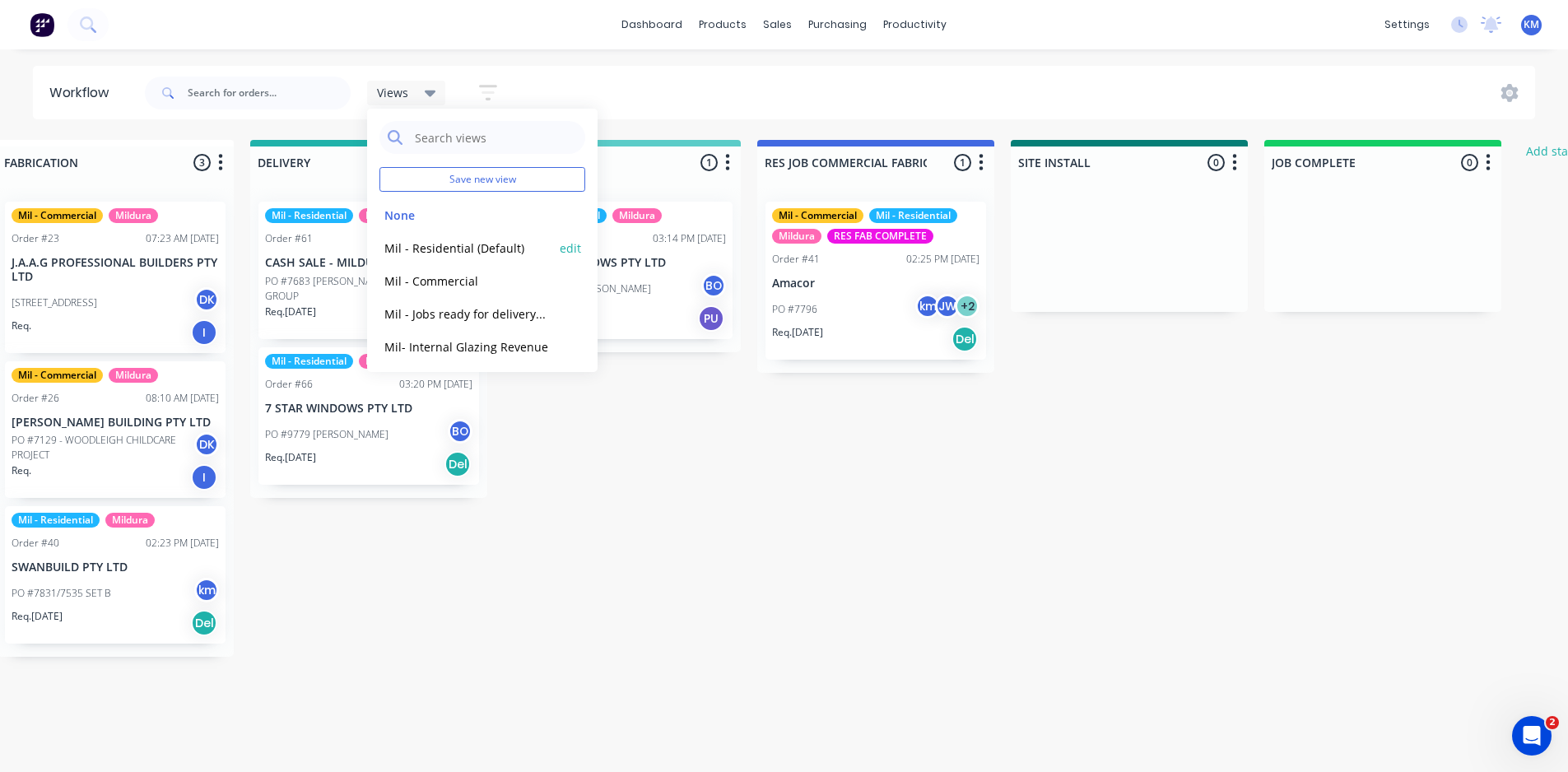
click at [435, 248] on button "Mil - Residential (Default)" at bounding box center [467, 248] width 176 height 19
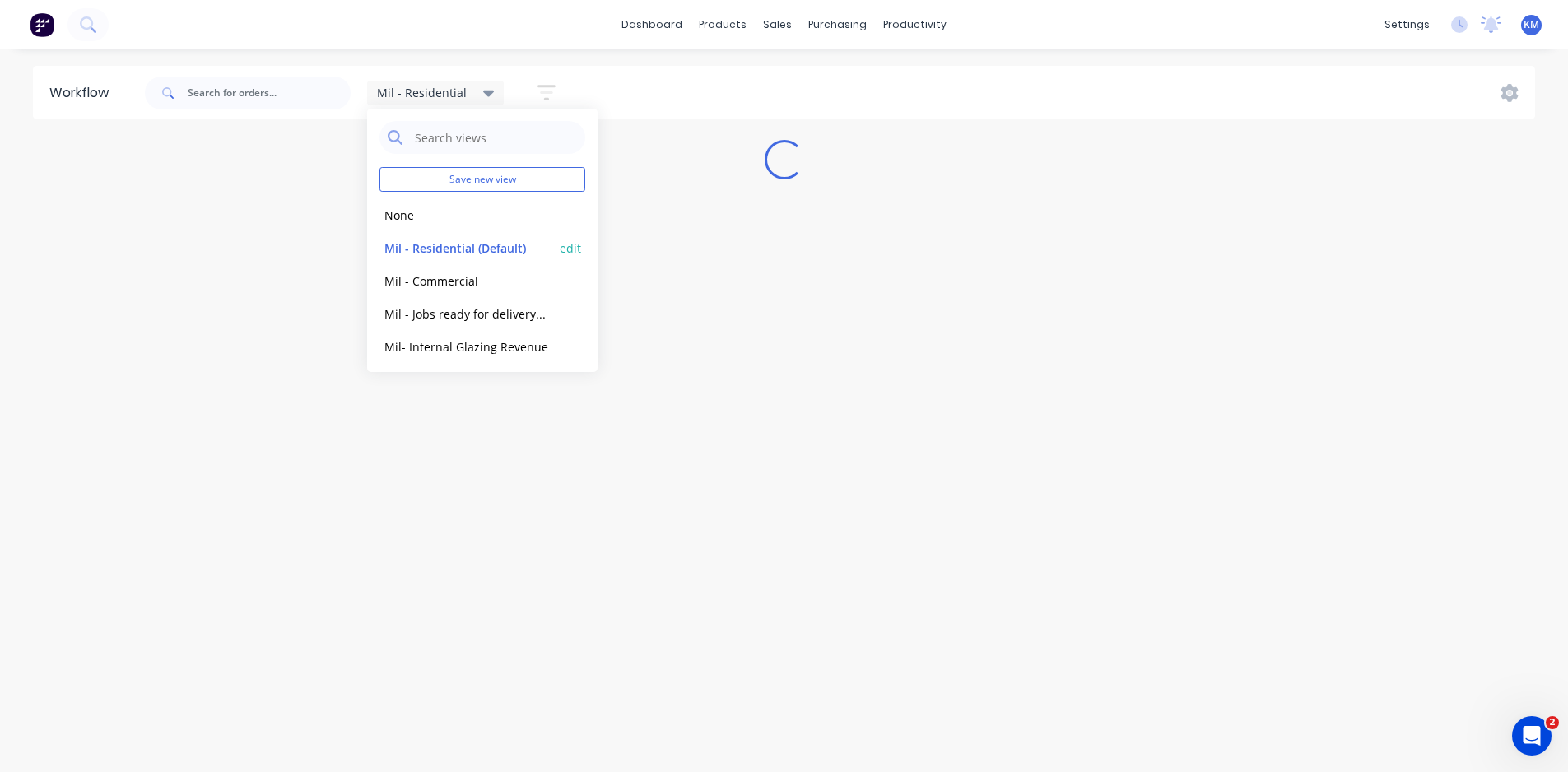
scroll to position [0, 0]
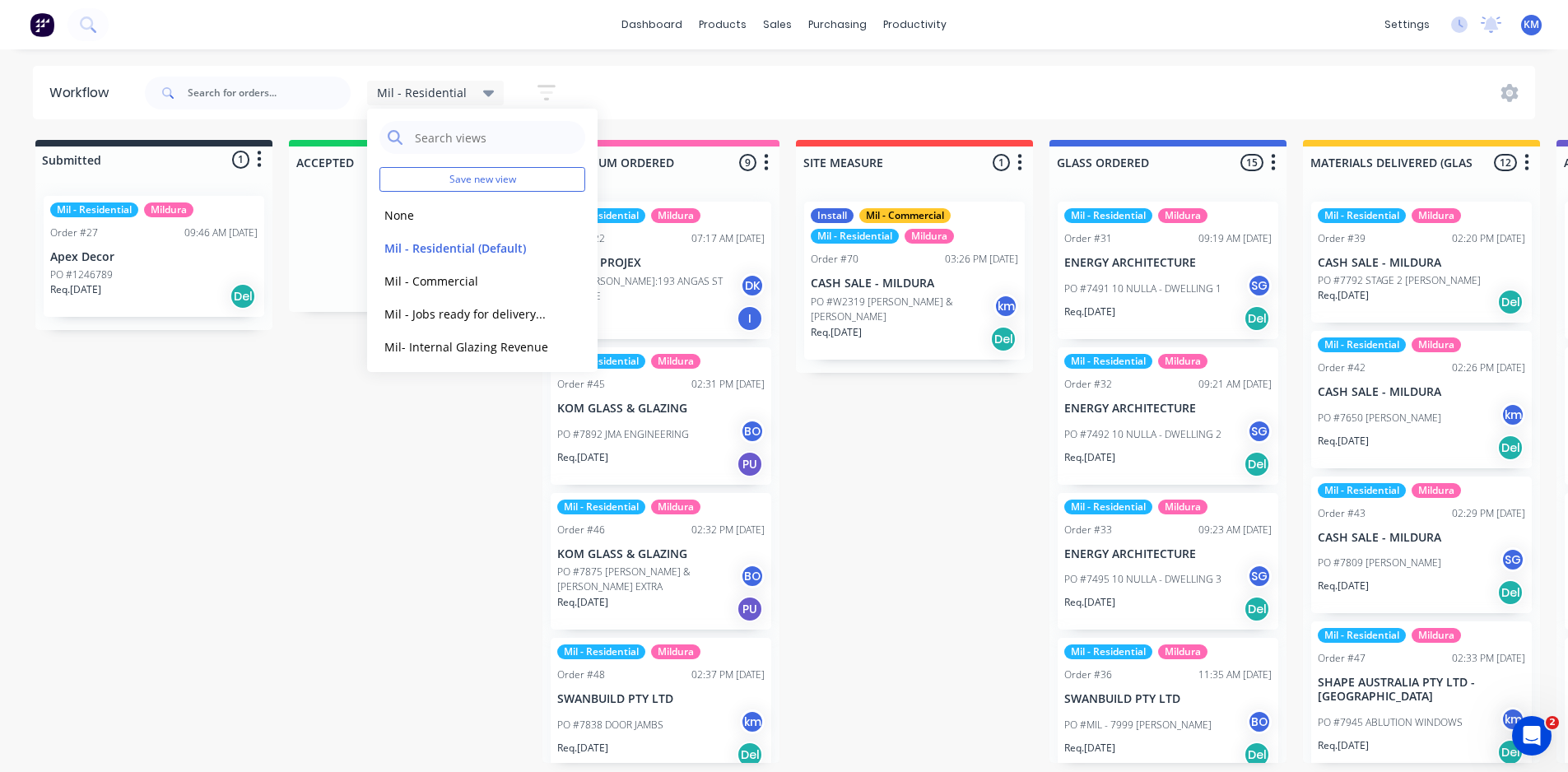
click at [762, 85] on div "Mil - Residential Save new view None edit Mil - Residential (Default) edit Mil …" at bounding box center [839, 93] width 1394 height 49
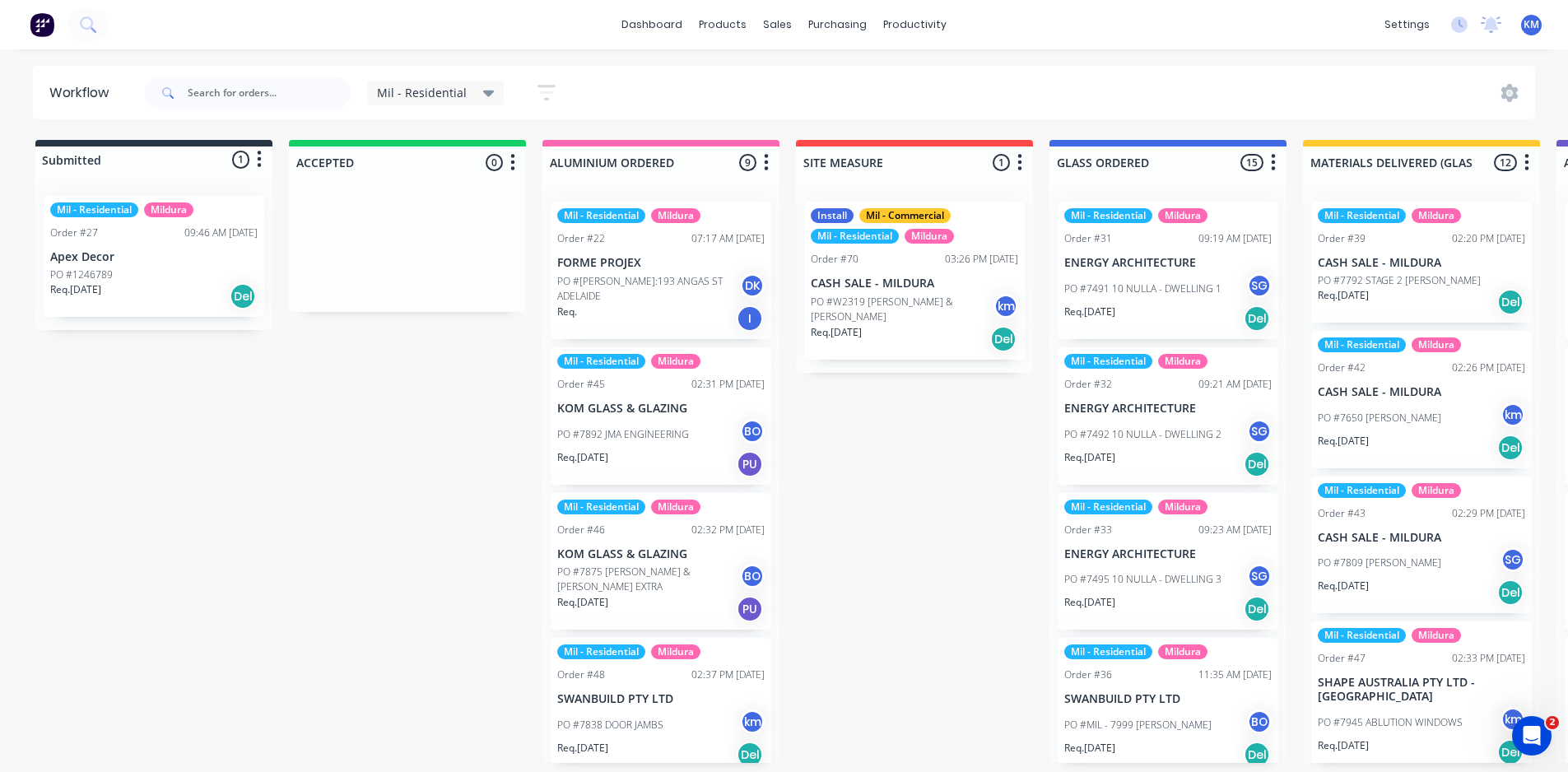
click at [546, 97] on icon "button" at bounding box center [546, 92] width 18 height 20
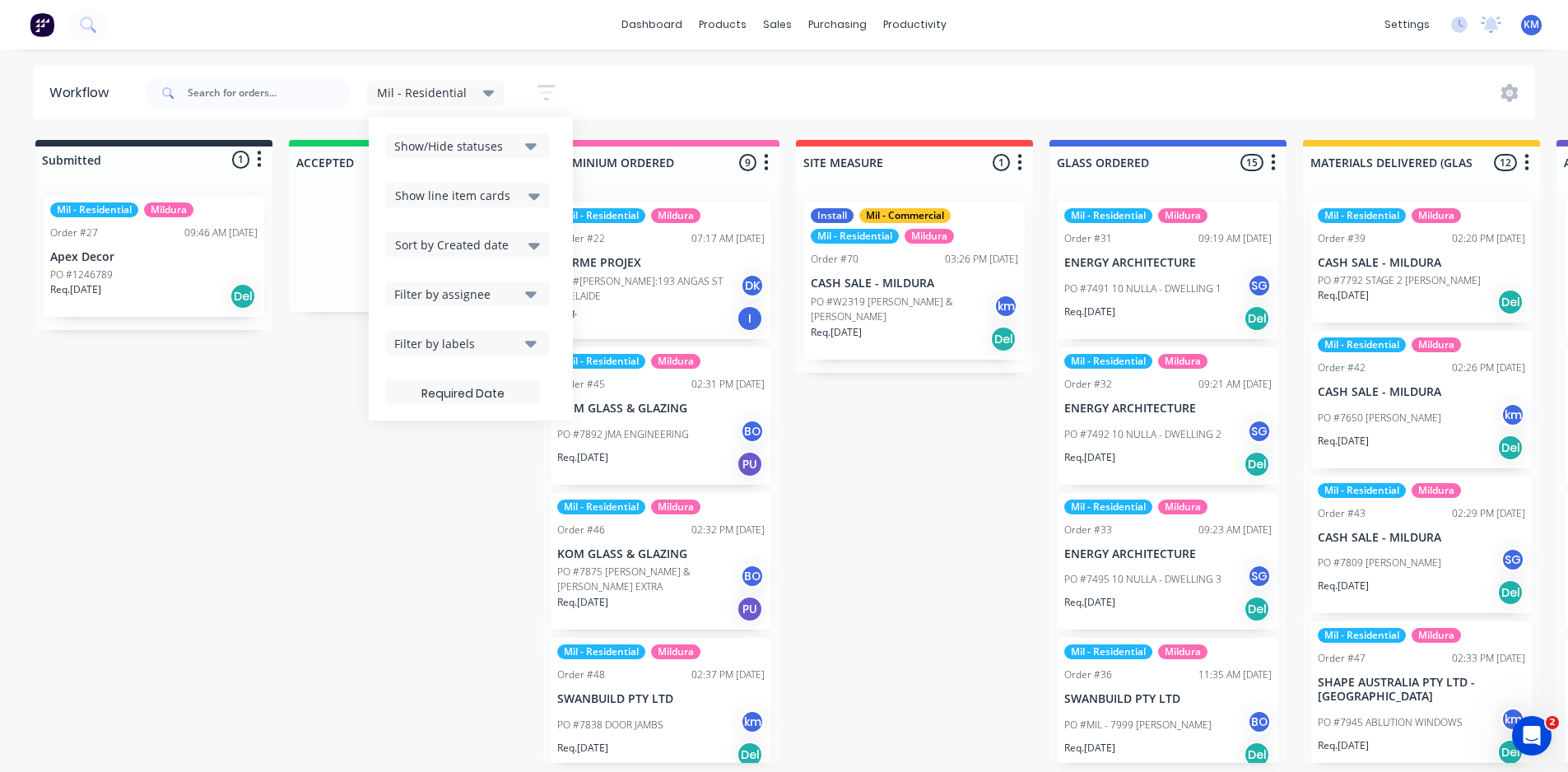
click at [462, 143] on div "Show/Hide statuses" at bounding box center [456, 146] width 124 height 17
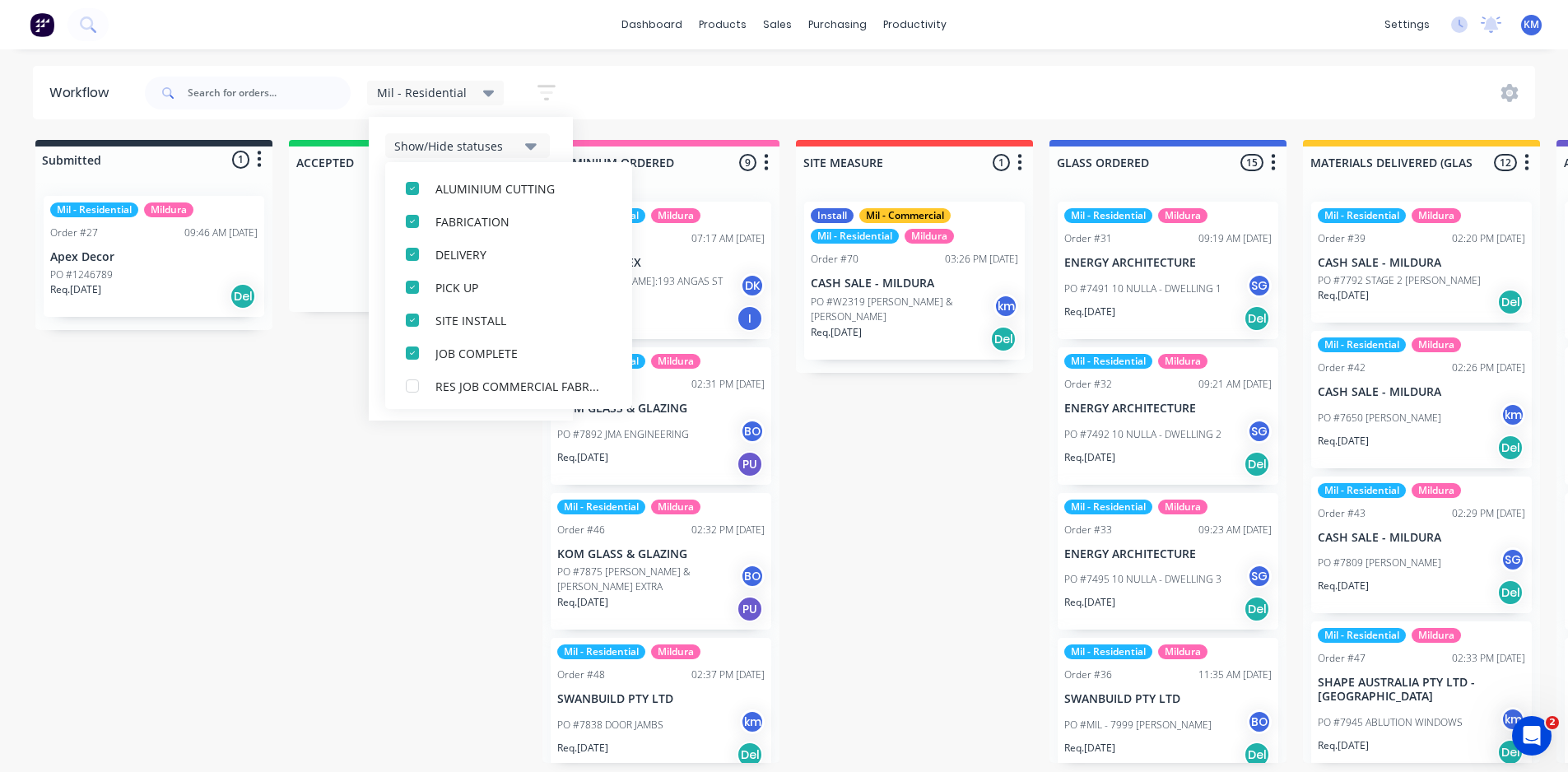
scroll to position [280, 0]
click at [405, 388] on div "button" at bounding box center [412, 384] width 33 height 33
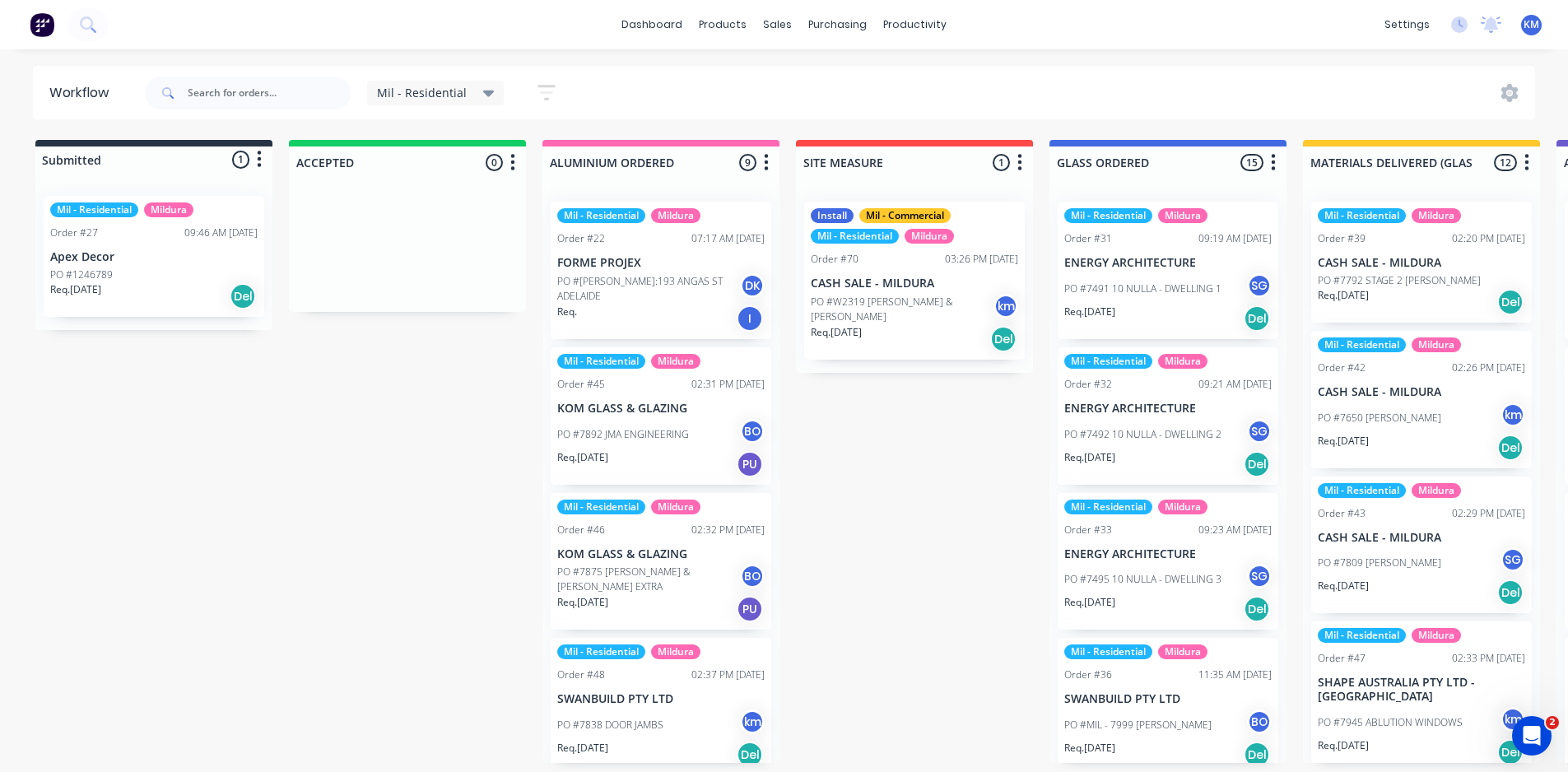
click at [458, 96] on span "Mil - Residential" at bounding box center [422, 93] width 90 height 17
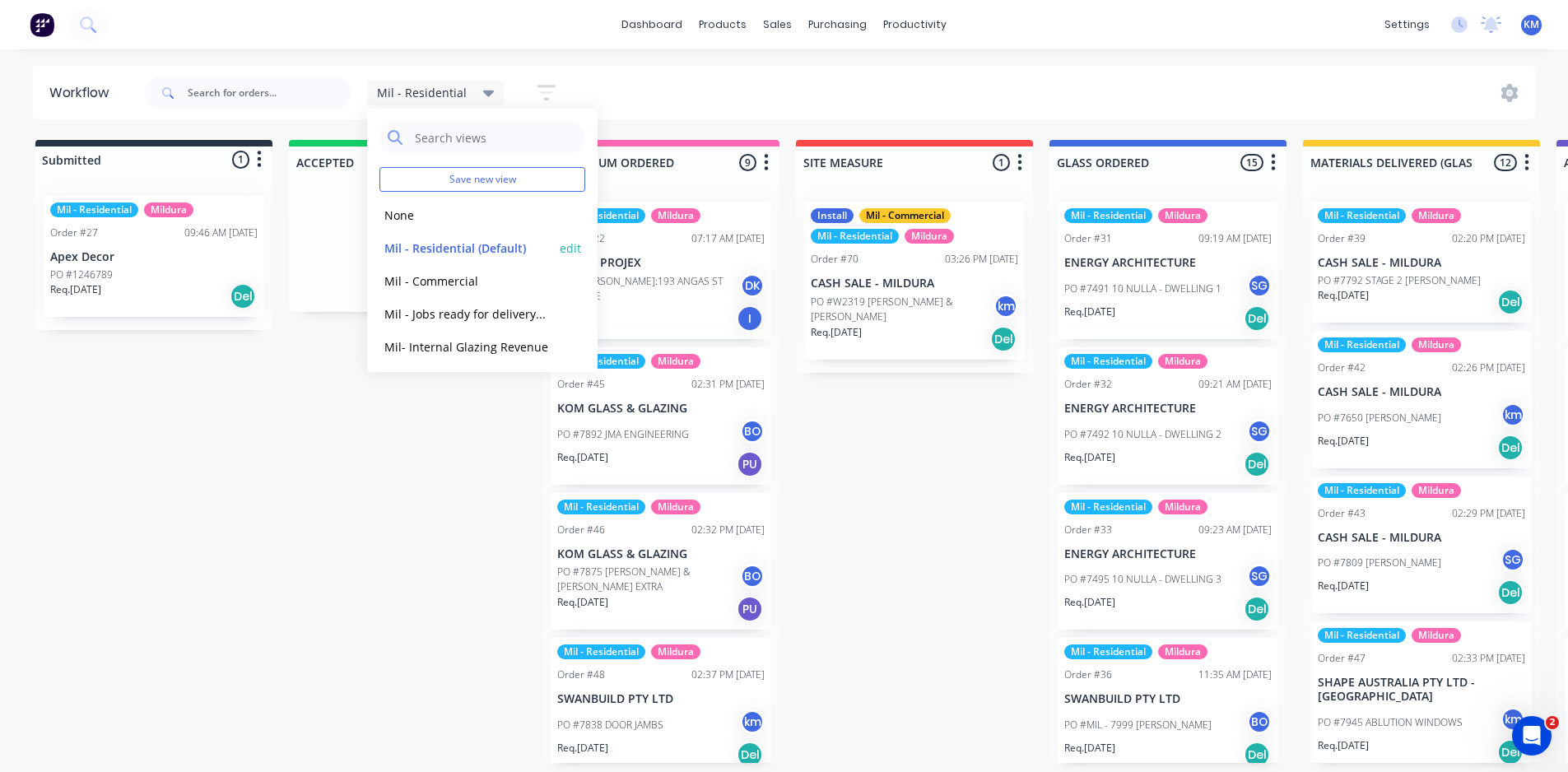
click at [560, 246] on button "edit" at bounding box center [570, 248] width 21 height 17
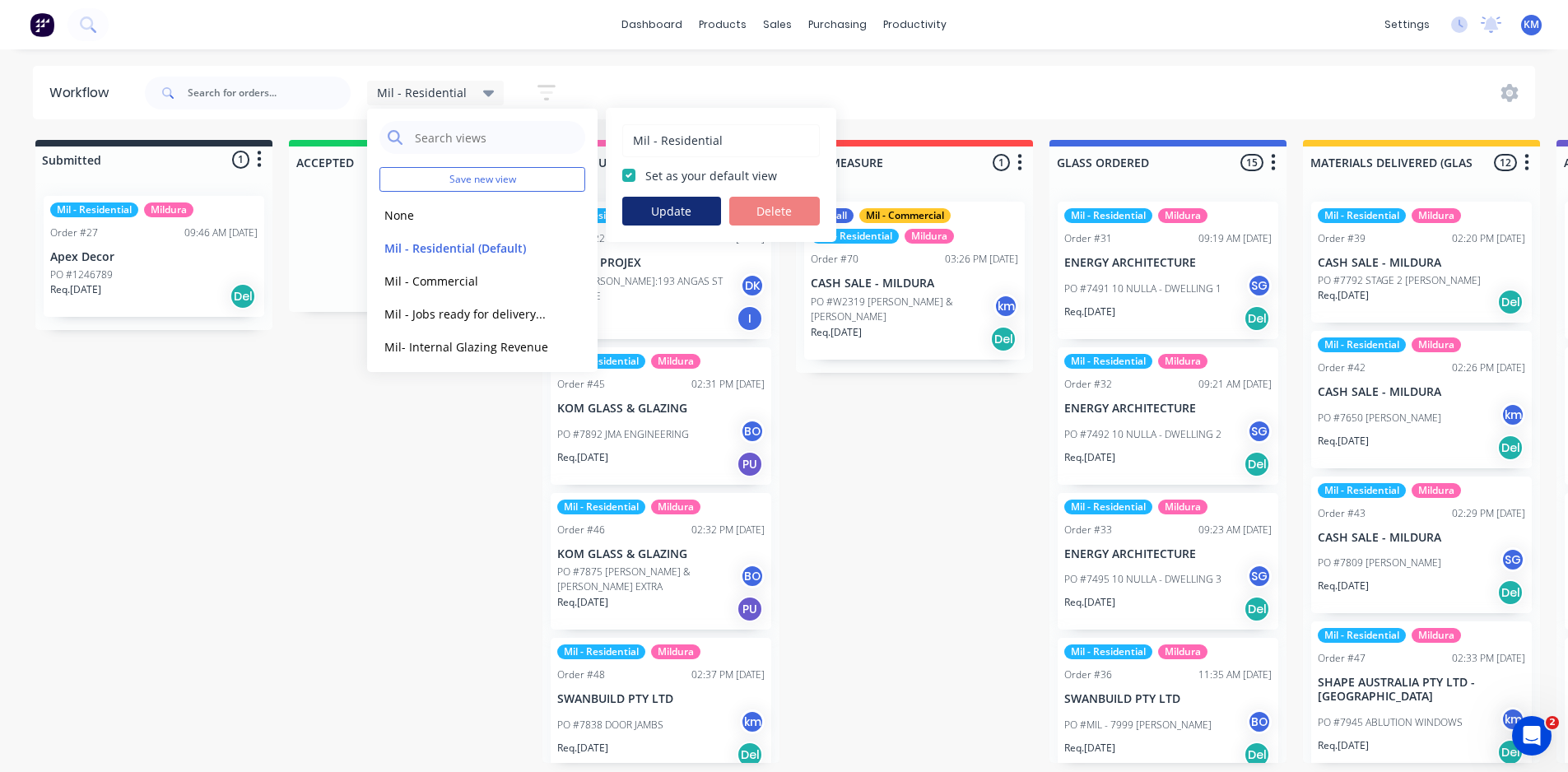
click at [673, 209] on button "Update" at bounding box center [672, 211] width 98 height 29
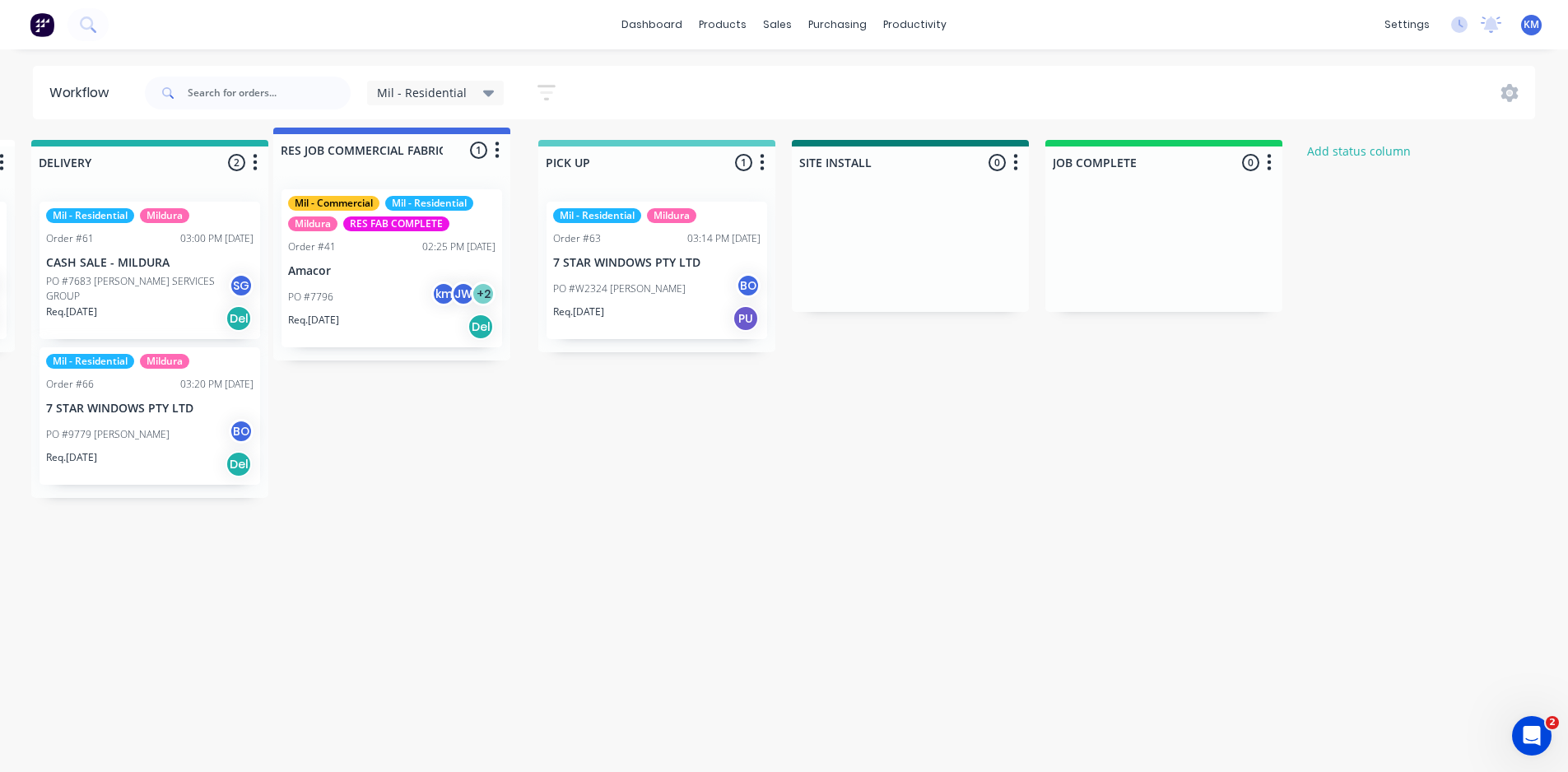
scroll to position [0, 2031]
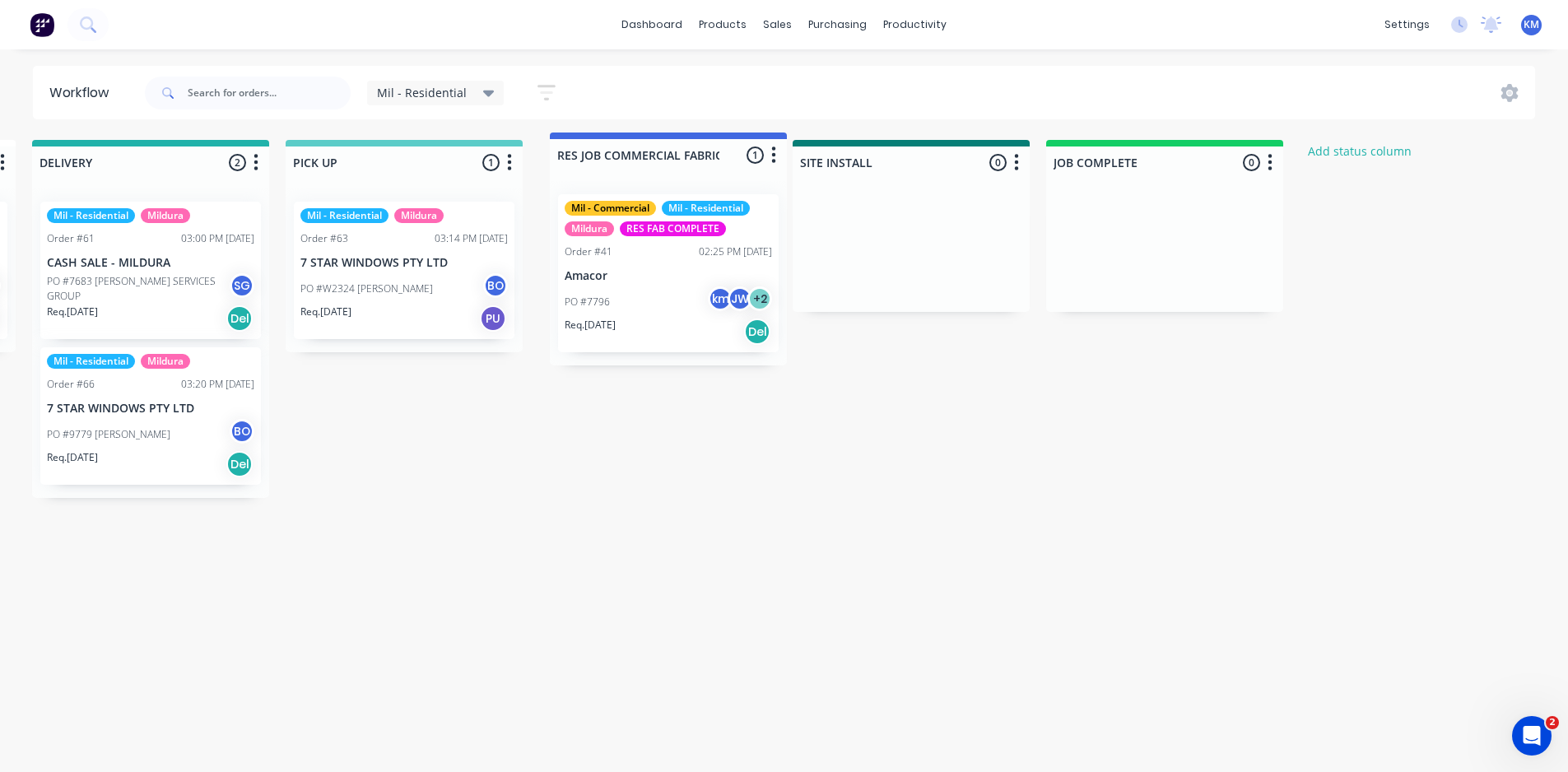
drag, startPoint x: 1070, startPoint y: 166, endPoint x: 622, endPoint y: 159, distance: 448.1
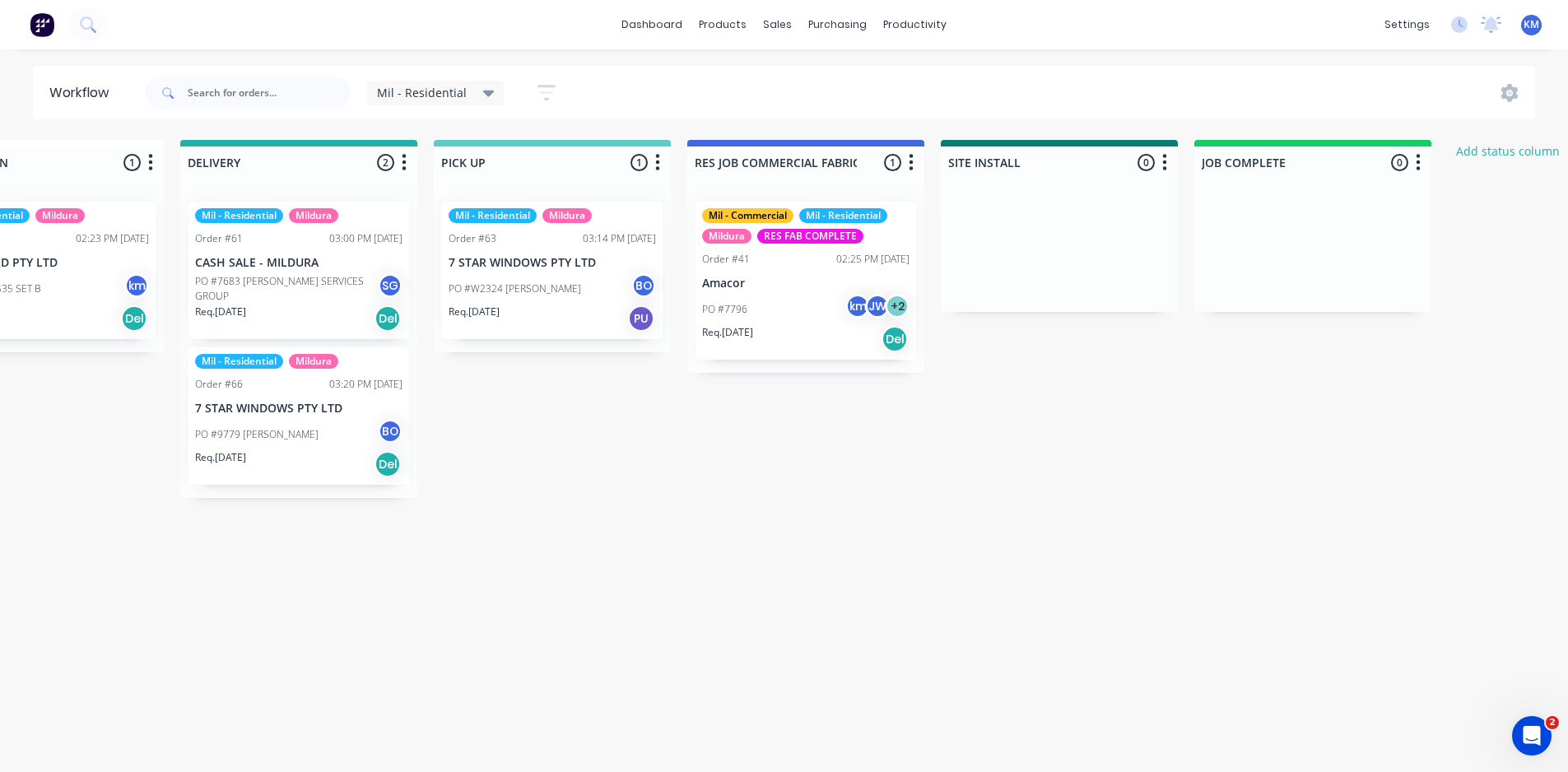
scroll to position [0, 1881]
click at [441, 89] on span "Mil - Residential" at bounding box center [422, 93] width 90 height 17
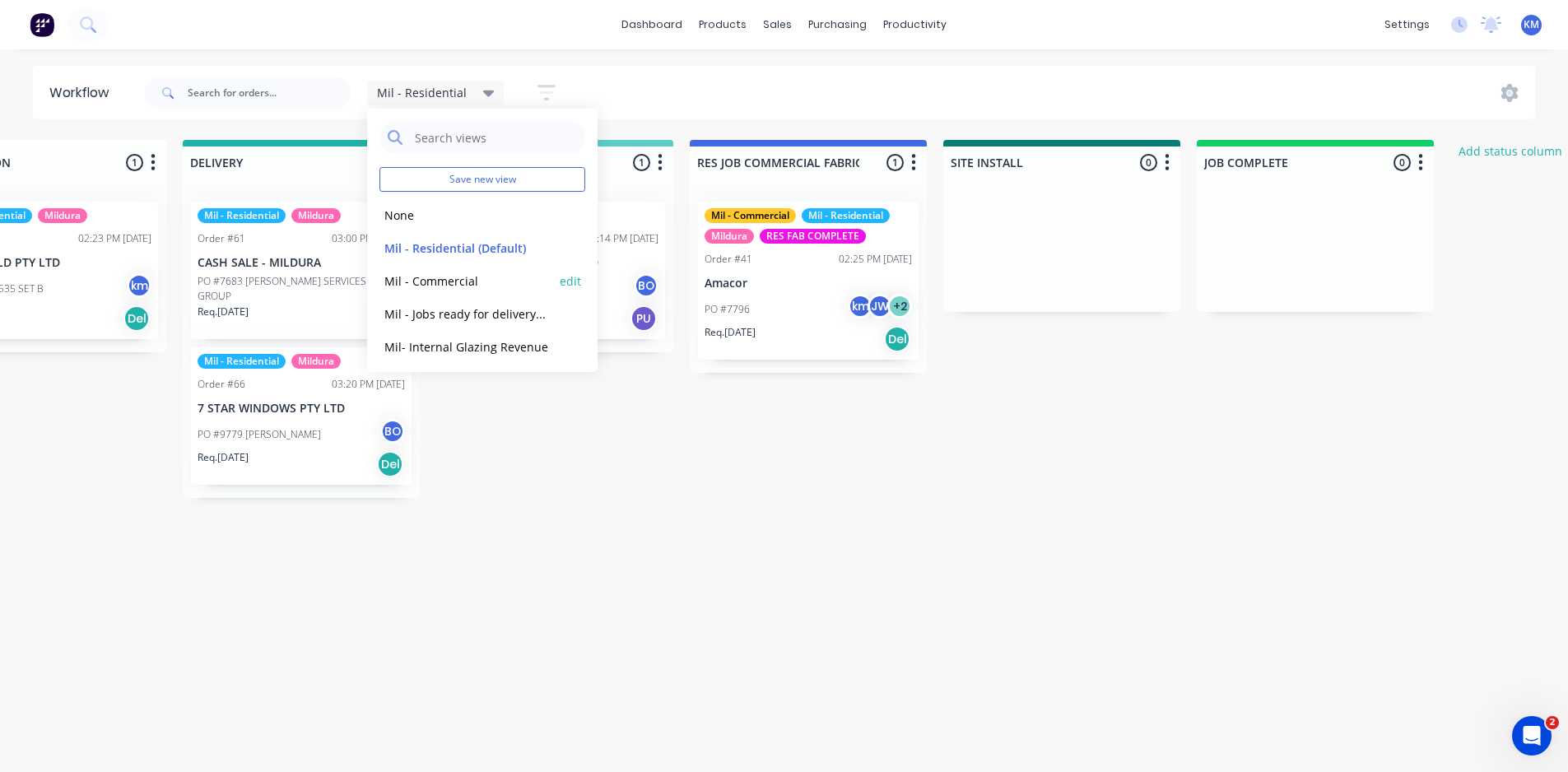
click at [474, 284] on button "Mil - Commercial" at bounding box center [467, 281] width 176 height 19
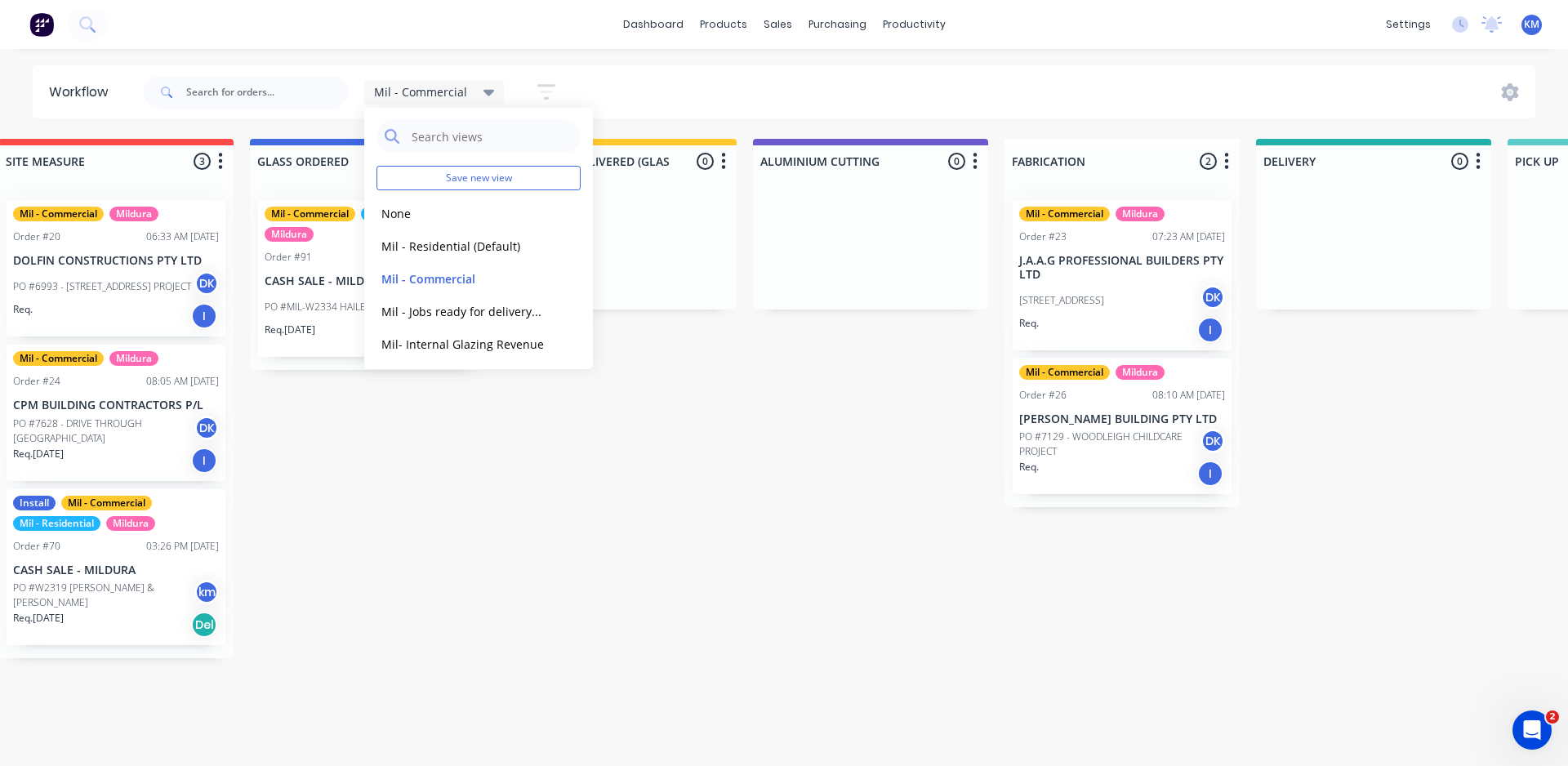
scroll to position [0, 793]
click at [545, 89] on icon "button" at bounding box center [546, 91] width 18 height 20
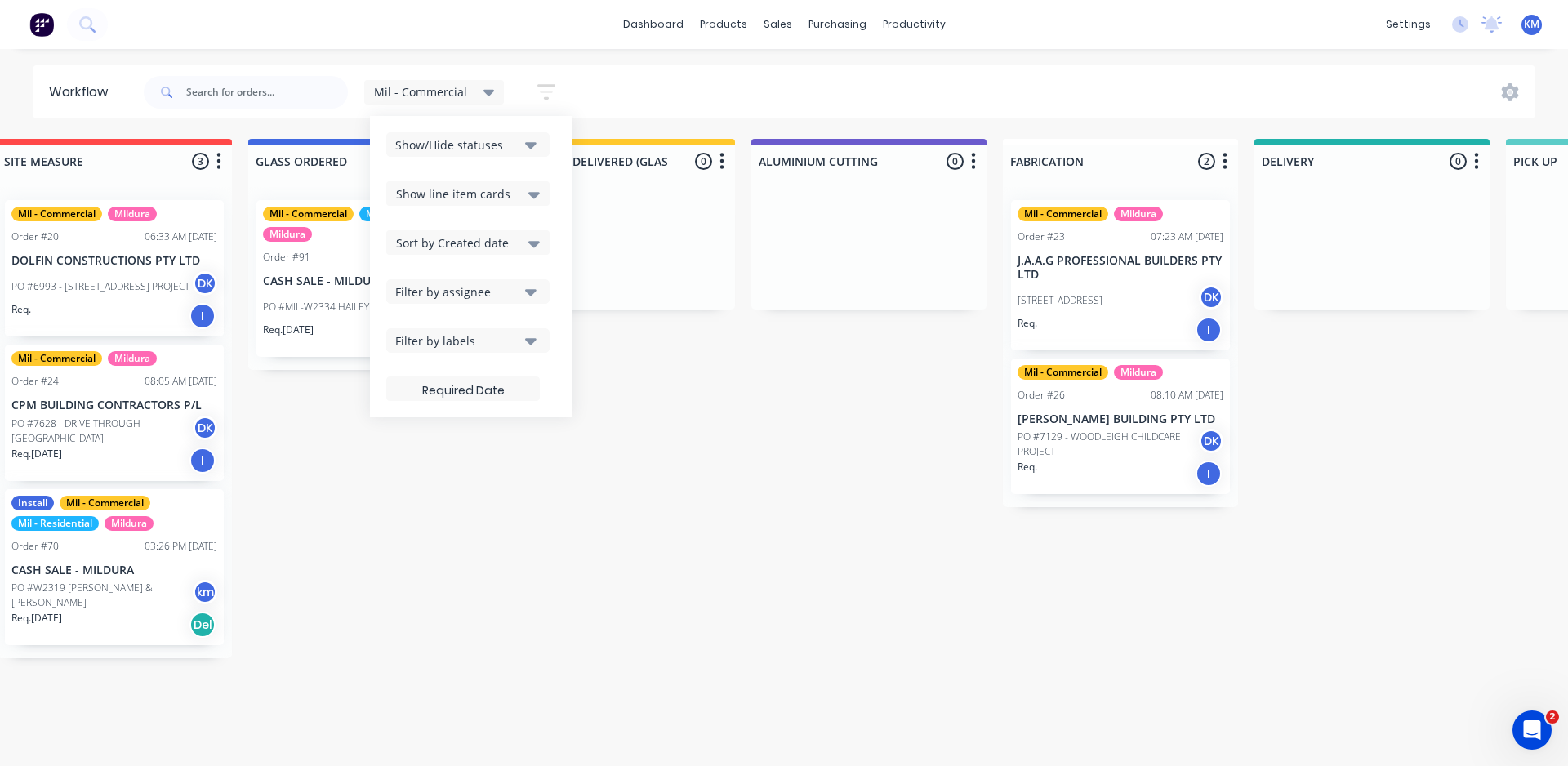
click at [510, 148] on div "Show/Hide statuses" at bounding box center [457, 145] width 124 height 17
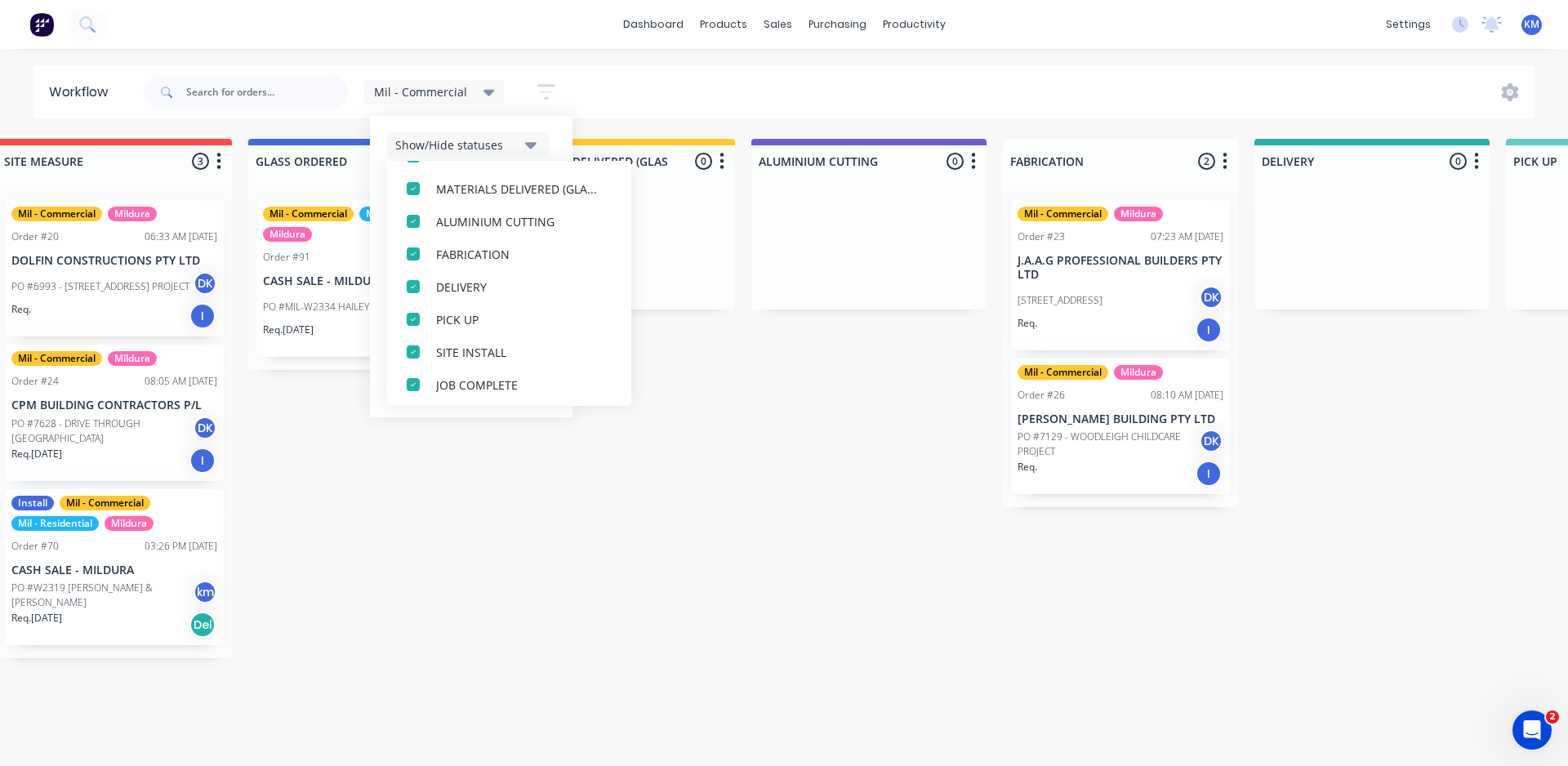
scroll to position [278, 0]
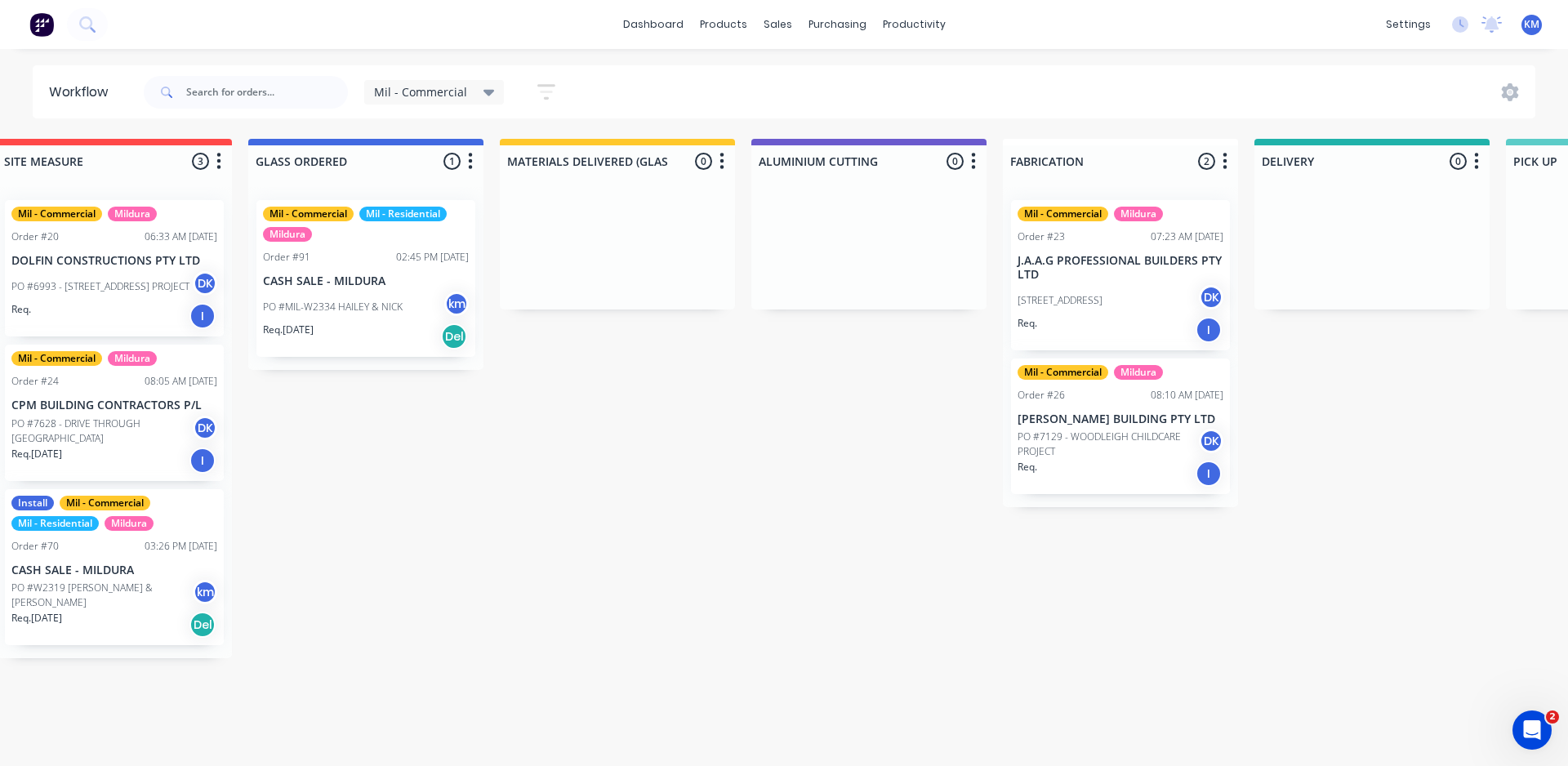
click at [371, 631] on div "Submitted 0 Status colour #273444 hex #273444 Save Cancel Summaries Total order…" at bounding box center [1031, 398] width 3672 height 519
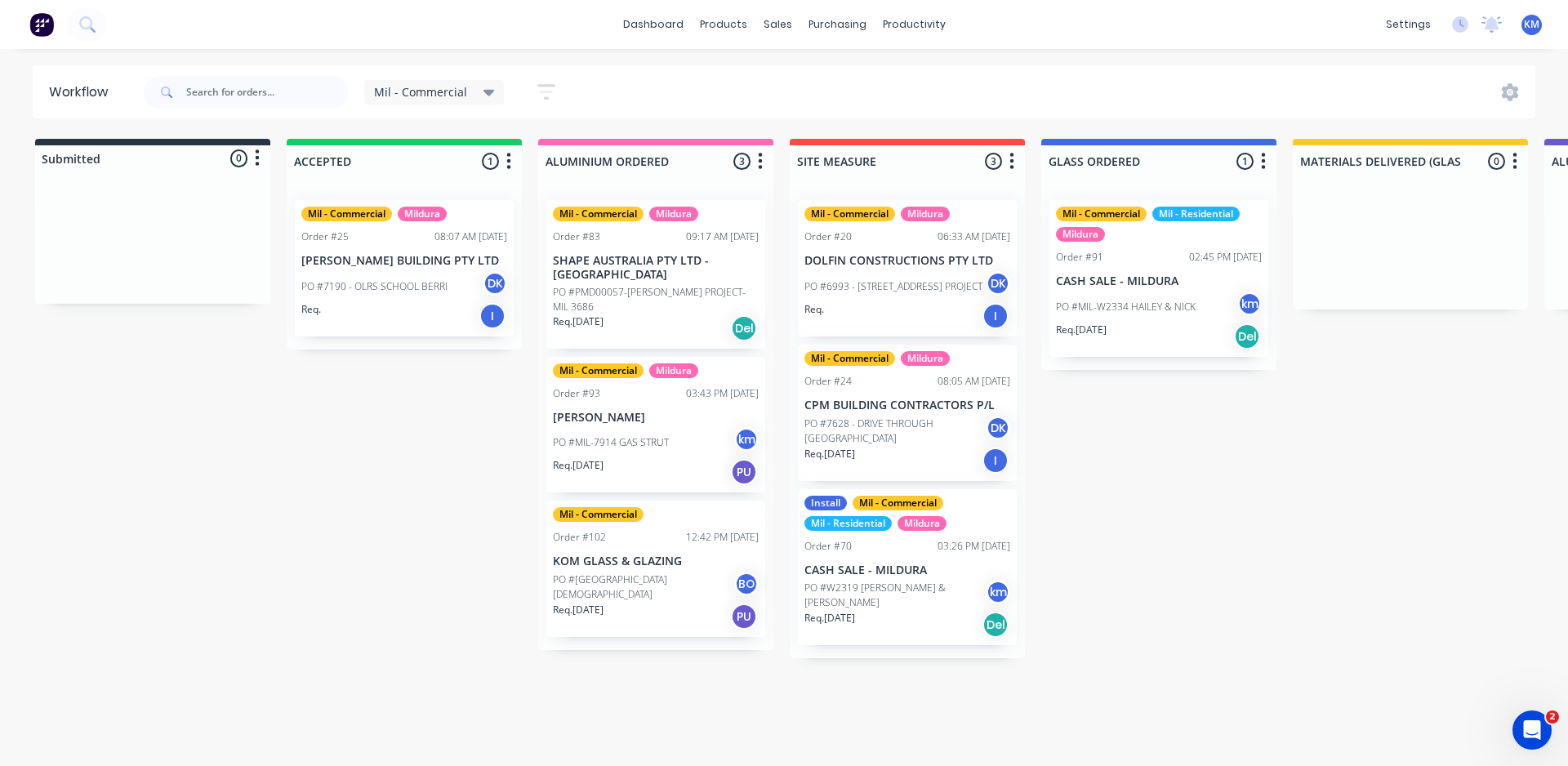
click at [463, 93] on span "Mil - Commercial" at bounding box center [420, 92] width 93 height 17
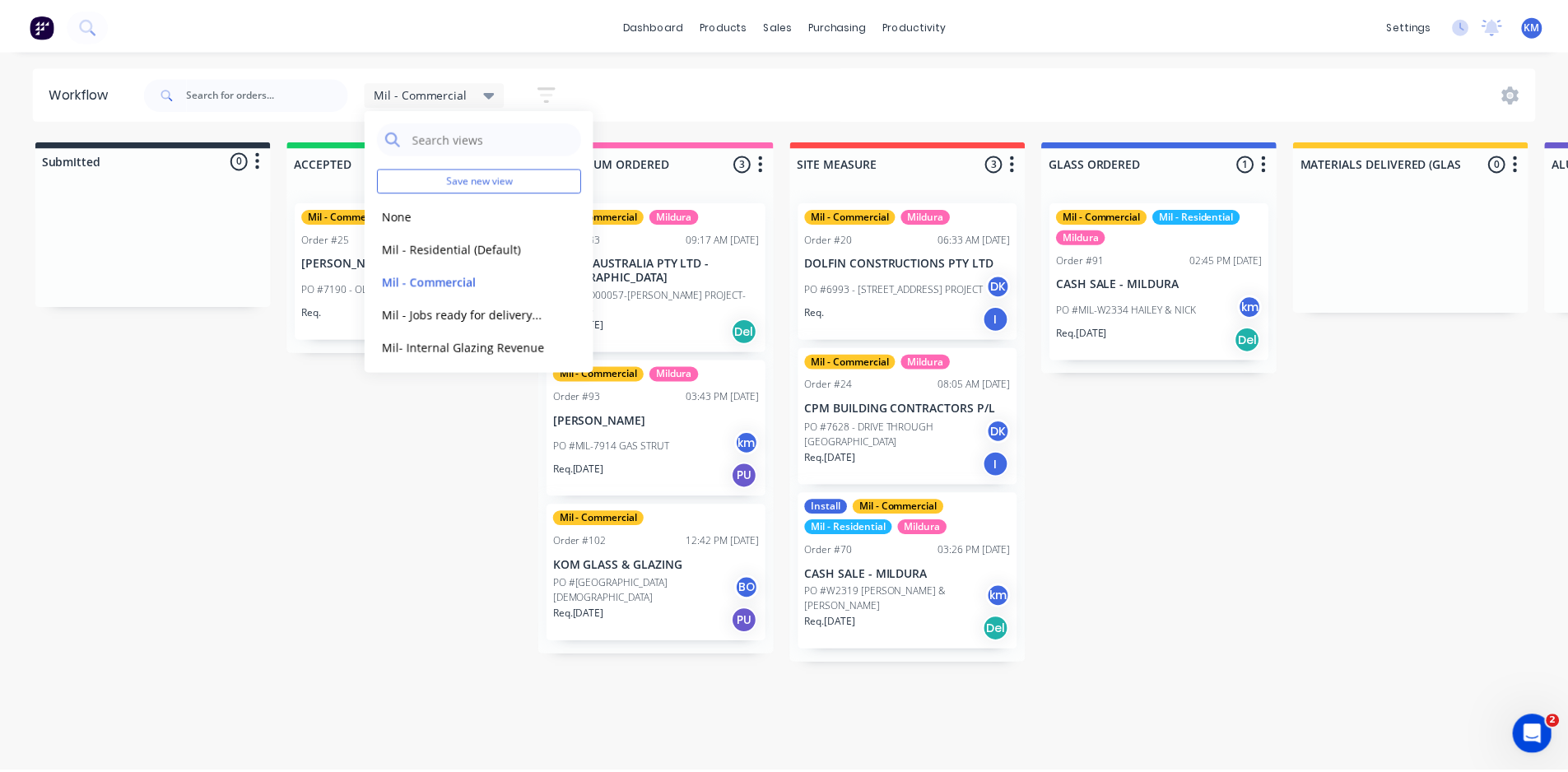
scroll to position [37, 0]
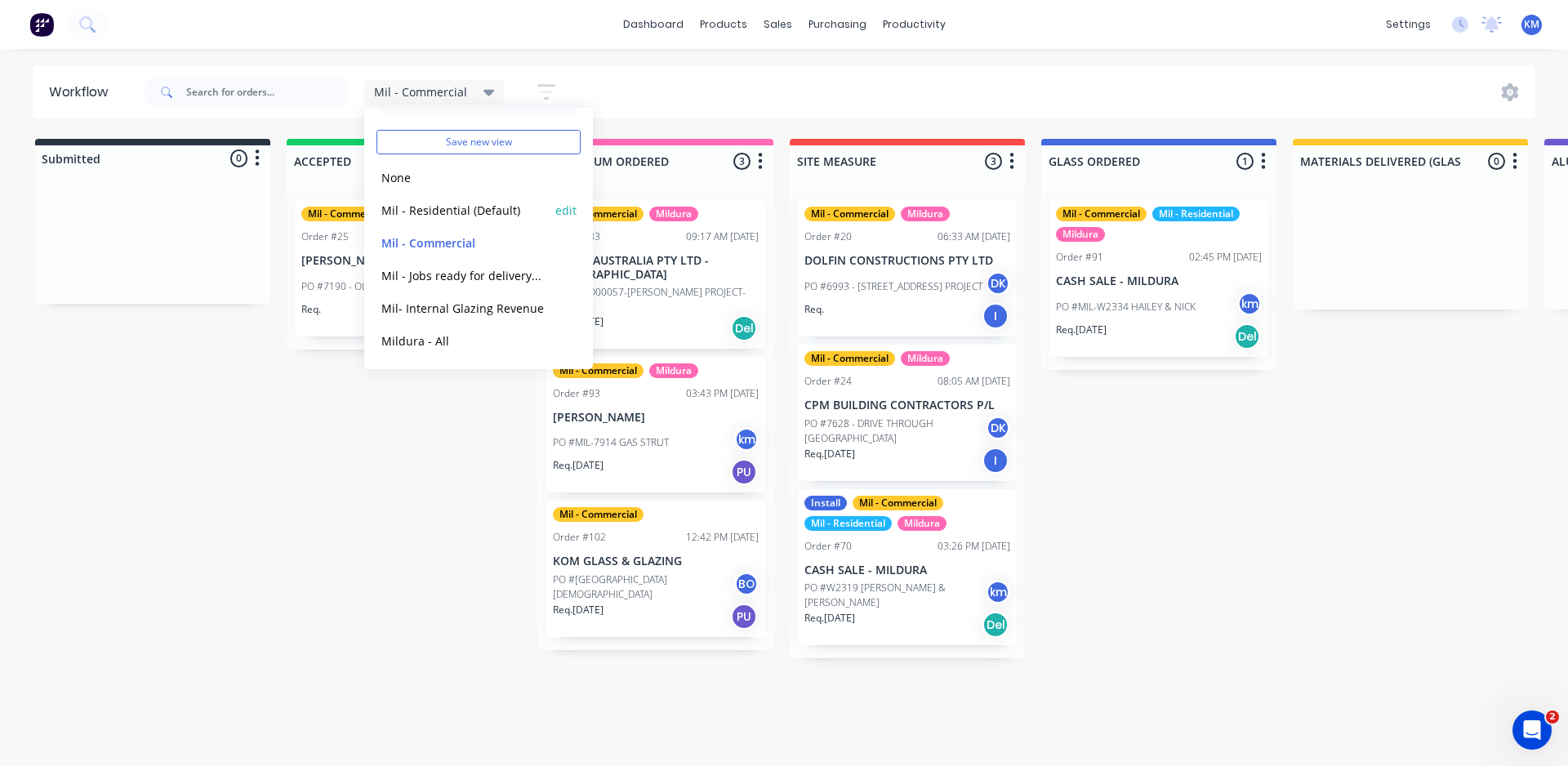
click at [458, 212] on button "Mil - Residential (Default)" at bounding box center [464, 211] width 174 height 19
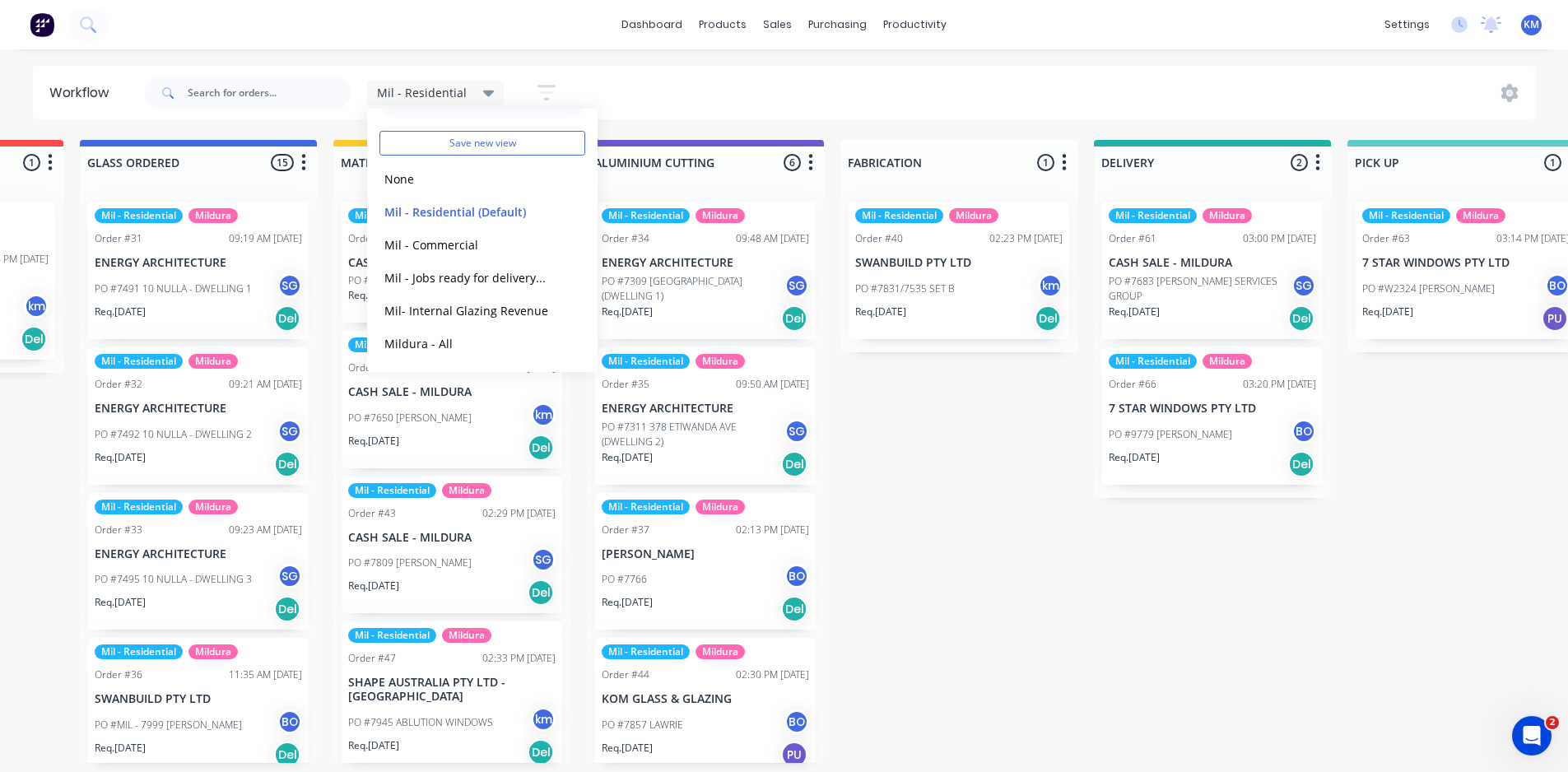
scroll to position [0, 1330]
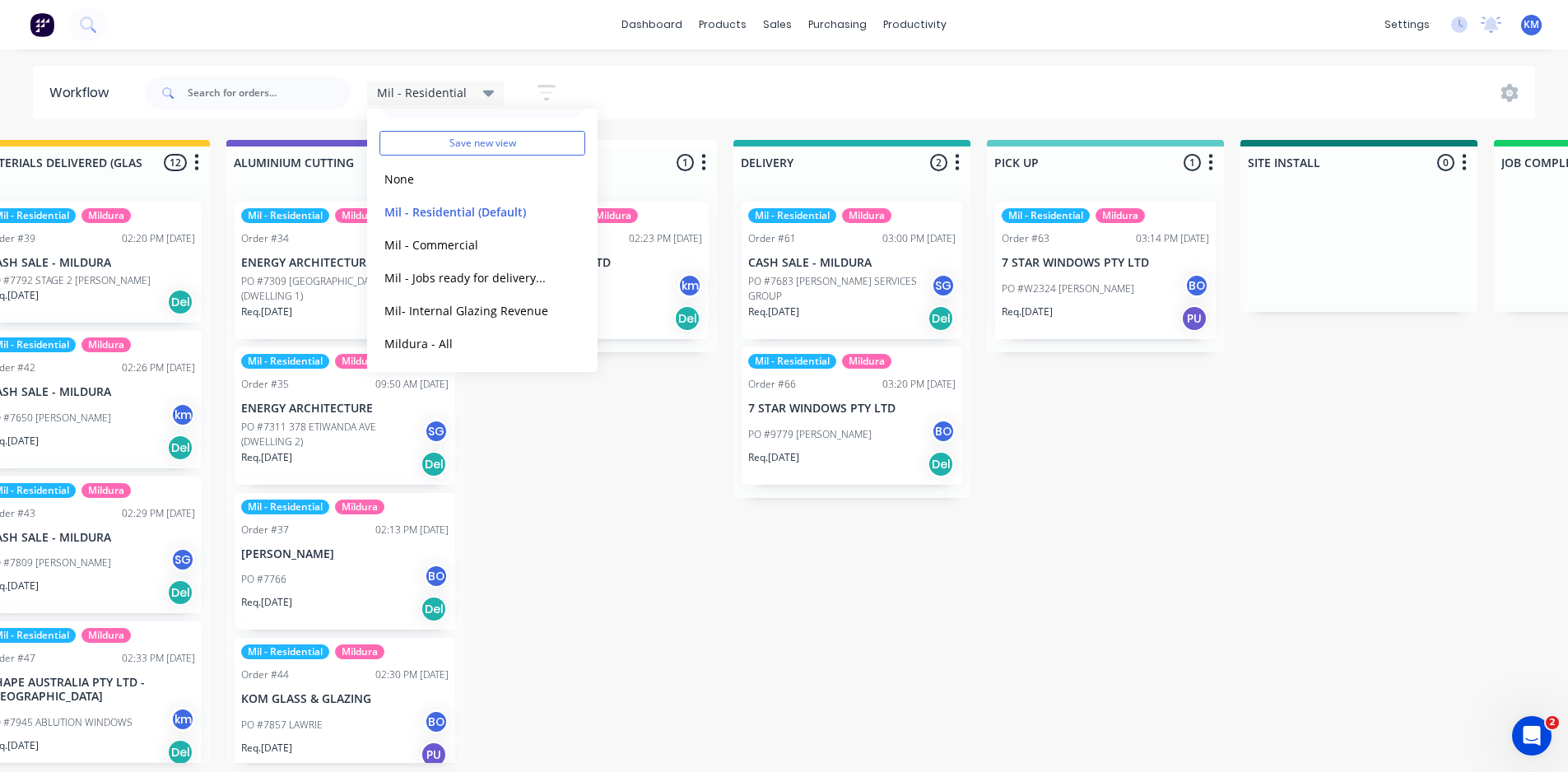
click at [667, 84] on div "Mil - Residential Save new view None edit Mil - Residential (Default) edit Mil …" at bounding box center [839, 93] width 1394 height 49
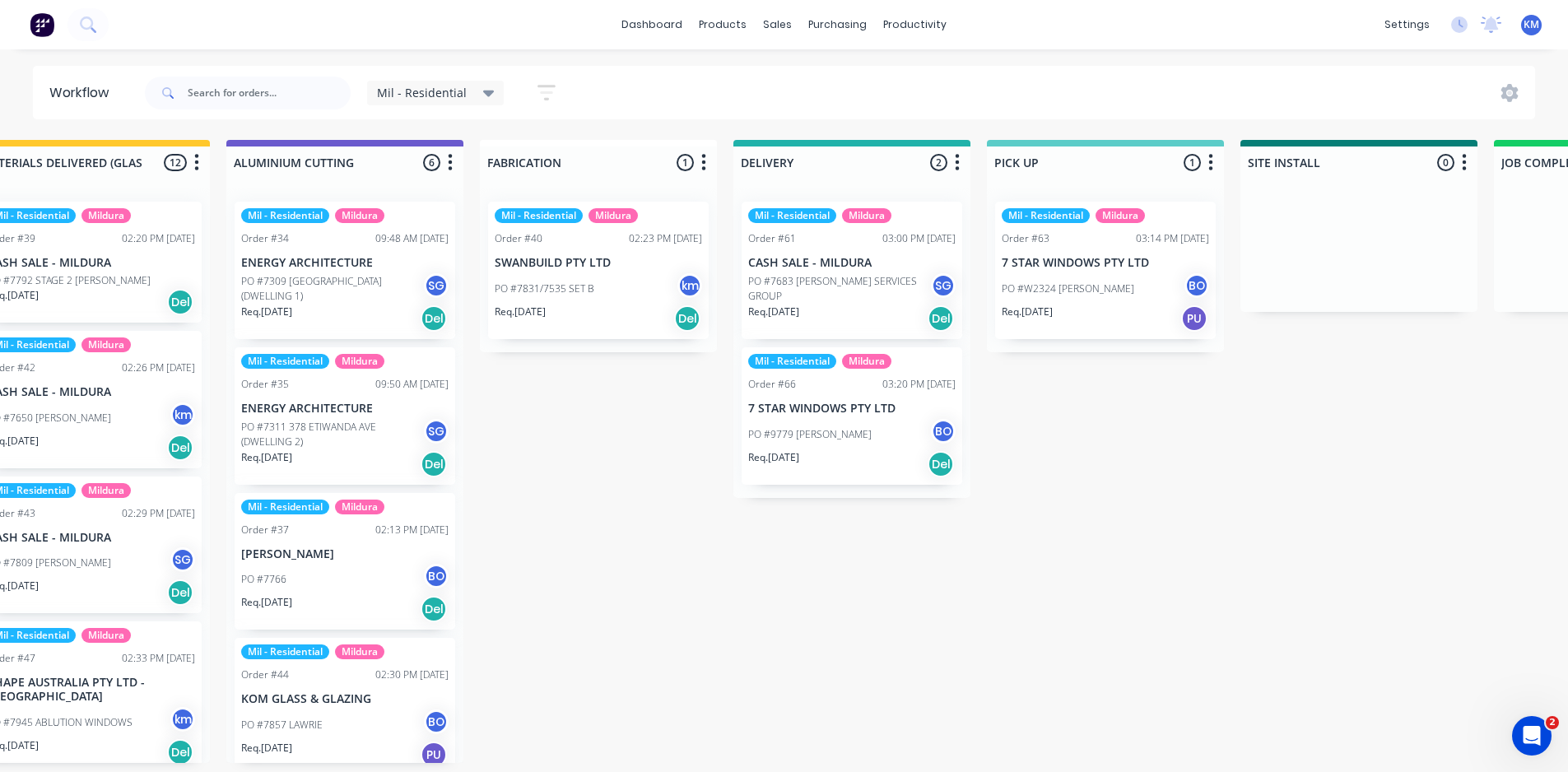
click at [545, 90] on icon "button" at bounding box center [546, 92] width 18 height 20
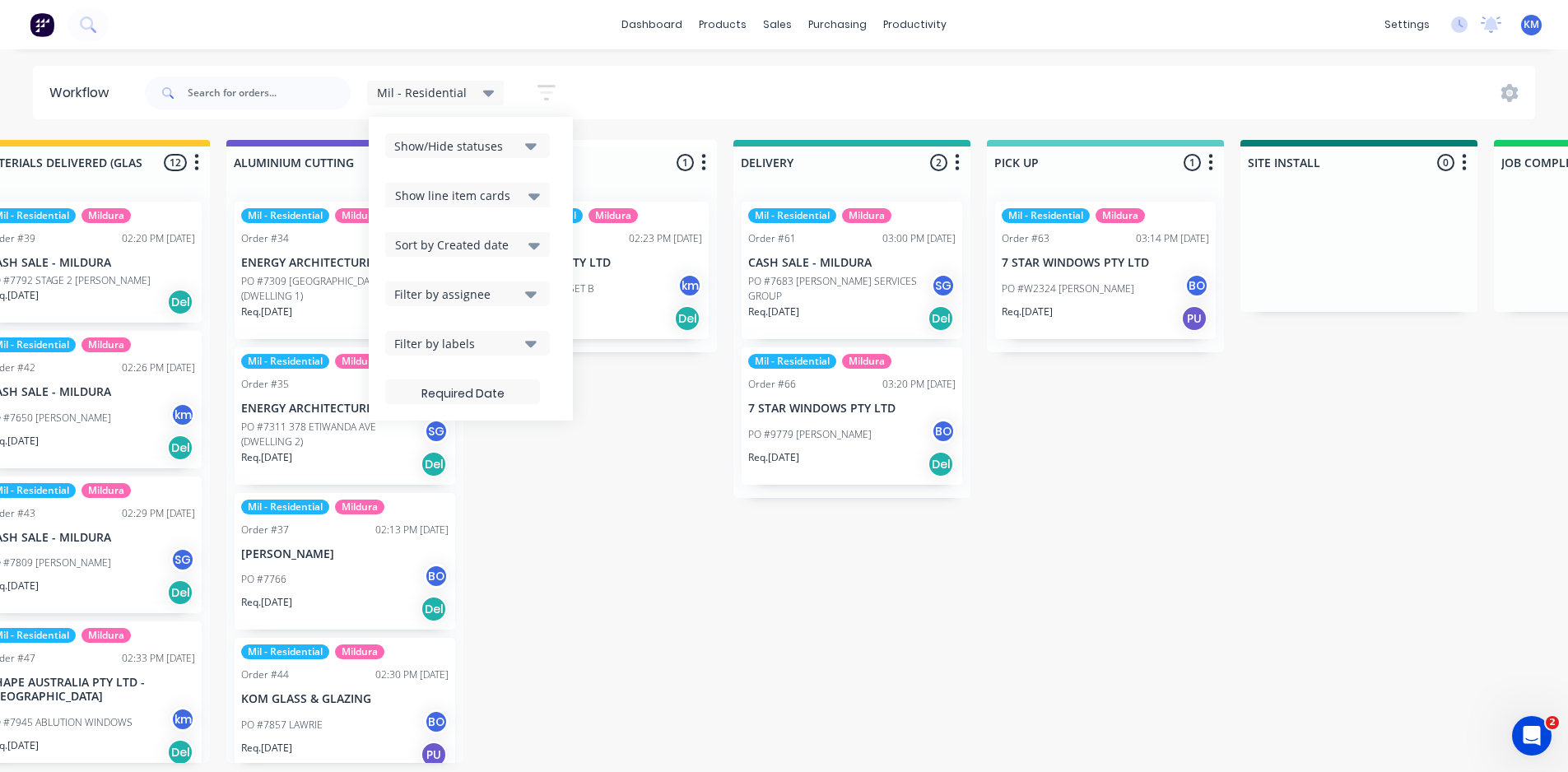
click at [517, 138] on button "Show/Hide statuses" at bounding box center [467, 146] width 165 height 25
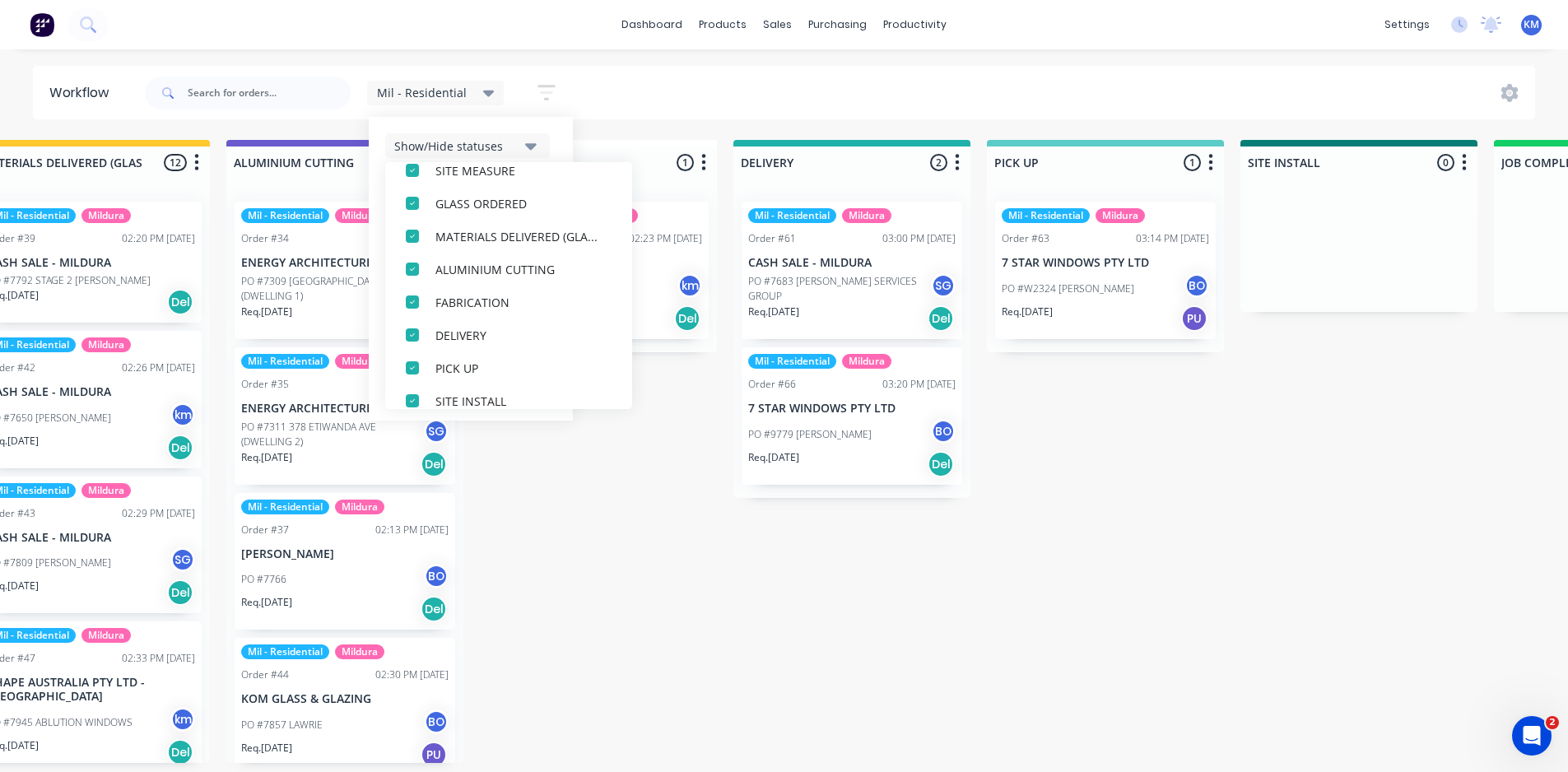
scroll to position [280, 0]
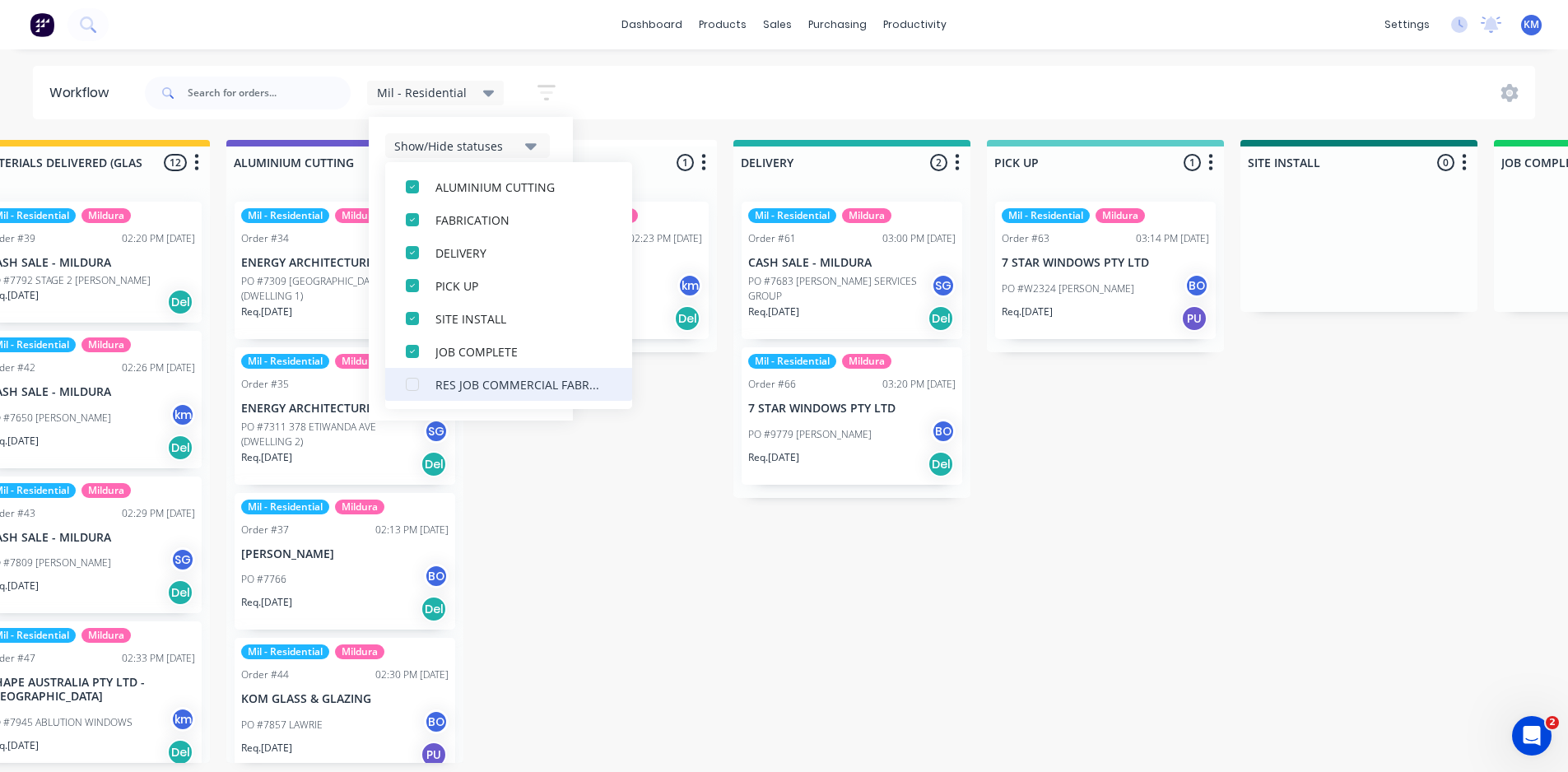
click at [405, 387] on div "button" at bounding box center [412, 384] width 33 height 33
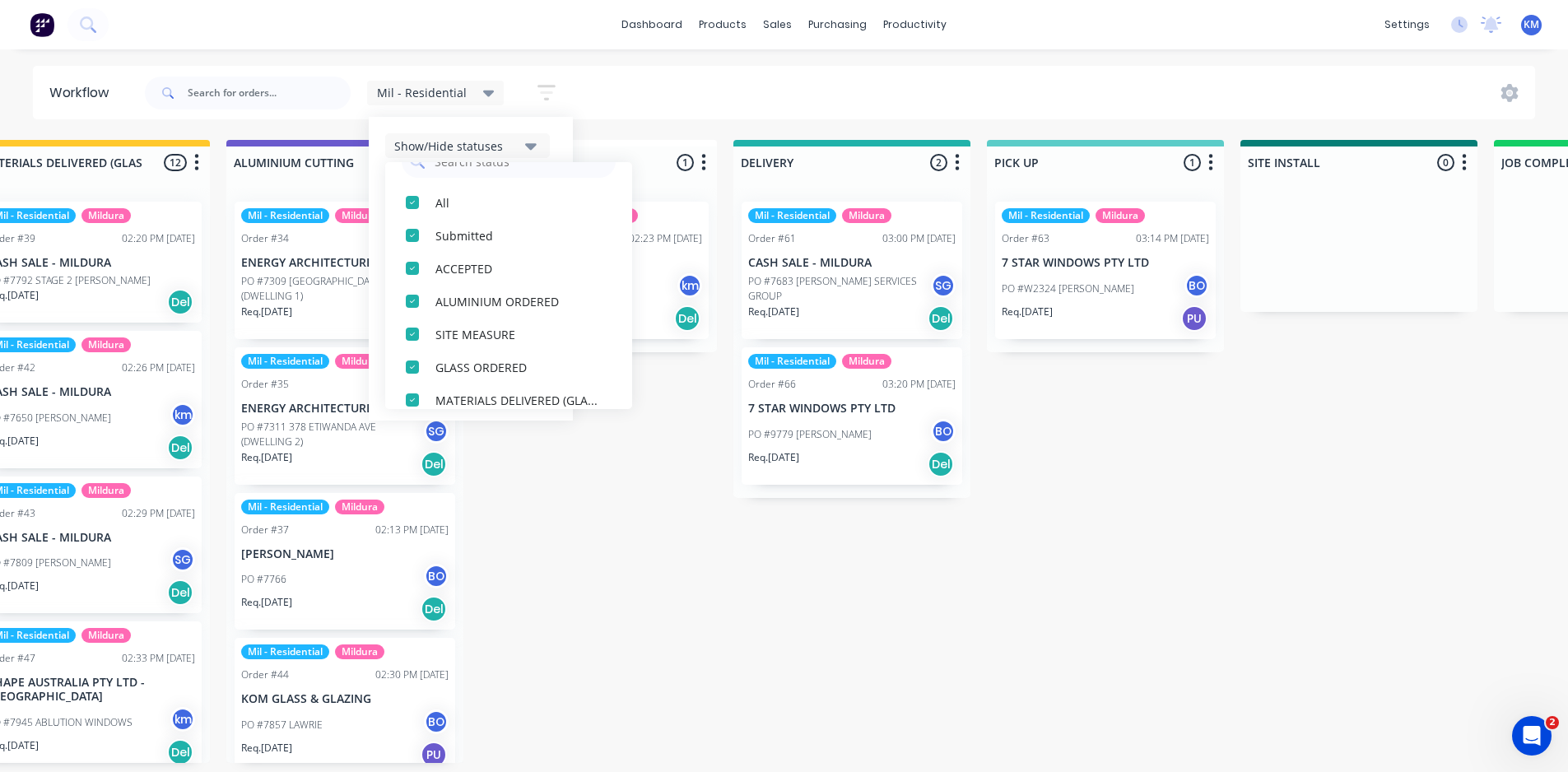
scroll to position [0, 0]
click at [662, 532] on div "Submitted 1 Status colour #273444 hex #273444 Save Cancel Summaries Total order…" at bounding box center [508, 452] width 3700 height 623
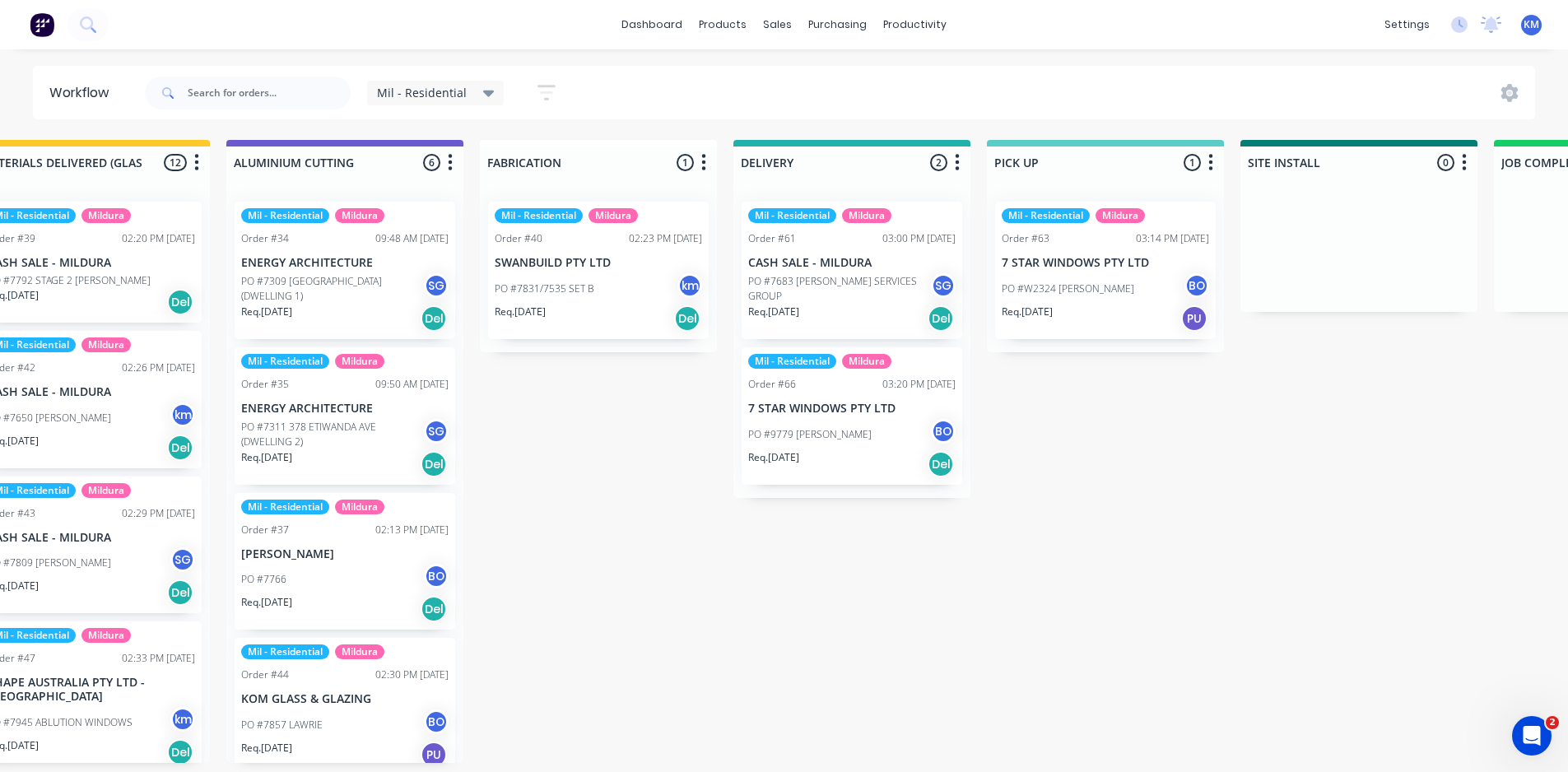
click at [483, 88] on icon at bounding box center [489, 93] width 12 height 18
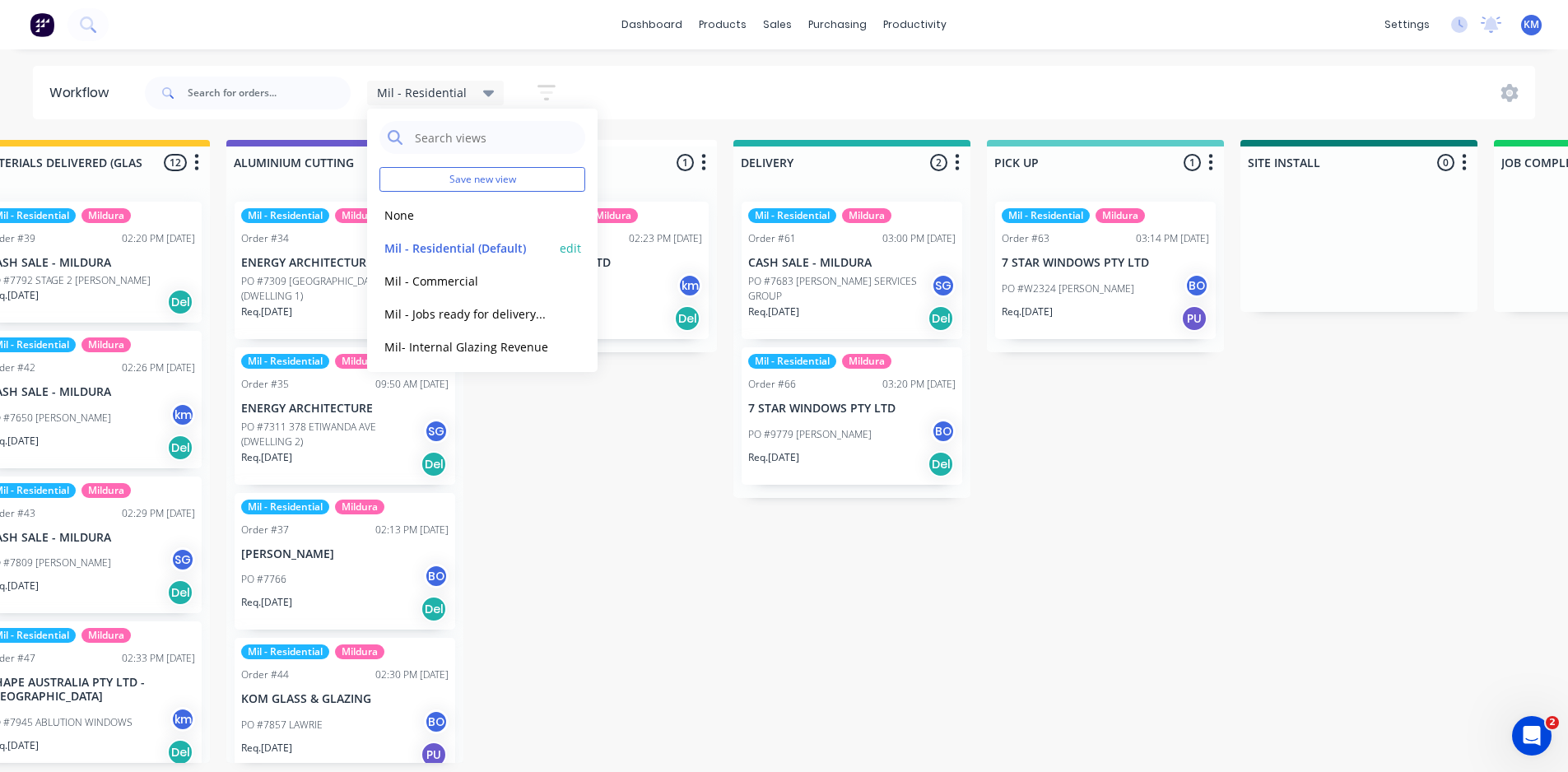
click at [561, 243] on button "edit" at bounding box center [570, 248] width 21 height 17
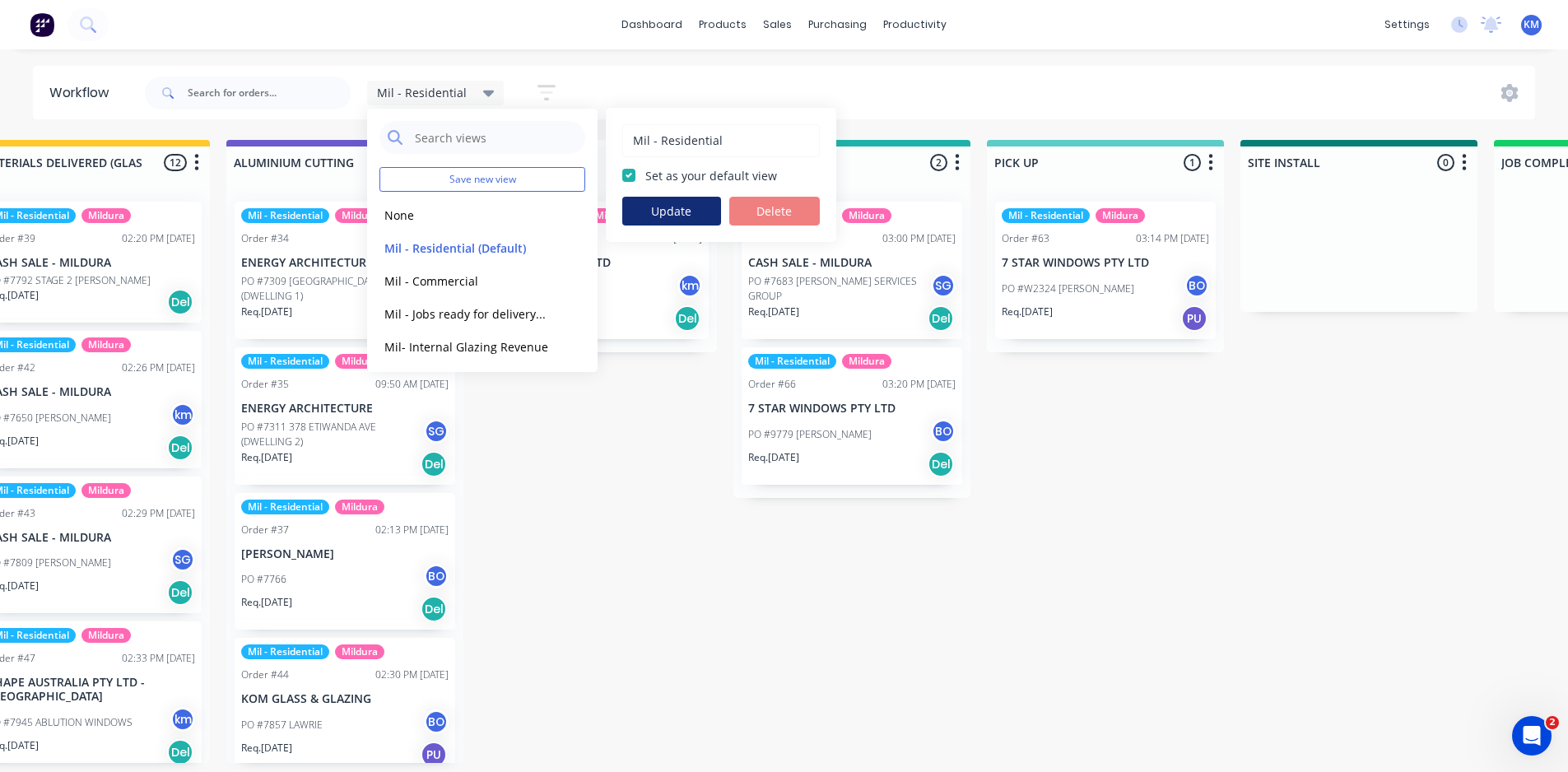
click at [666, 208] on button "Update" at bounding box center [672, 211] width 98 height 29
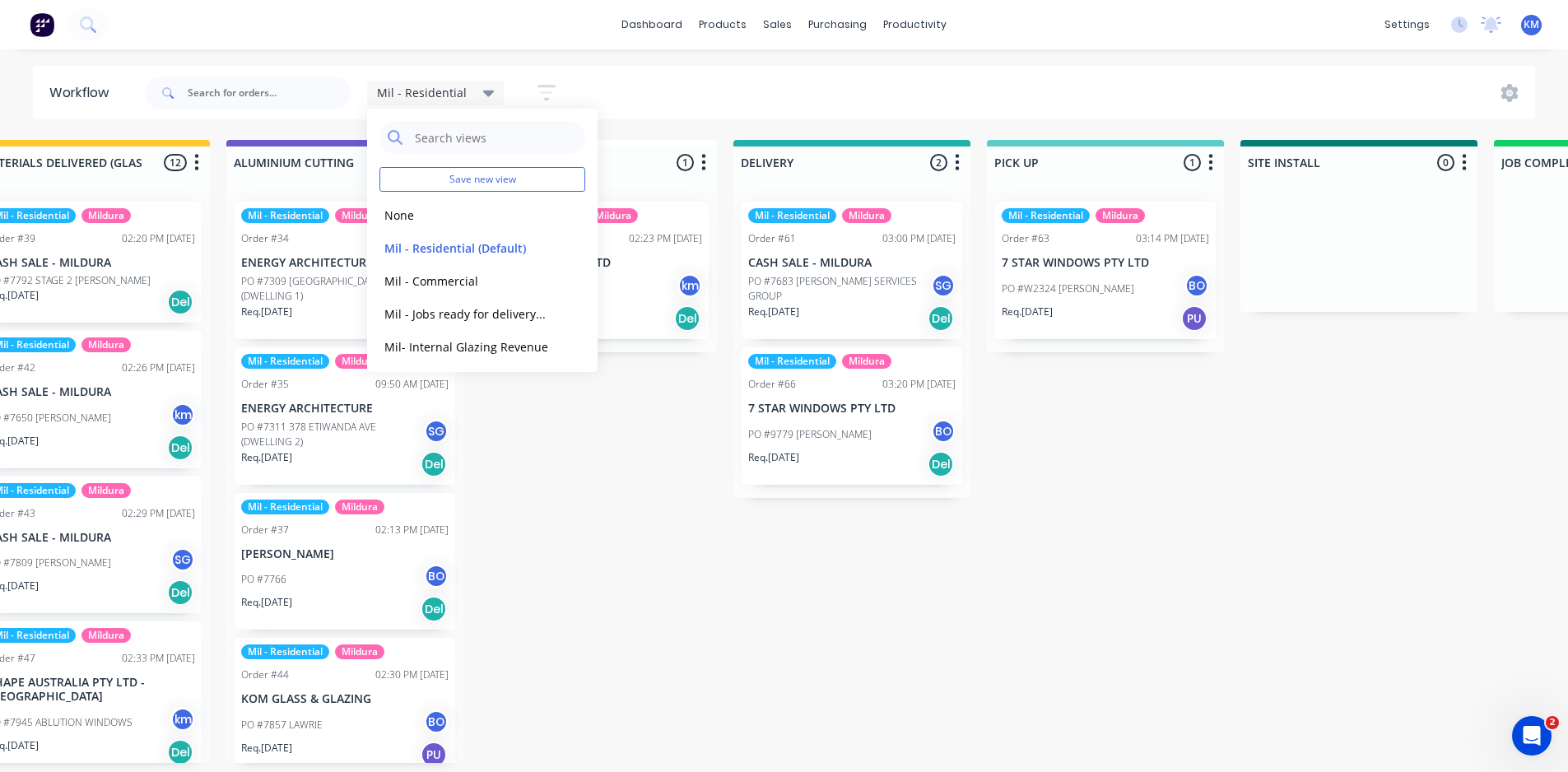
click at [676, 505] on div "Submitted 1 Status colour #273444 hex #273444 Save Cancel Summaries Total order…" at bounding box center [508, 452] width 3700 height 623
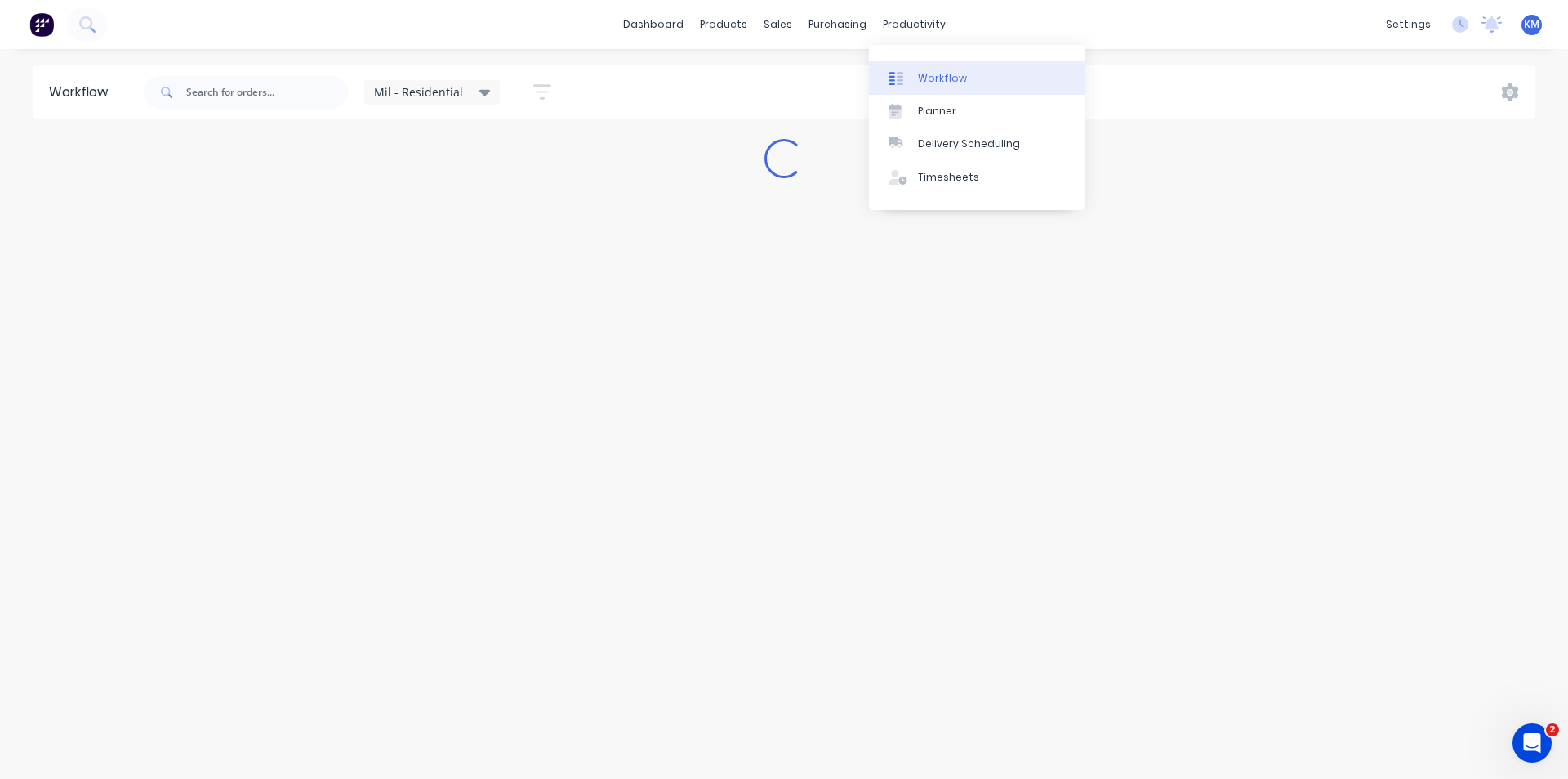
click at [932, 74] on div "Workflow" at bounding box center [943, 78] width 49 height 14
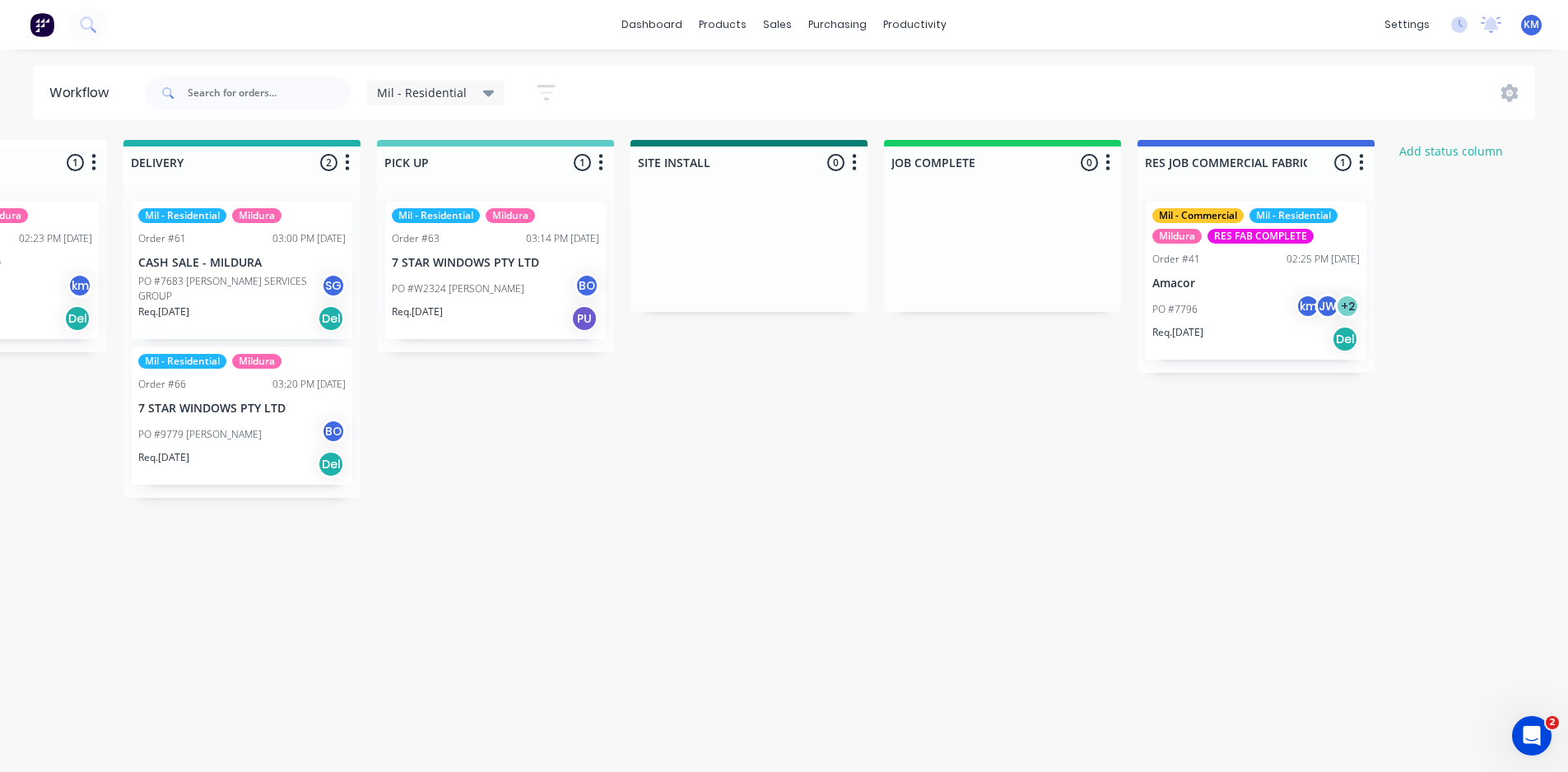
scroll to position [0, 2105]
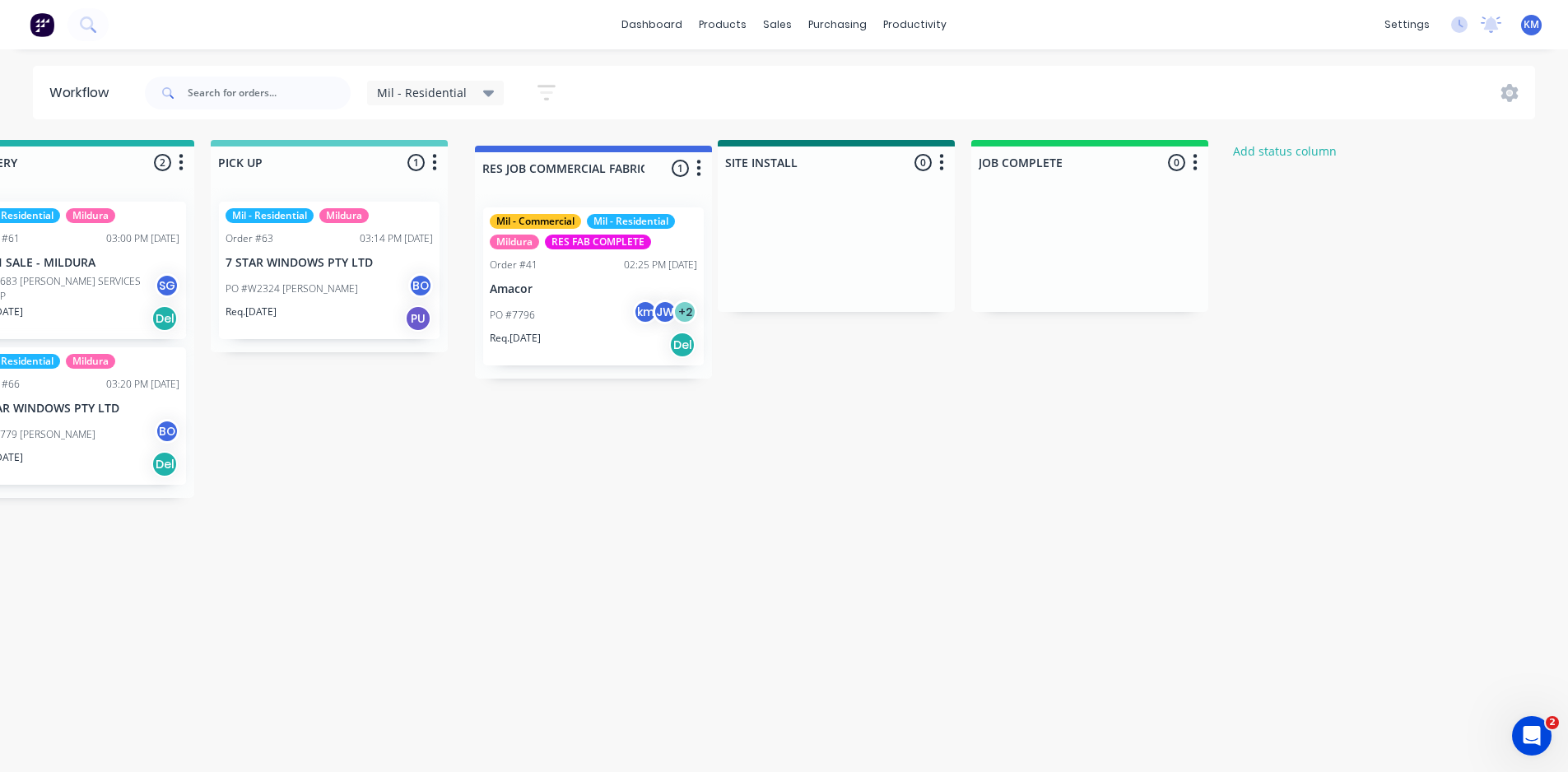
drag, startPoint x: 1085, startPoint y: 164, endPoint x: 574, endPoint y: 165, distance: 511.0
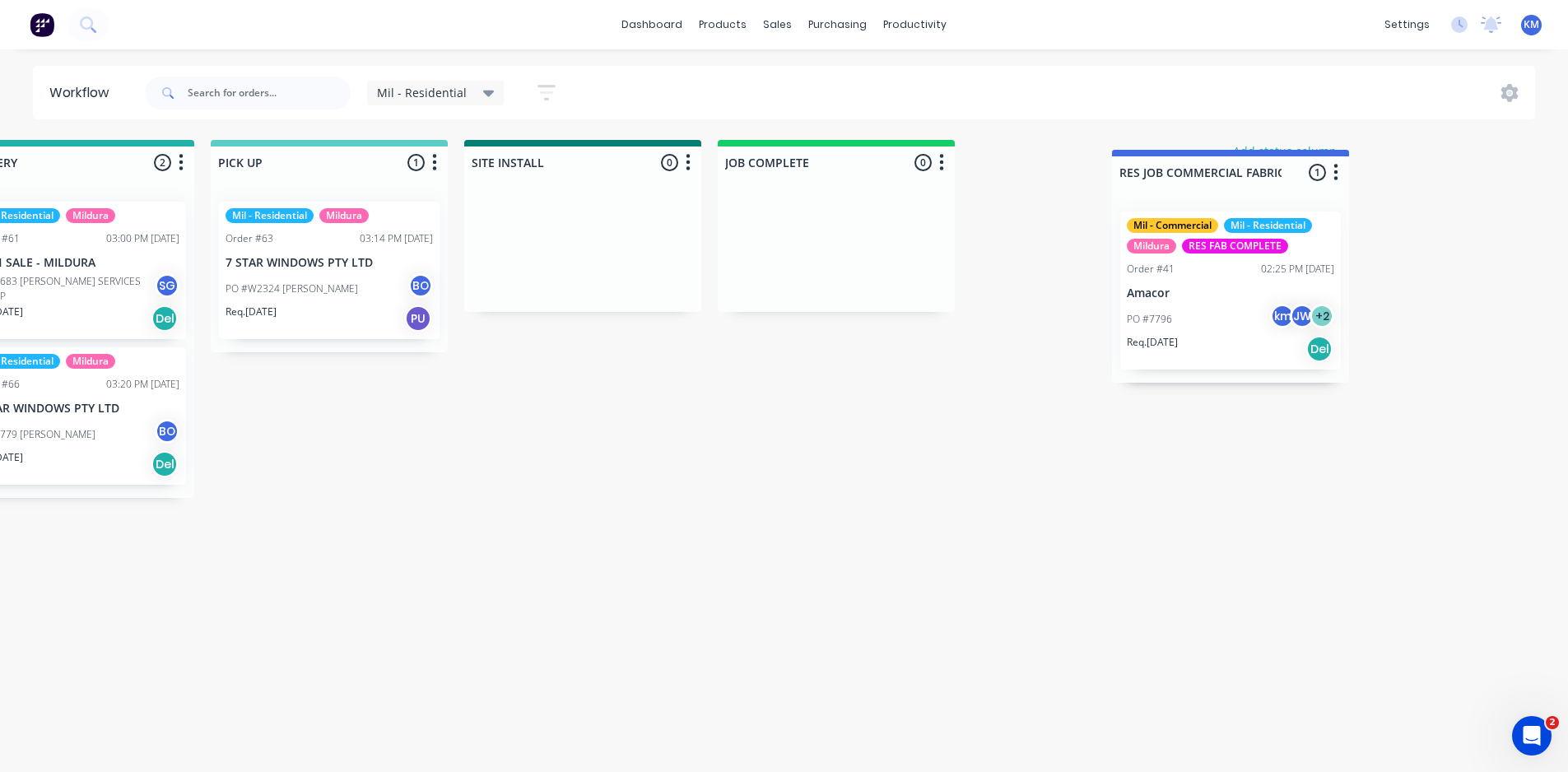
scroll to position [0, 2108]
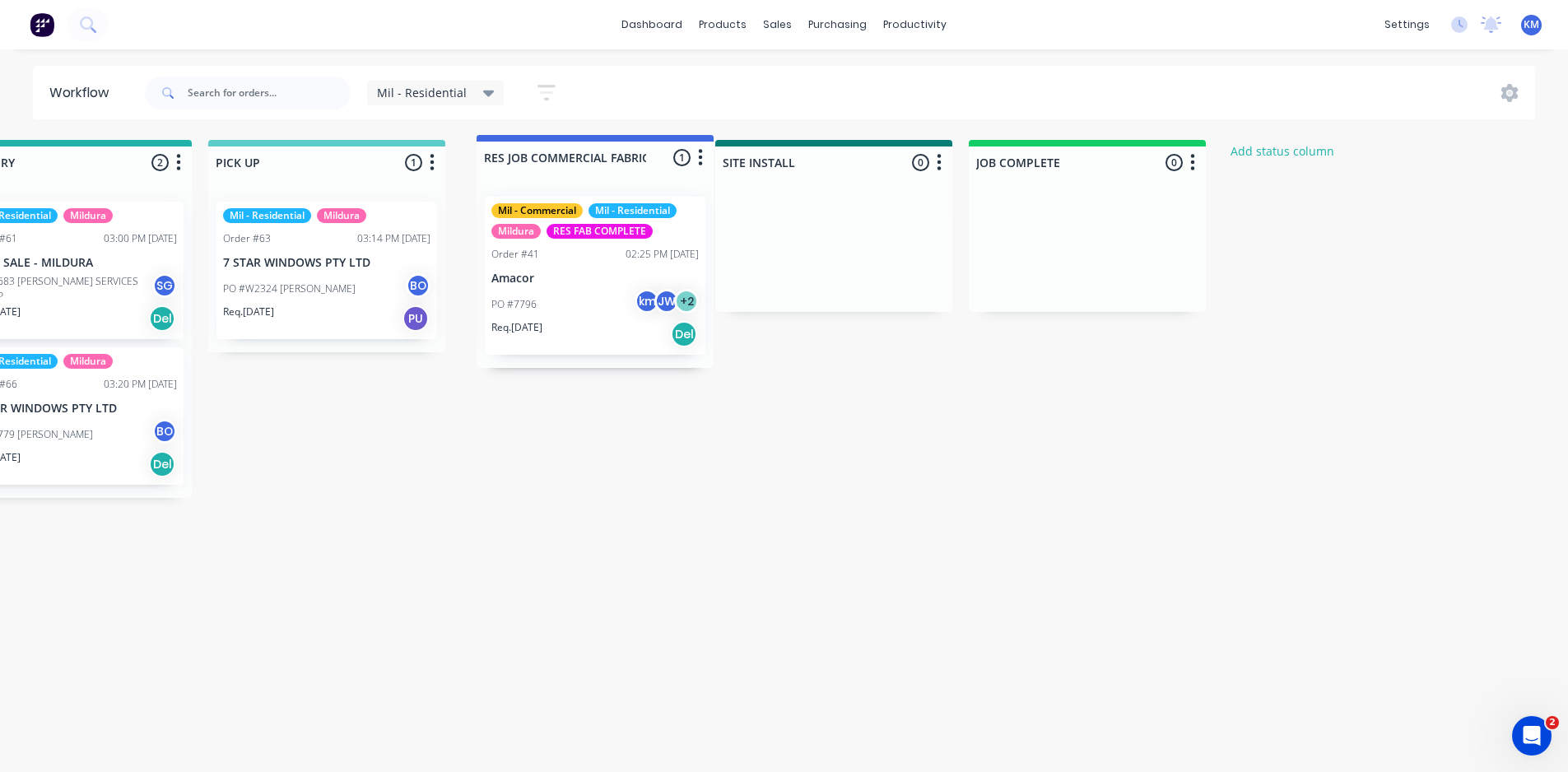
drag, startPoint x: 1344, startPoint y: 158, endPoint x: 590, endPoint y: 152, distance: 754.0
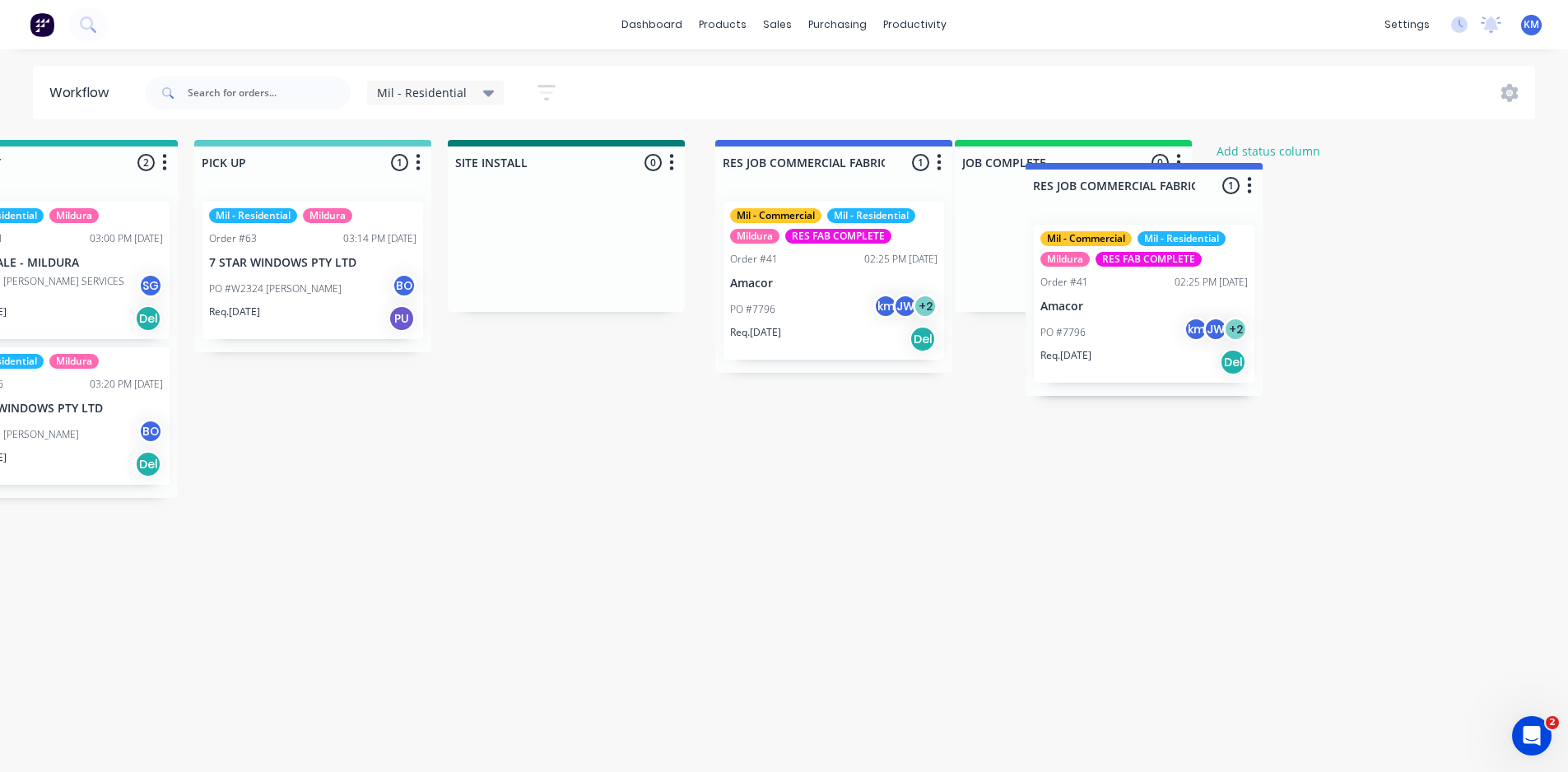
scroll to position [0, 2124]
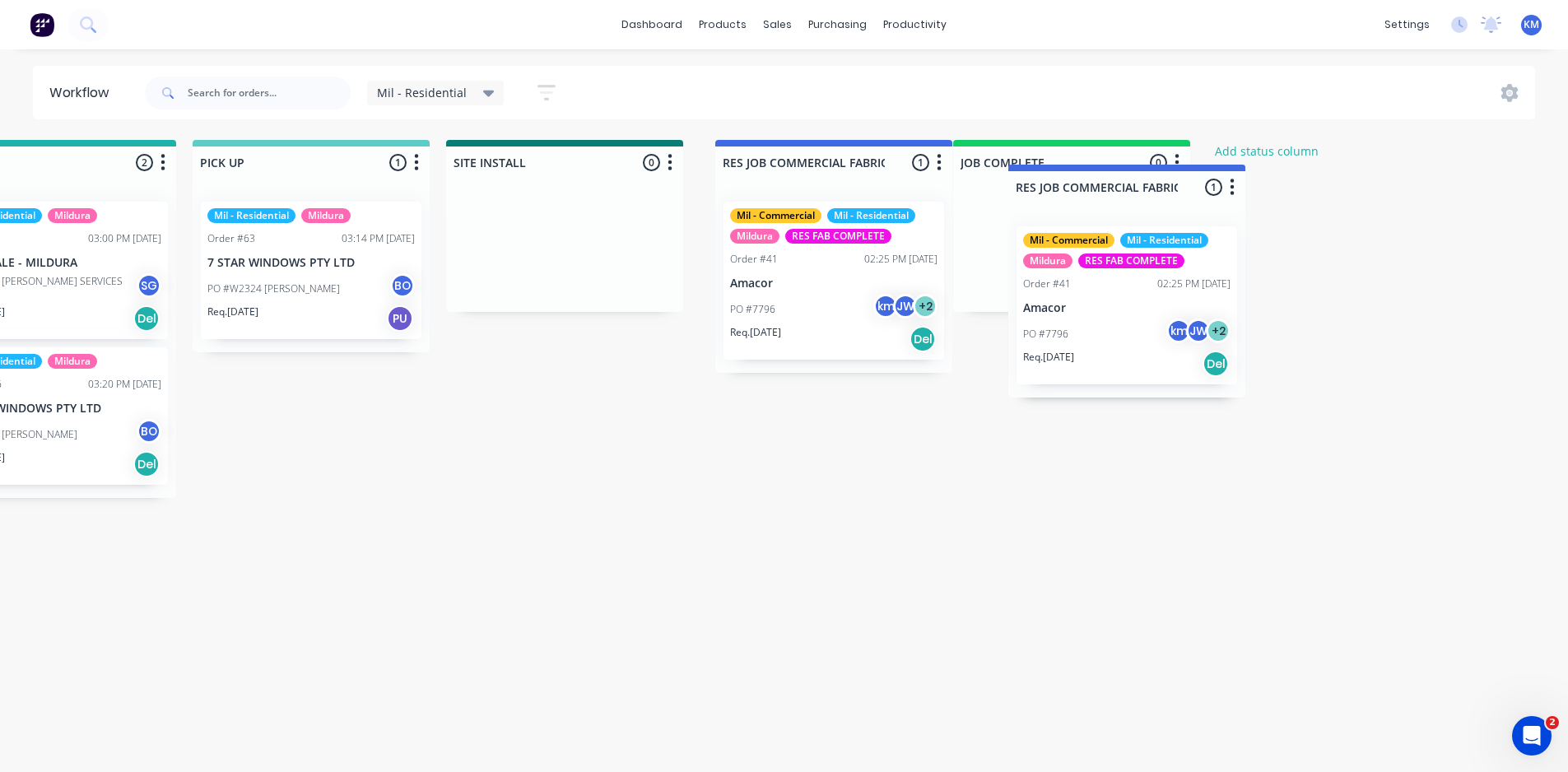
drag, startPoint x: 834, startPoint y: 159, endPoint x: 614, endPoint y: 185, distance: 221.5
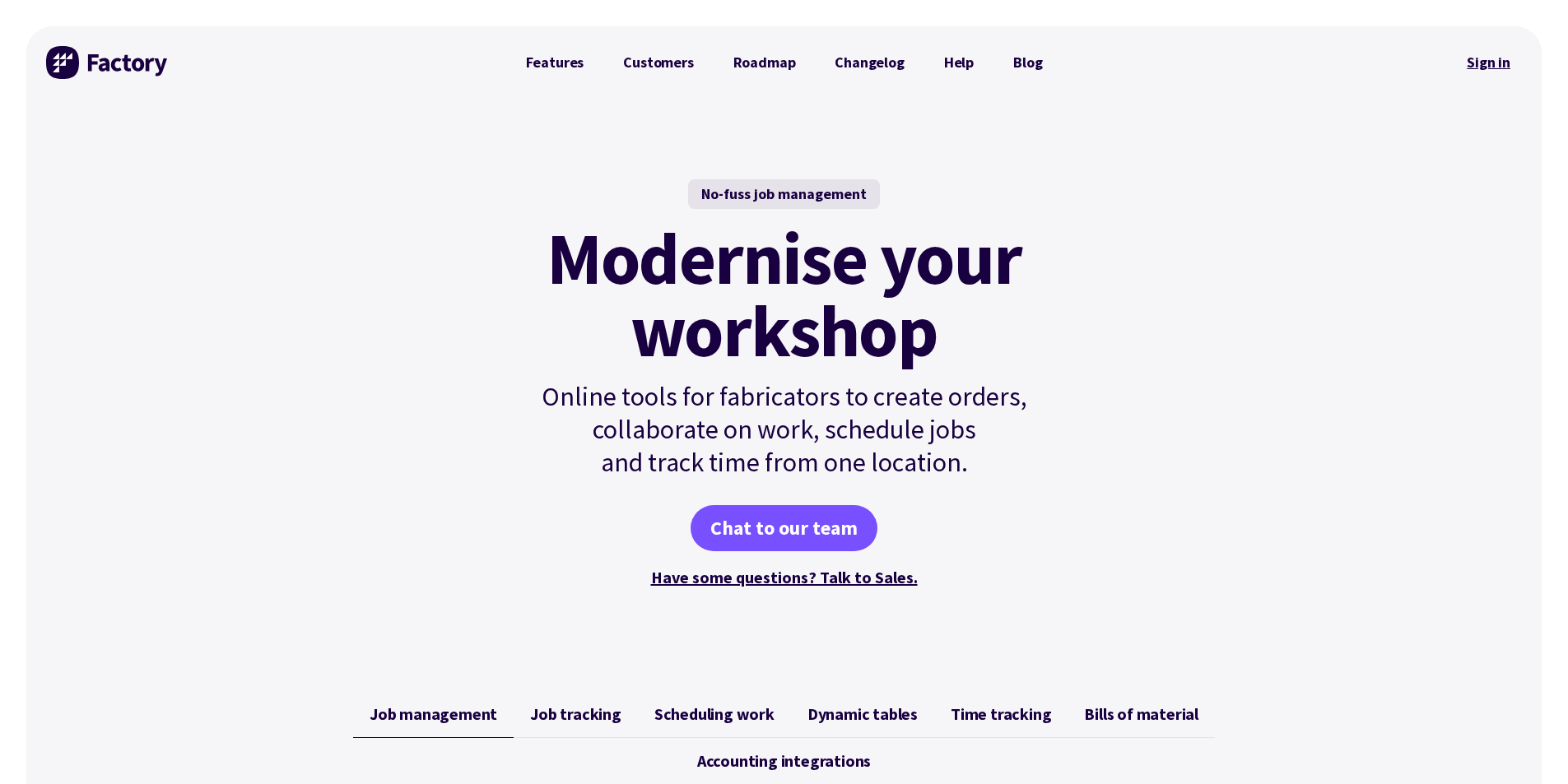
click at [1469, 53] on link "Sign in" at bounding box center [1488, 62] width 67 height 38
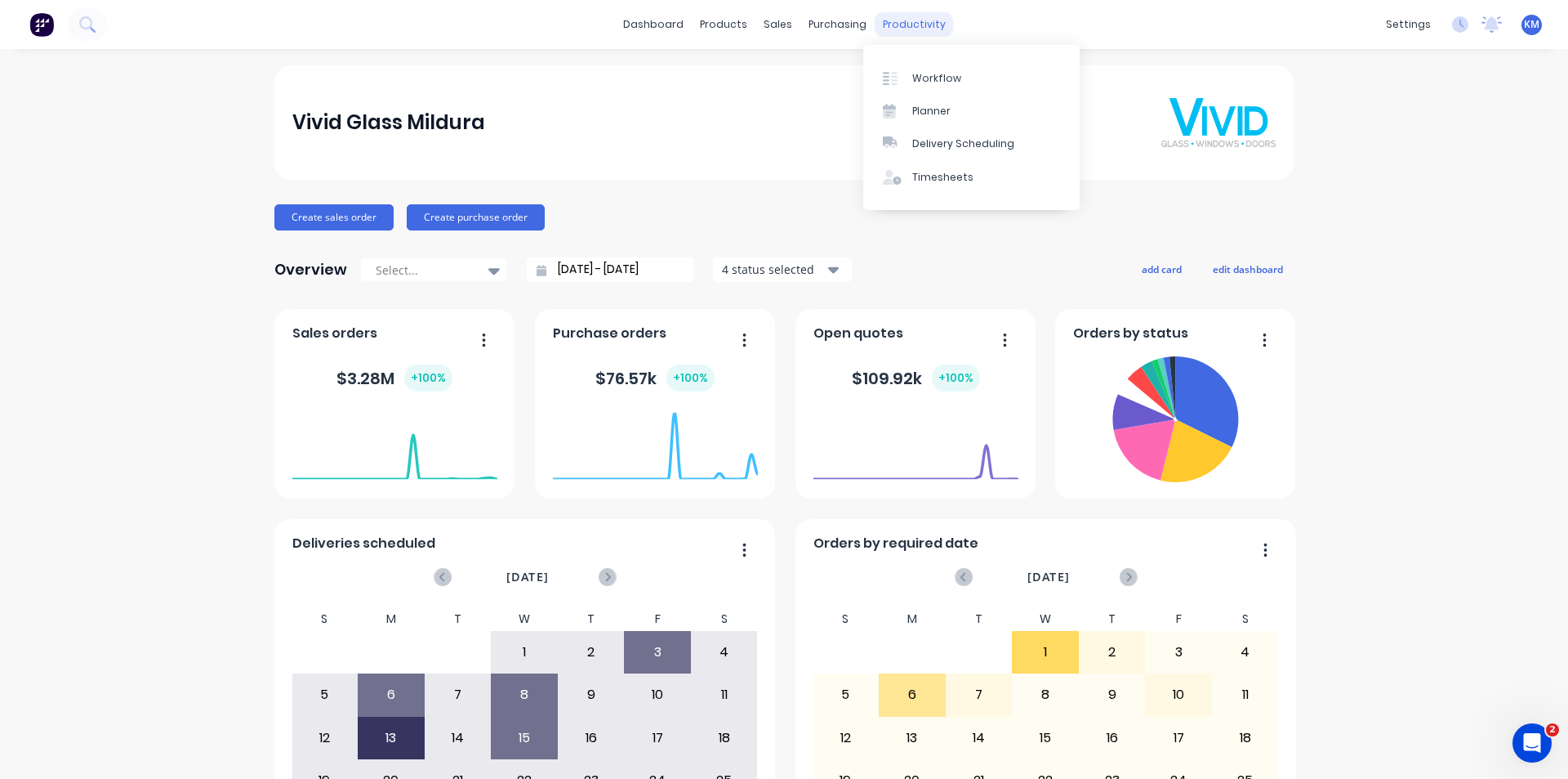
click at [886, 27] on div "productivity" at bounding box center [914, 25] width 80 height 25
click at [928, 73] on div "Workflow" at bounding box center [937, 78] width 49 height 14
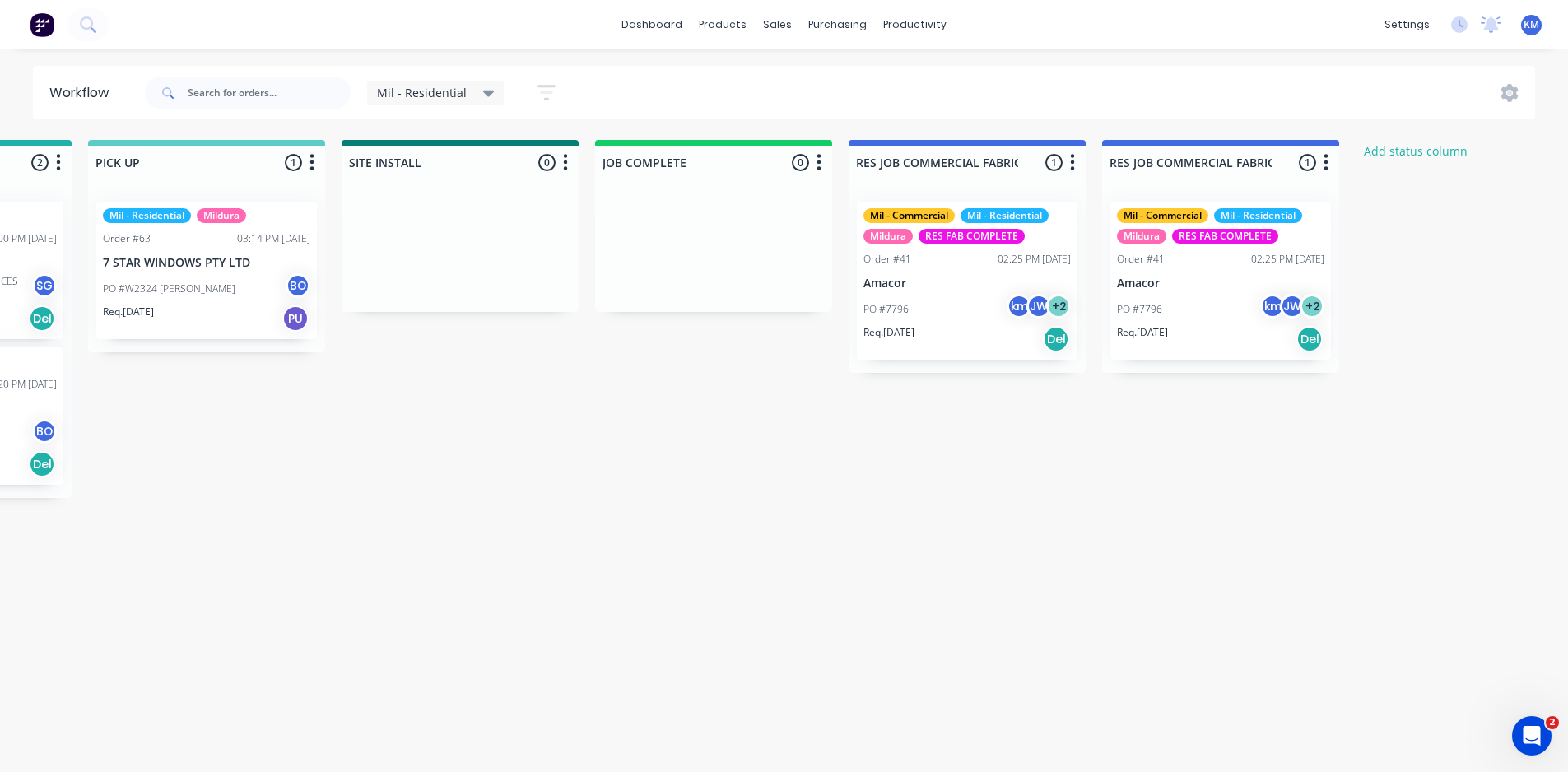
scroll to position [0, 2253]
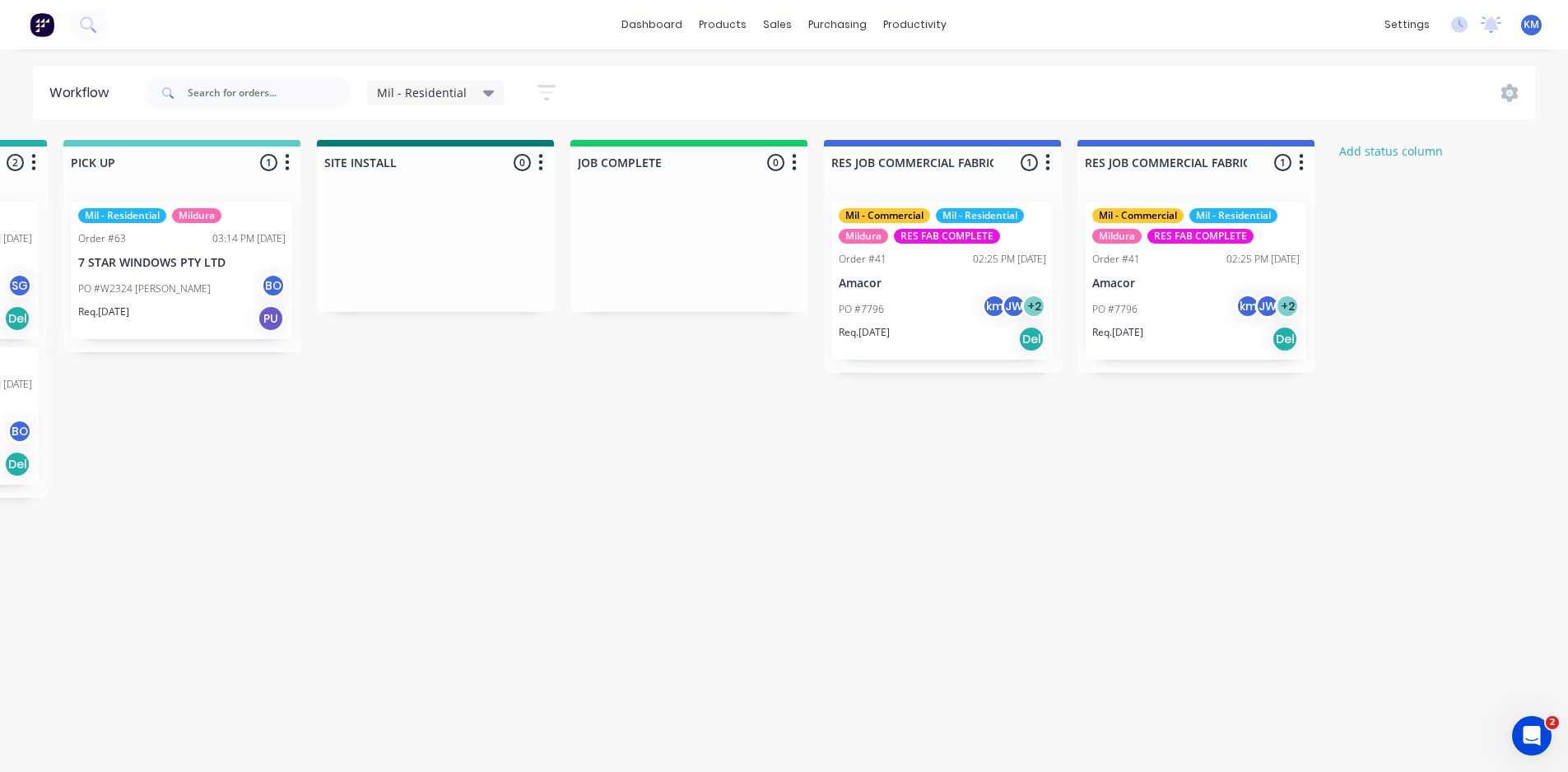
click at [1302, 165] on icon "button" at bounding box center [1301, 162] width 5 height 20
click at [1209, 309] on button "Delete" at bounding box center [1228, 307] width 165 height 27
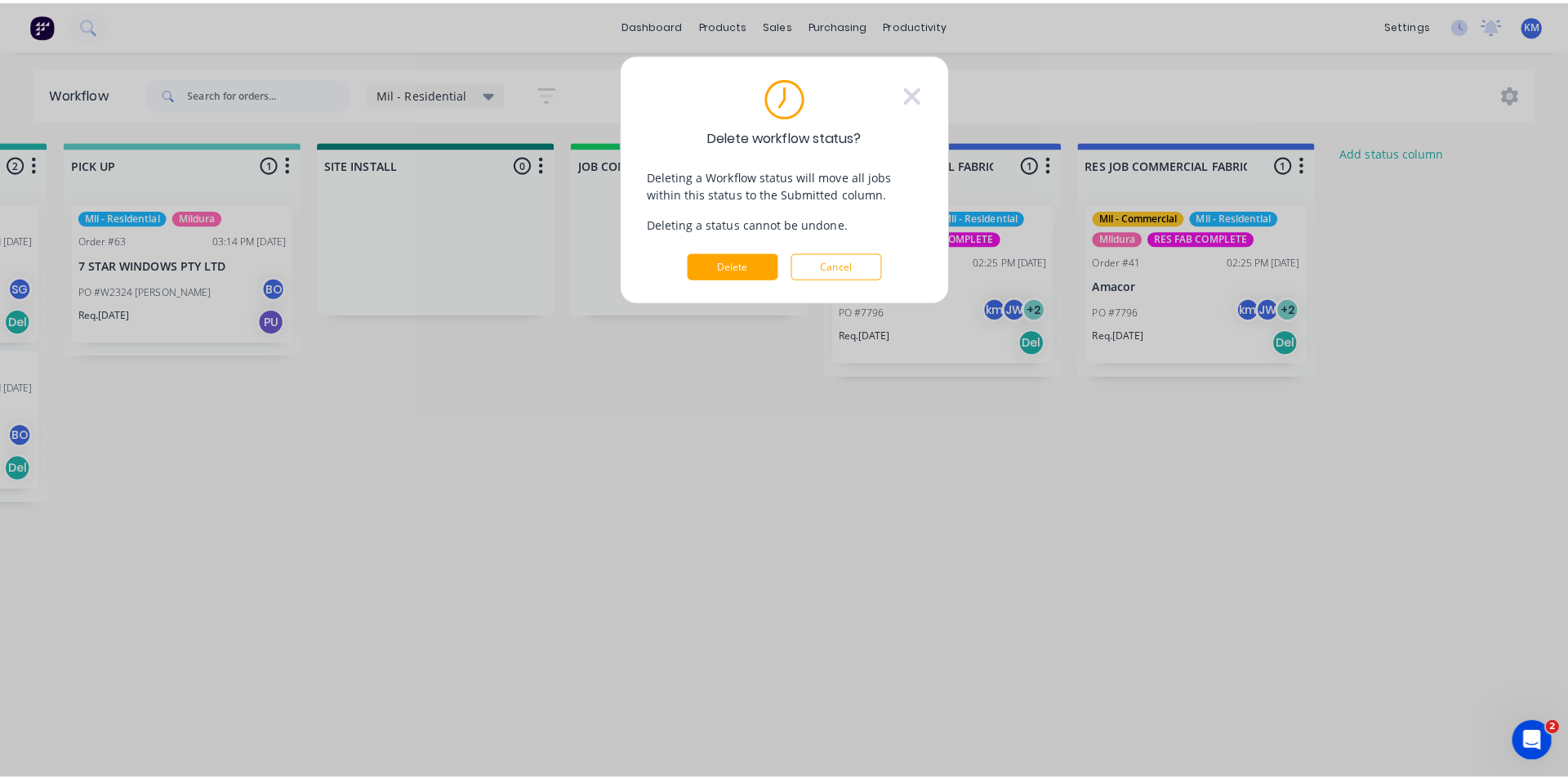
scroll to position [0, 2224]
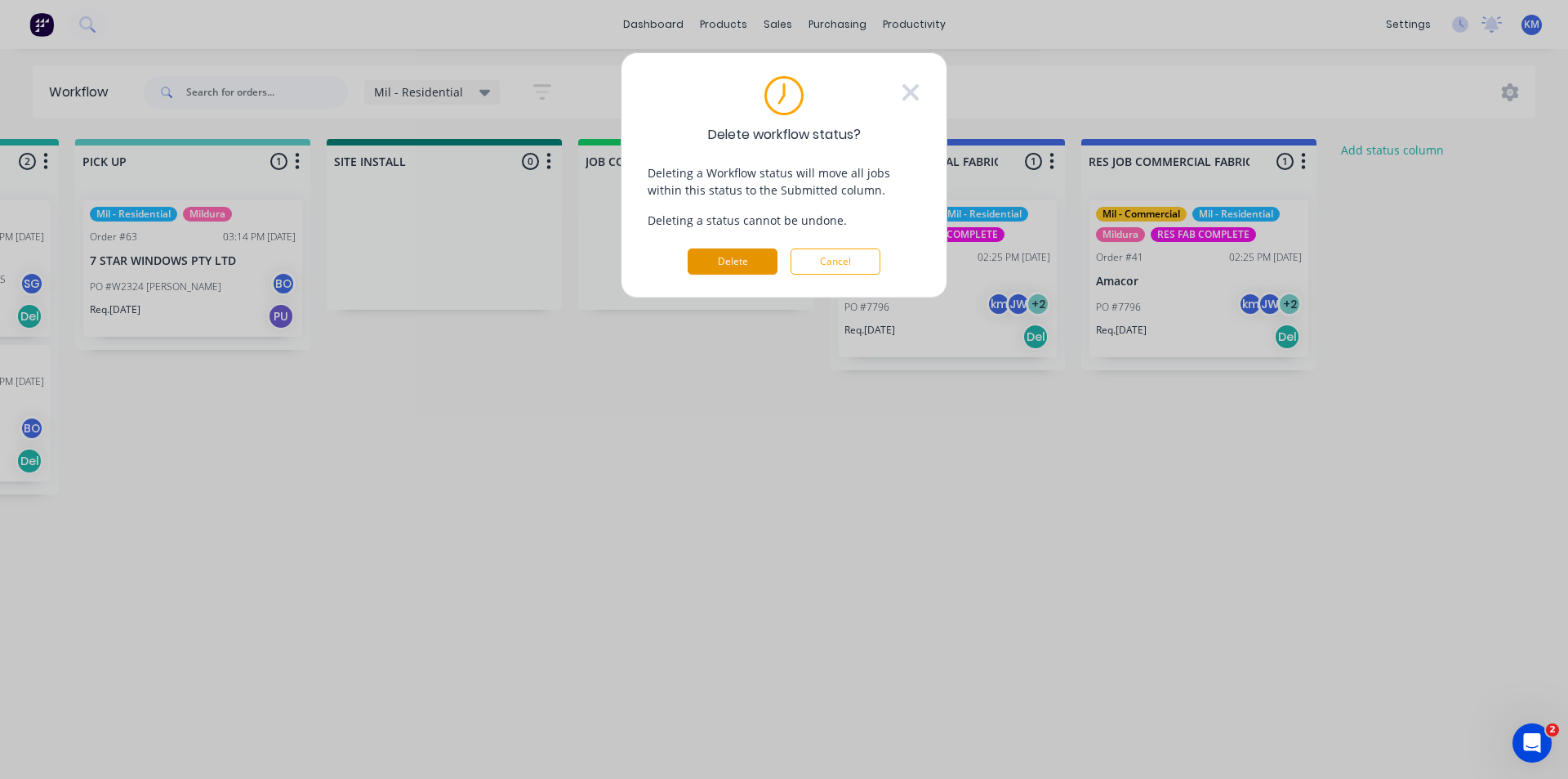
click at [729, 262] on button "Delete" at bounding box center [733, 261] width 90 height 26
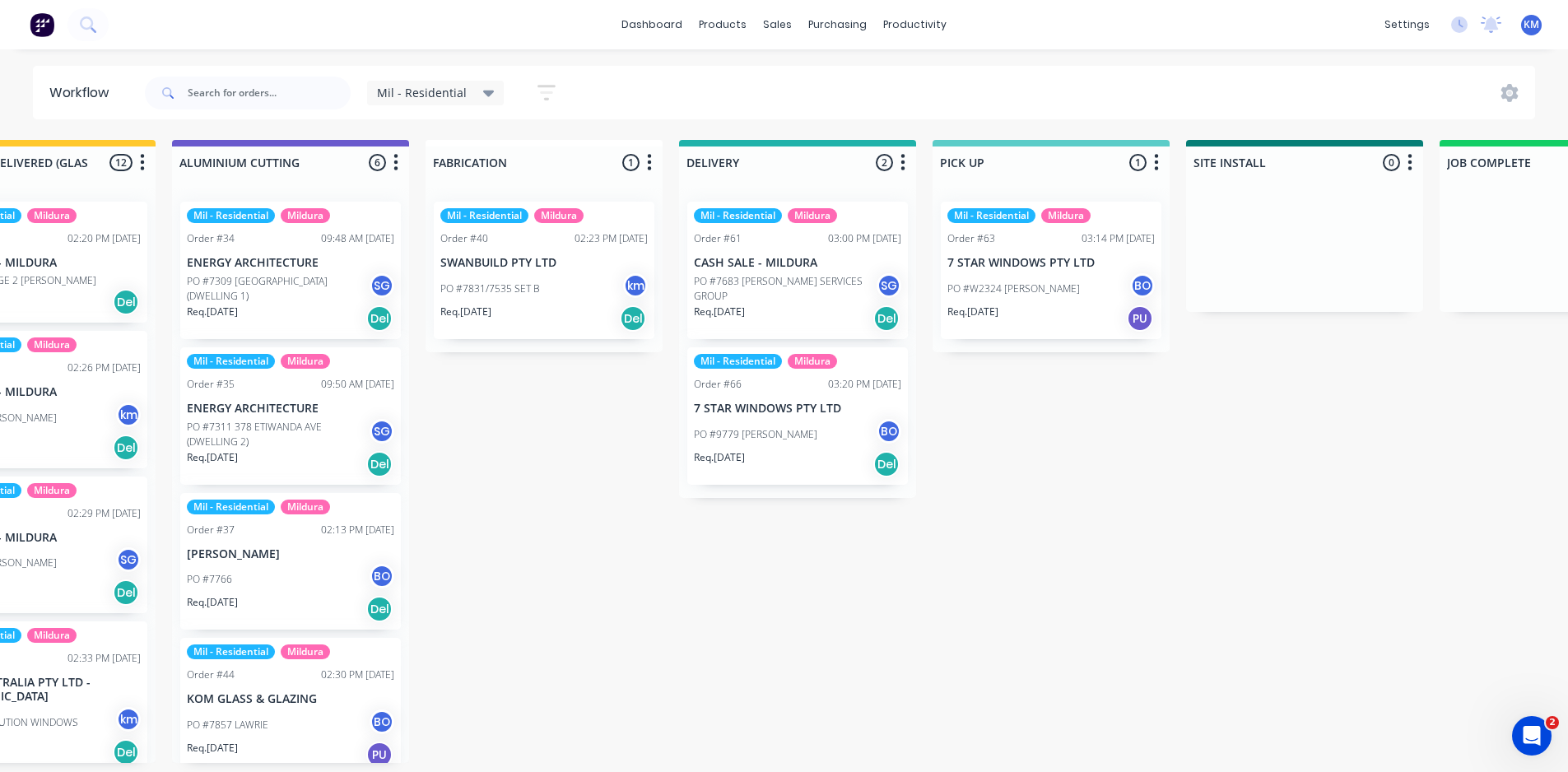
scroll to position [0, 1893]
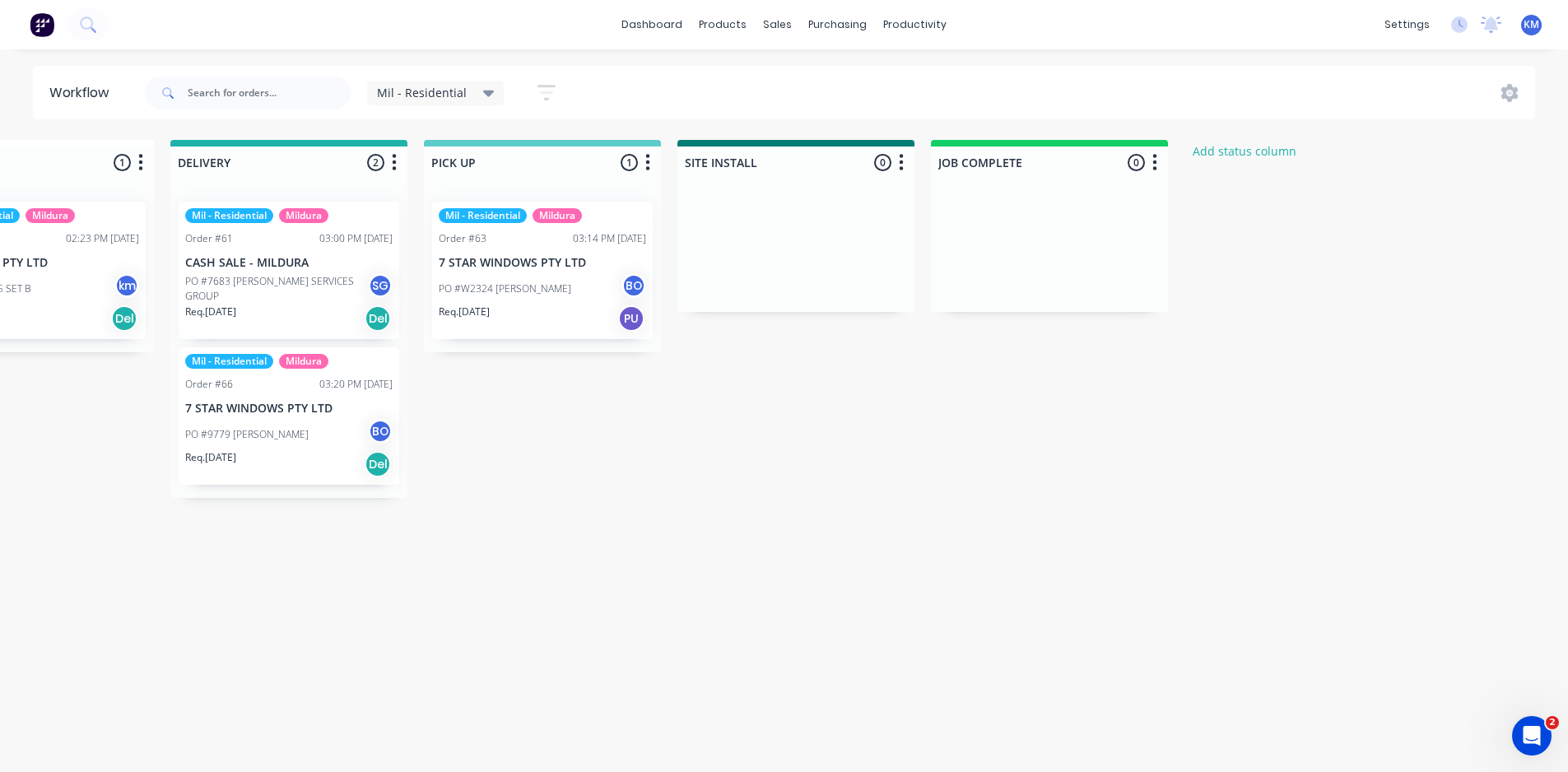
click at [546, 90] on icon "button" at bounding box center [546, 92] width 18 height 20
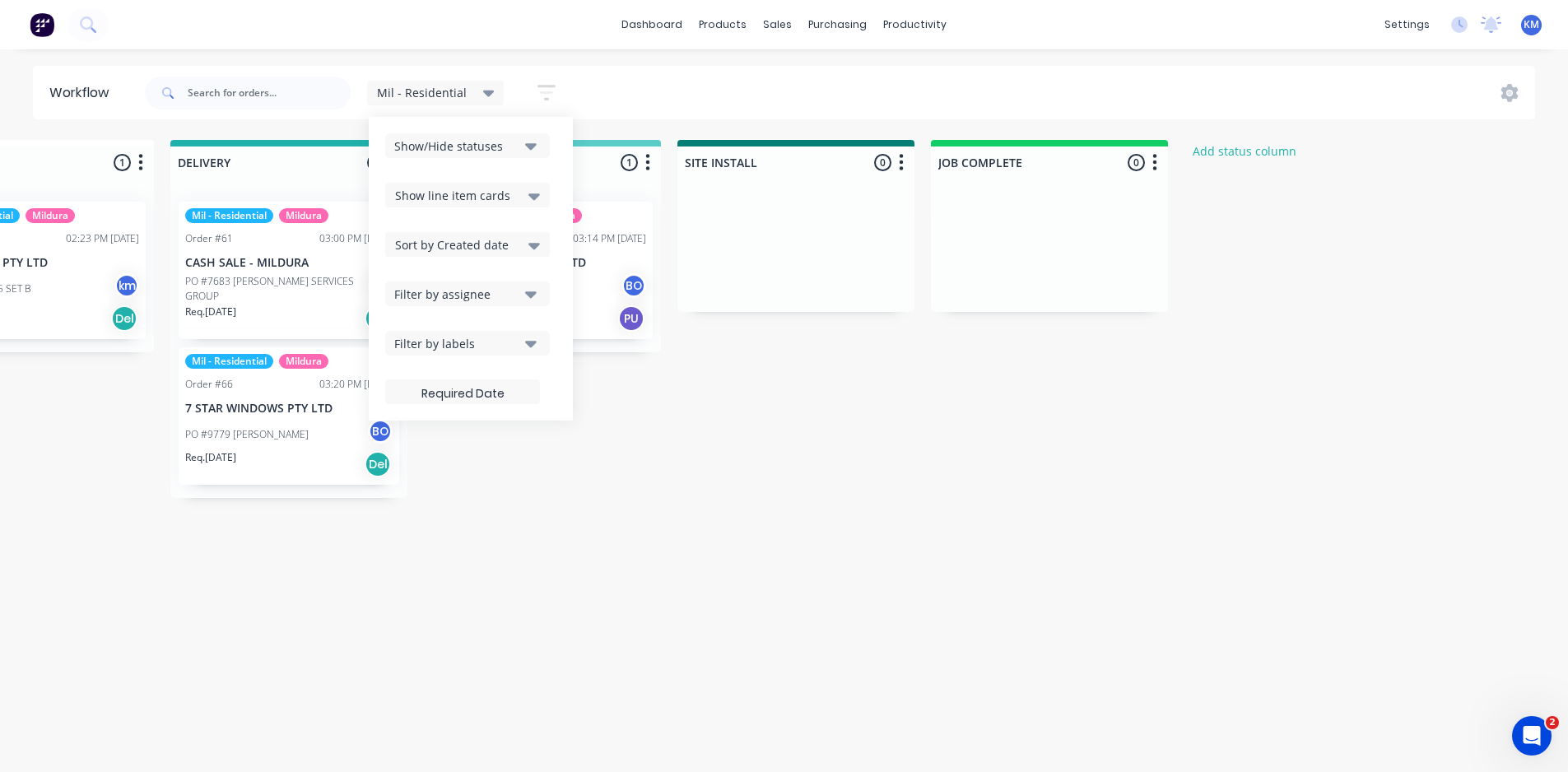
click at [512, 145] on div "Show/Hide statuses" at bounding box center [456, 146] width 124 height 17
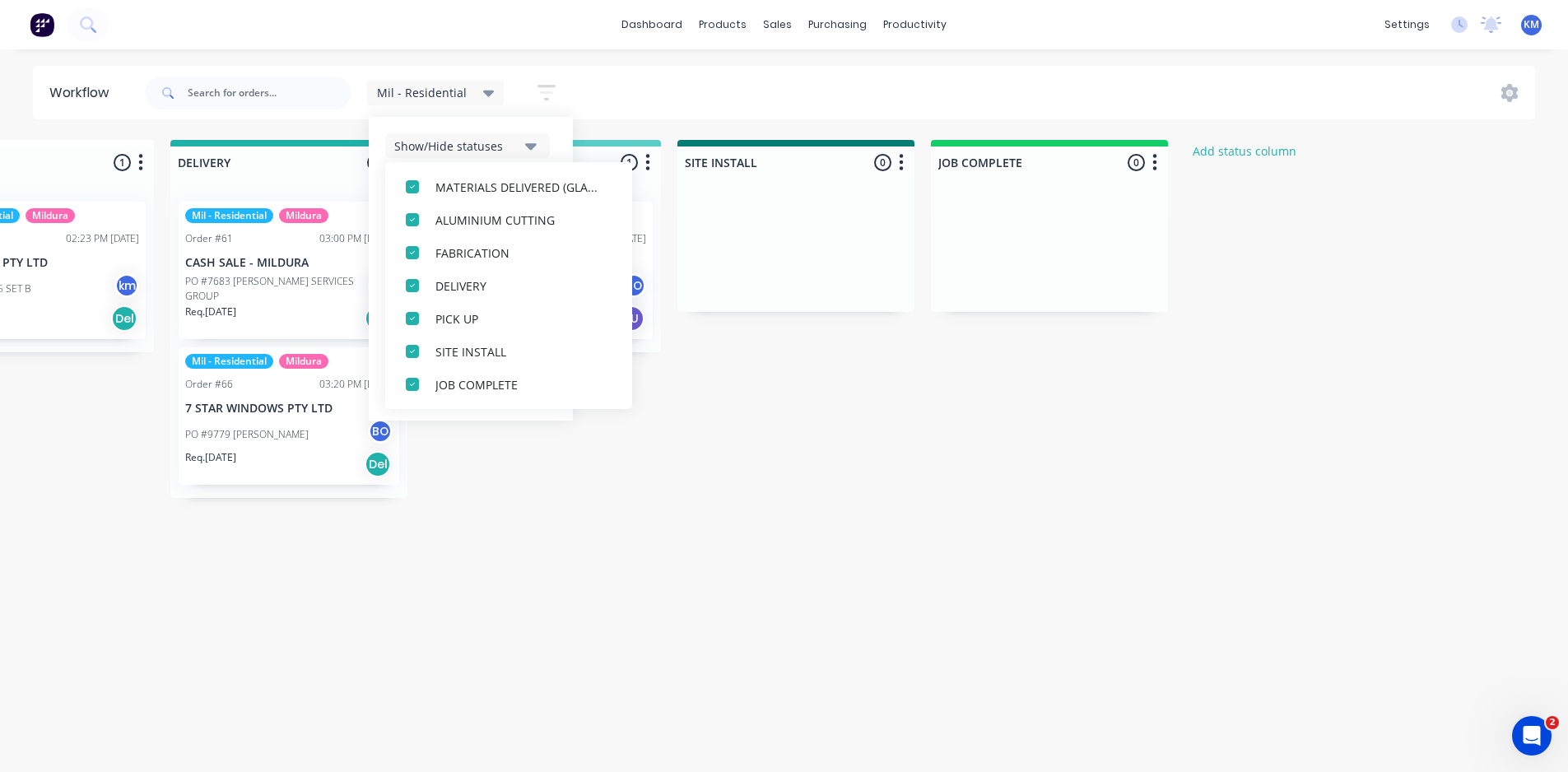
scroll to position [0, 0]
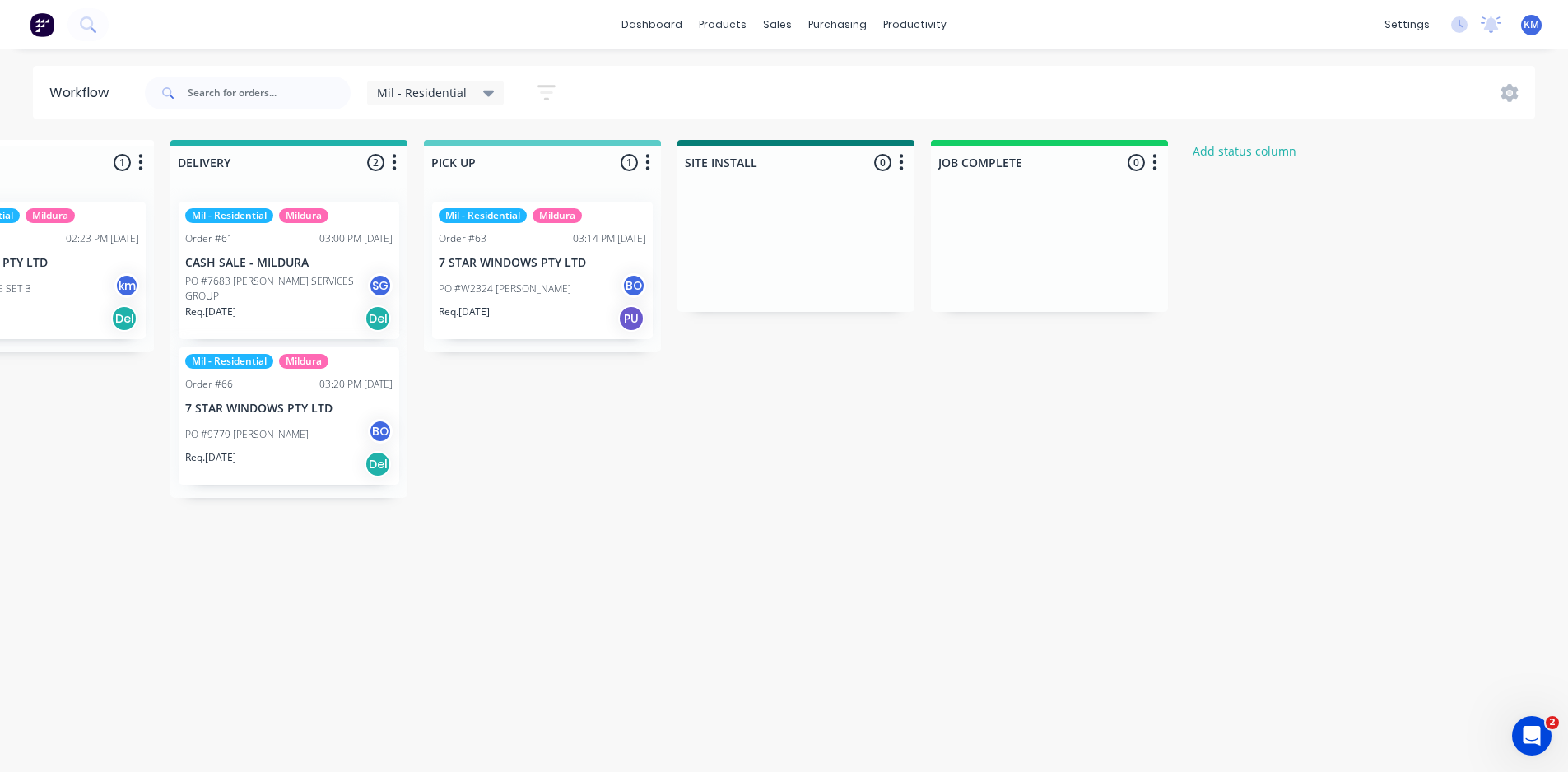
click at [546, 84] on icon "button" at bounding box center [546, 92] width 18 height 20
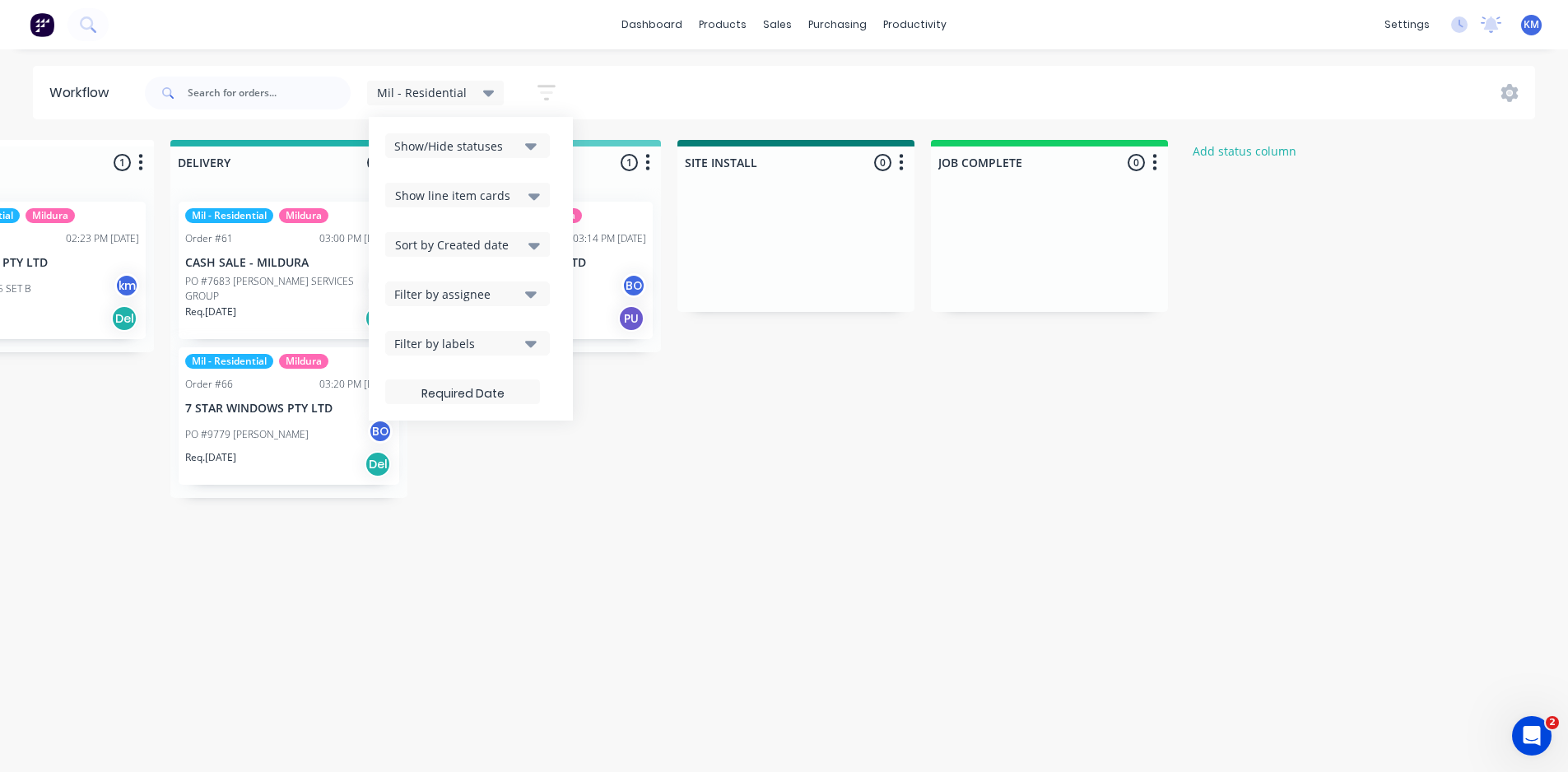
drag, startPoint x: 505, startPoint y: 525, endPoint x: 445, endPoint y: 375, distance: 161.6
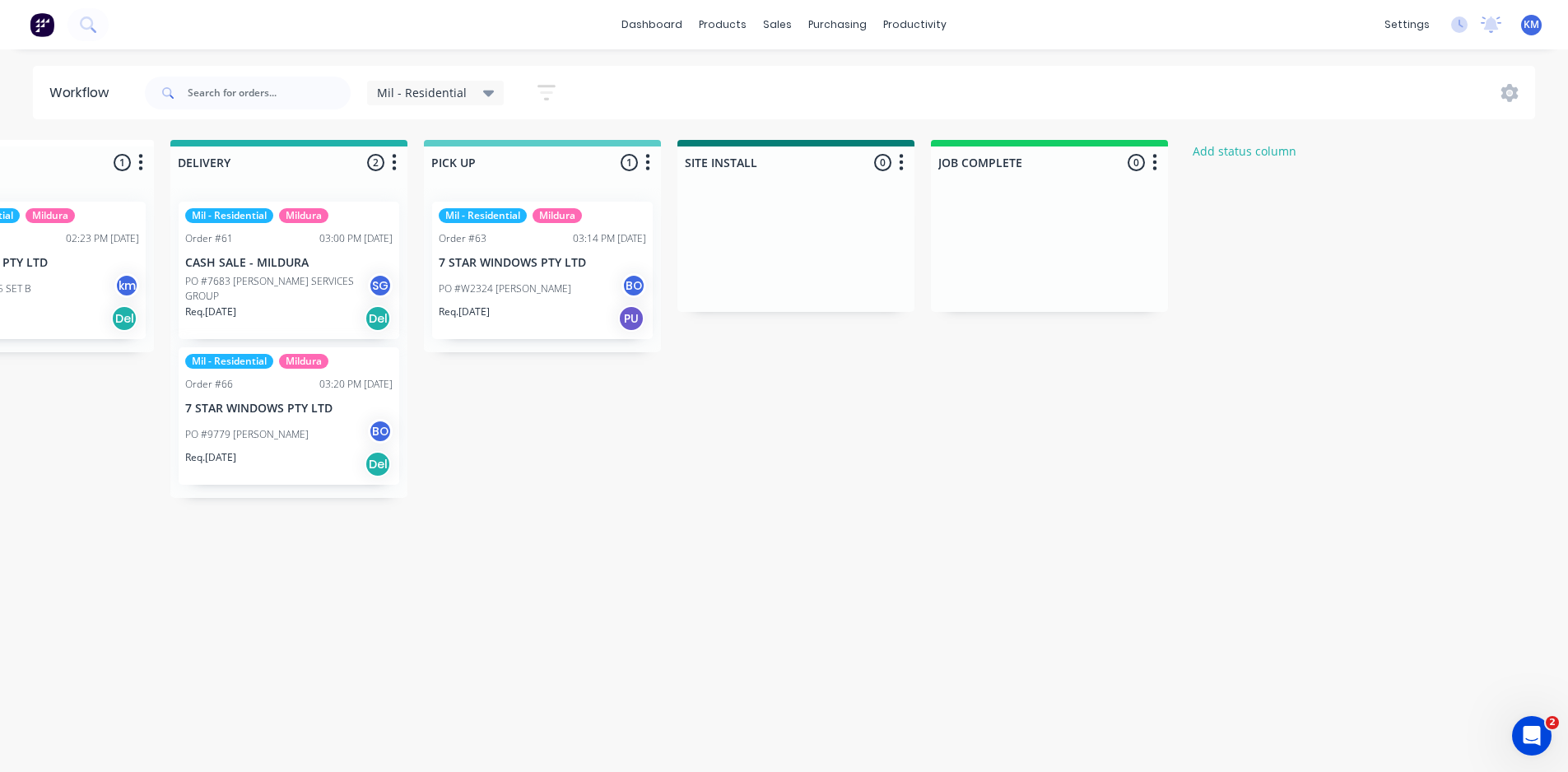
click at [441, 98] on span "Mil - Residential" at bounding box center [422, 93] width 90 height 17
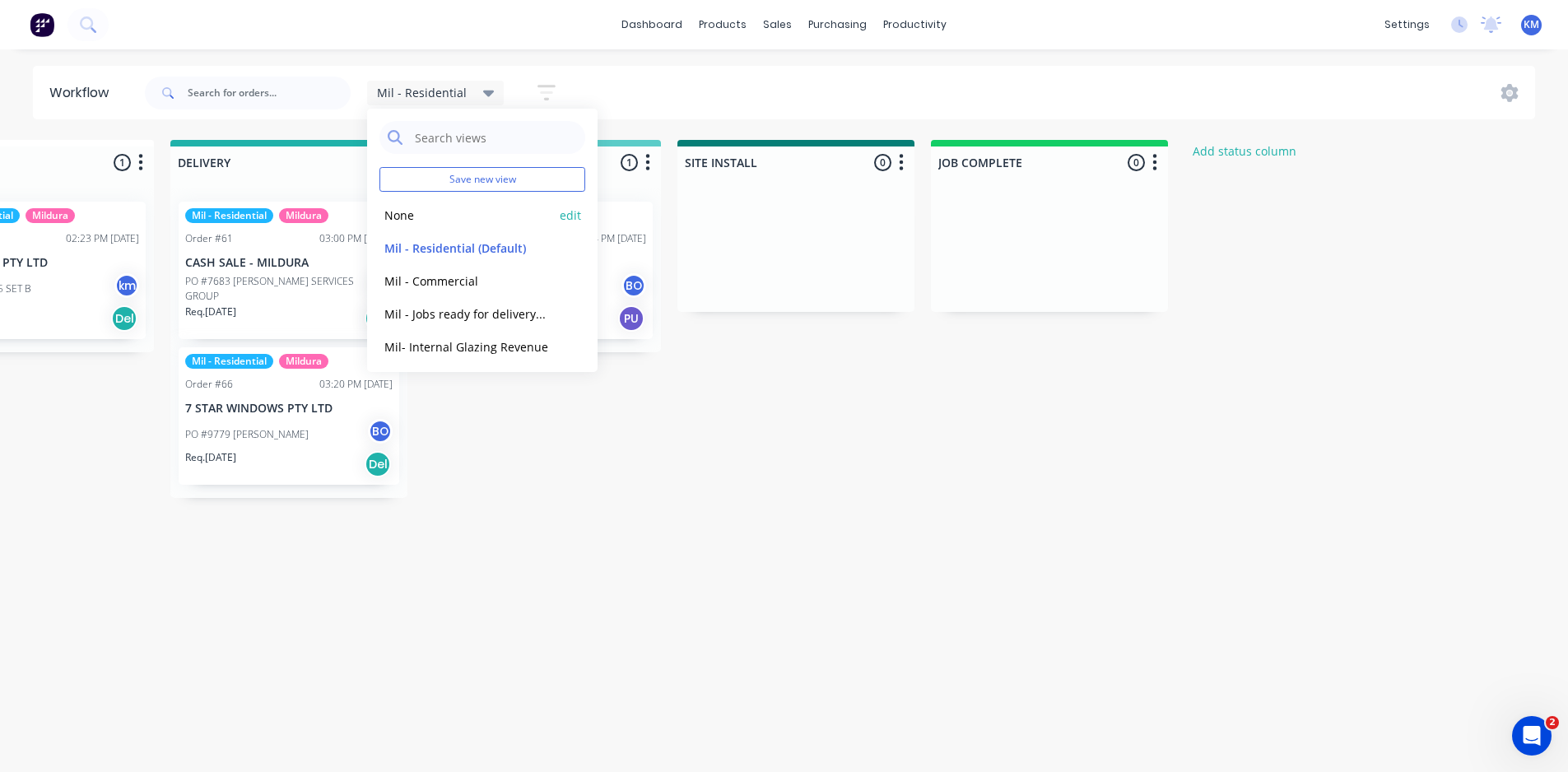
click at [414, 213] on button "None" at bounding box center [467, 215] width 176 height 19
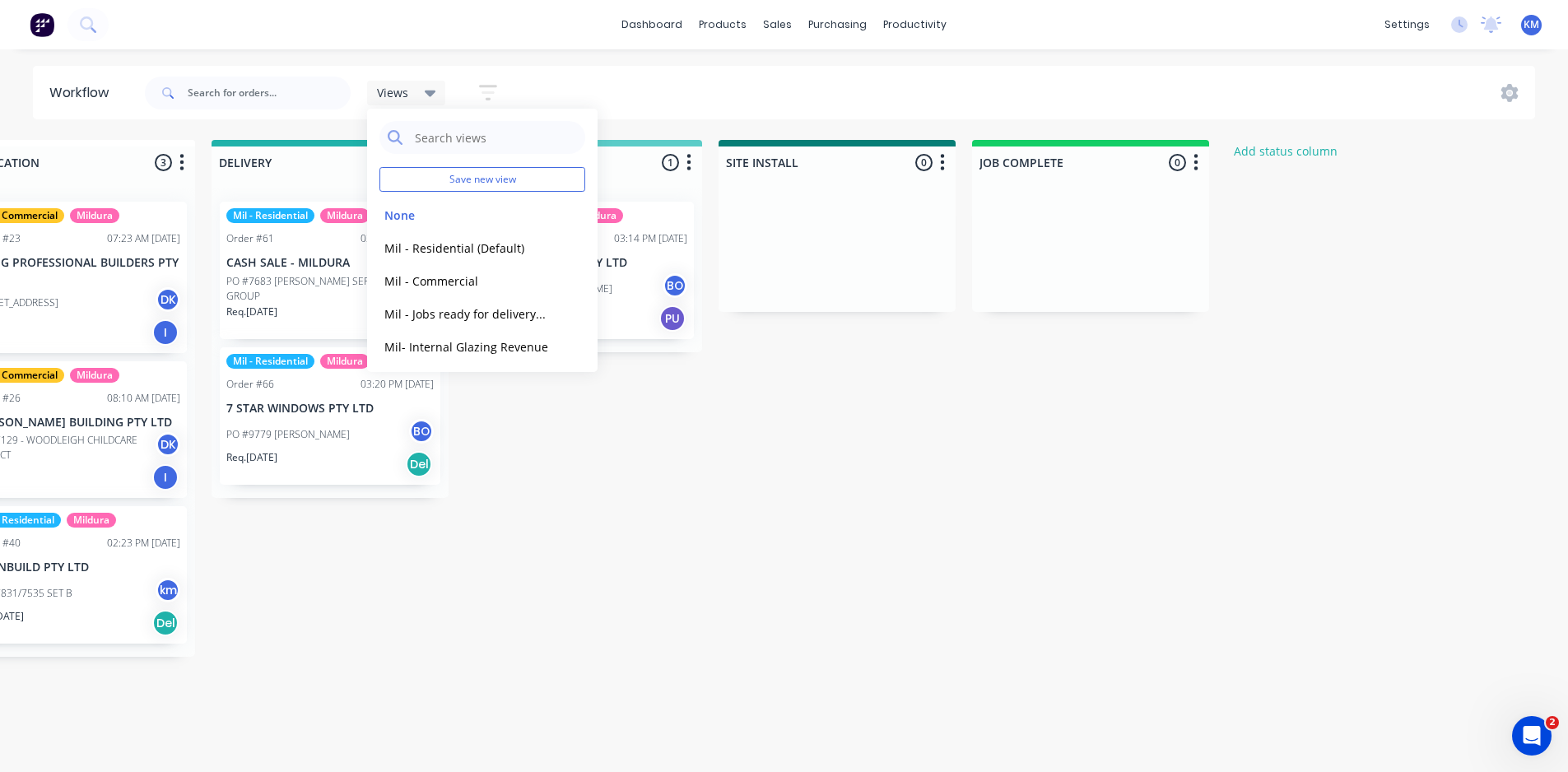
scroll to position [0, 1893]
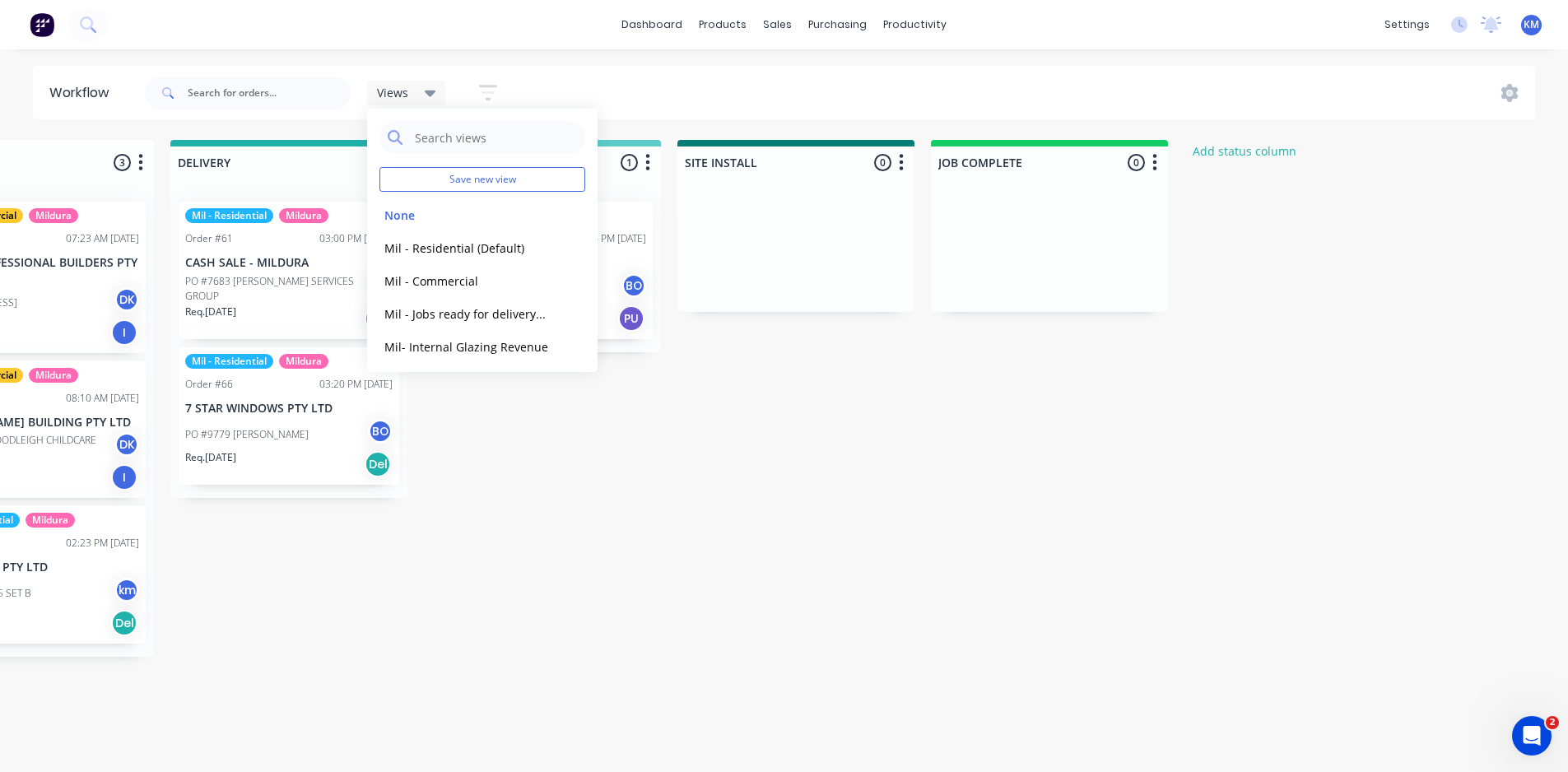
click at [401, 87] on span "Views" at bounding box center [393, 93] width 31 height 17
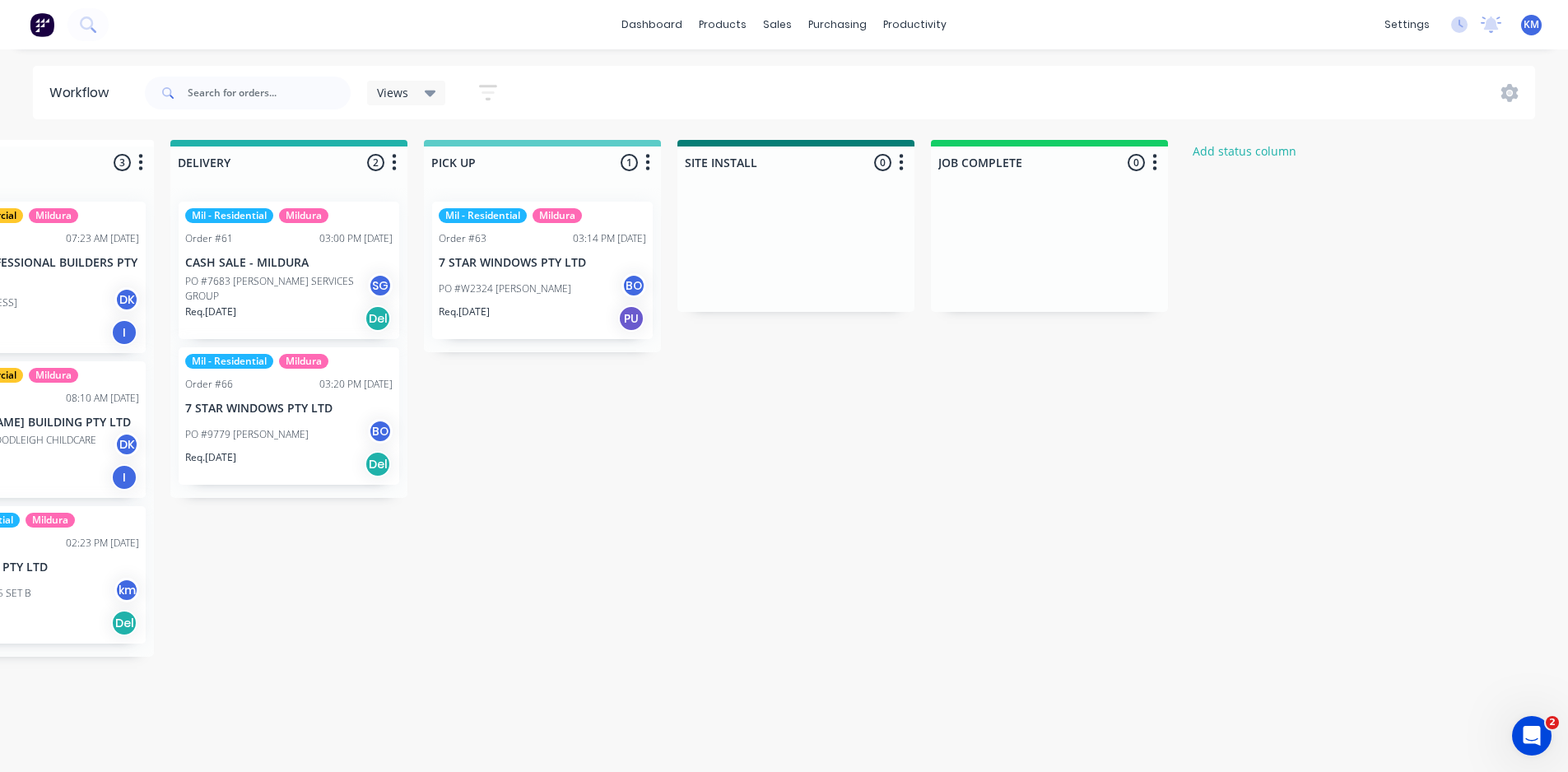
click at [422, 107] on div "Views Save new view None edit Mil - Residential (Default) edit Mil - Commercial…" at bounding box center [441, 92] width 149 height 32
click at [422, 97] on div "Views" at bounding box center [406, 93] width 59 height 14
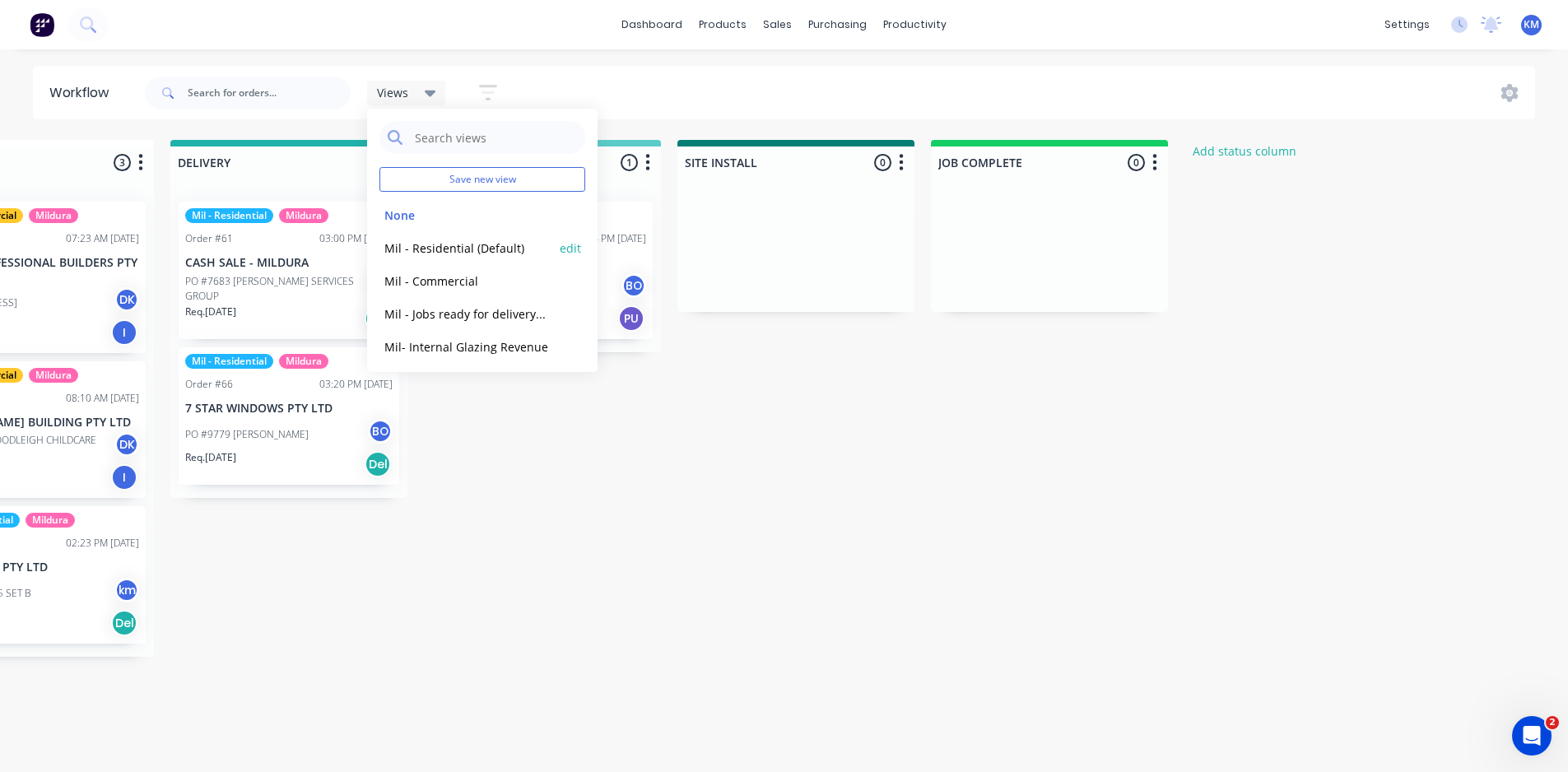
click at [466, 246] on button "Mil - Residential (Default)" at bounding box center [467, 248] width 176 height 19
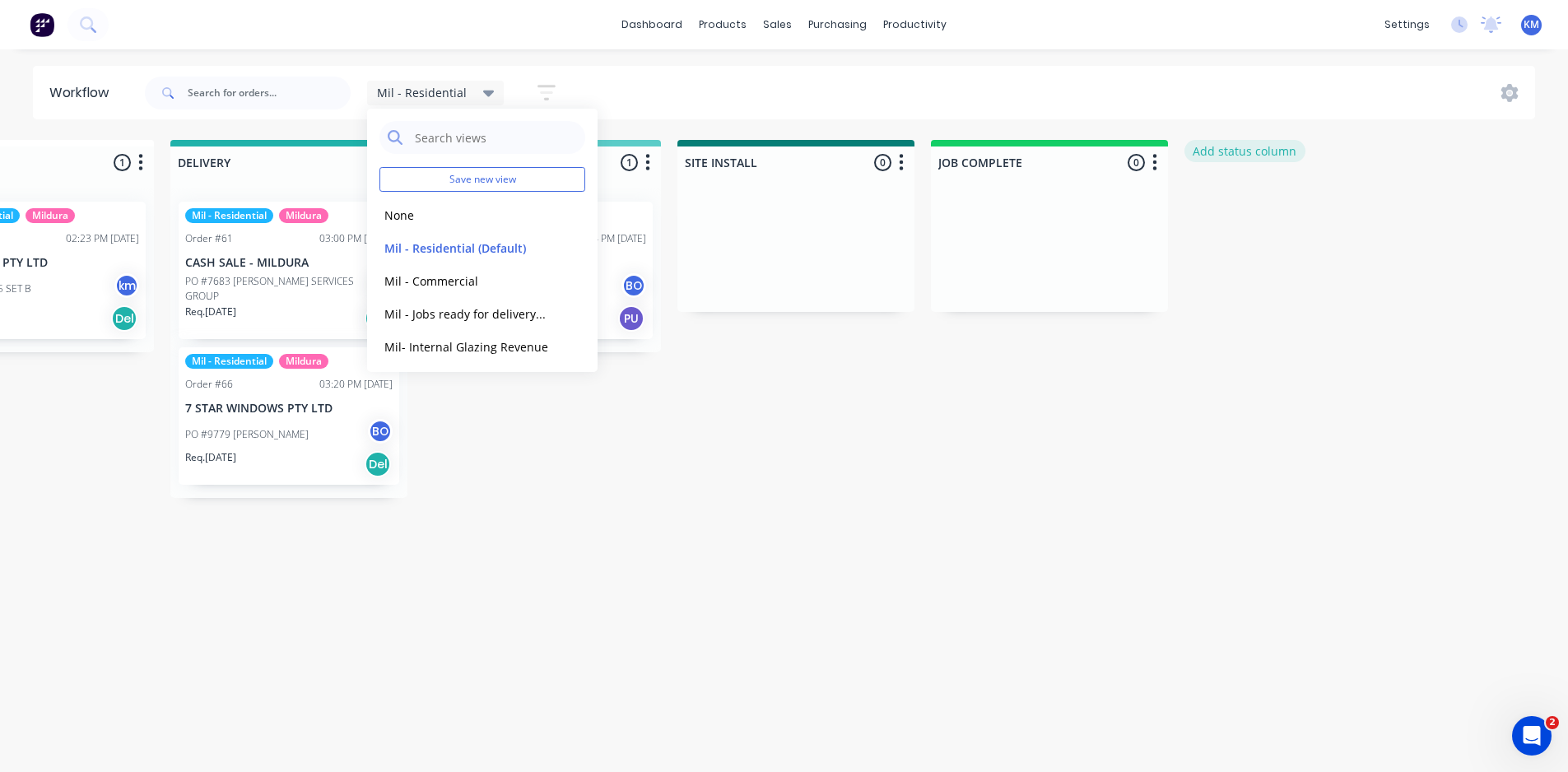
click at [1247, 158] on button "Add status column" at bounding box center [1244, 151] width 121 height 22
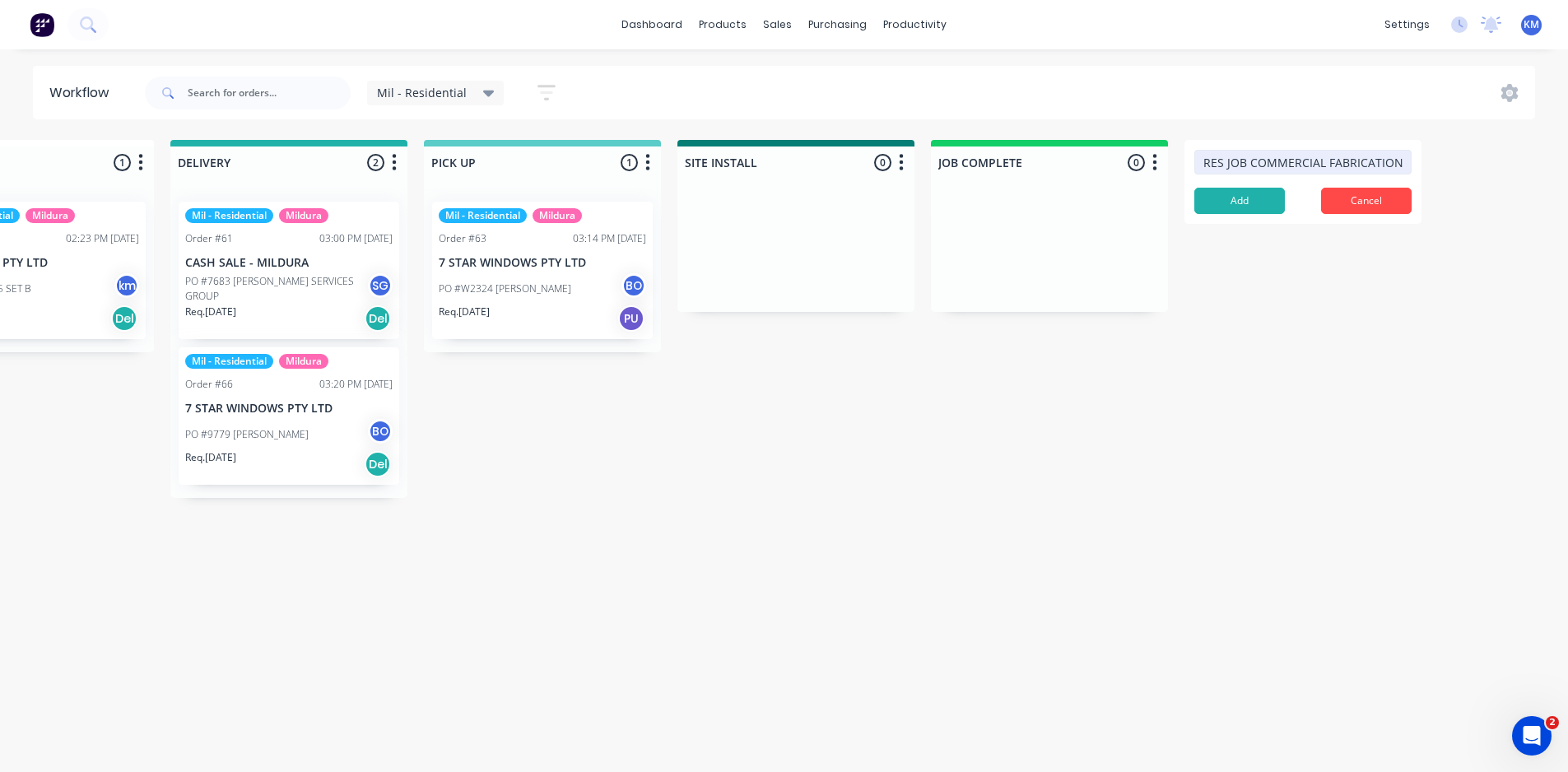
click at [1245, 164] on input "RES JOB COMMERCIAL FABRICATION" at bounding box center [1302, 162] width 217 height 25
type input "RES JOB/ COMMERCIAL FABRICATION"
click at [1241, 199] on button "Add" at bounding box center [1239, 200] width 91 height 26
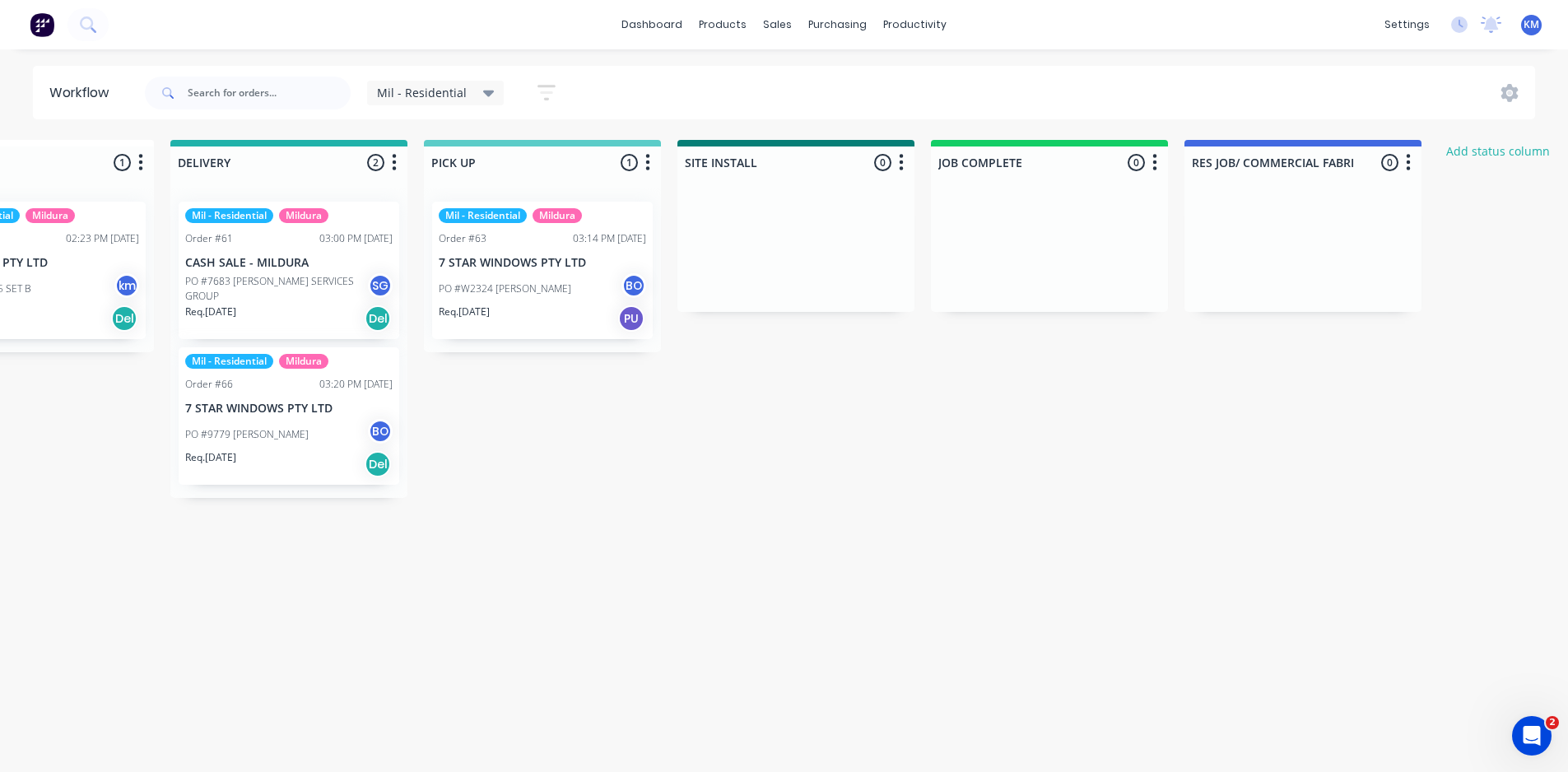
click at [440, 96] on span "Mil - Residential" at bounding box center [422, 93] width 90 height 17
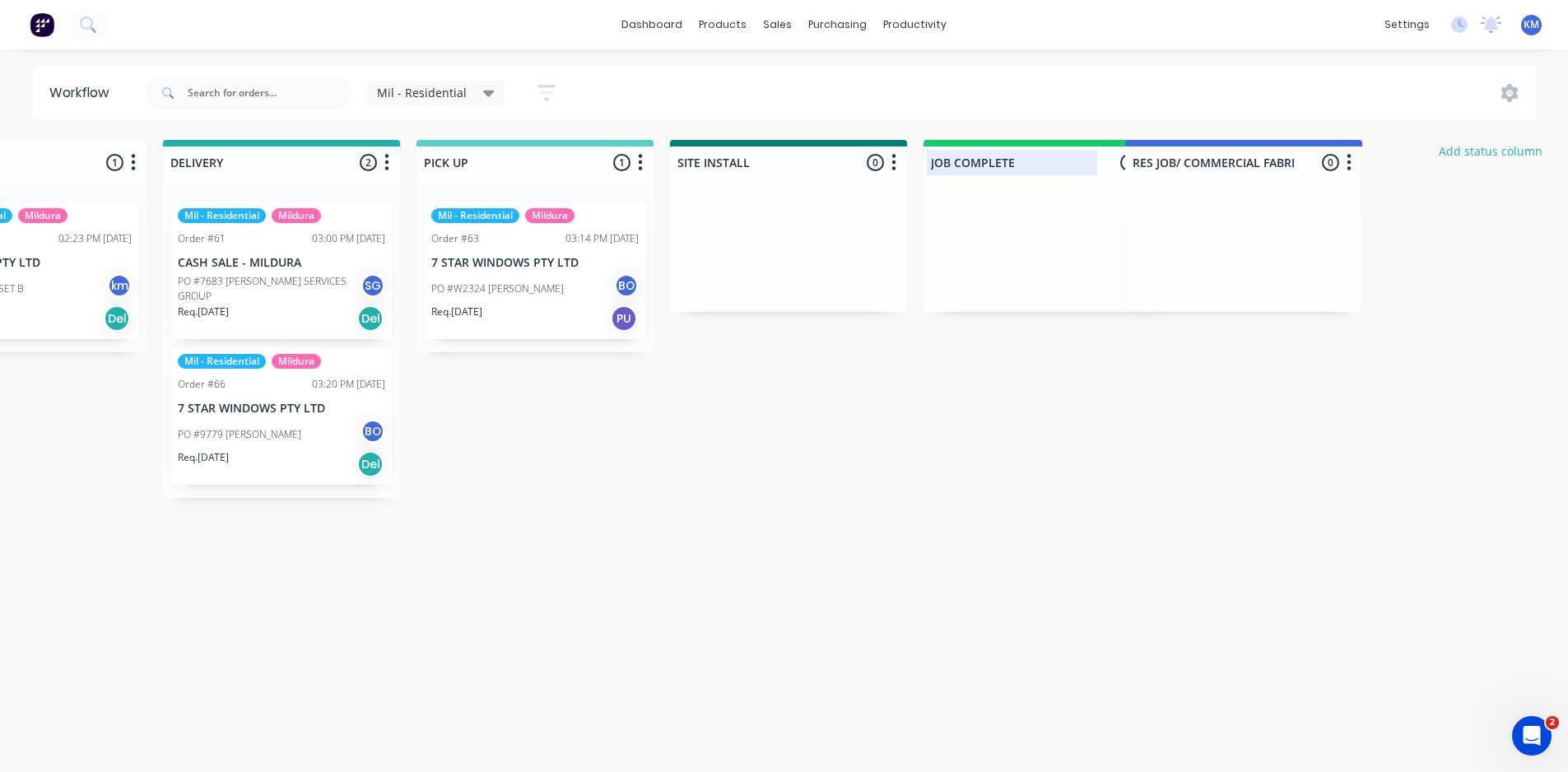
scroll to position [0, 1905]
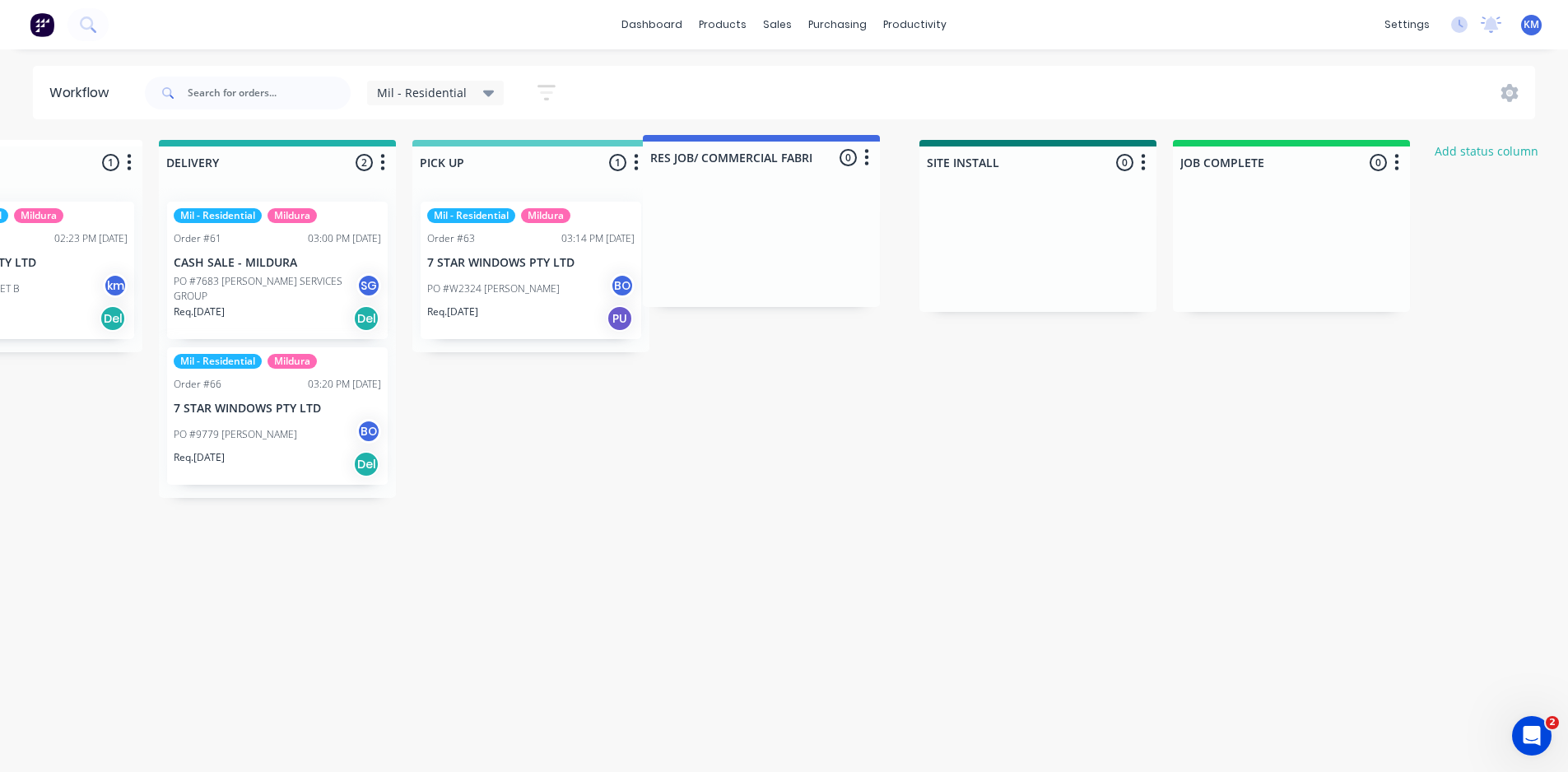
drag, startPoint x: 1291, startPoint y: 160, endPoint x: 746, endPoint y: 157, distance: 545.0
click at [451, 90] on span "Mil - Residential" at bounding box center [422, 93] width 90 height 17
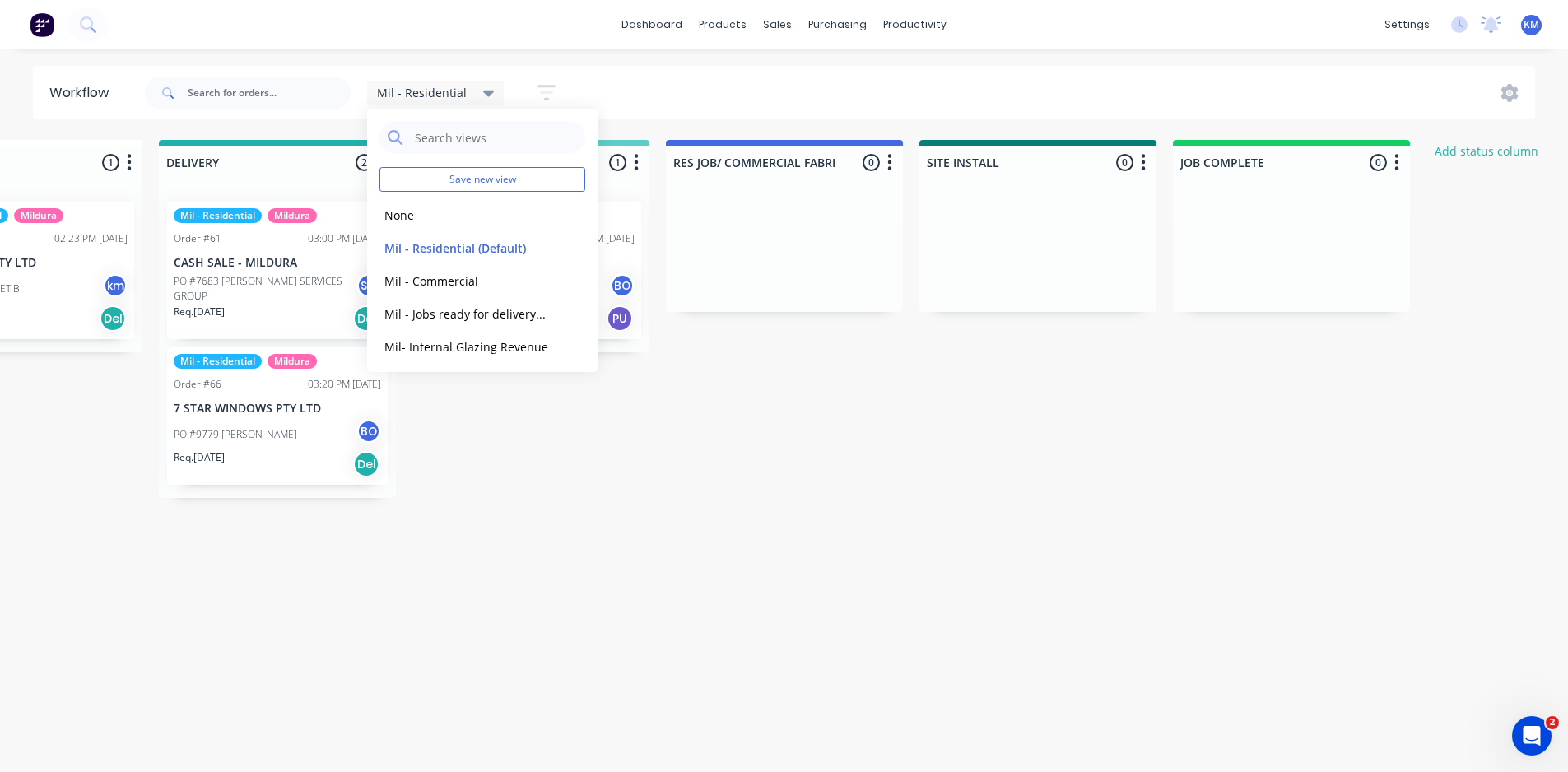
click at [542, 93] on icon "button" at bounding box center [546, 93] width 14 height 3
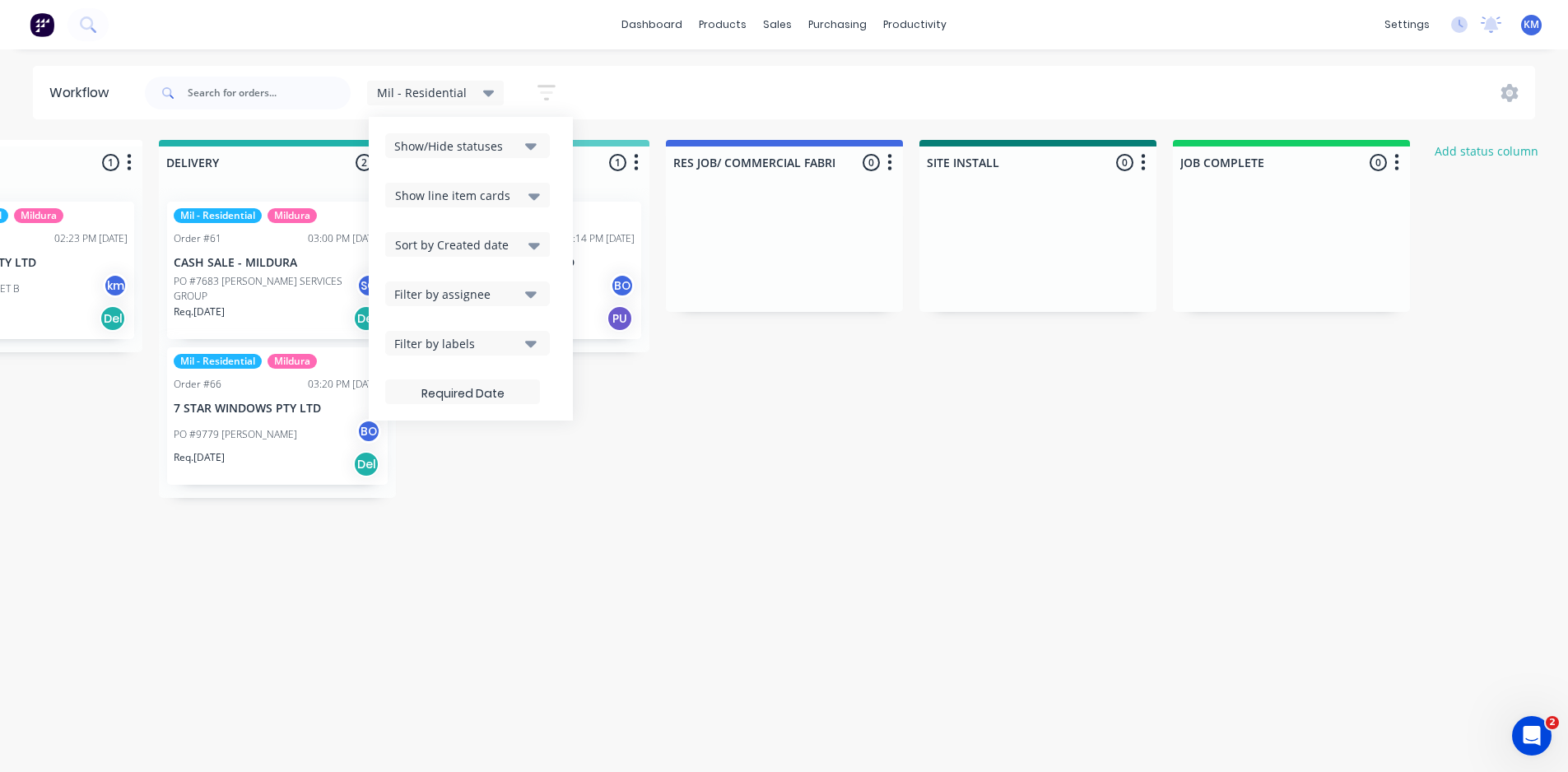
click at [489, 86] on icon at bounding box center [489, 93] width 12 height 18
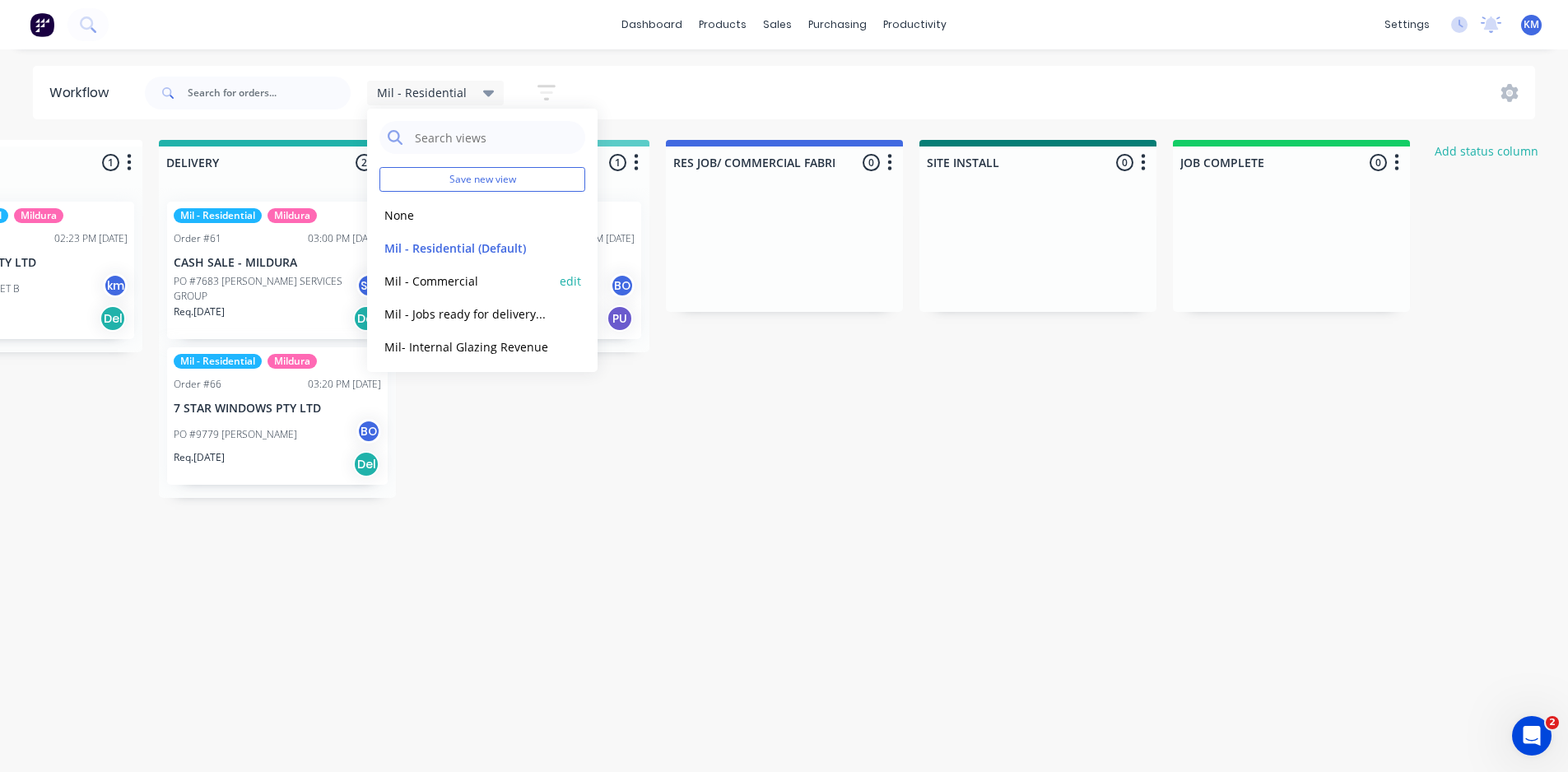
click at [472, 282] on button "Mil - Commercial" at bounding box center [467, 281] width 176 height 19
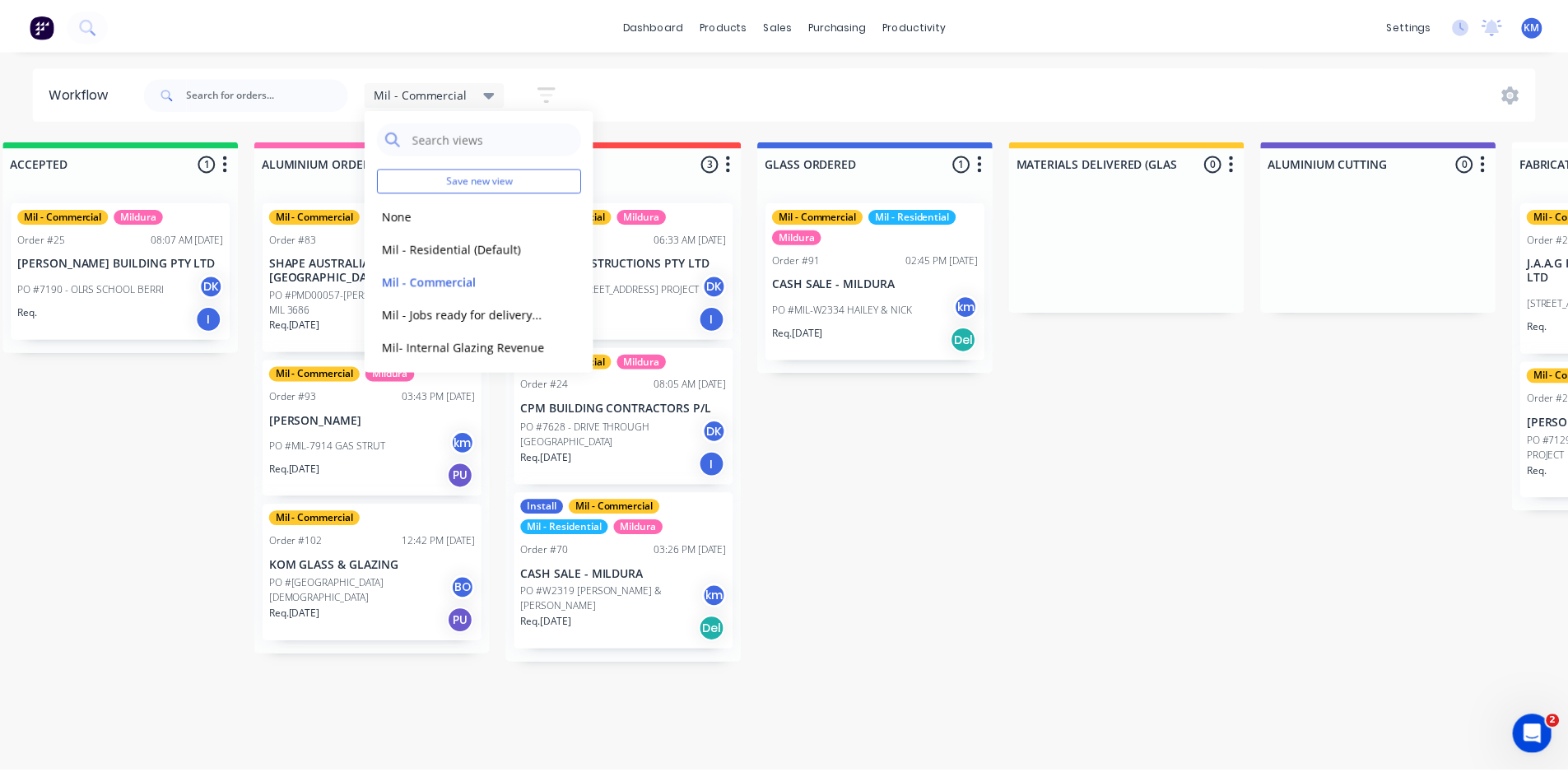
scroll to position [0, 0]
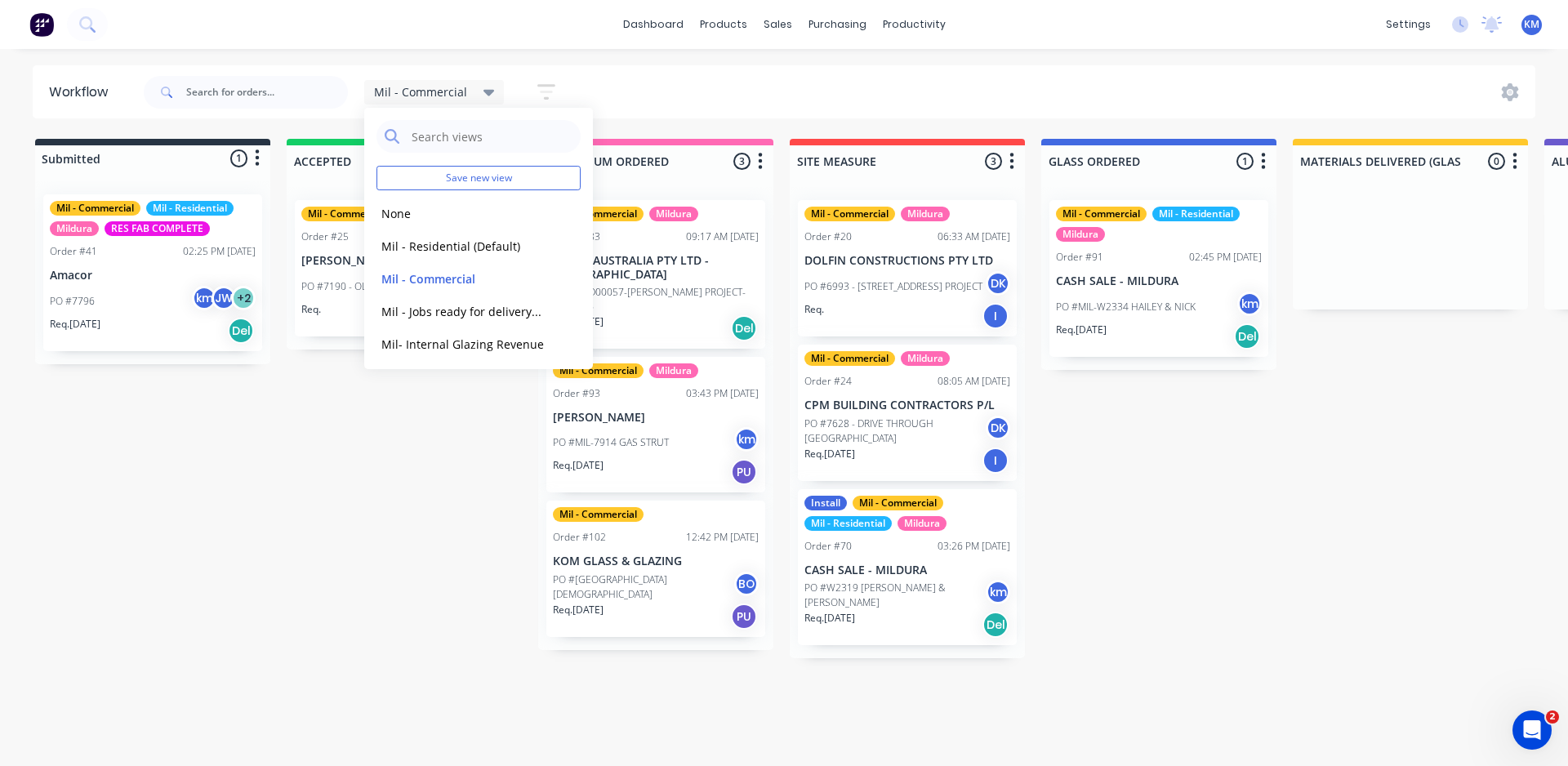
click at [447, 92] on span "Mil - Commercial" at bounding box center [420, 92] width 93 height 17
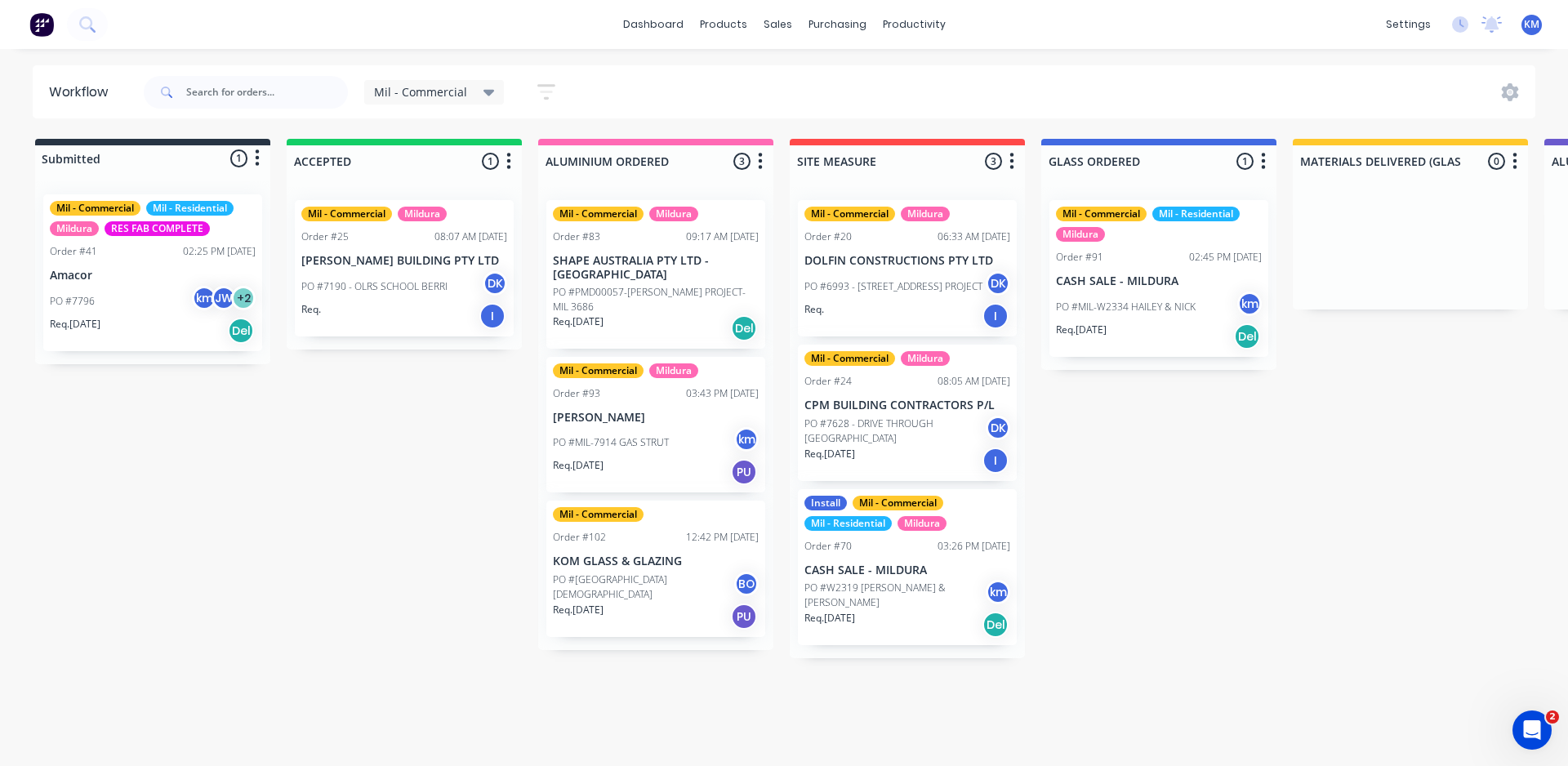
click at [451, 93] on span "Mil - Commercial" at bounding box center [420, 92] width 93 height 17
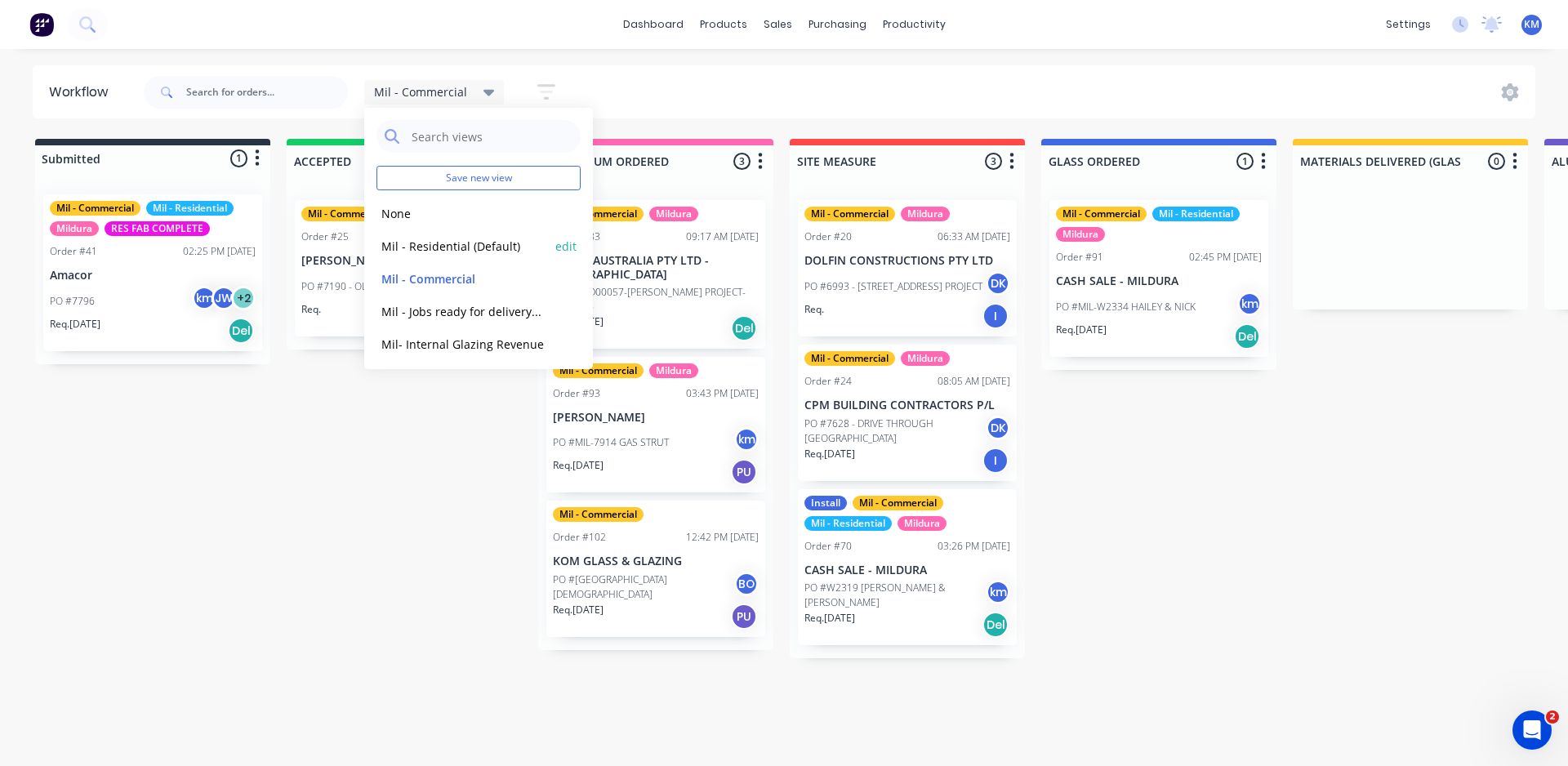
click at [458, 241] on button "Mil - Residential (Default)" at bounding box center [464, 246] width 174 height 19
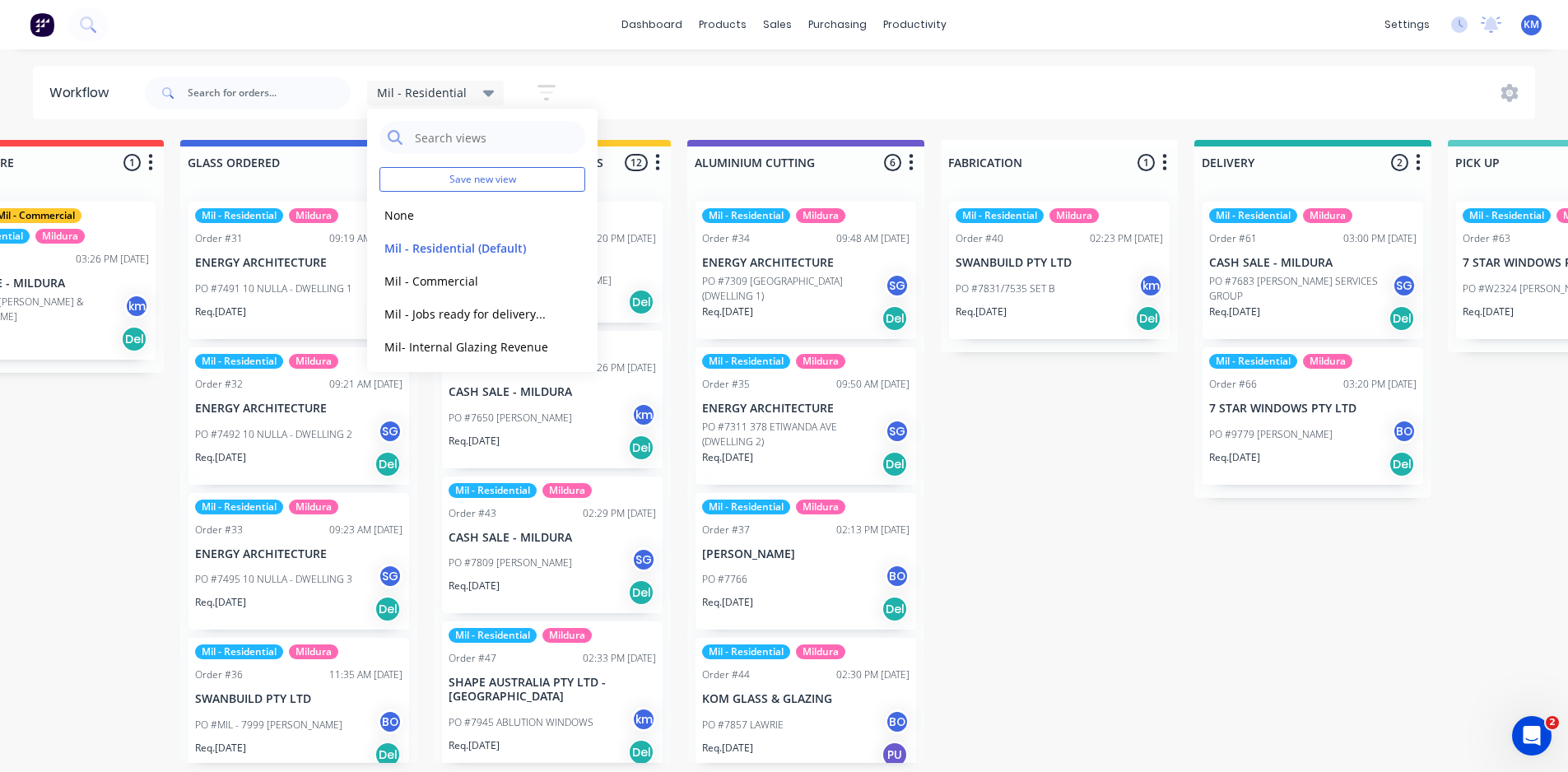
scroll to position [0, 823]
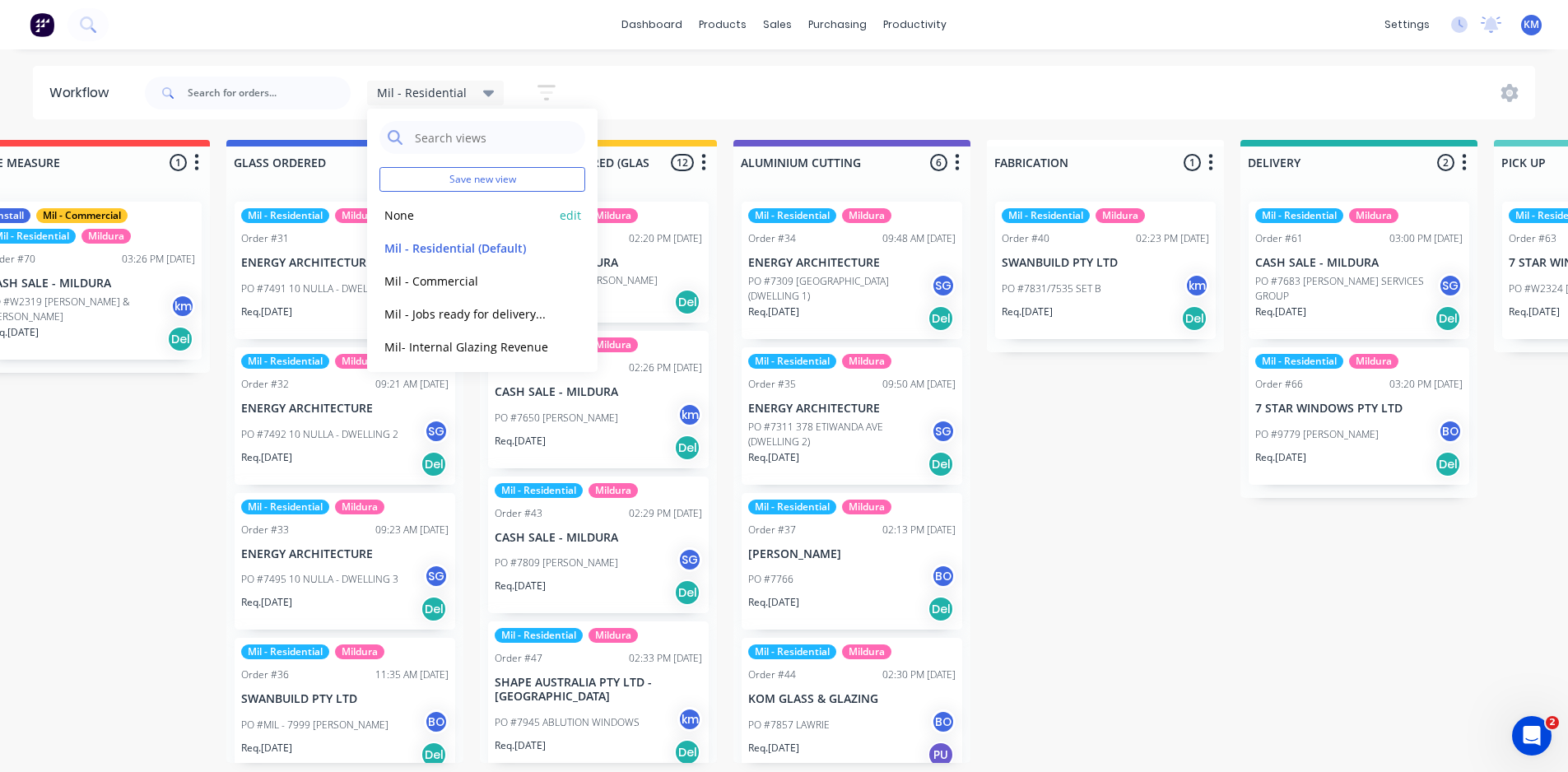
click at [460, 221] on button "None" at bounding box center [467, 215] width 176 height 19
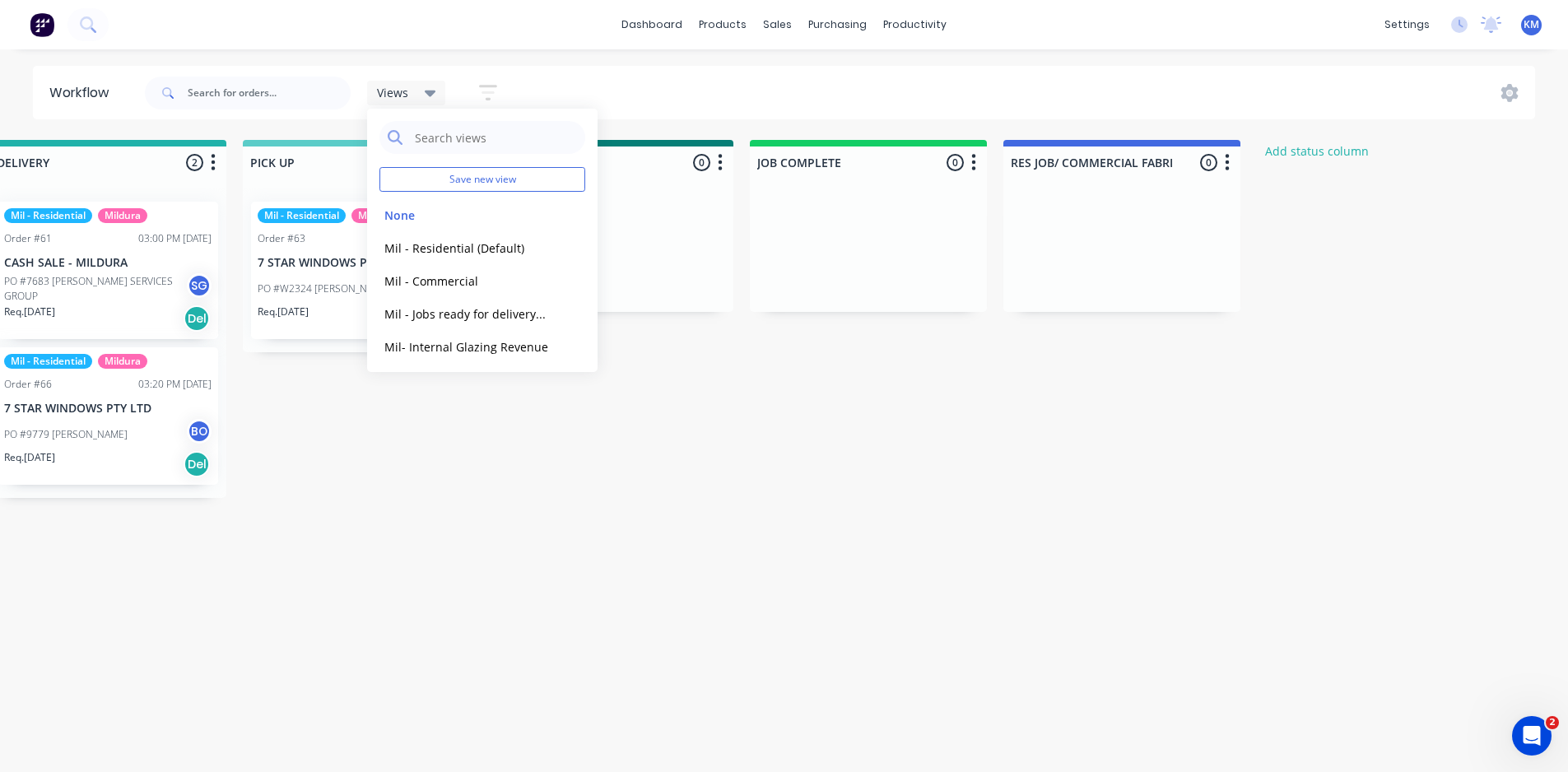
scroll to position [0, 2079]
click at [415, 101] on div "Views" at bounding box center [406, 94] width 79 height 25
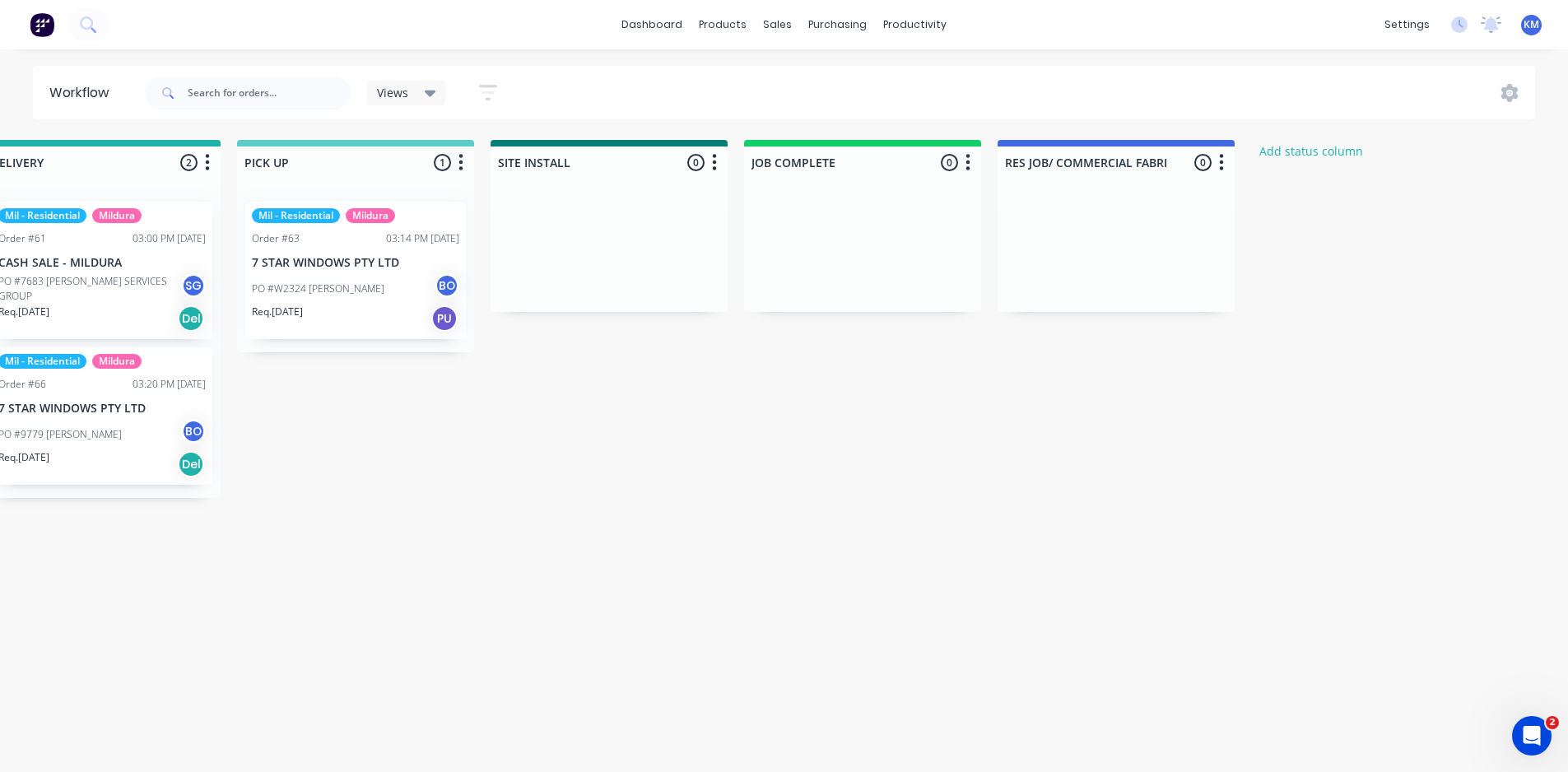
click at [428, 92] on icon at bounding box center [430, 94] width 12 height 7
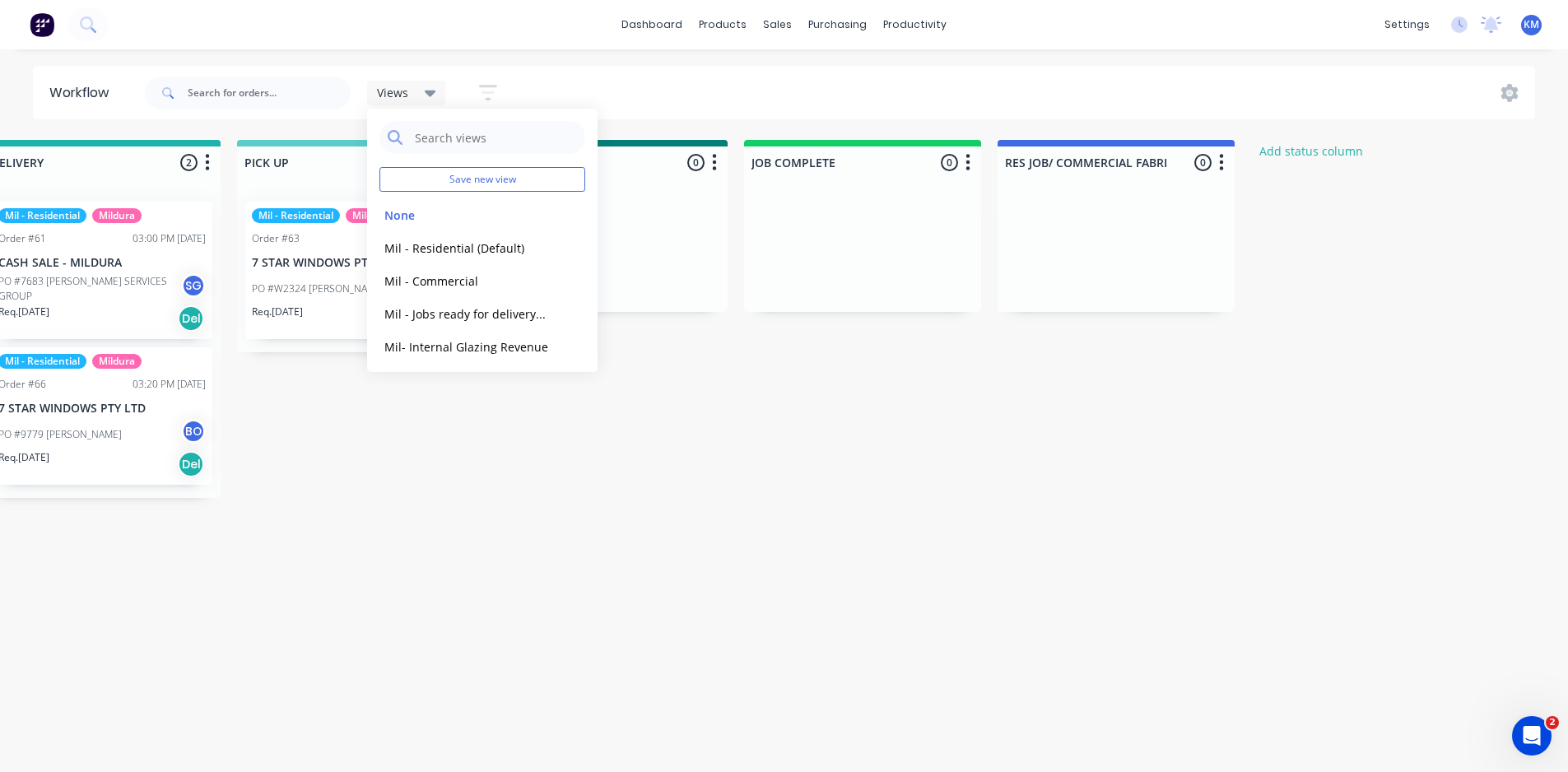
click at [485, 99] on icon "button" at bounding box center [487, 92] width 18 height 20
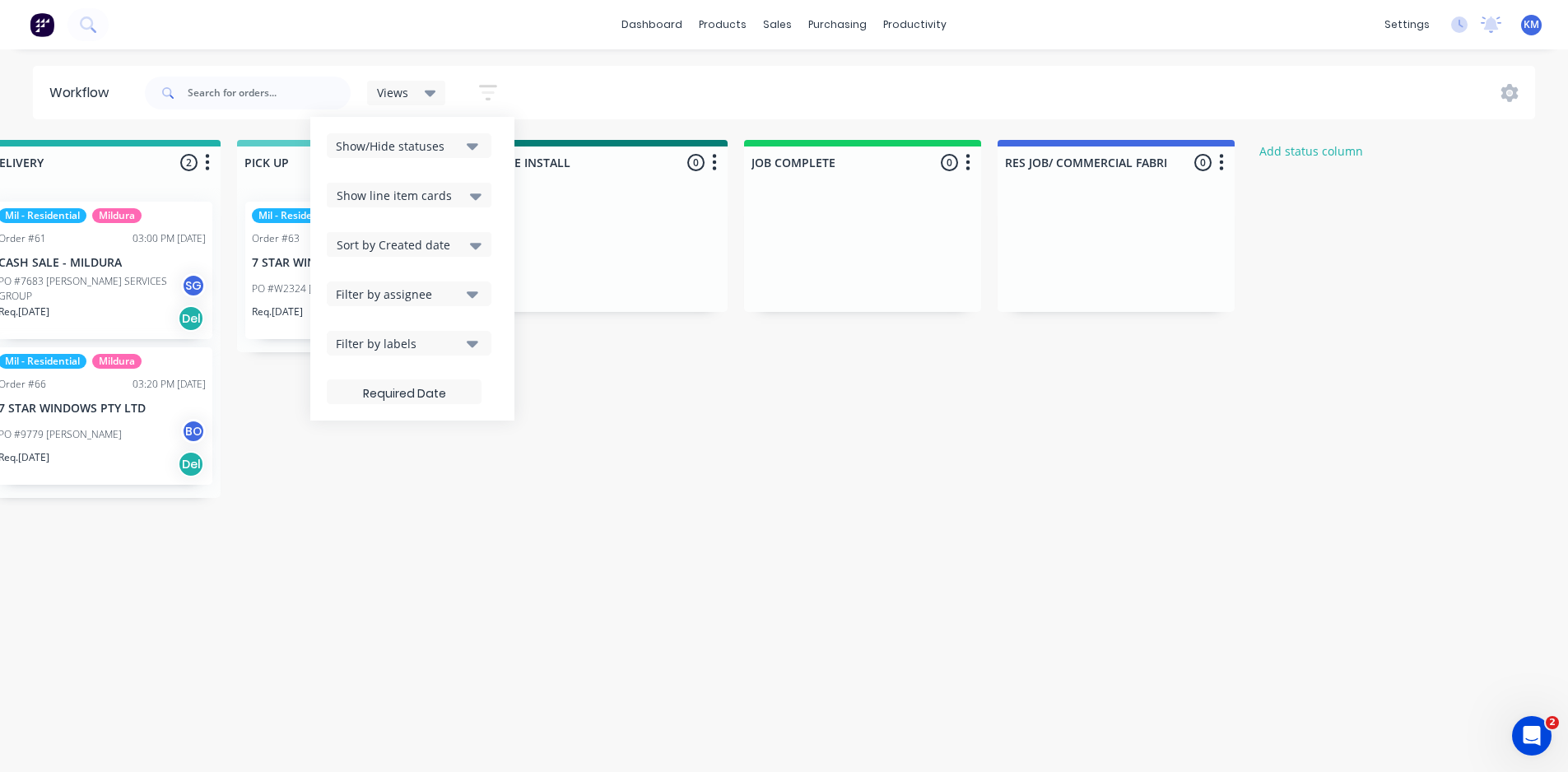
click at [465, 143] on button "Show/Hide statuses" at bounding box center [409, 146] width 165 height 25
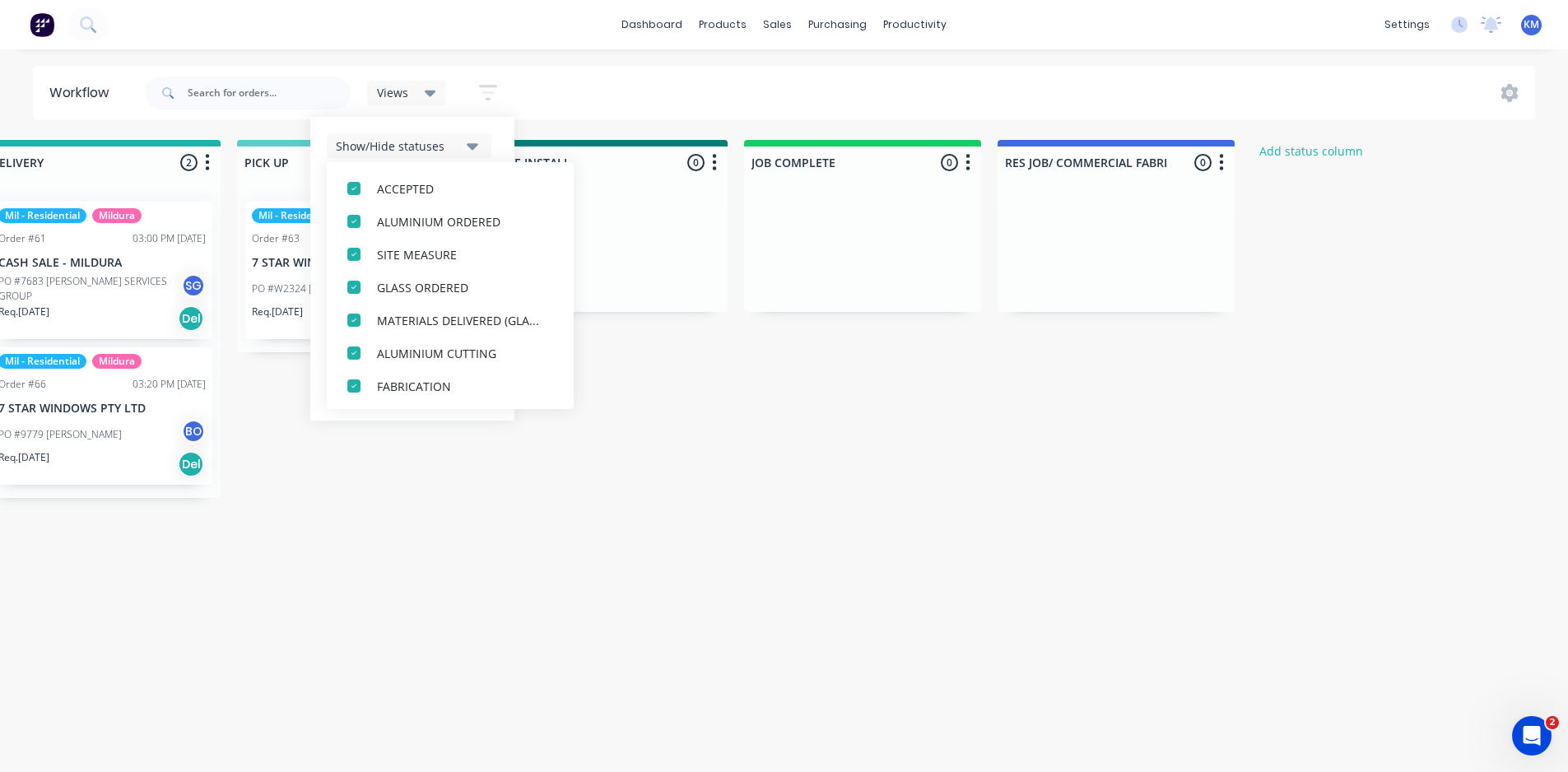
scroll to position [0, 0]
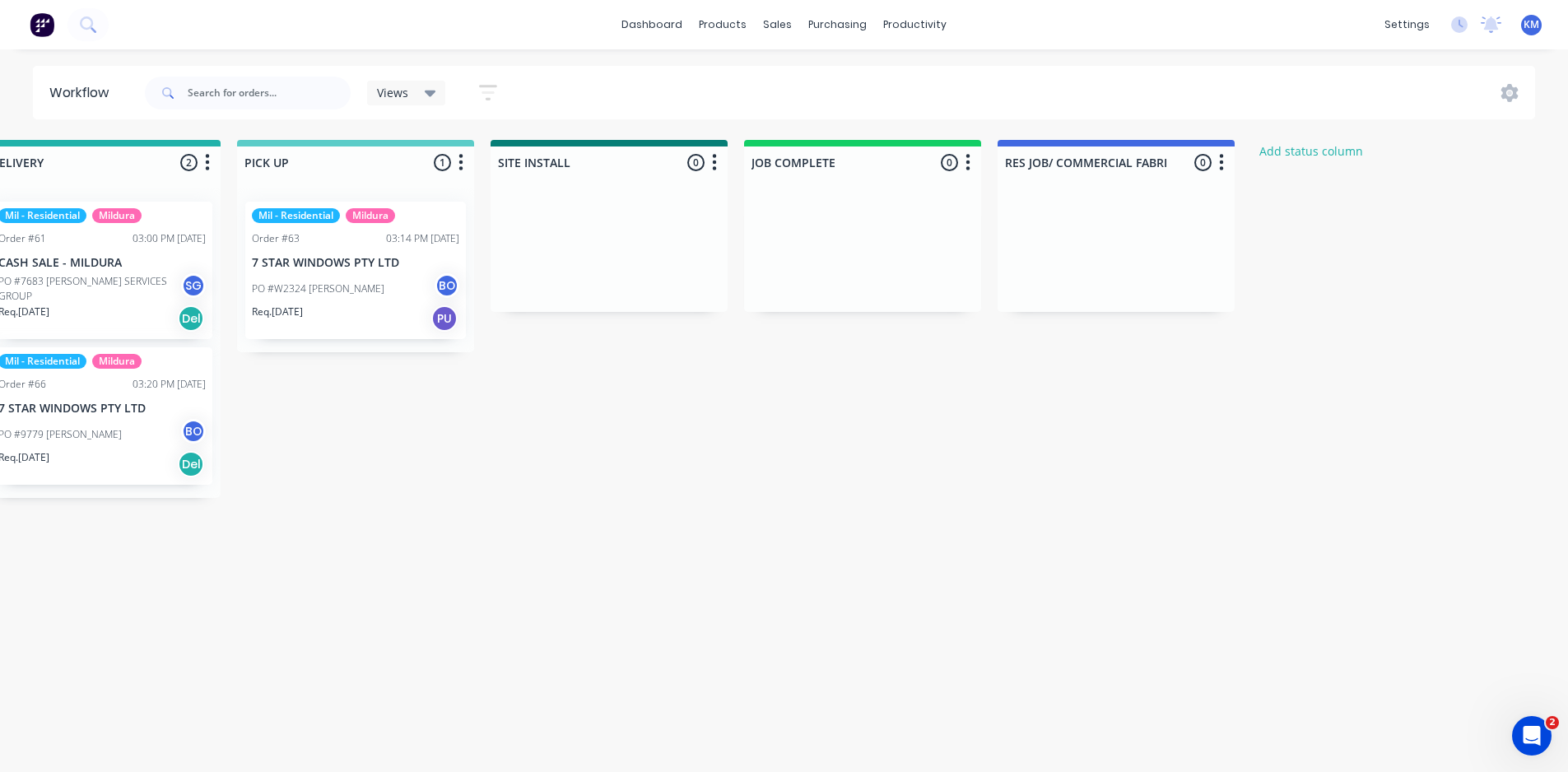
click at [425, 97] on icon at bounding box center [430, 93] width 12 height 18
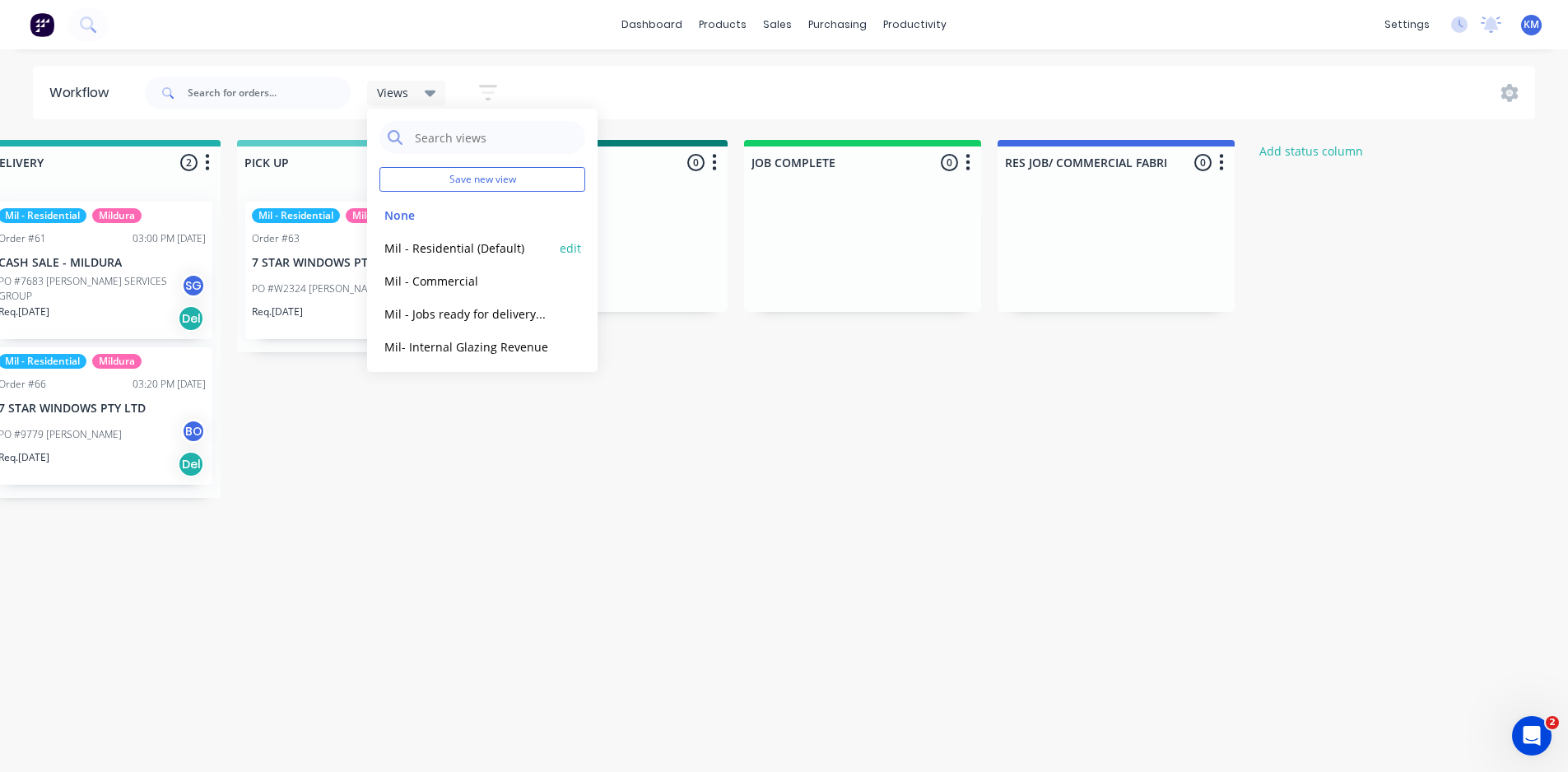
click at [560, 245] on button "edit" at bounding box center [570, 248] width 21 height 17
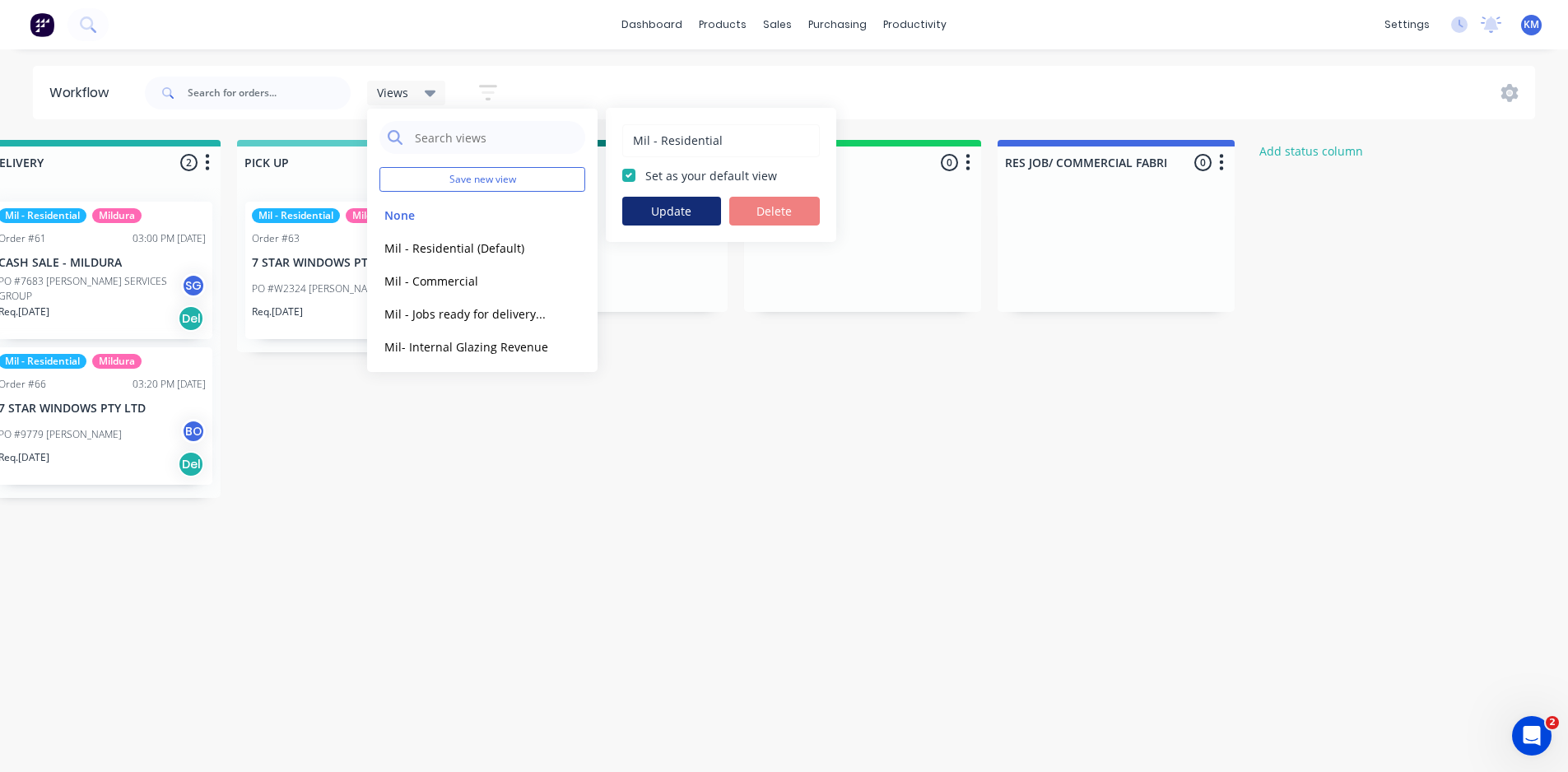
click at [692, 209] on button "Update" at bounding box center [672, 211] width 98 height 29
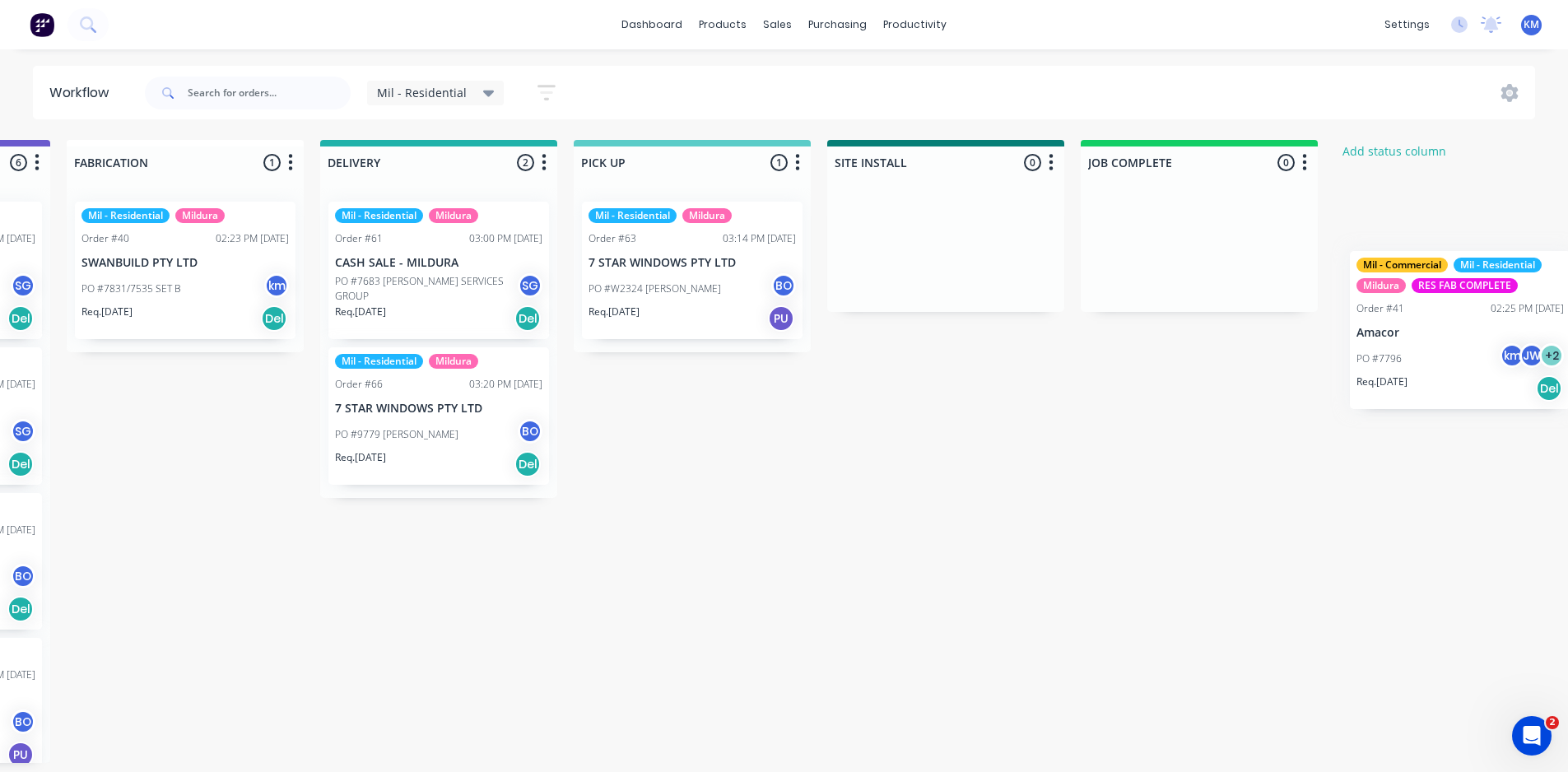
scroll to position [0, 1751]
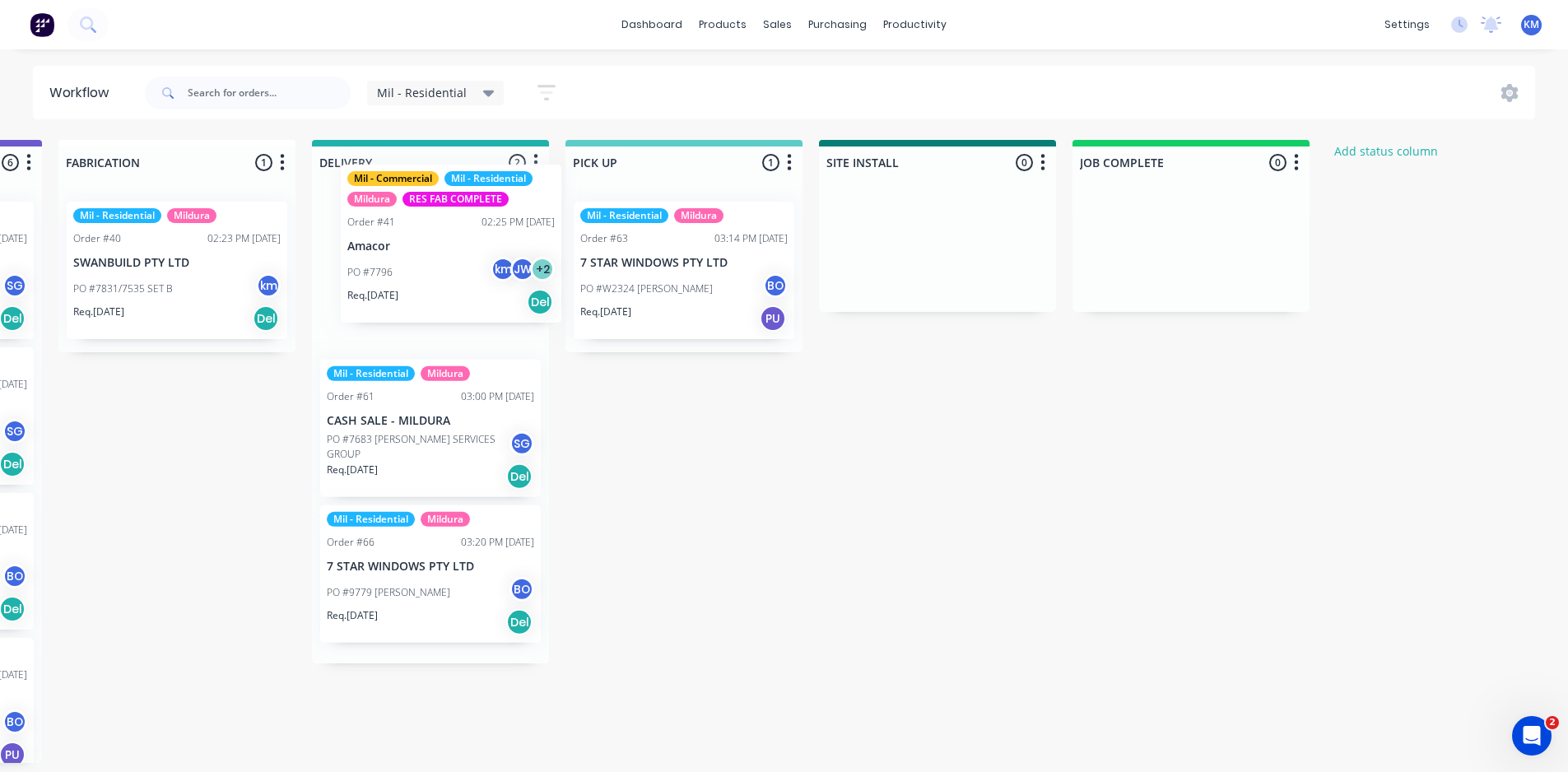
drag, startPoint x: 129, startPoint y: 398, endPoint x: 453, endPoint y: 239, distance: 360.9
click at [453, 239] on div "Submitted 2 Status colour #273444 hex #273444 Save Cancel Summaries Total order…" at bounding box center [86, 452] width 3700 height 623
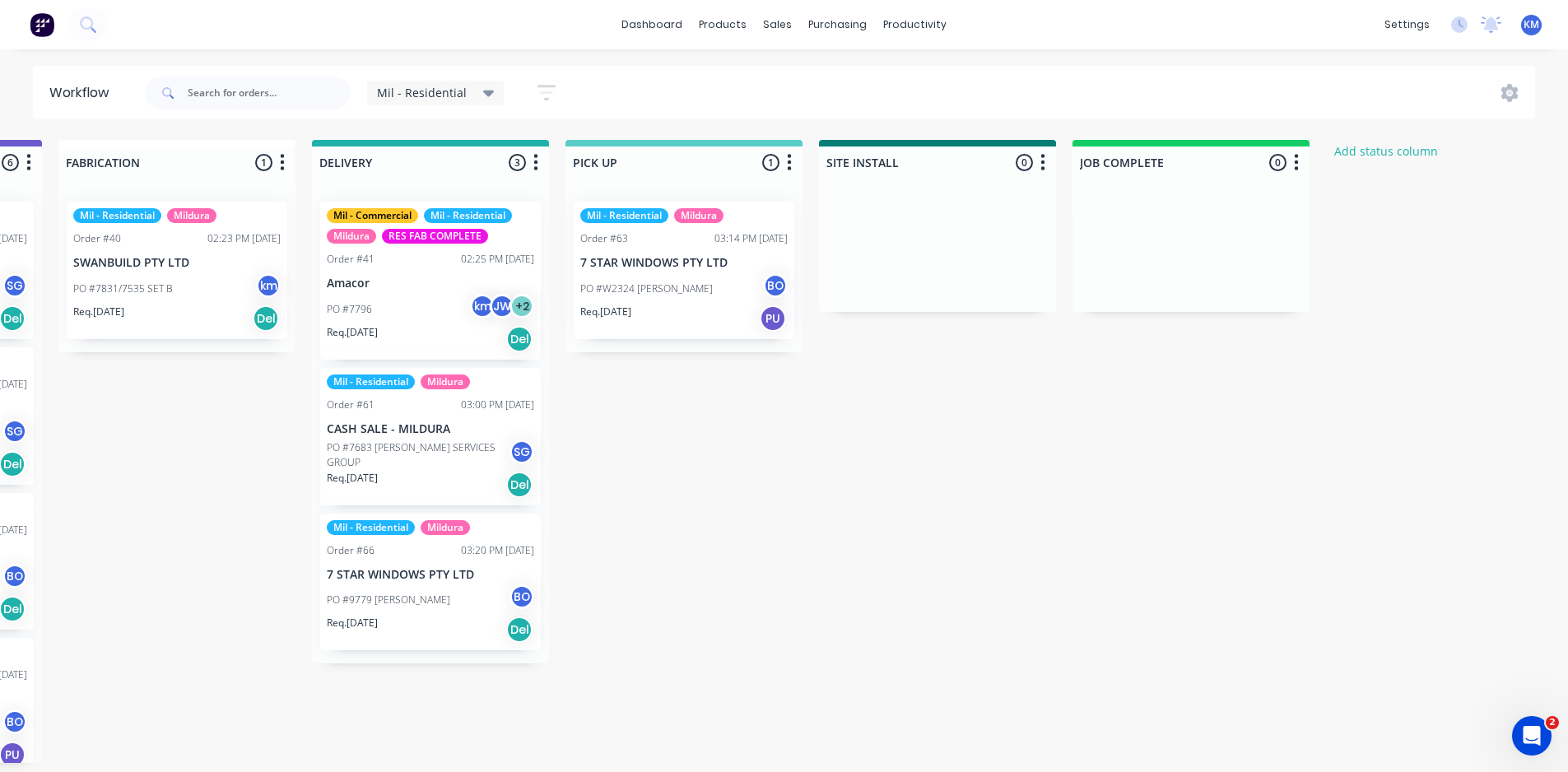
click at [454, 94] on span "Mil - Residential" at bounding box center [422, 93] width 90 height 17
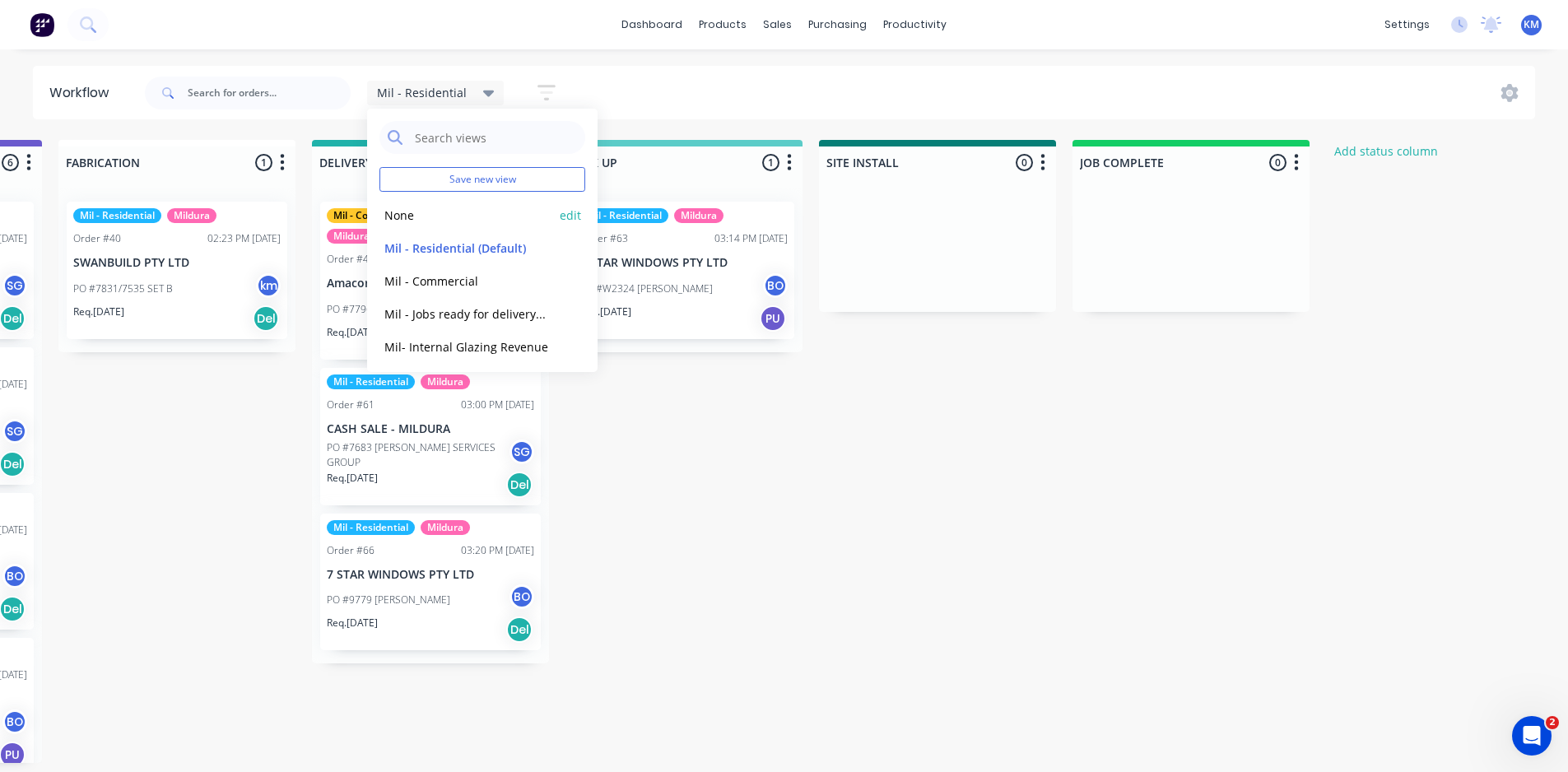
click at [464, 217] on button "None" at bounding box center [467, 215] width 176 height 19
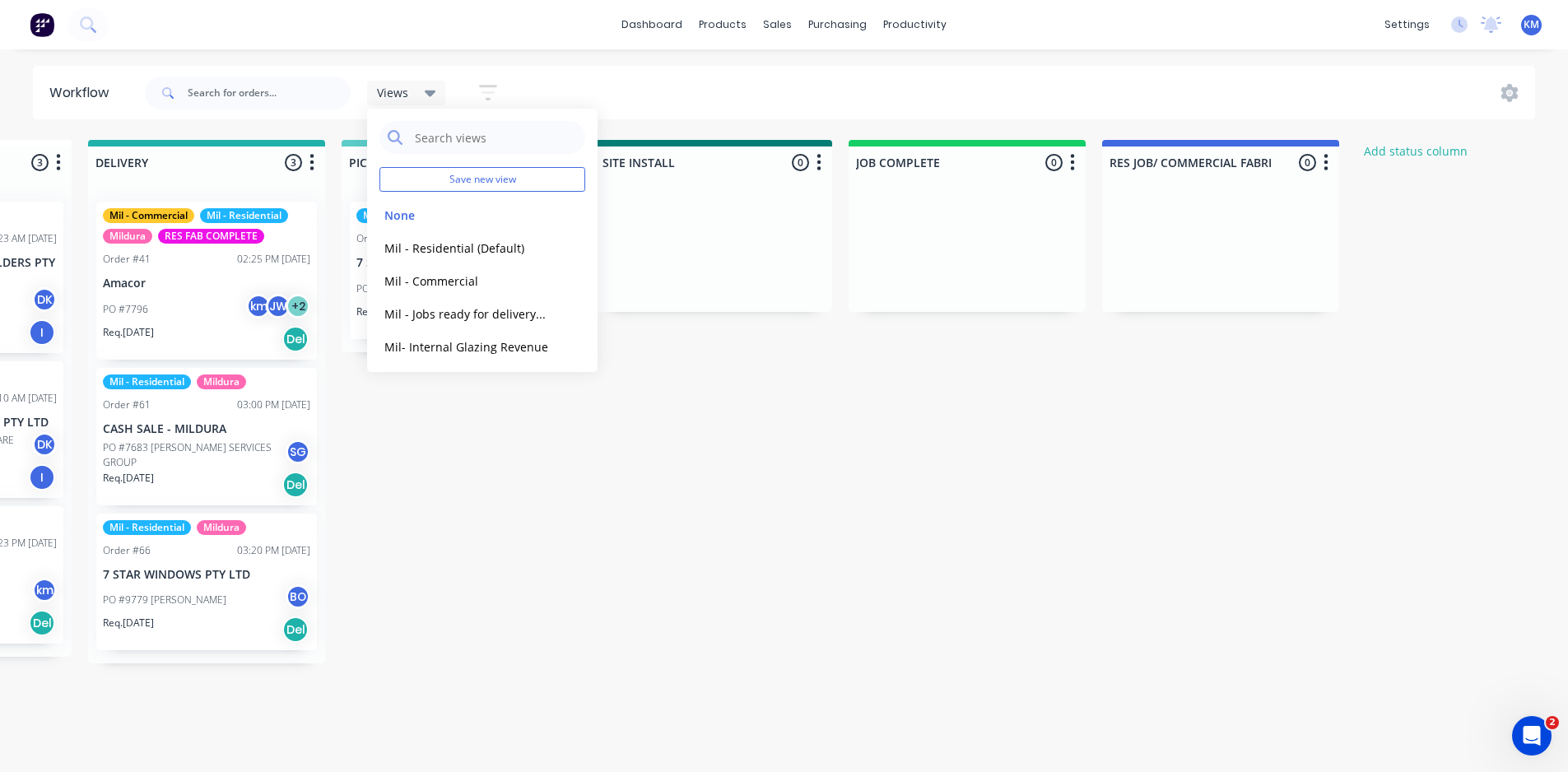
scroll to position [0, 1951]
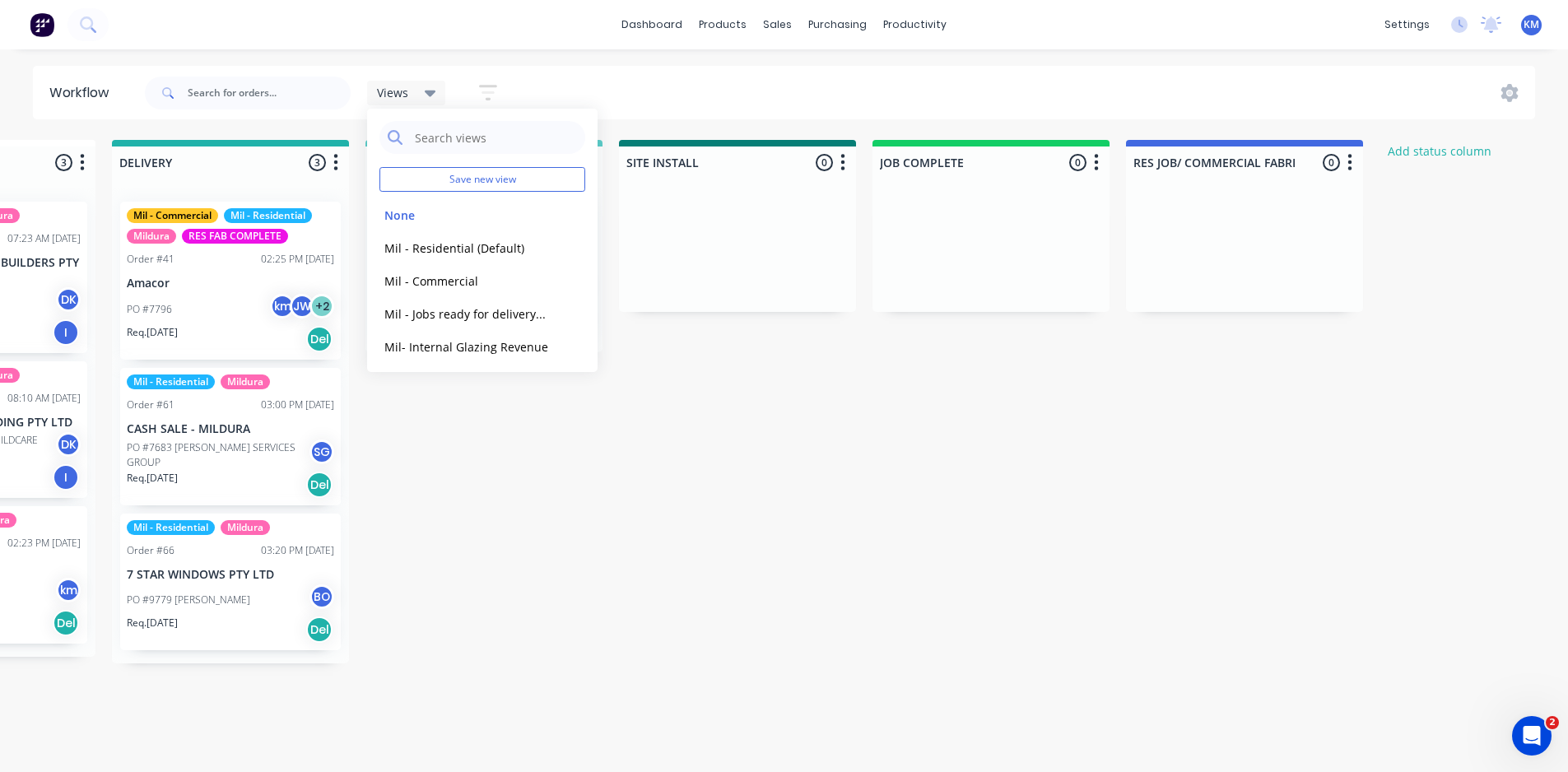
click at [1352, 159] on icon "button" at bounding box center [1349, 162] width 5 height 20
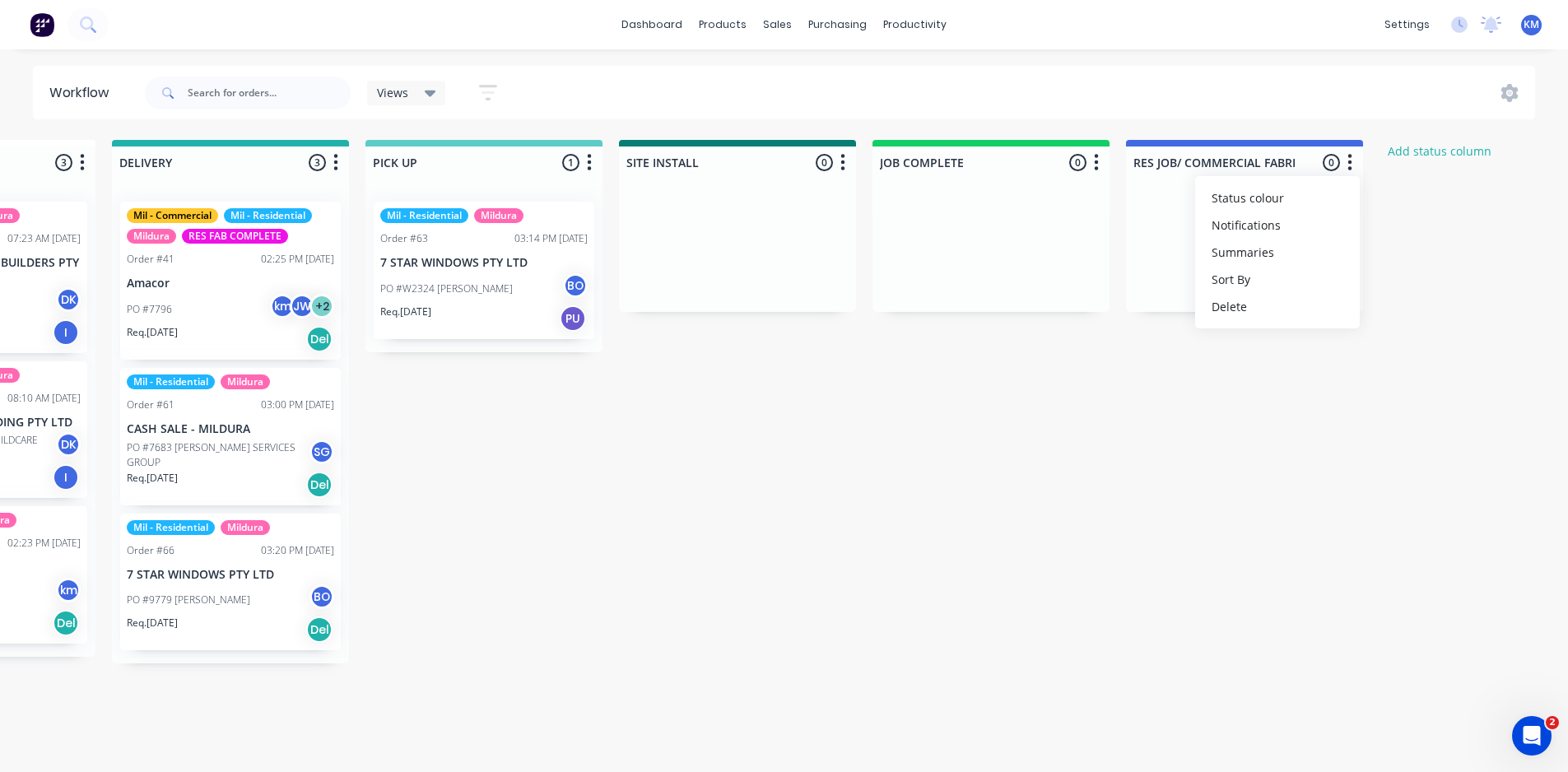
click at [505, 89] on button "button" at bounding box center [487, 92] width 53 height 32
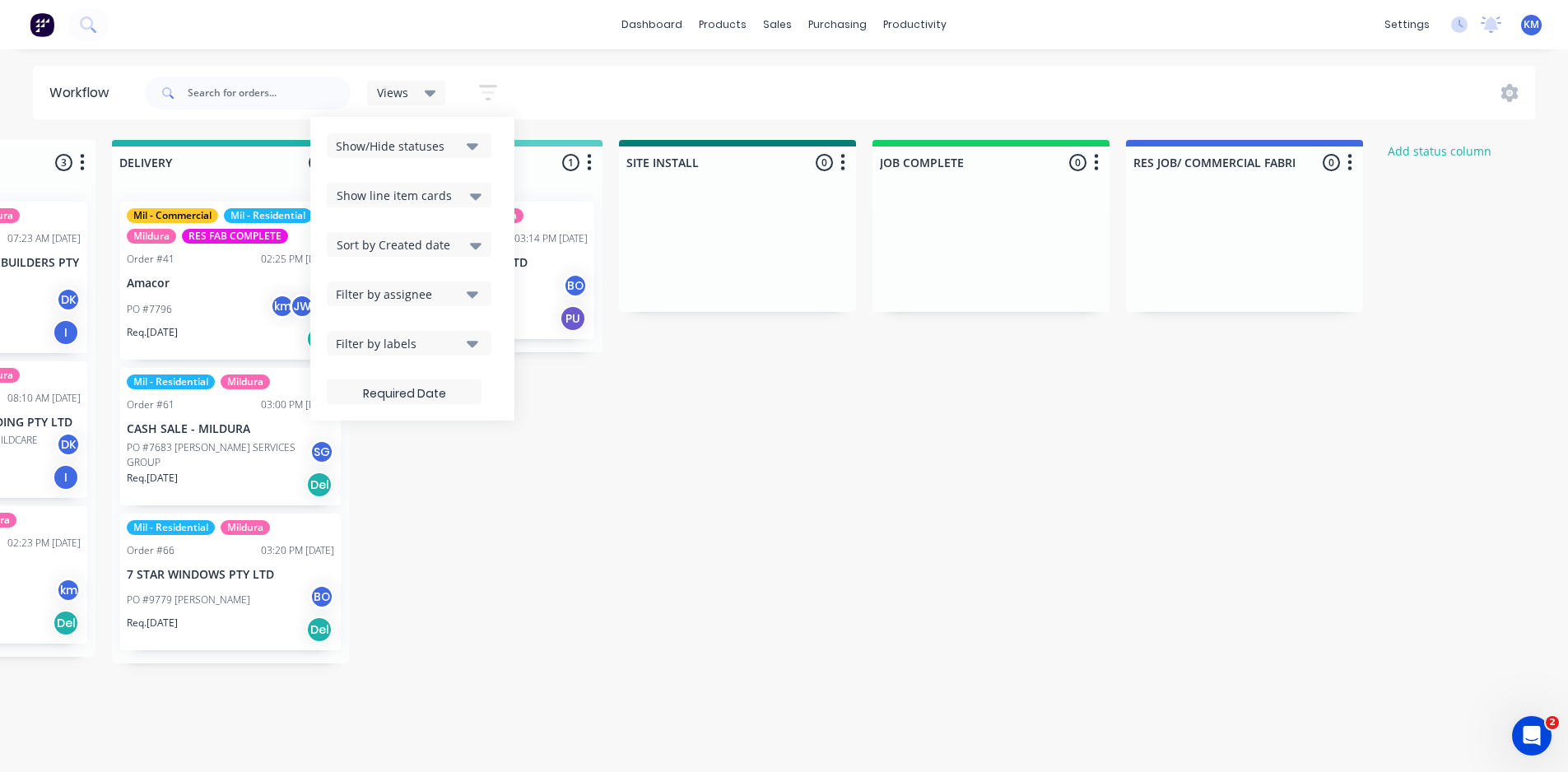
click at [494, 83] on icon "button" at bounding box center [487, 92] width 18 height 20
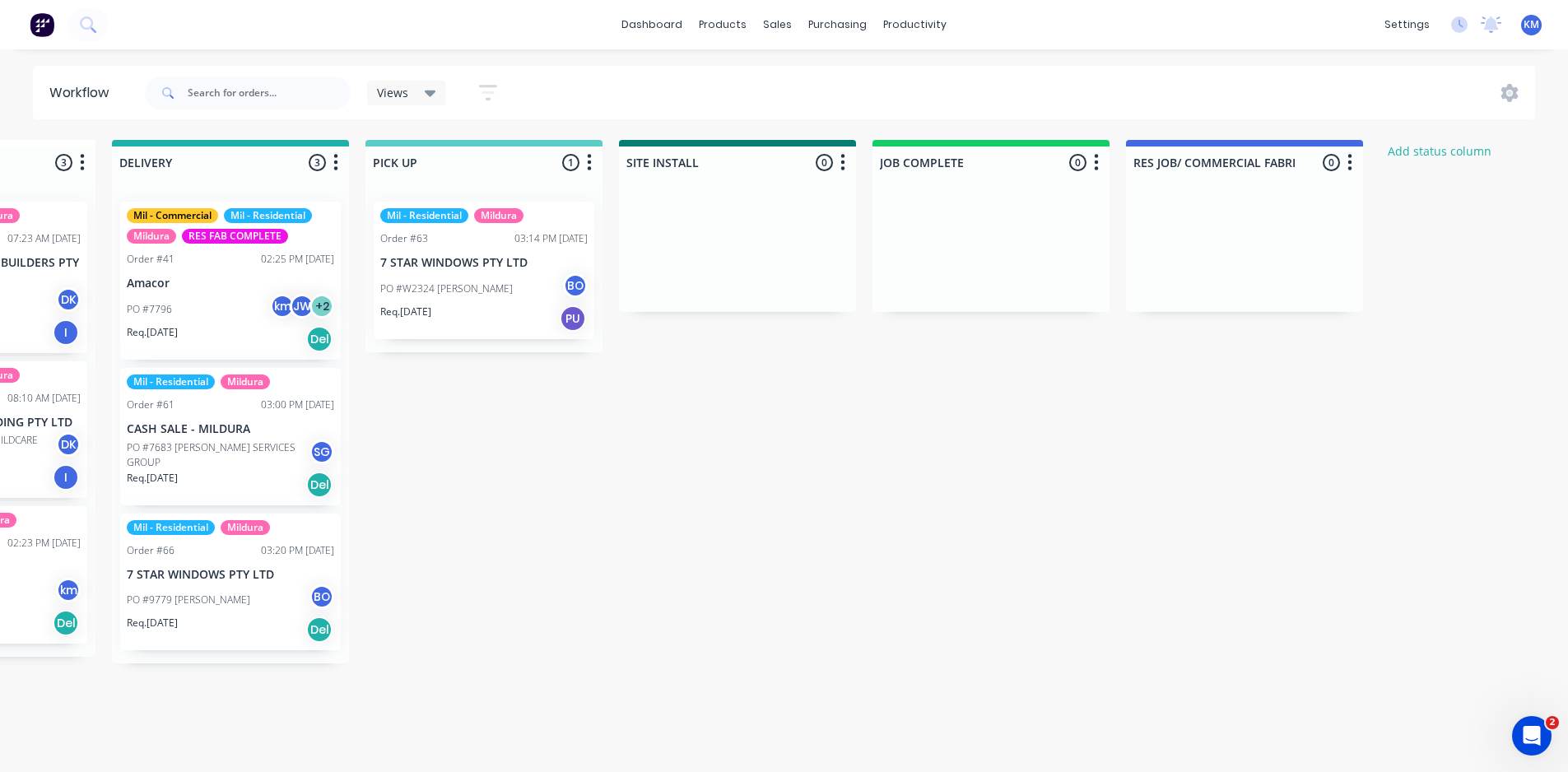
click at [494, 83] on icon "button" at bounding box center [487, 92] width 18 height 20
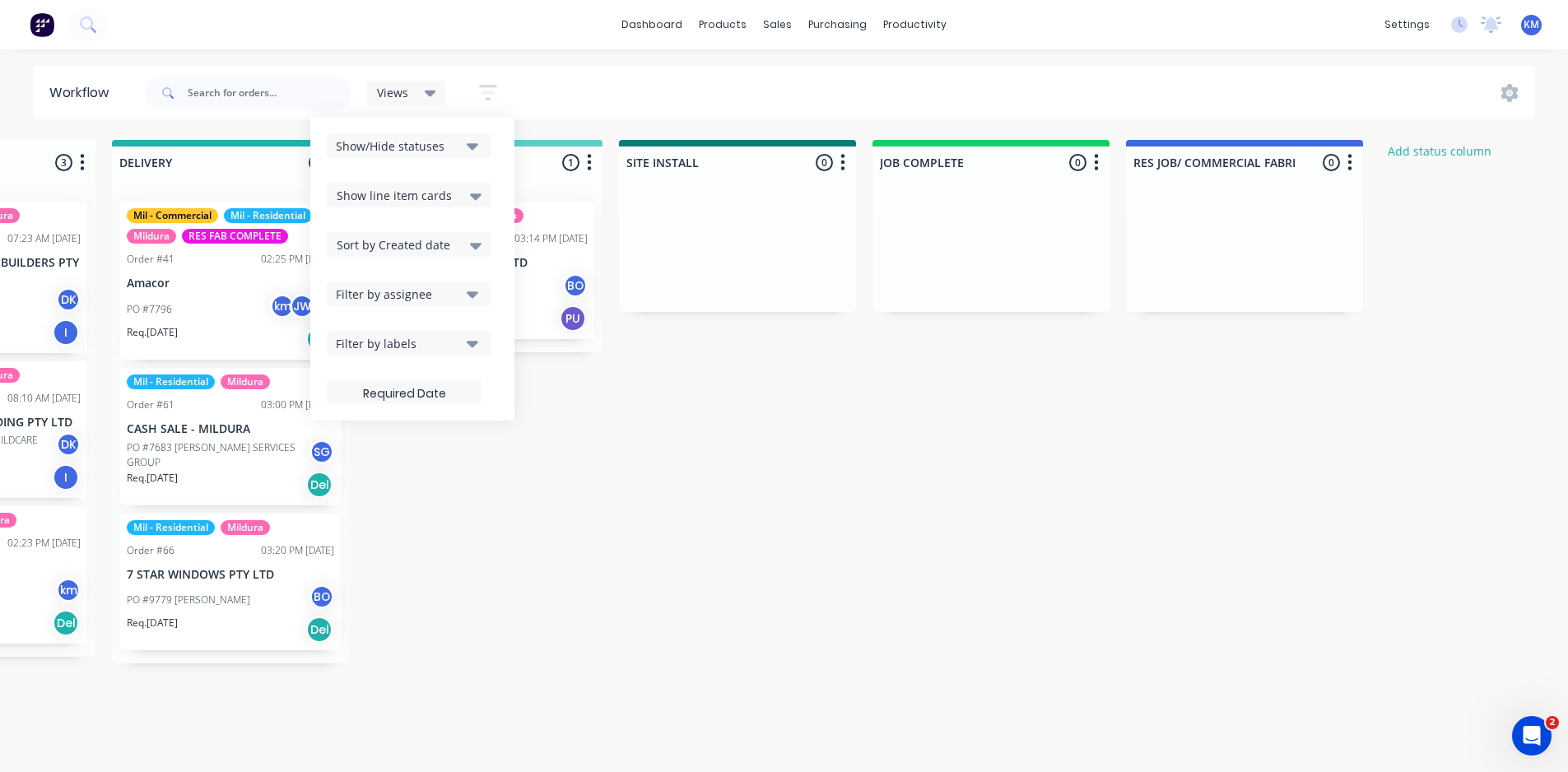
click at [453, 148] on div "Show/Hide statuses" at bounding box center [398, 146] width 124 height 17
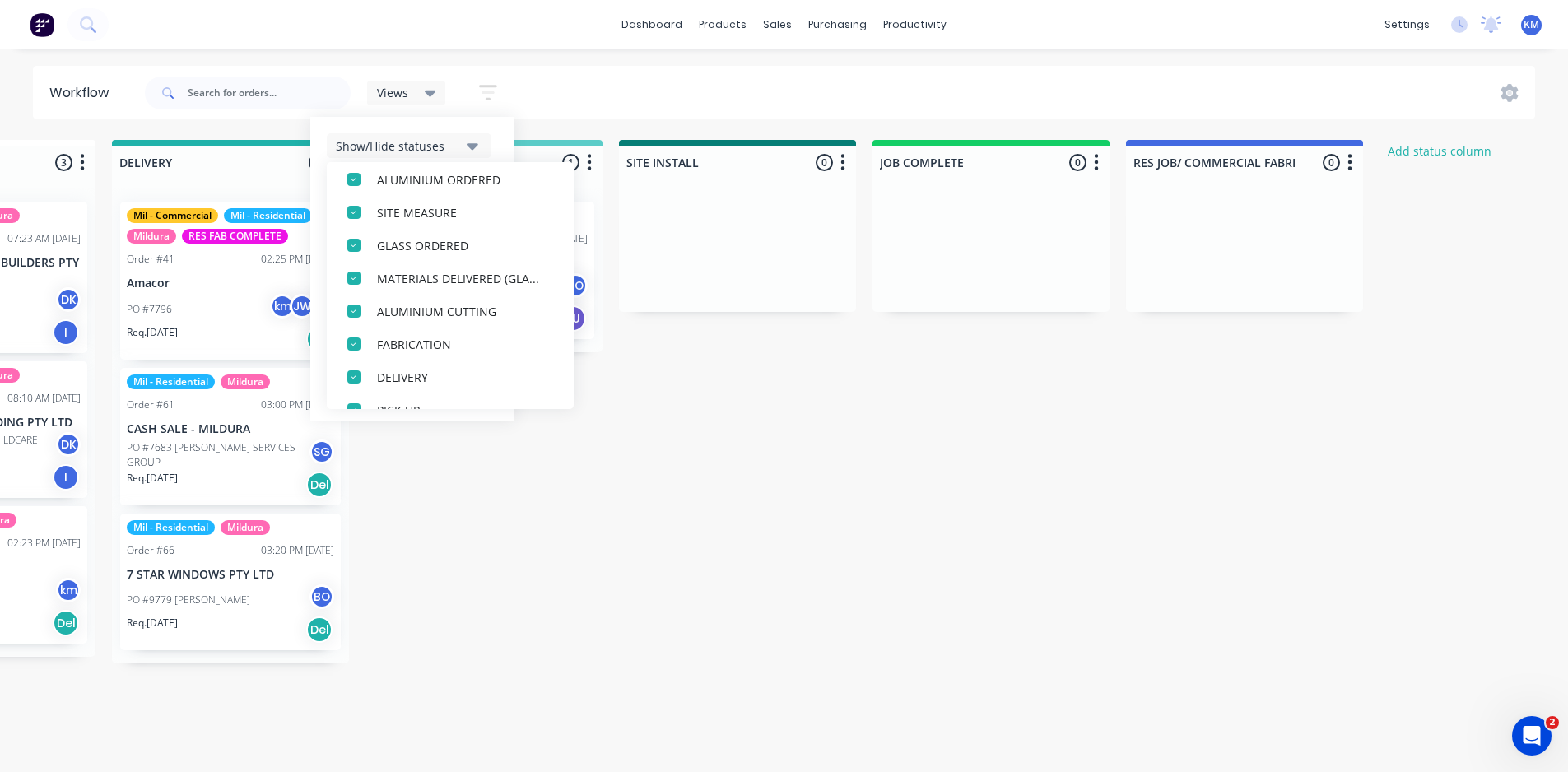
scroll to position [280, 0]
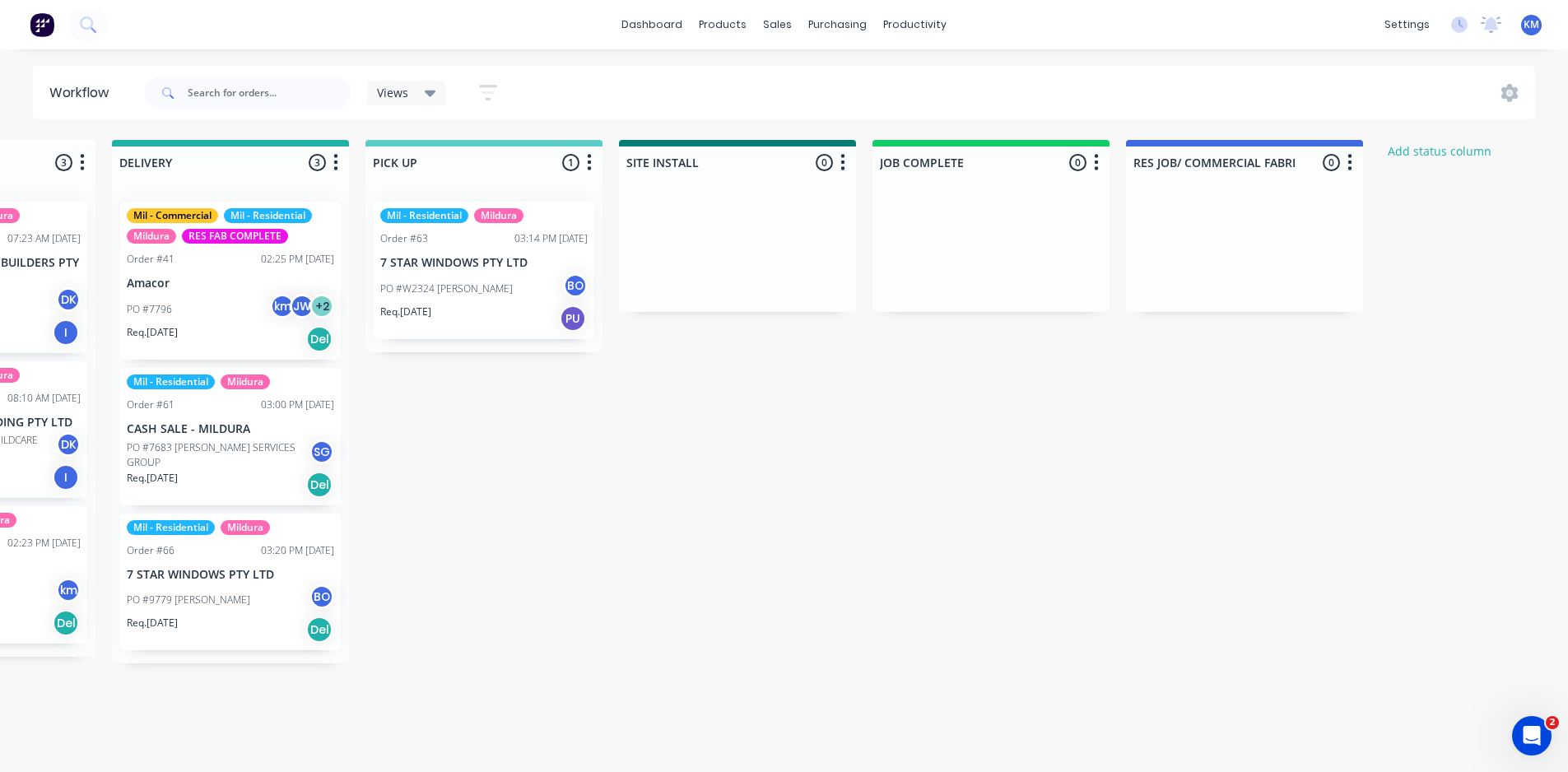
click at [501, 87] on button "button" at bounding box center [487, 92] width 53 height 32
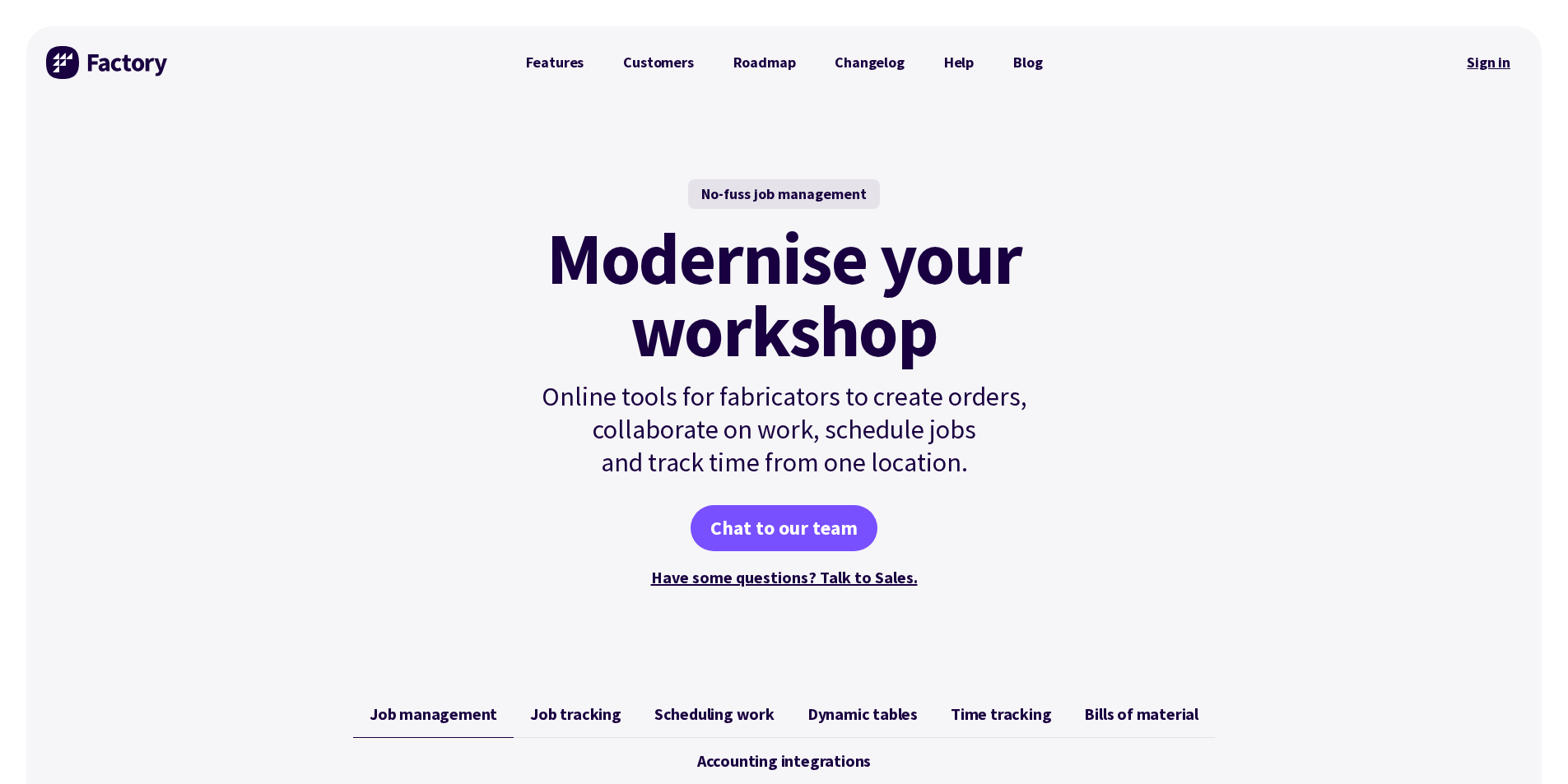
click at [1480, 57] on link "Sign in" at bounding box center [1488, 62] width 67 height 38
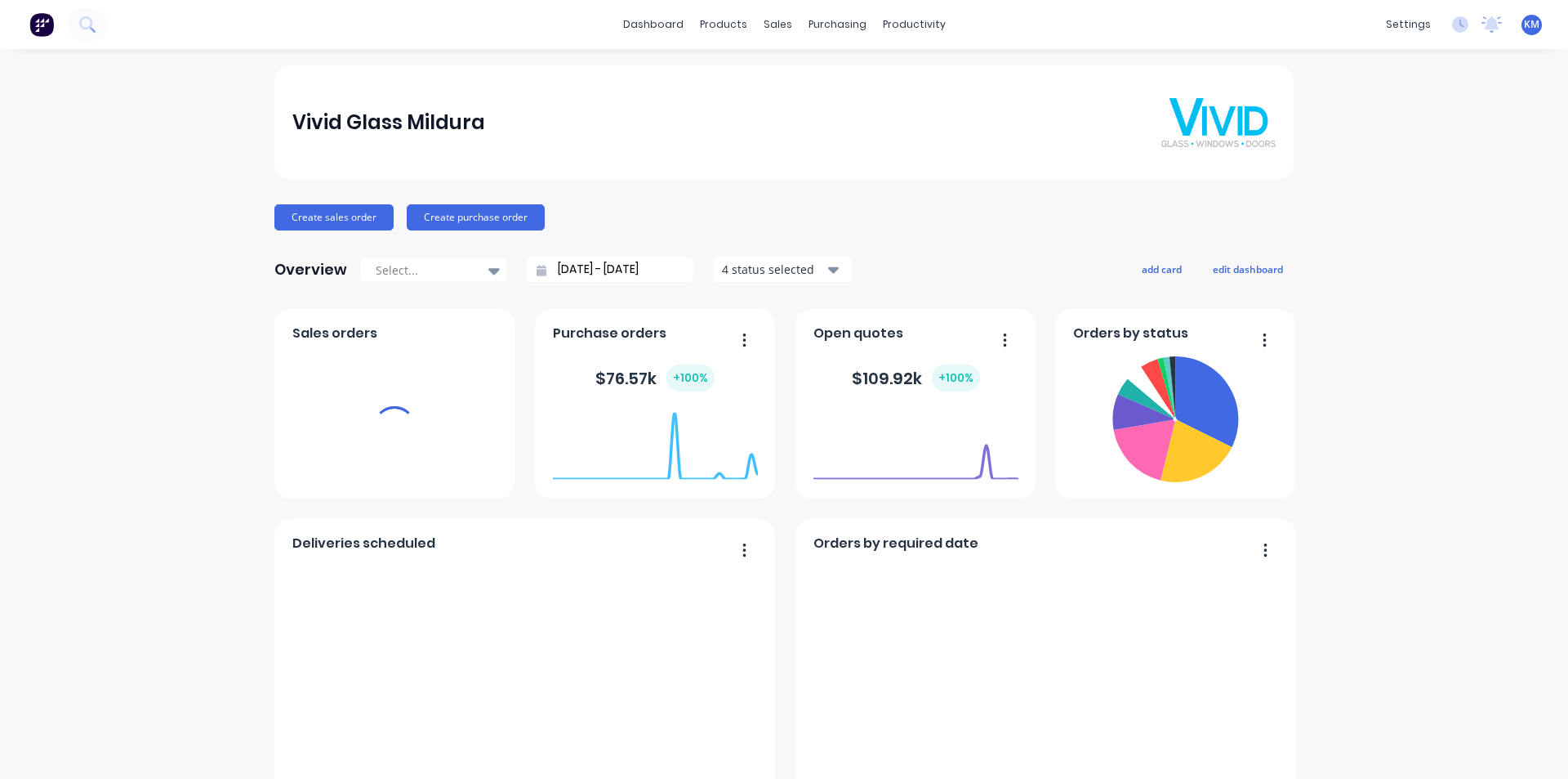
click at [841, 29] on div "purchasing" at bounding box center [838, 25] width 75 height 25
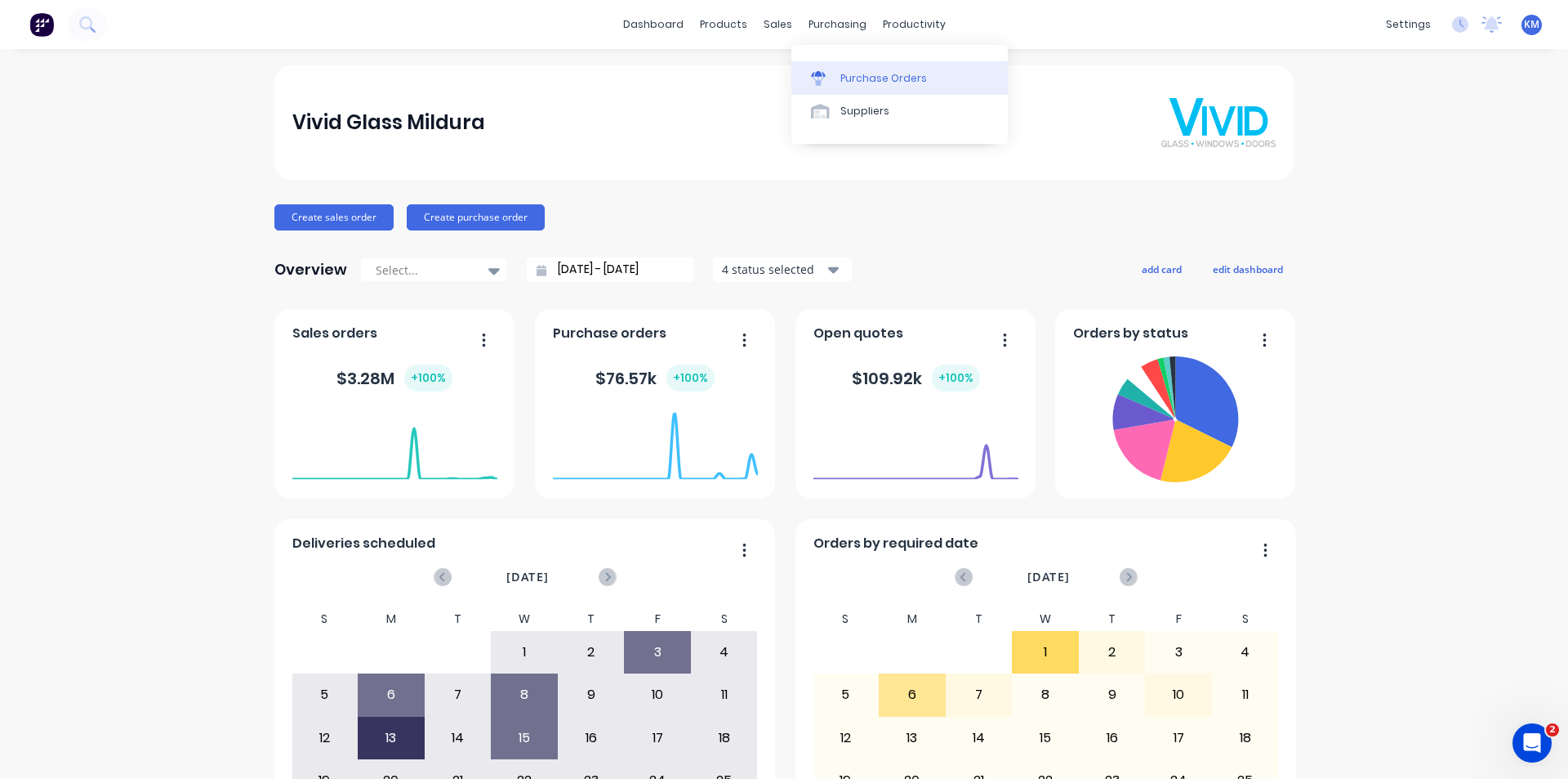
click at [857, 75] on div "Purchase Orders" at bounding box center [884, 78] width 86 height 14
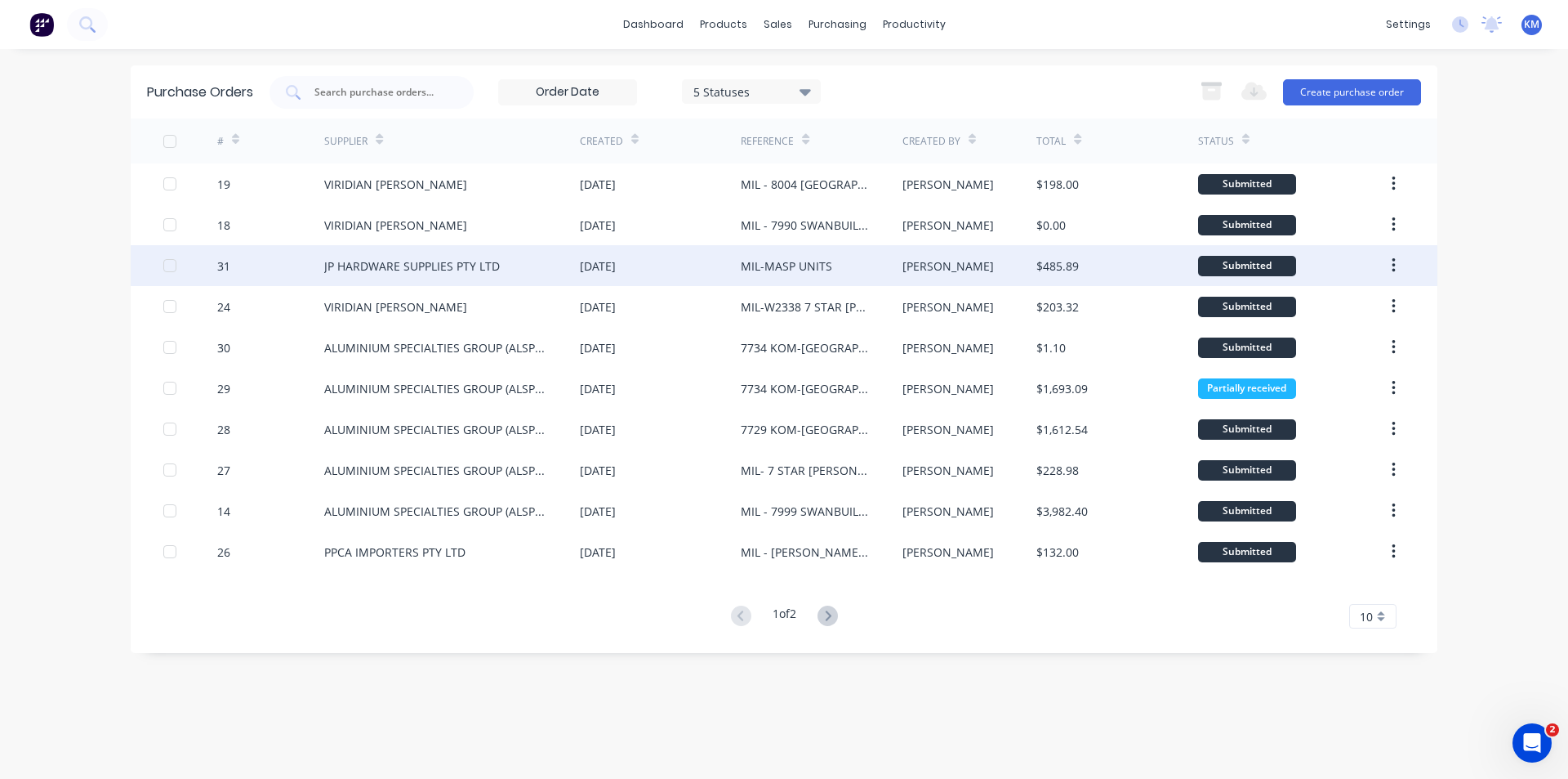
click at [441, 269] on div "JP HARDWARE SUPPLIES PTY LTD" at bounding box center [412, 266] width 175 height 17
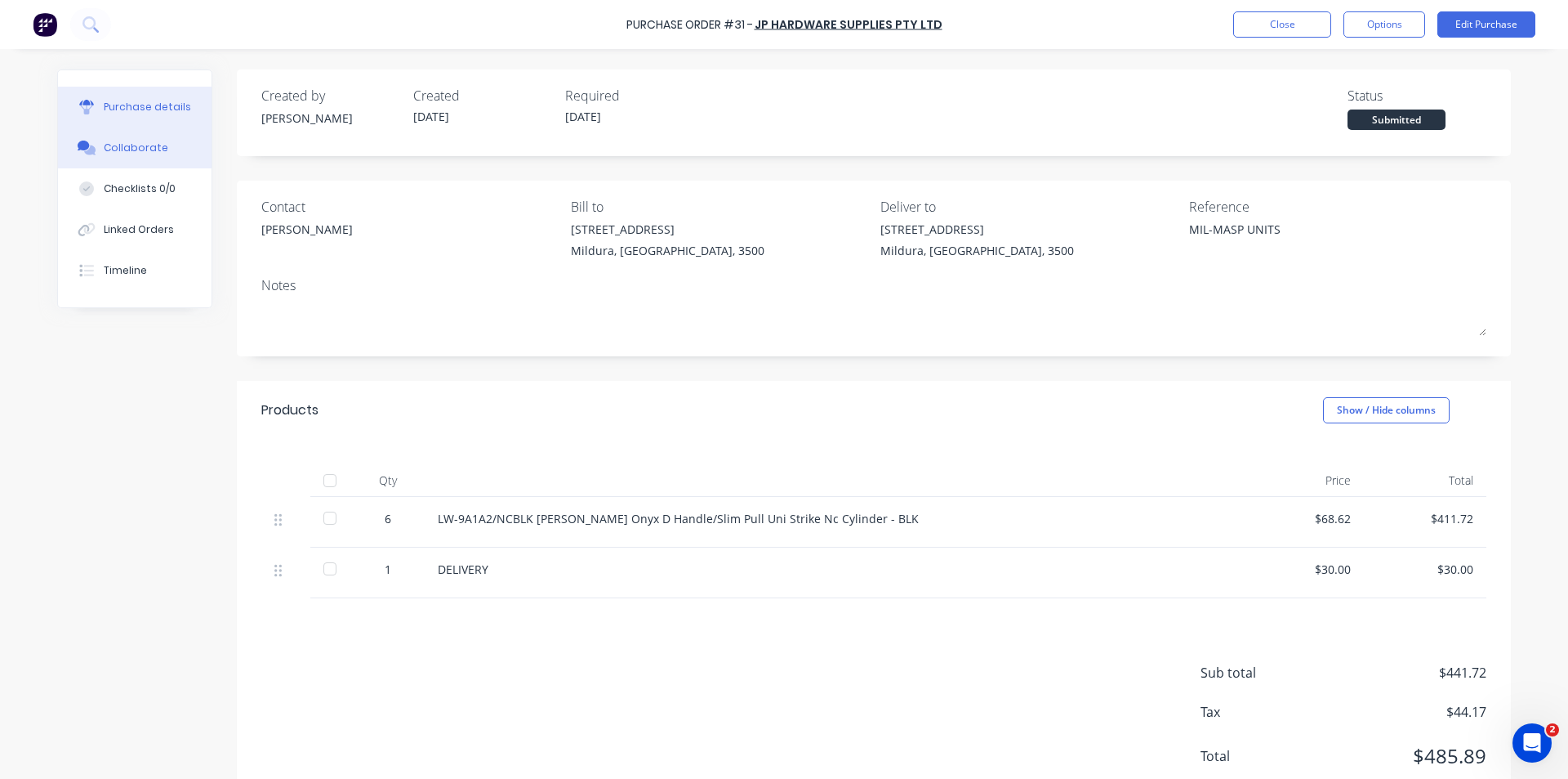
click at [125, 148] on div "Collaborate" at bounding box center [135, 148] width 64 height 14
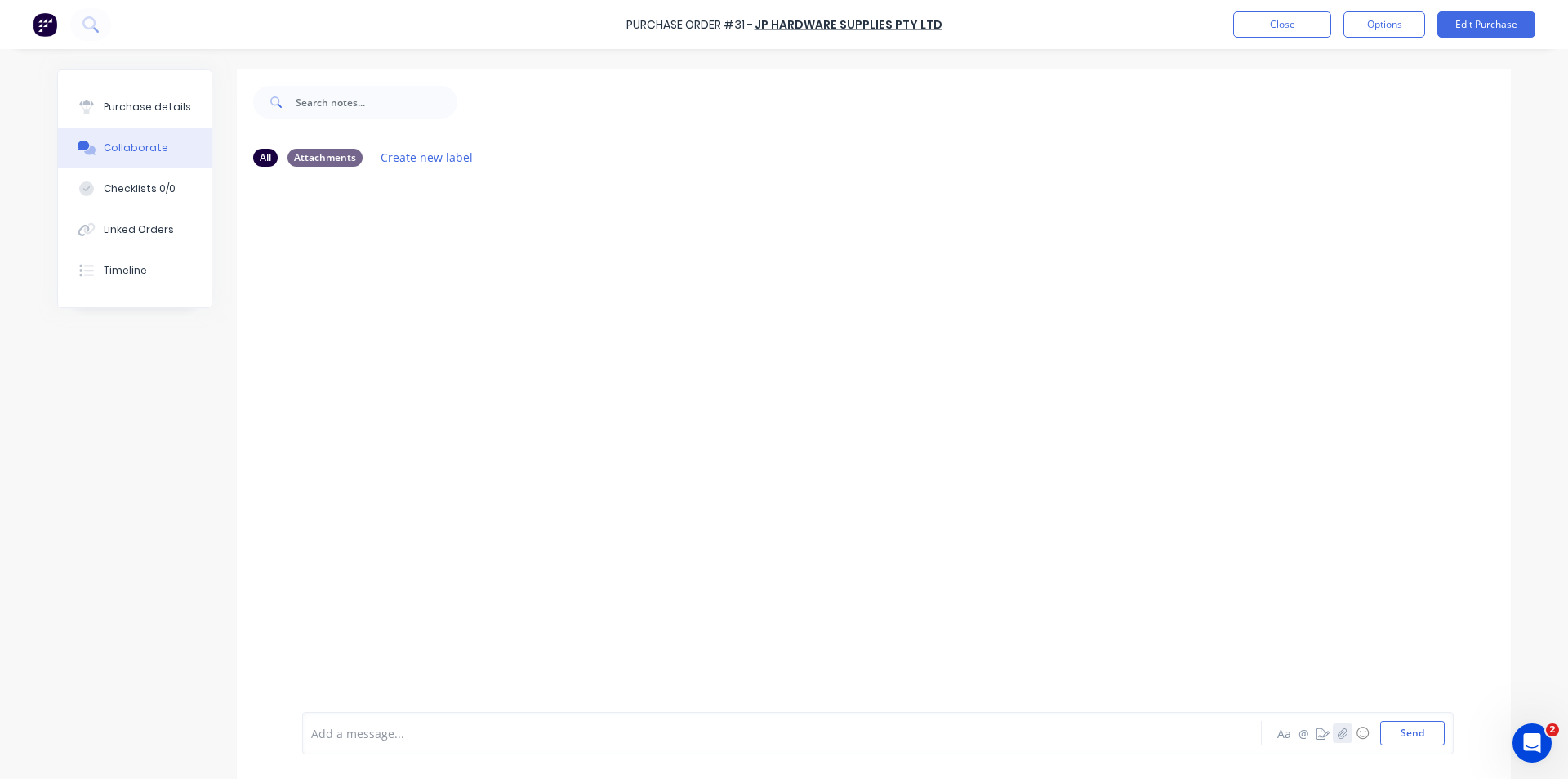
click at [1338, 732] on icon "button" at bounding box center [1343, 733] width 10 height 11
click at [1338, 737] on icon "button" at bounding box center [1343, 733] width 10 height 11
click at [1418, 734] on button "Send" at bounding box center [1412, 733] width 64 height 25
